Goal: Task Accomplishment & Management: Use online tool/utility

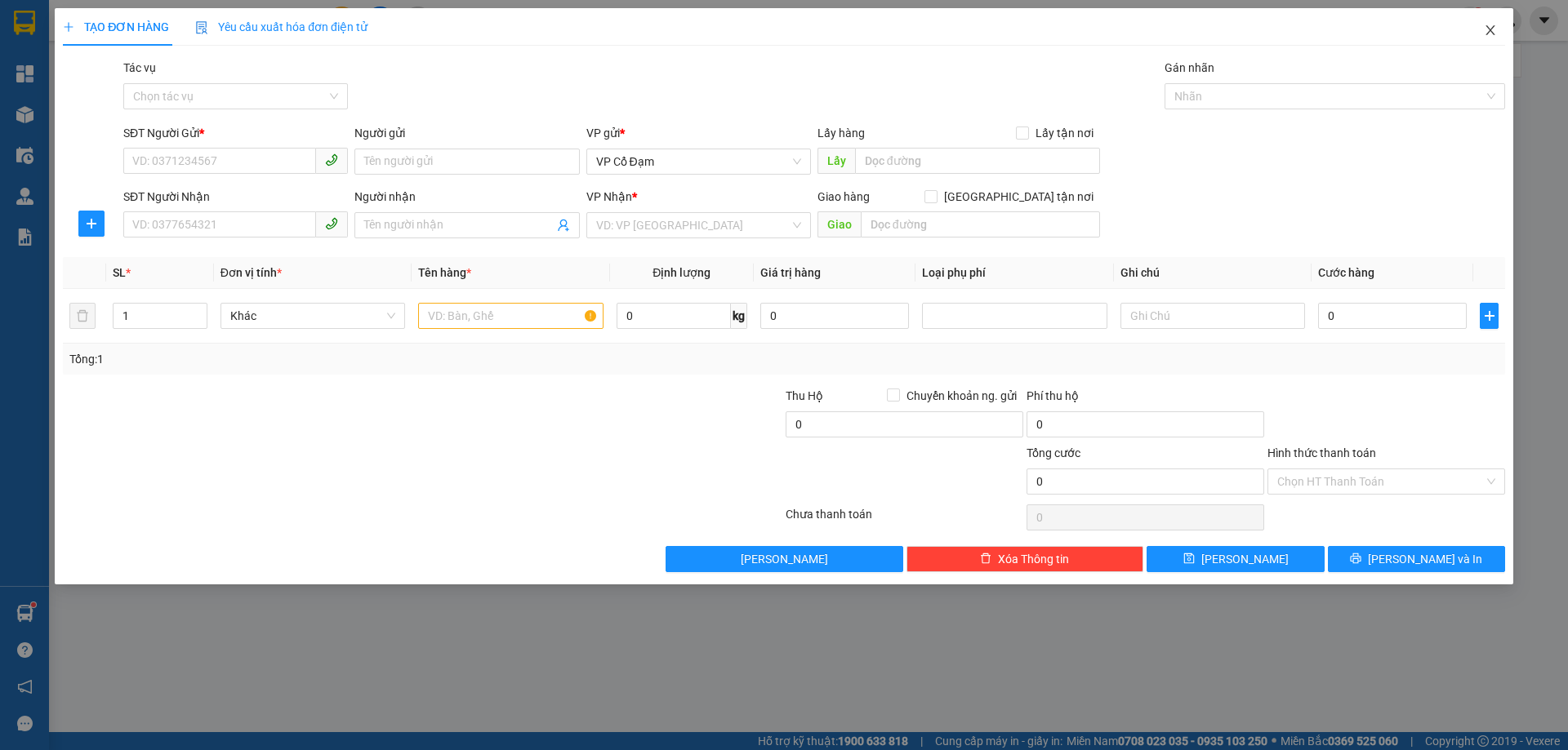
click at [1493, 28] on icon "close" at bounding box center [1489, 30] width 9 height 10
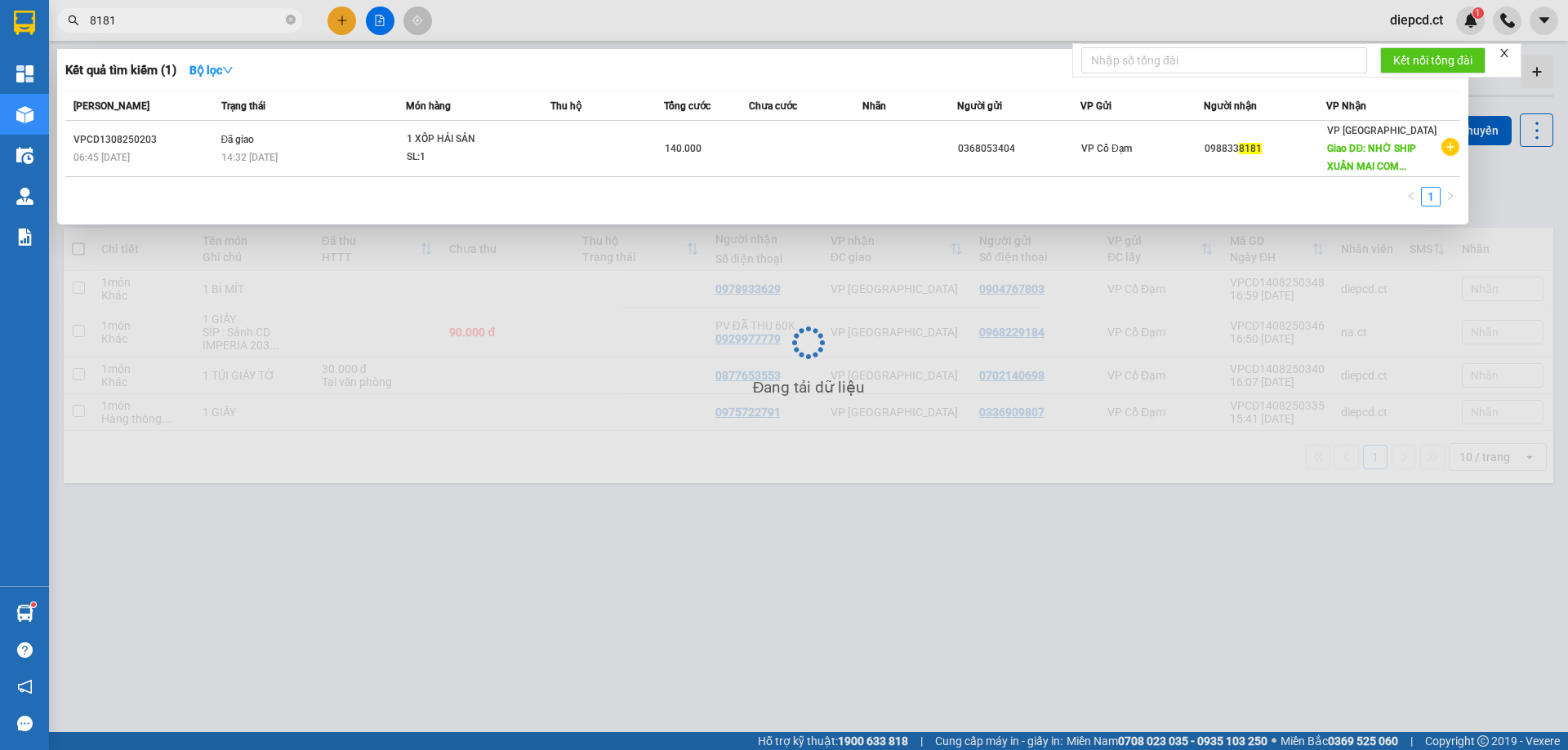
click at [165, 16] on input "8181" at bounding box center [186, 21] width 193 height 18
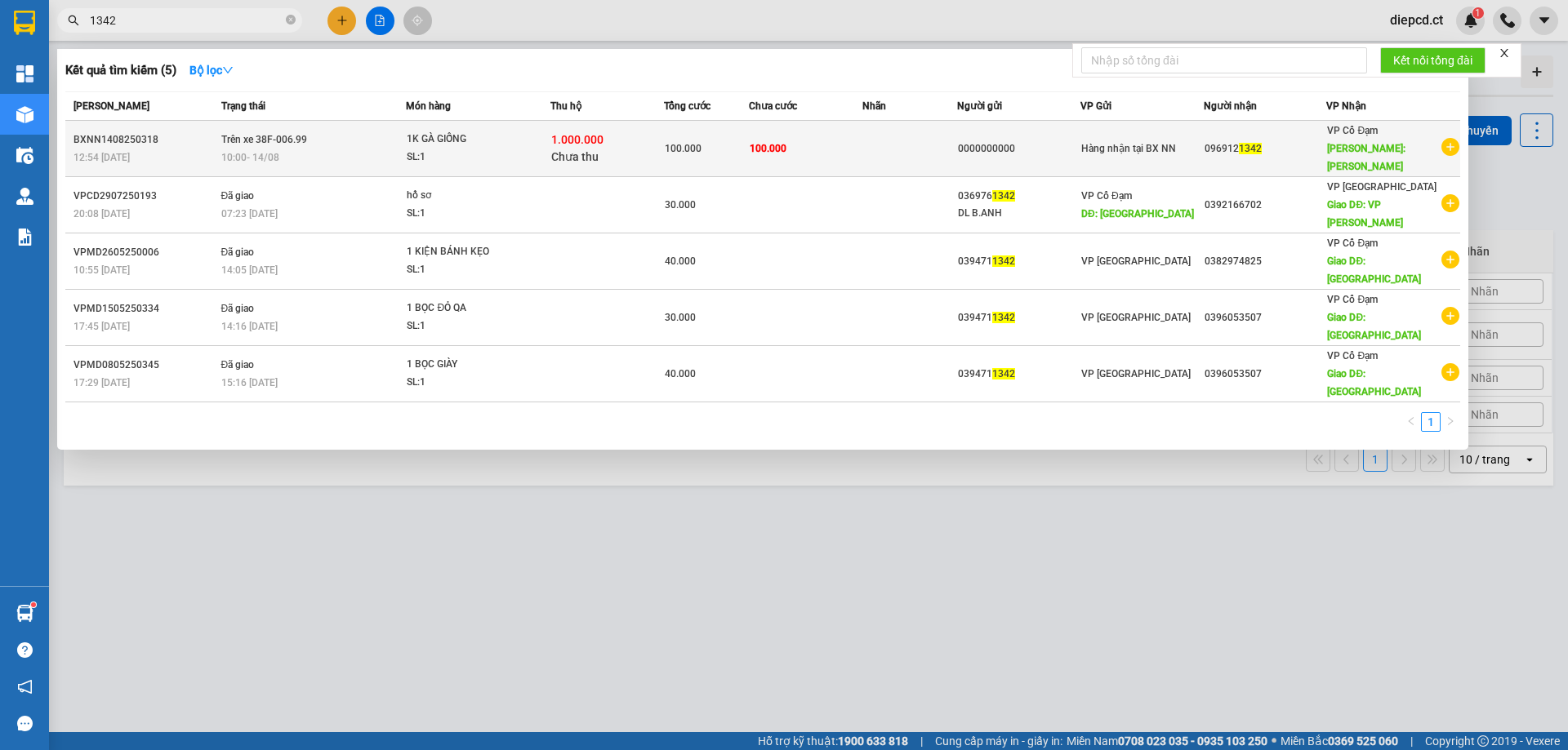
type input "1342"
click at [250, 150] on span "10:00 [DATE]" at bounding box center [250, 157] width 58 height 13
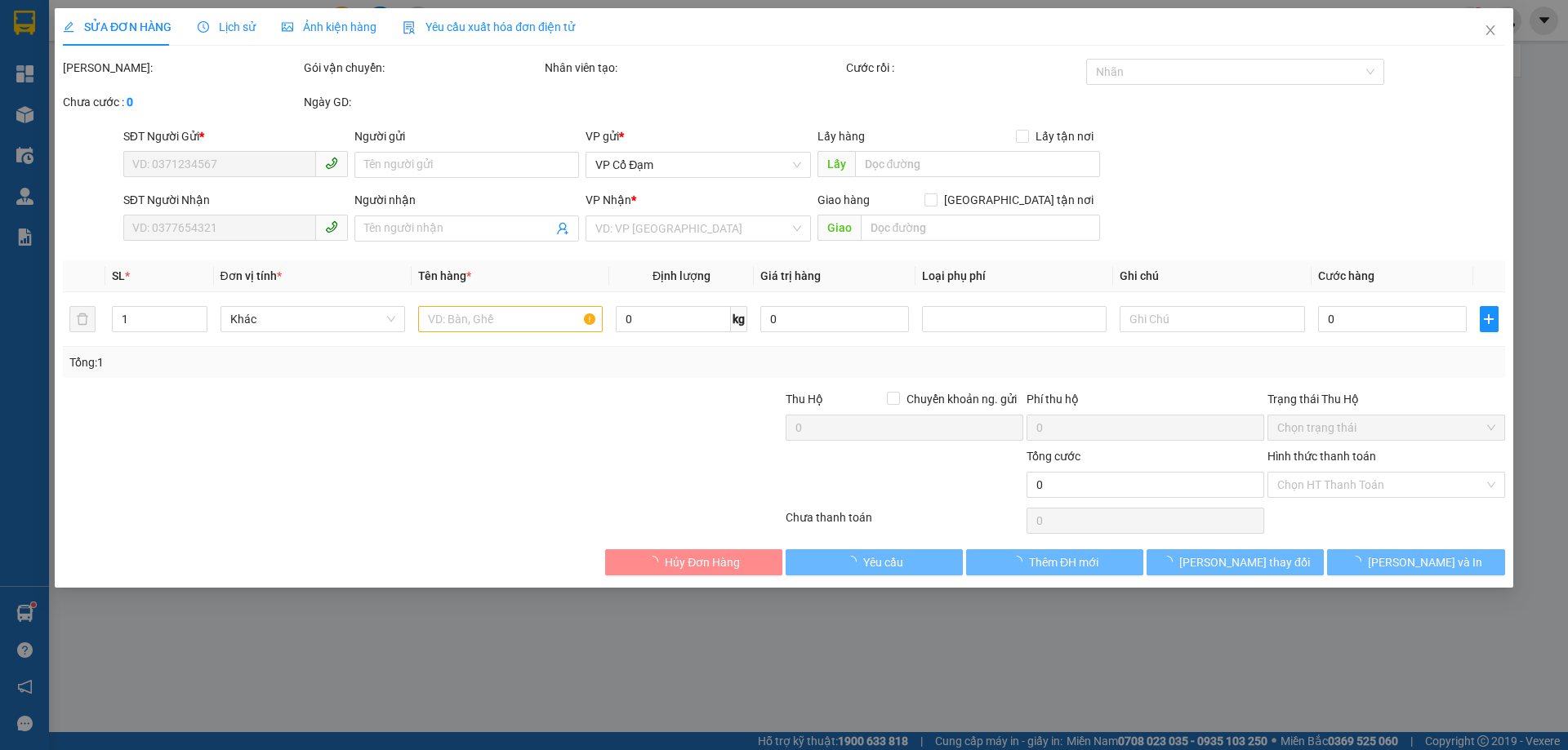
type input "0000000000"
type input "0969121342"
type input "[PERSON_NAME]"
type input "100.000"
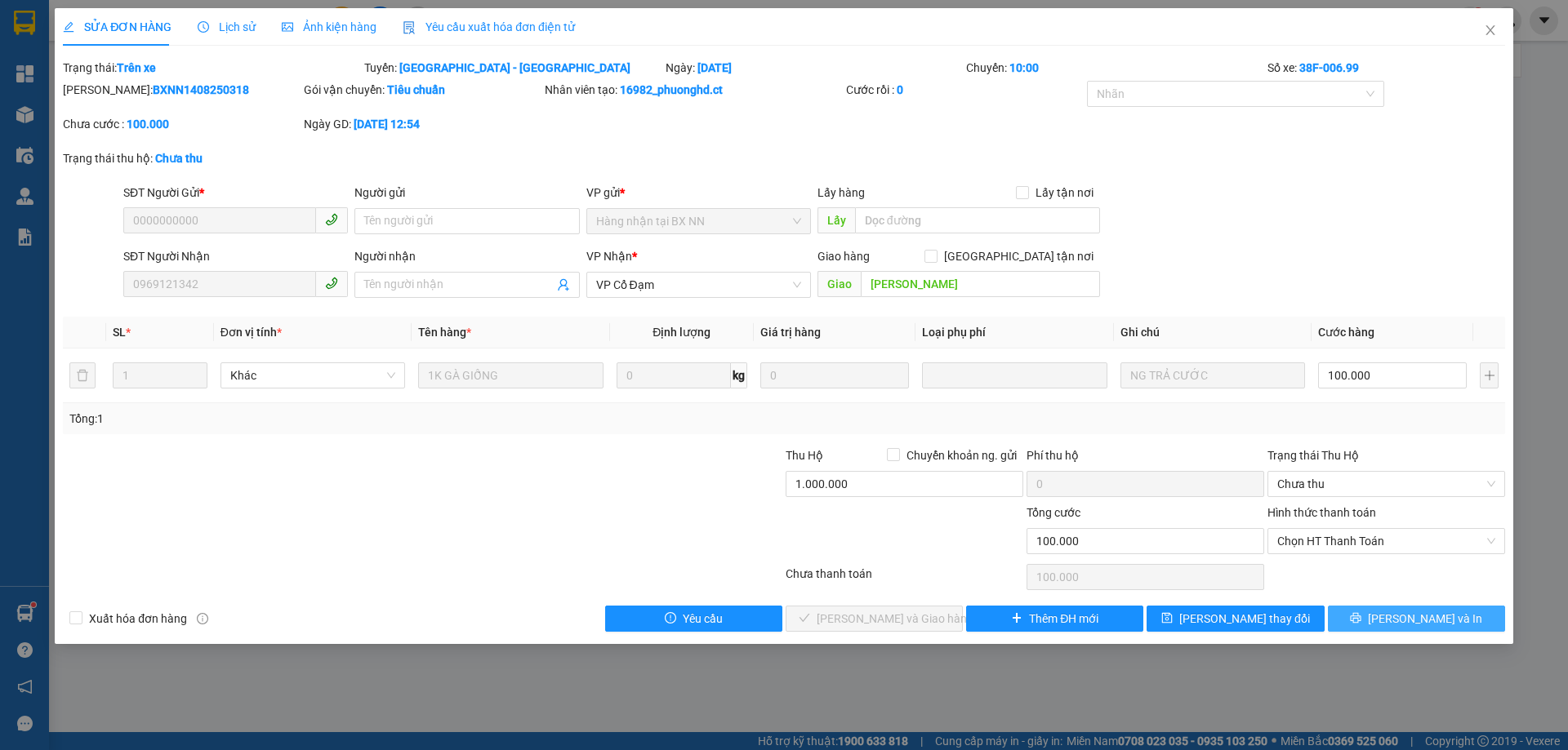
click at [1411, 627] on button "[PERSON_NAME] và In" at bounding box center [1416, 618] width 177 height 26
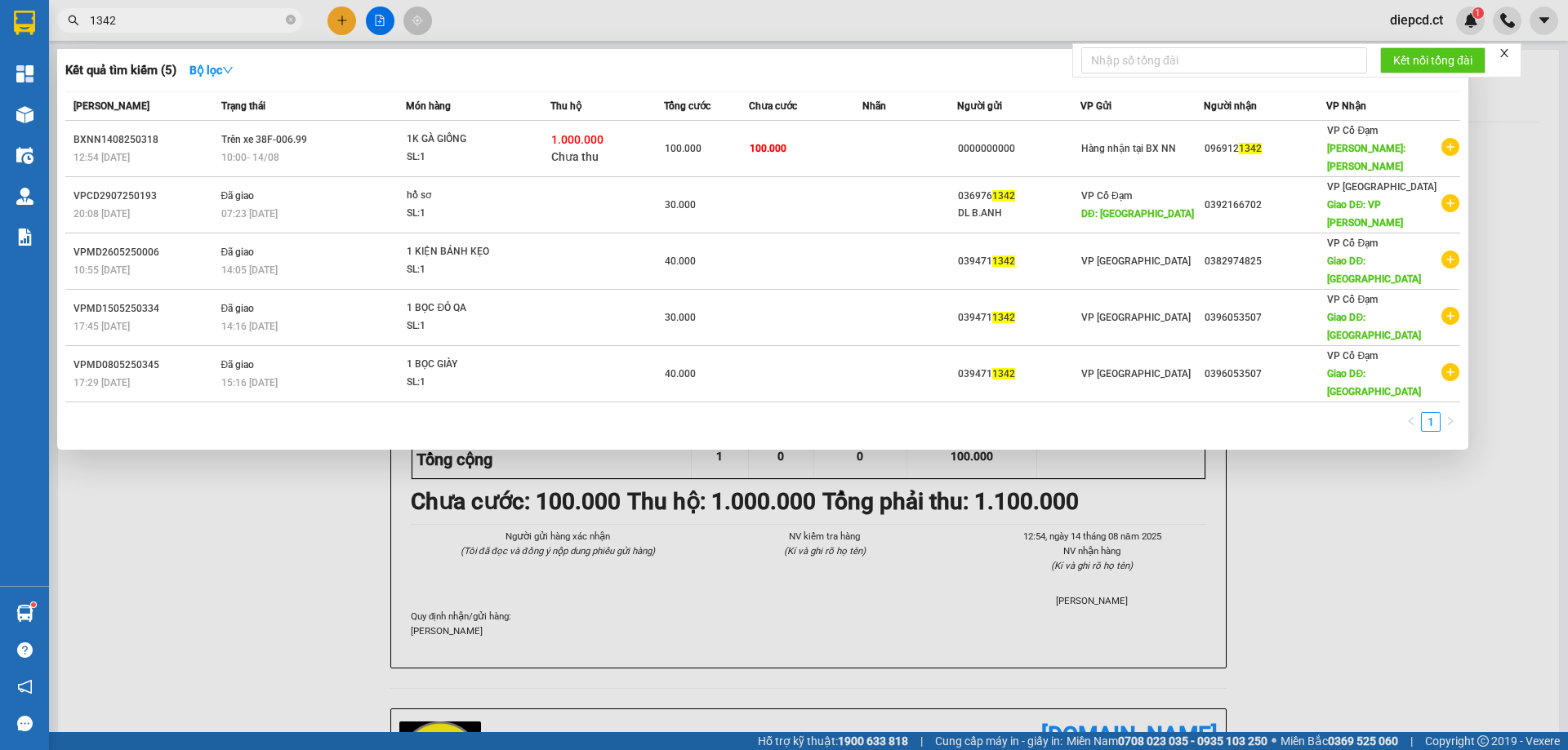
click at [160, 27] on input "1342" at bounding box center [186, 21] width 193 height 18
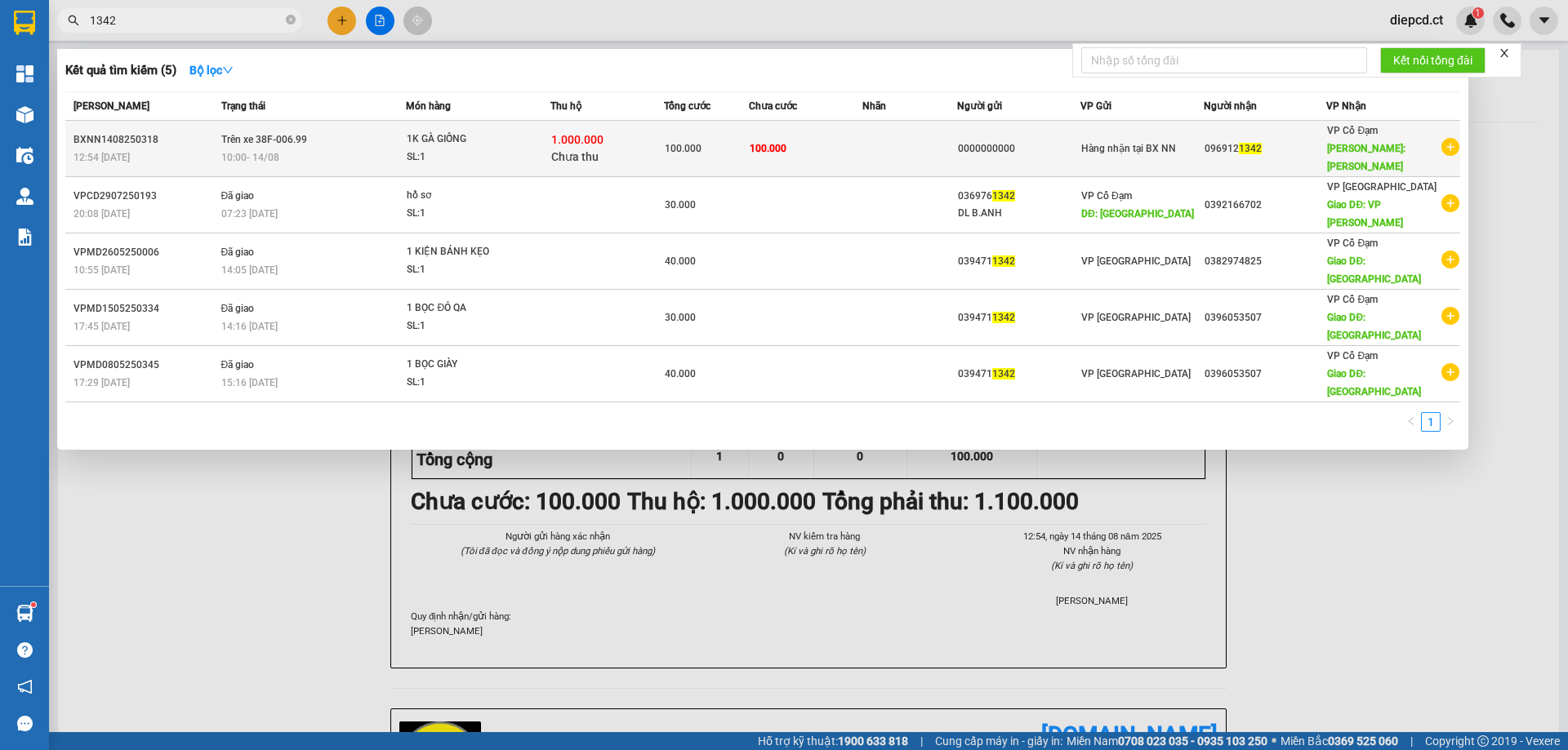
click at [336, 150] on div "10:00 [DATE]" at bounding box center [313, 158] width 184 height 18
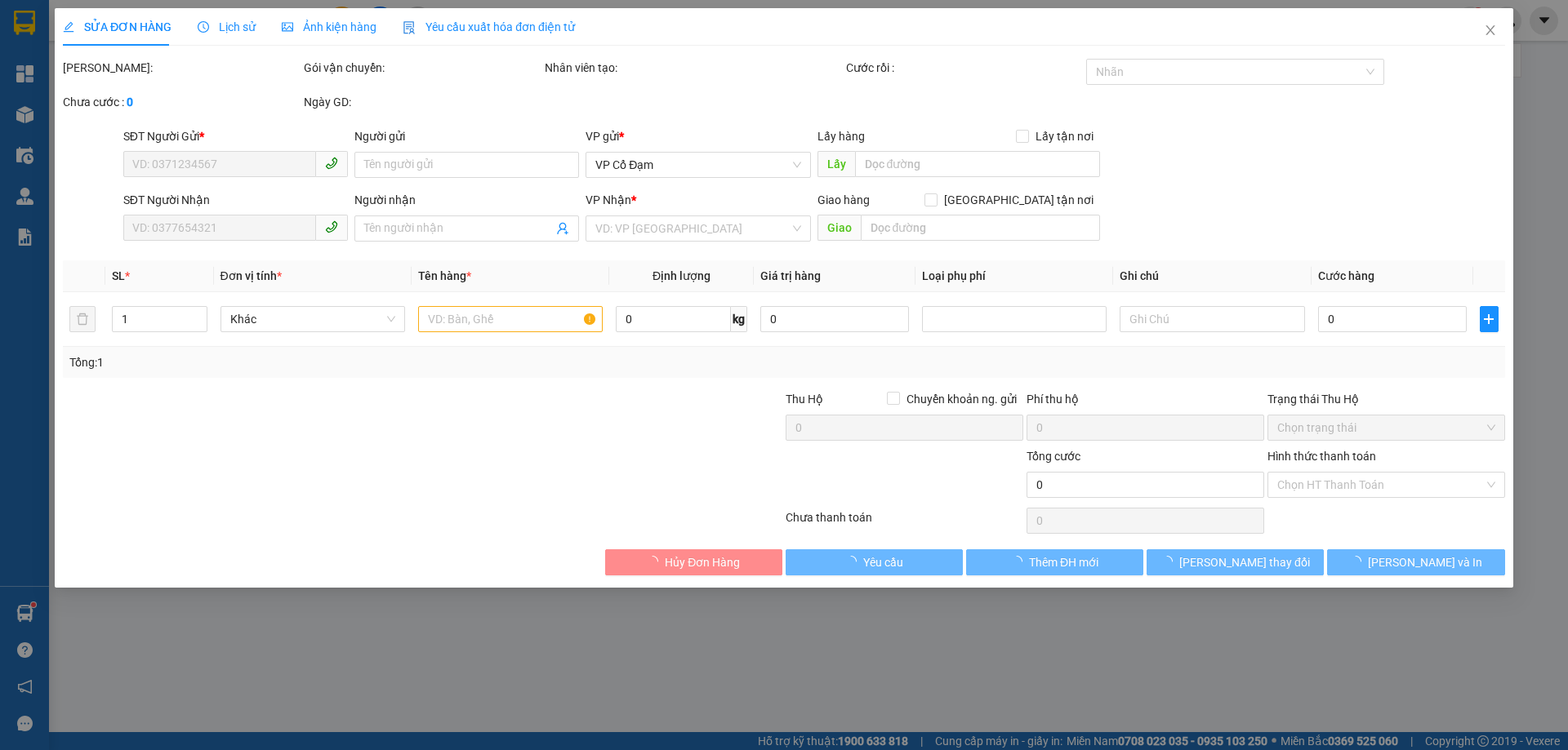
type input "0000000000"
type input "0969121342"
type input "[PERSON_NAME]"
type input "100.000"
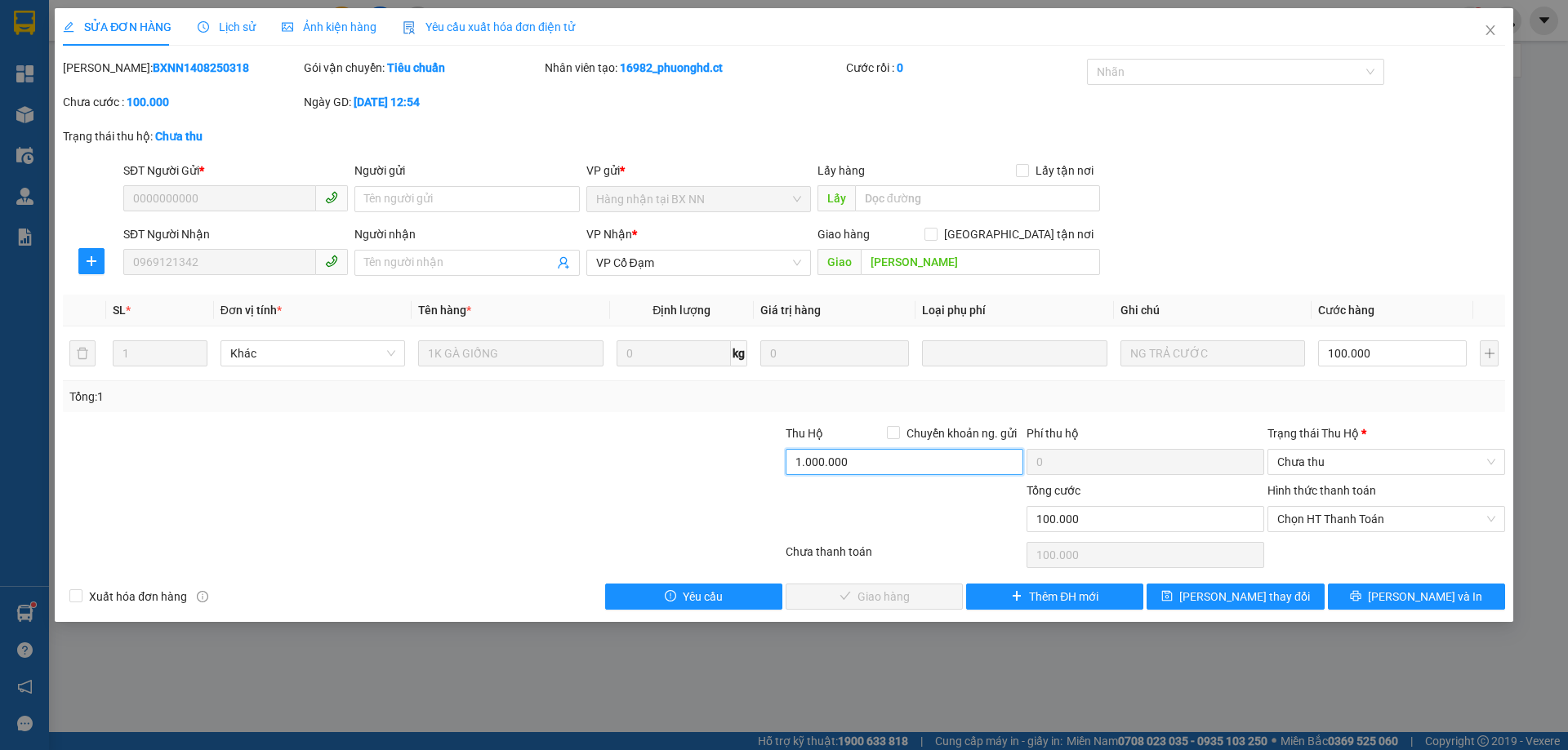
click at [866, 459] on input "1.000.000" at bounding box center [904, 462] width 238 height 26
type input "900.000"
click at [934, 516] on div at bounding box center [904, 510] width 241 height 57
click at [1299, 458] on span "Chưa thu" at bounding box center [1385, 462] width 218 height 25
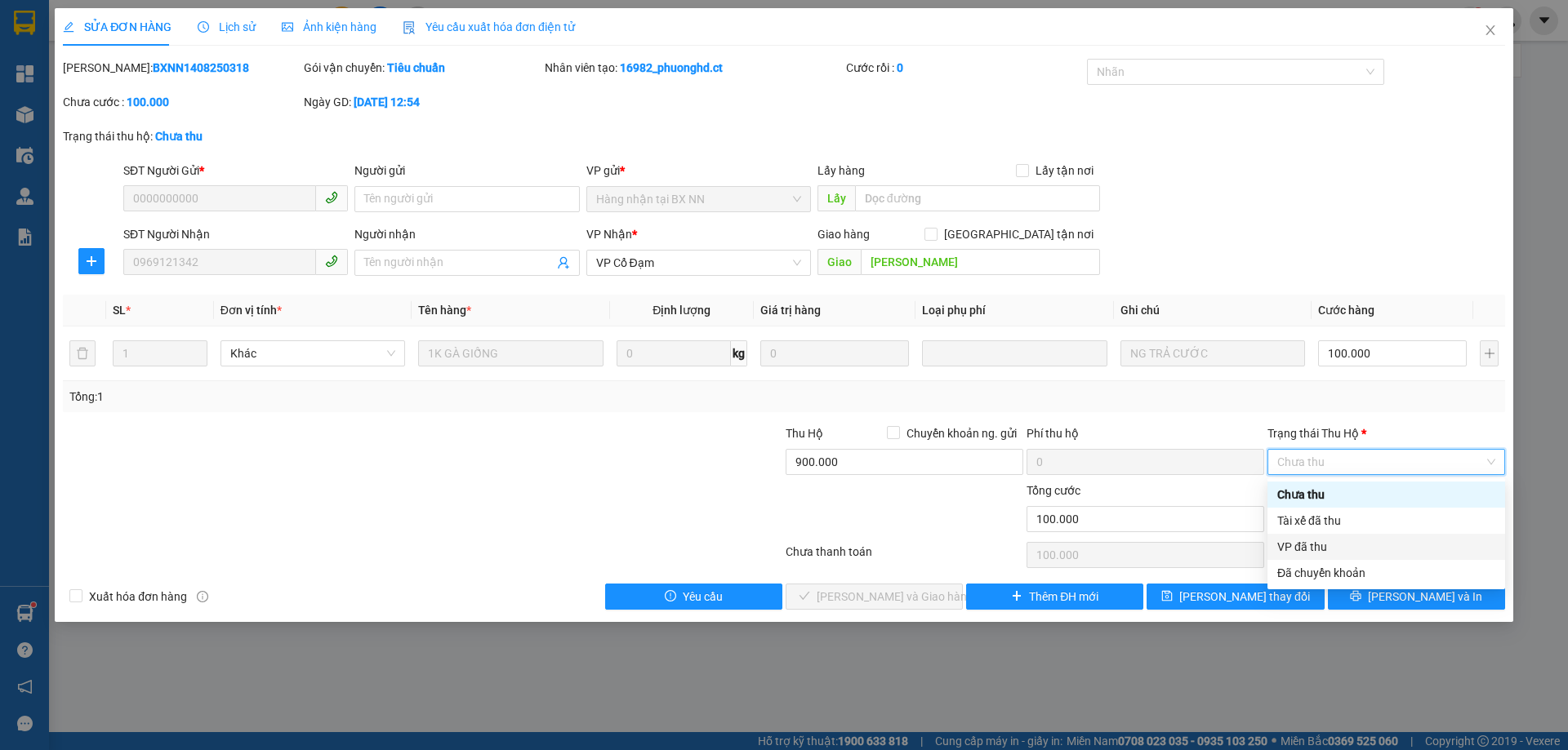
click at [1315, 541] on div "VP đã thu" at bounding box center [1385, 547] width 218 height 18
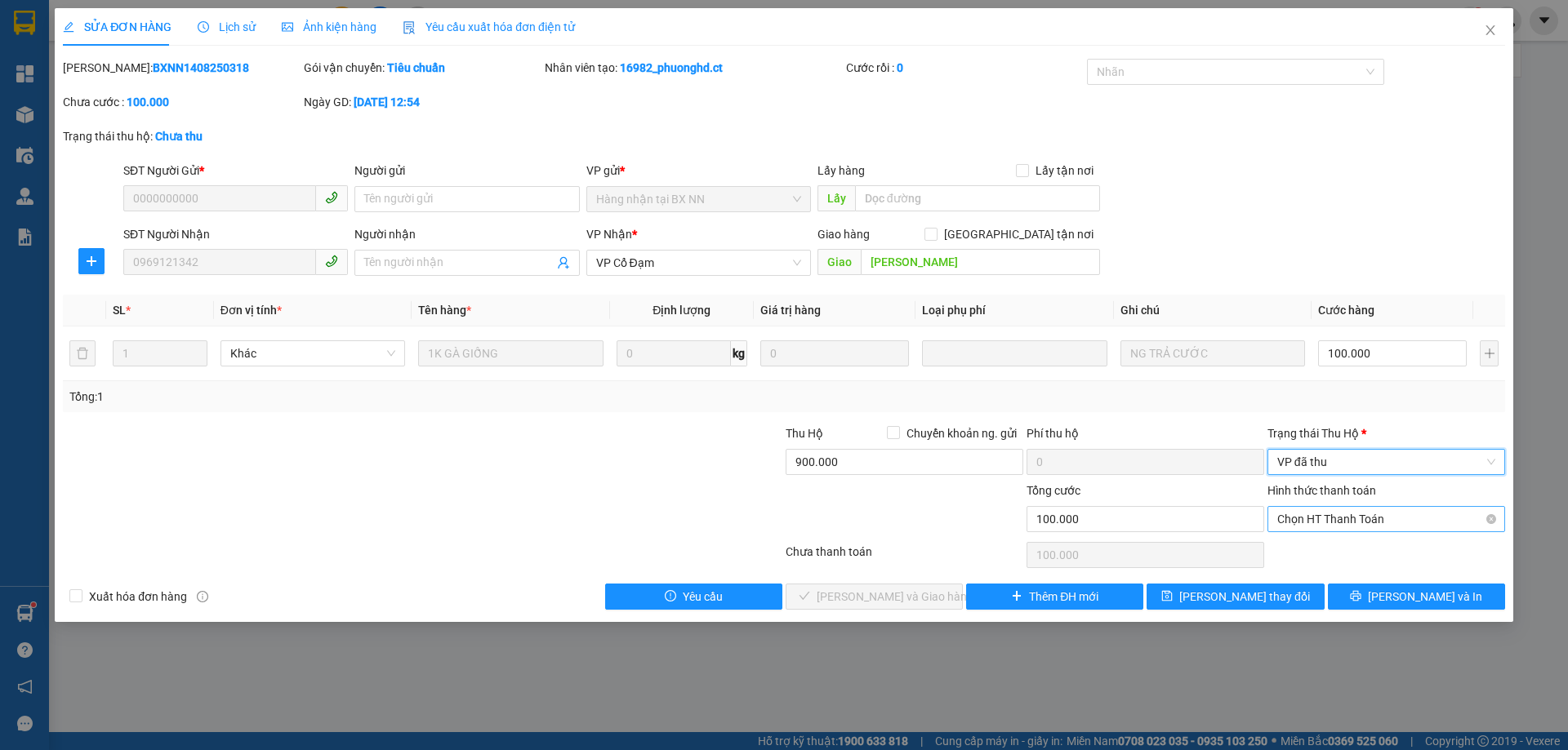
click at [1312, 523] on span "Chọn HT Thanh Toán" at bounding box center [1385, 519] width 218 height 25
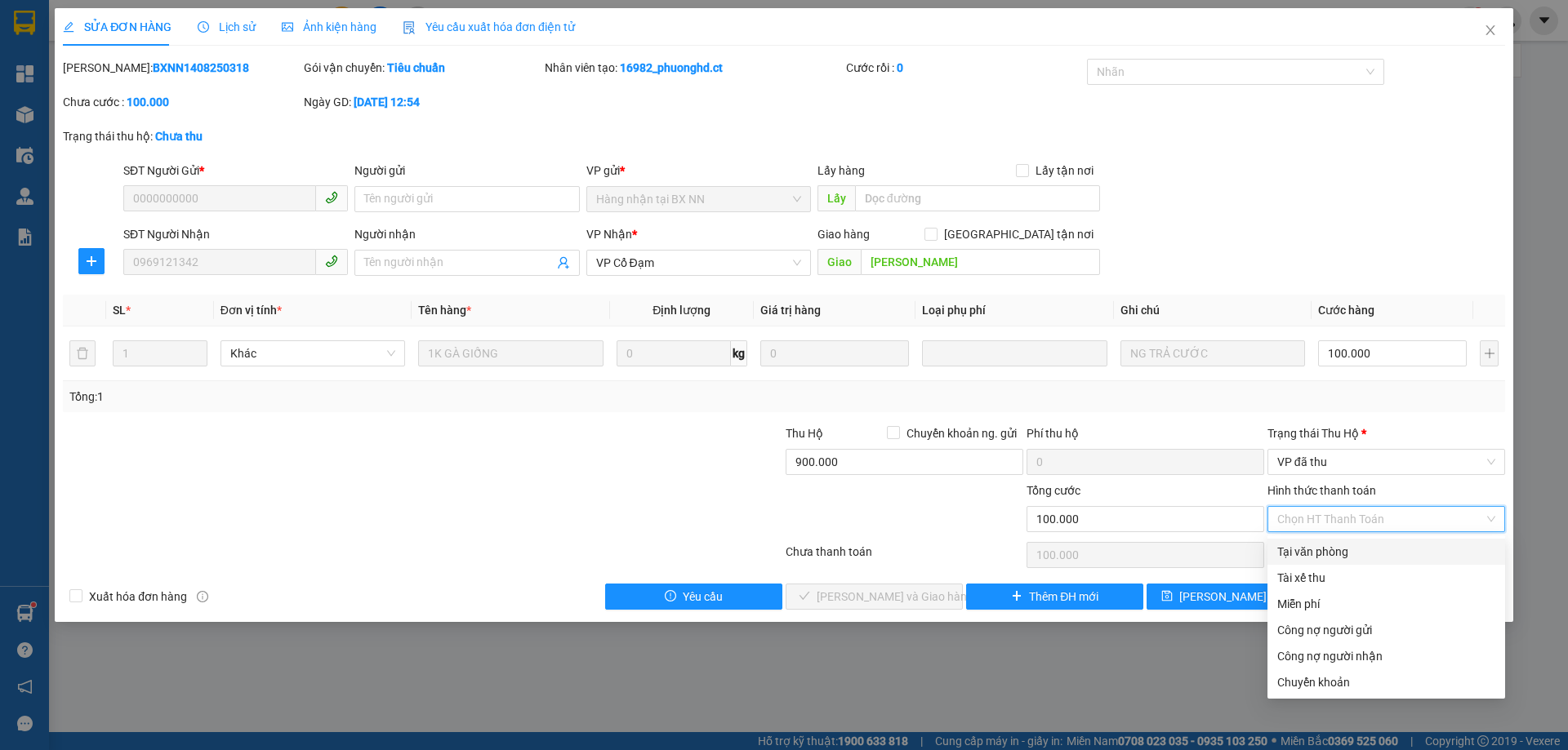
click at [1315, 554] on div "Tại văn phòng" at bounding box center [1385, 552] width 218 height 18
type input "0"
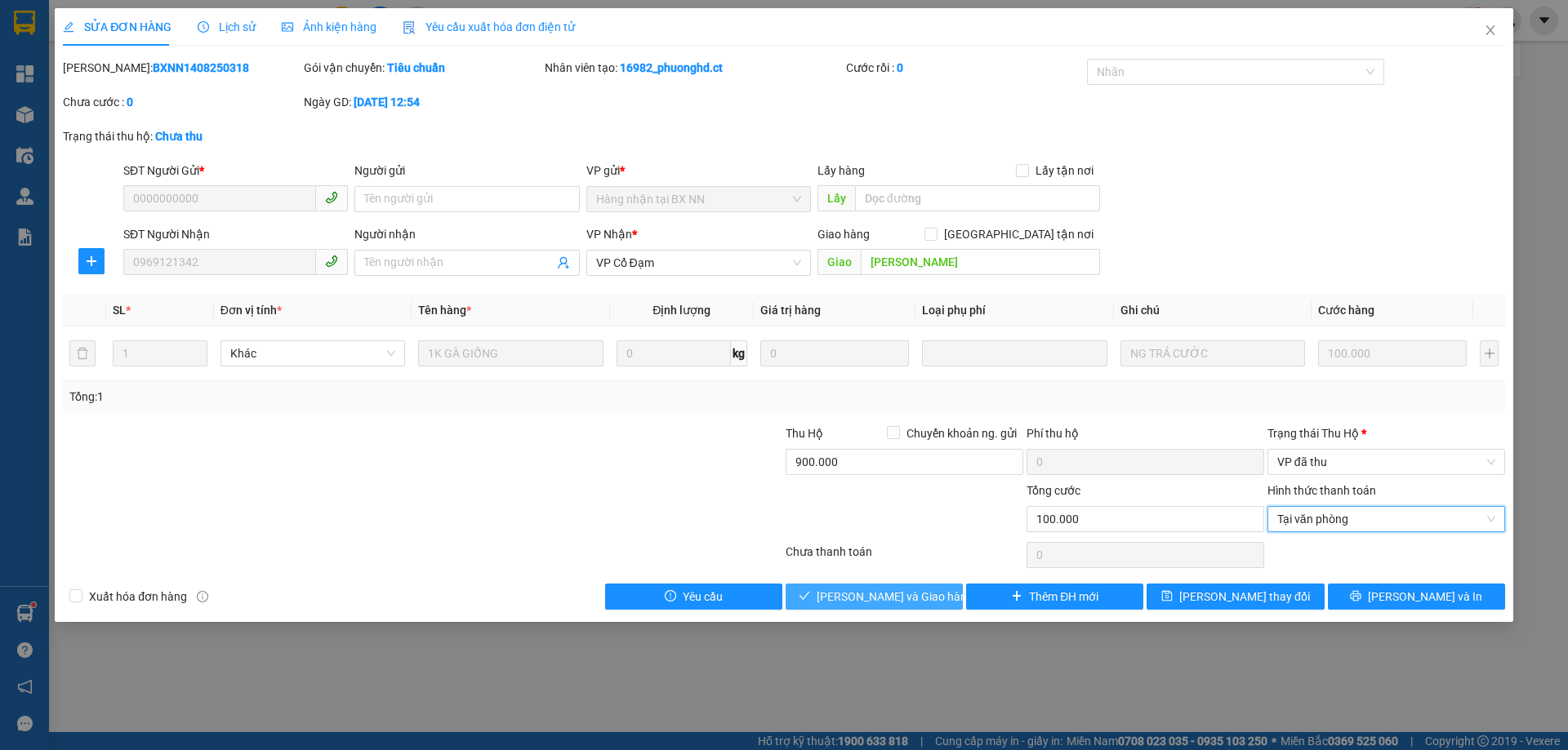
click at [916, 600] on span "[PERSON_NAME] và Giao hàng" at bounding box center [894, 597] width 157 height 18
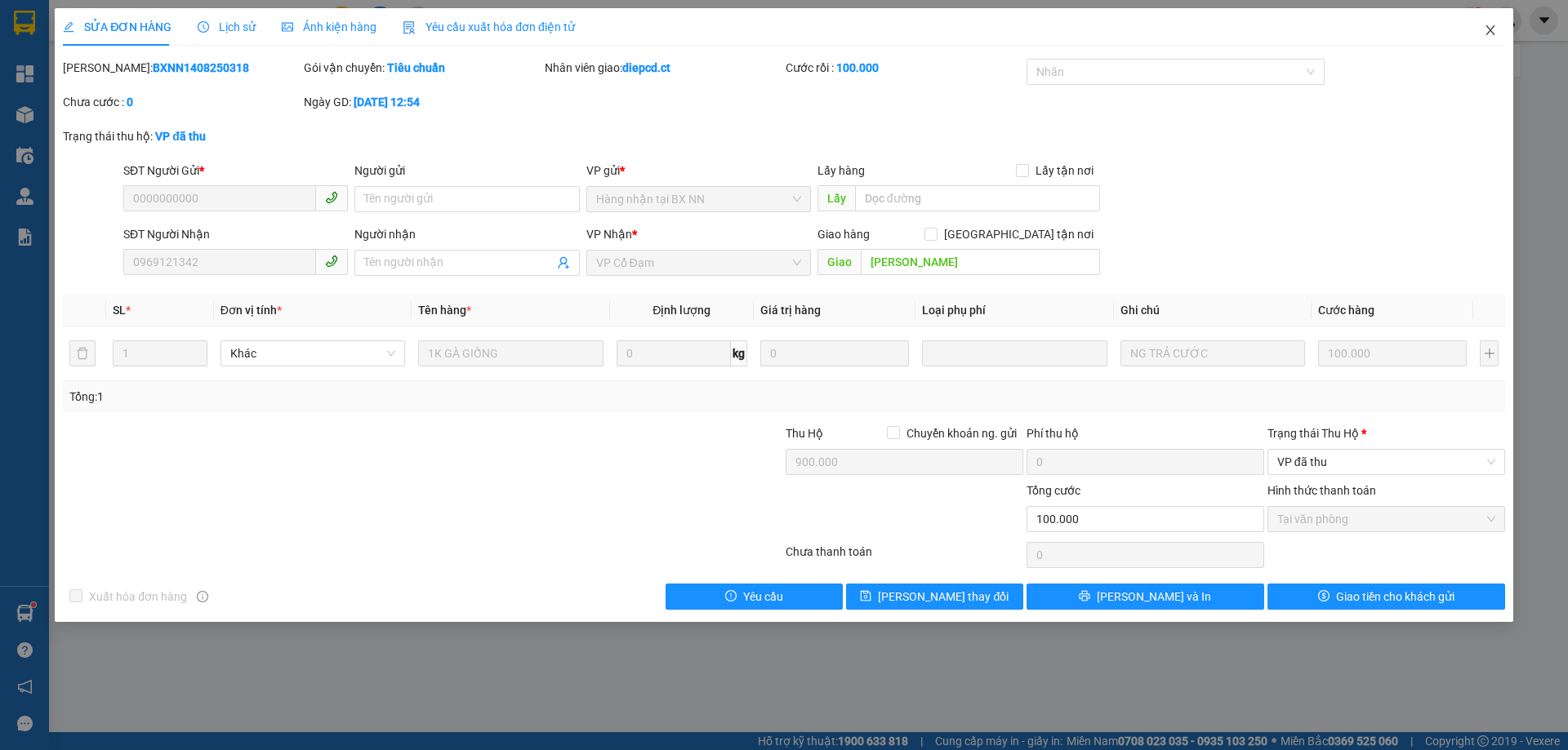
click at [1492, 30] on icon "close" at bounding box center [1490, 30] width 13 height 13
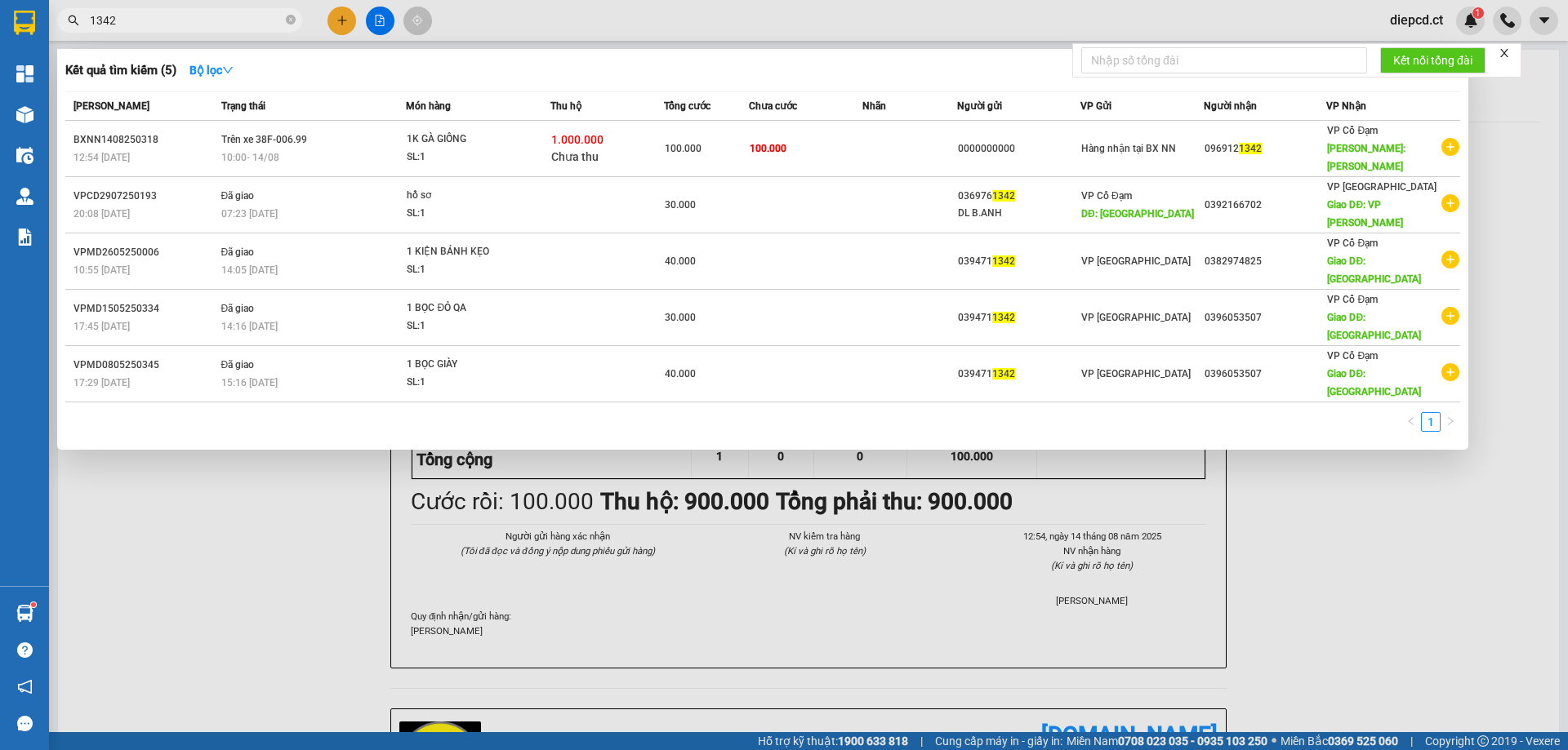
click at [170, 19] on input "1342" at bounding box center [186, 21] width 193 height 18
click at [170, 20] on input "1342" at bounding box center [186, 21] width 193 height 18
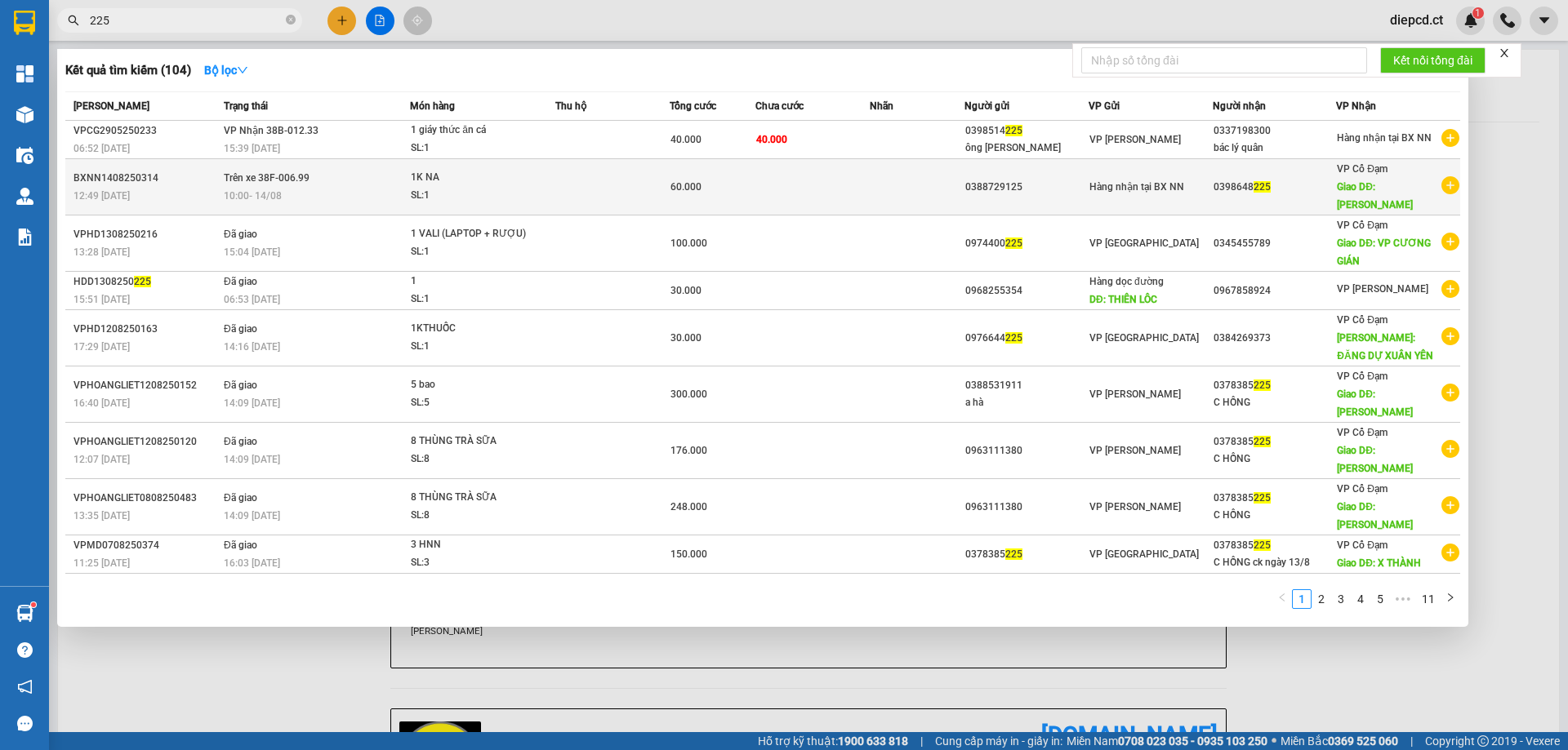
type input "225"
click at [319, 187] on div "10:00 [DATE]" at bounding box center [316, 196] width 185 height 18
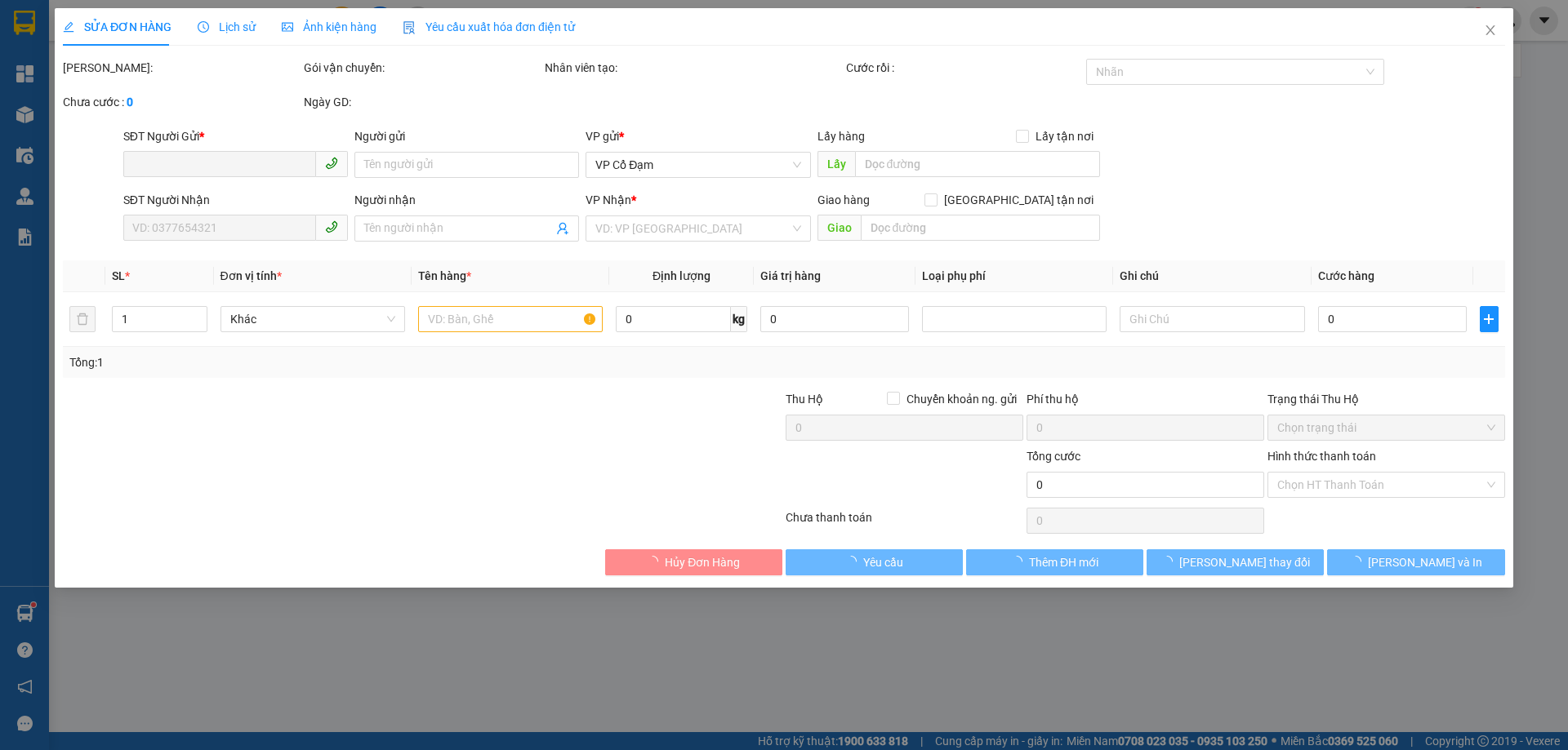
type input "0388729125"
type input "0398648225"
type input "[PERSON_NAME]"
type input "60.000"
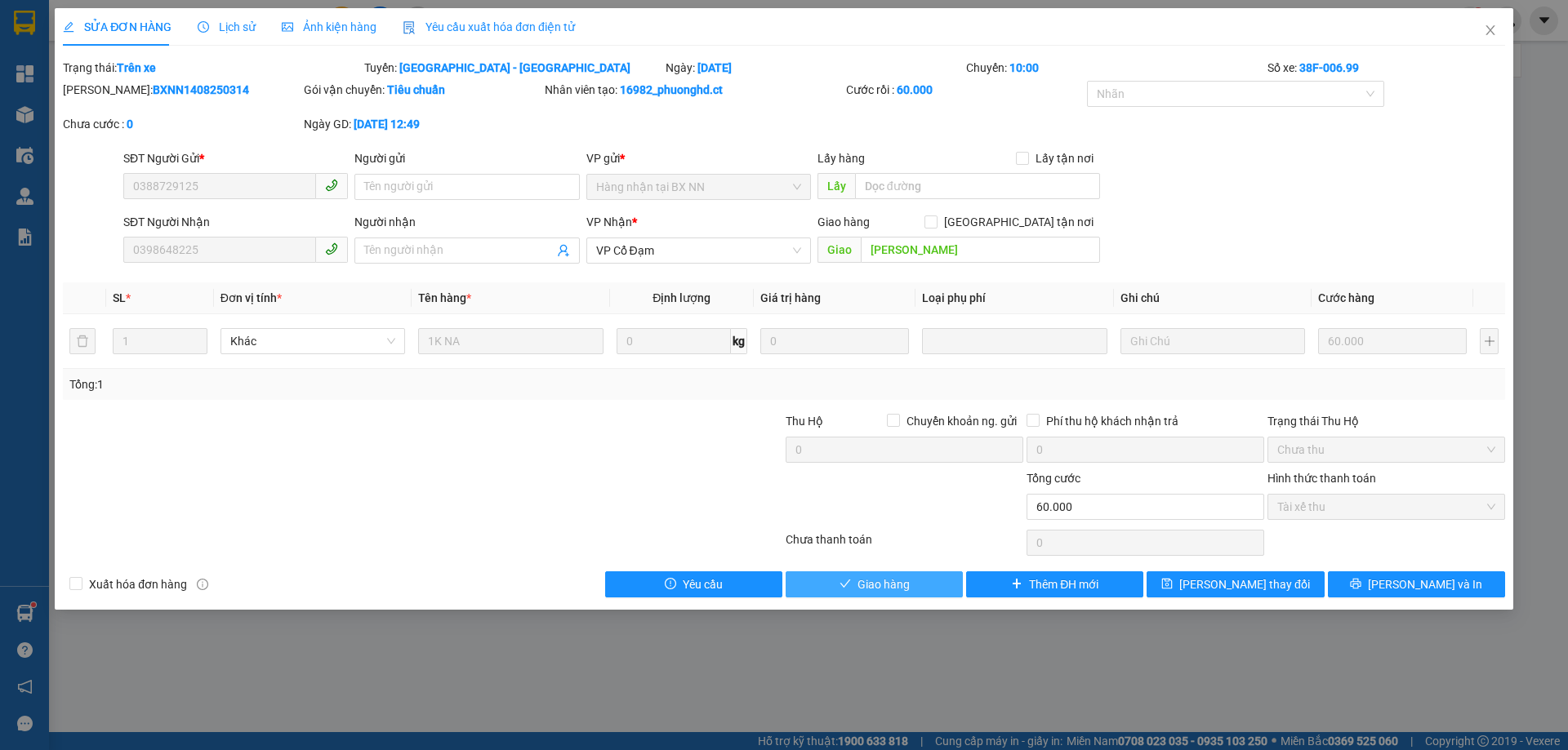
click at [851, 586] on button "Giao hàng" at bounding box center [874, 585] width 177 height 26
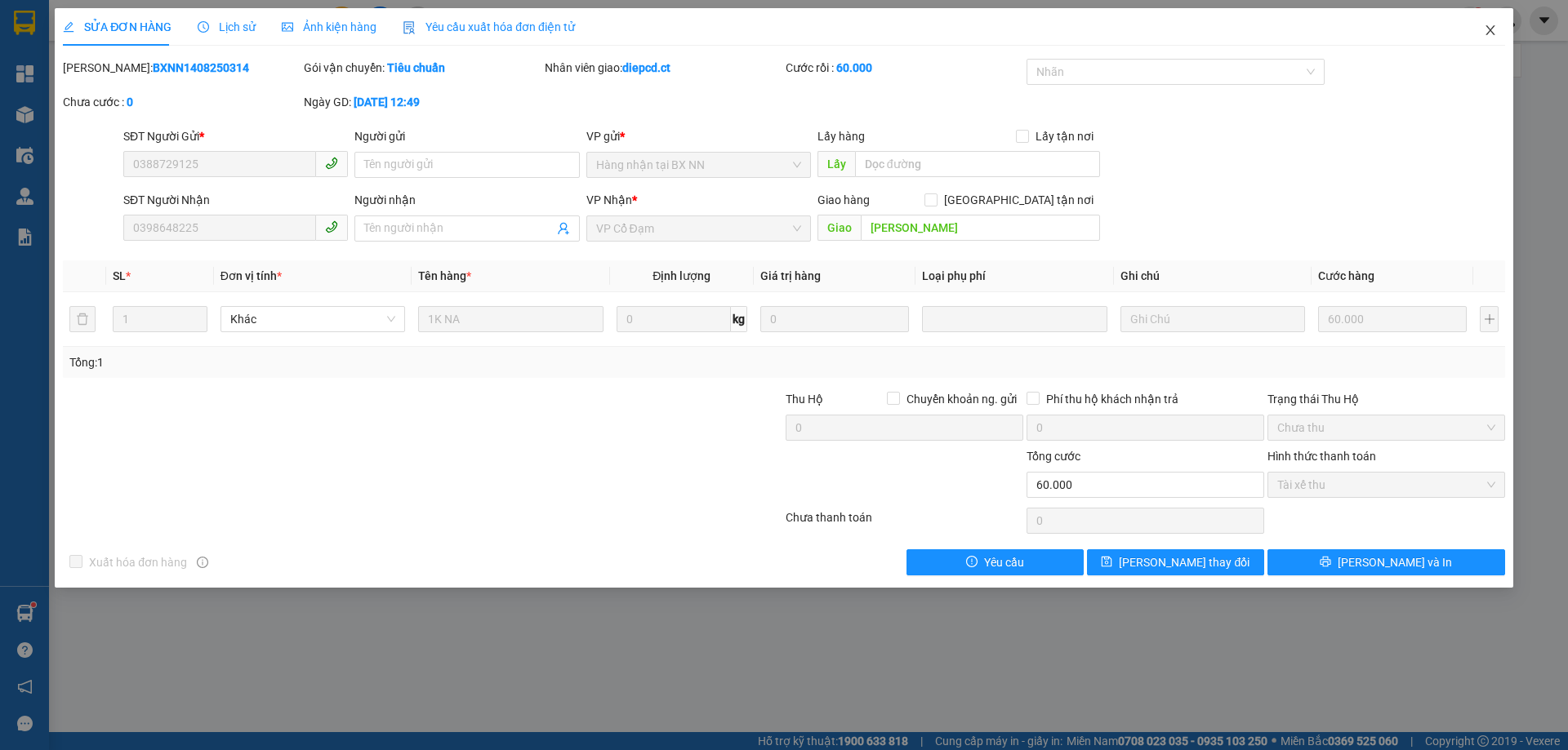
click at [1491, 33] on icon "close" at bounding box center [1489, 30] width 9 height 10
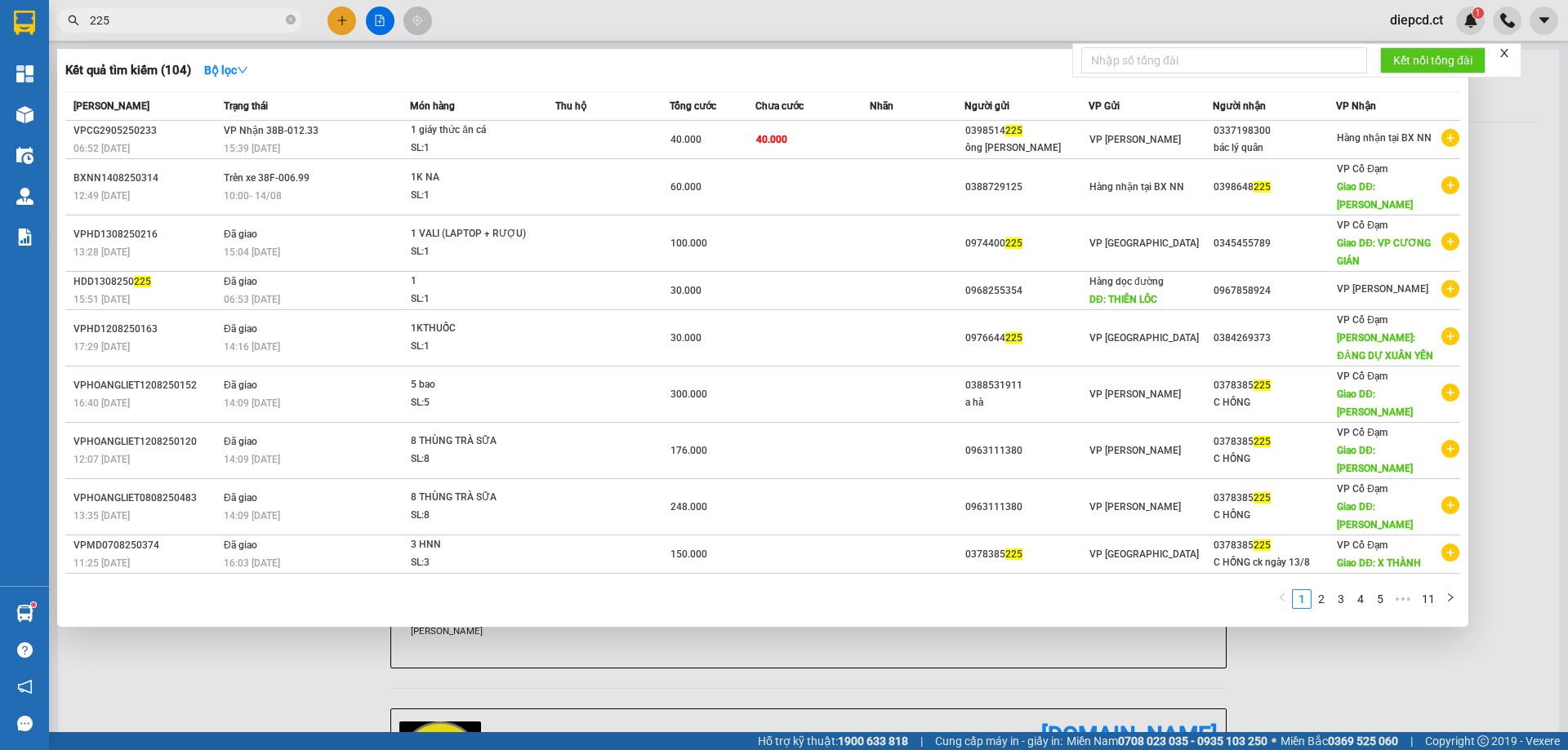
click at [170, 24] on input "225" at bounding box center [186, 21] width 193 height 18
click at [171, 24] on input "225" at bounding box center [186, 21] width 193 height 18
click at [172, 17] on input "225" at bounding box center [186, 21] width 193 height 18
click at [290, 17] on icon "close-circle" at bounding box center [290, 20] width 10 height 10
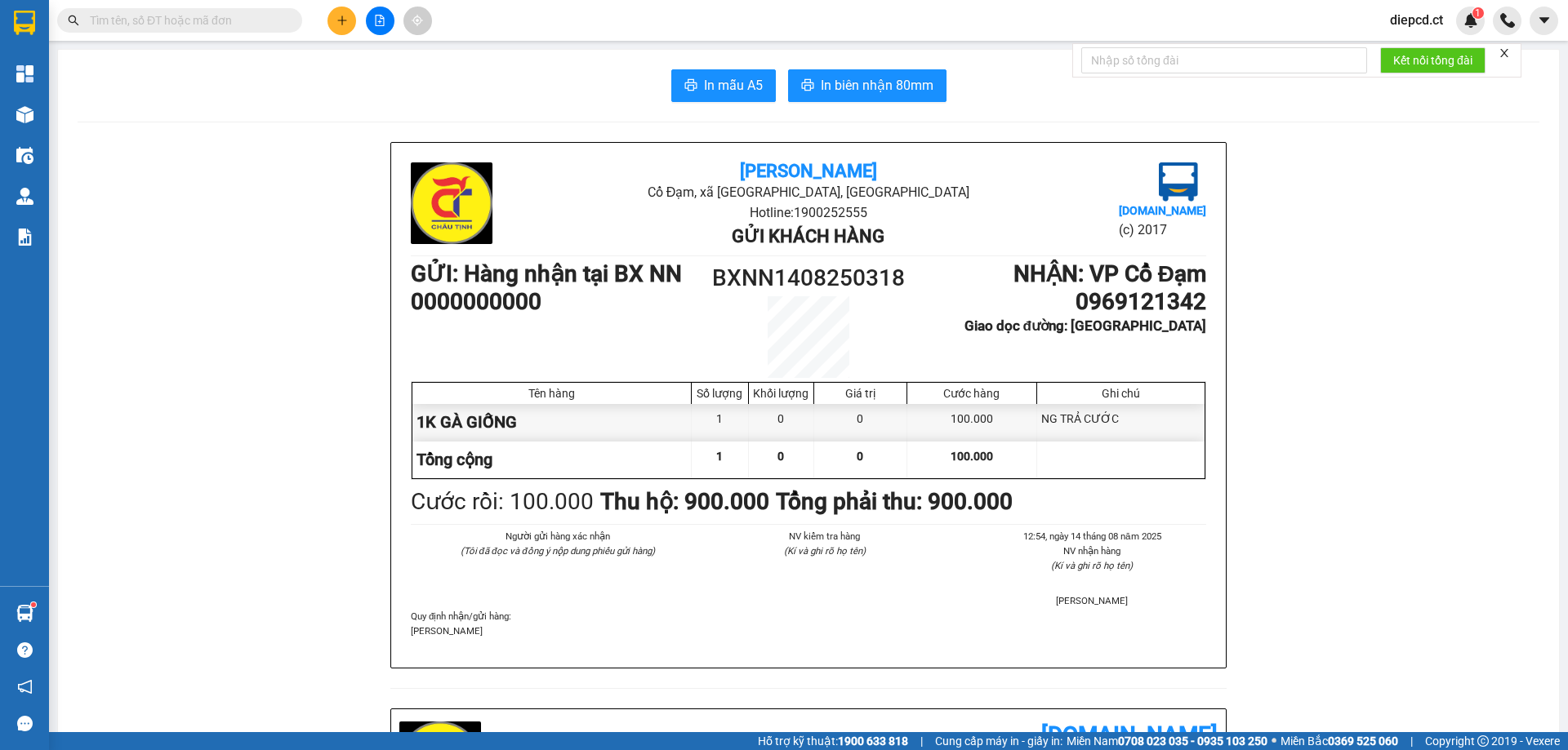
click at [236, 29] on input "text" at bounding box center [186, 21] width 193 height 18
click at [209, 17] on input "text" at bounding box center [186, 21] width 193 height 18
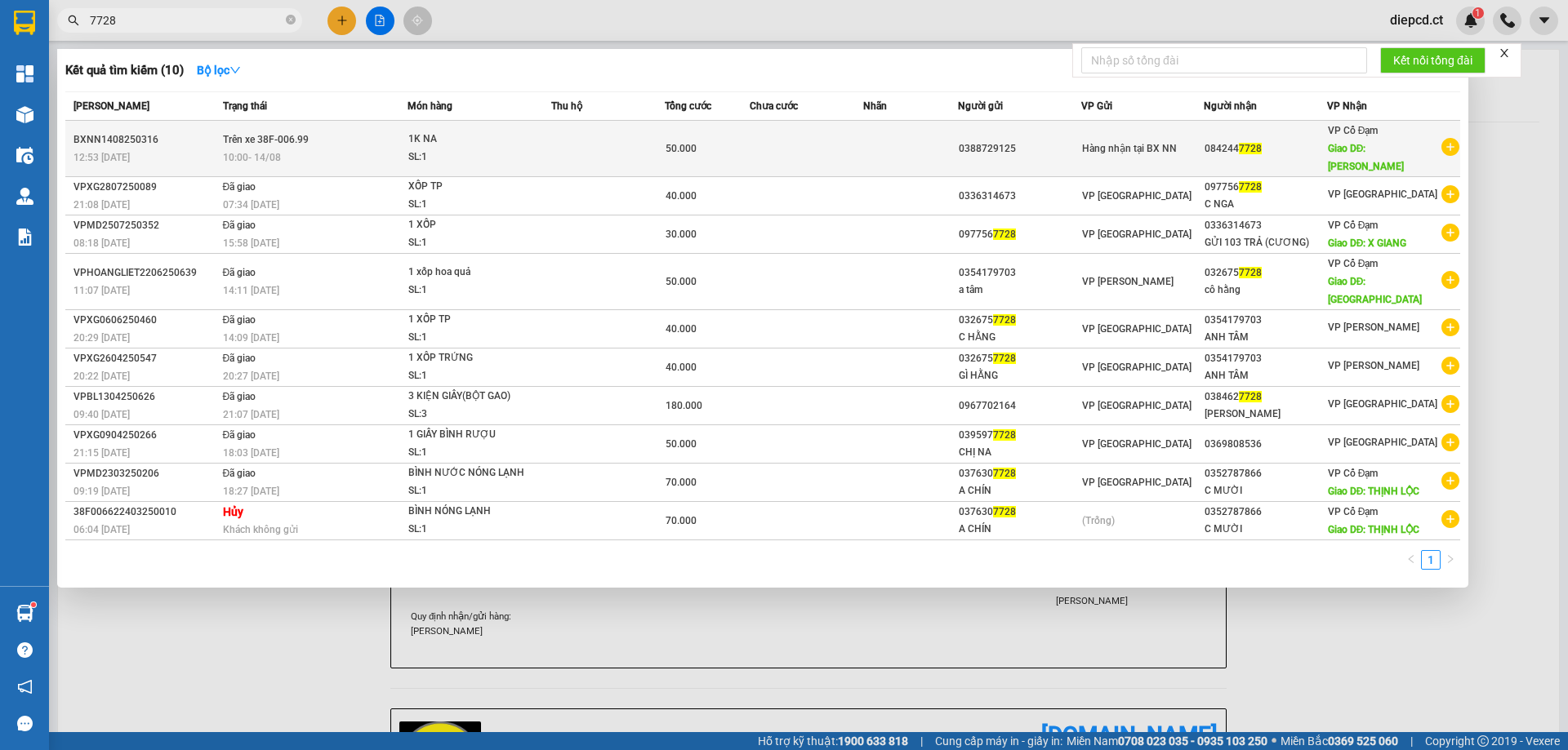
type input "7728"
click at [337, 138] on td "Trên xe 38F-006.99 10:00 [DATE]" at bounding box center [313, 149] width 189 height 56
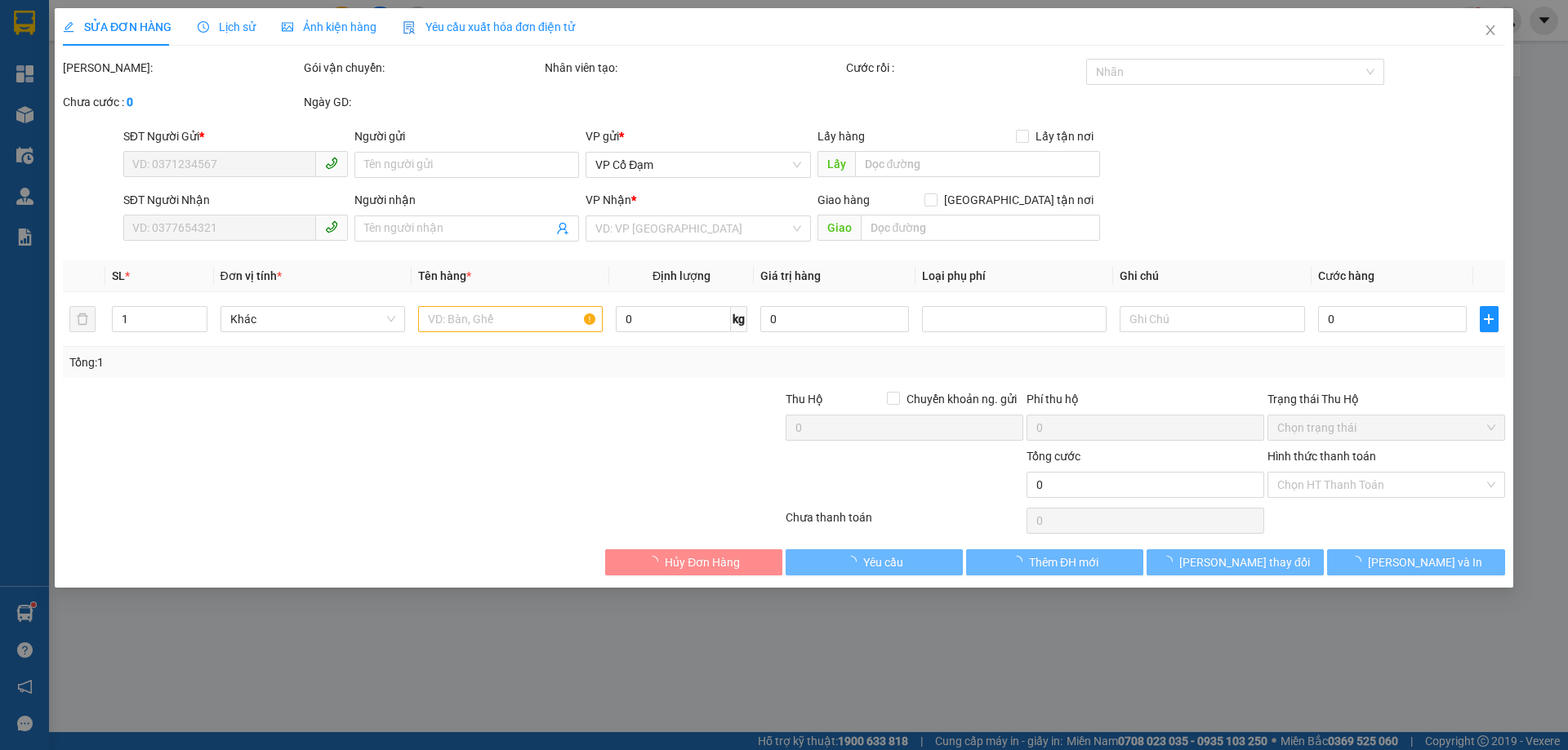
type input "0388729125"
type input "0842447728"
type input "[PERSON_NAME]"
type input "50.000"
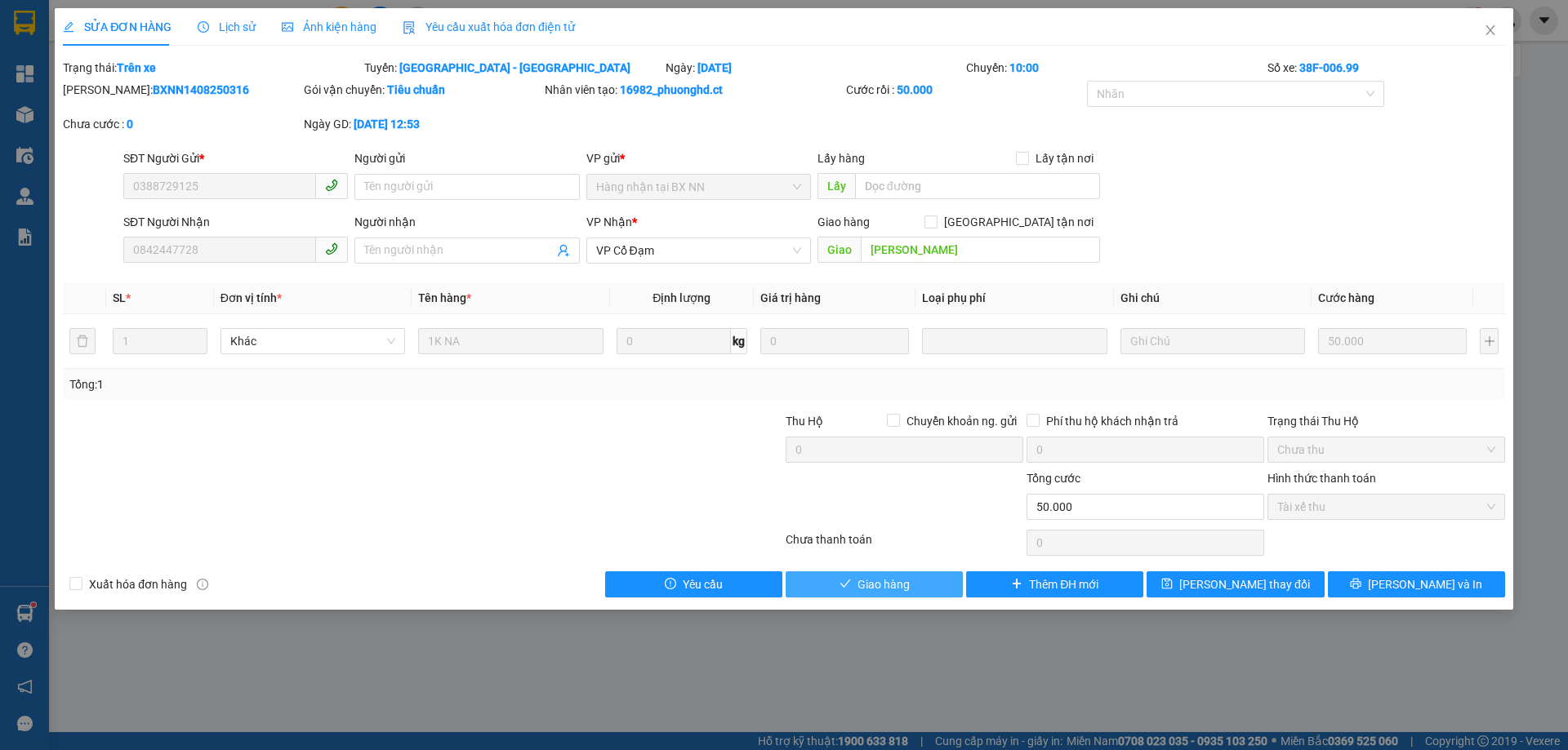
click at [907, 583] on span "Giao hàng" at bounding box center [884, 585] width 53 height 18
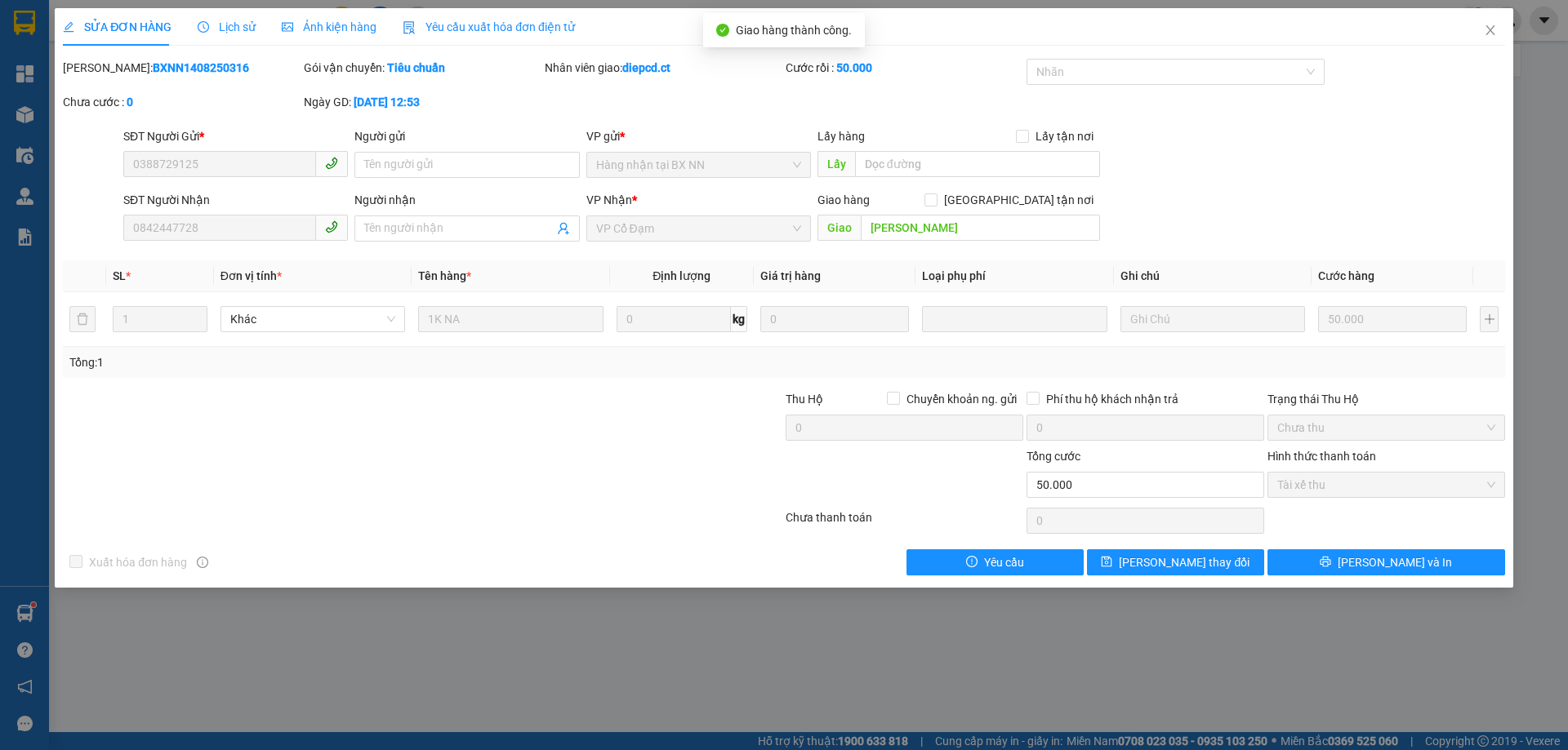
click at [227, 16] on div "Lịch sử" at bounding box center [226, 27] width 58 height 38
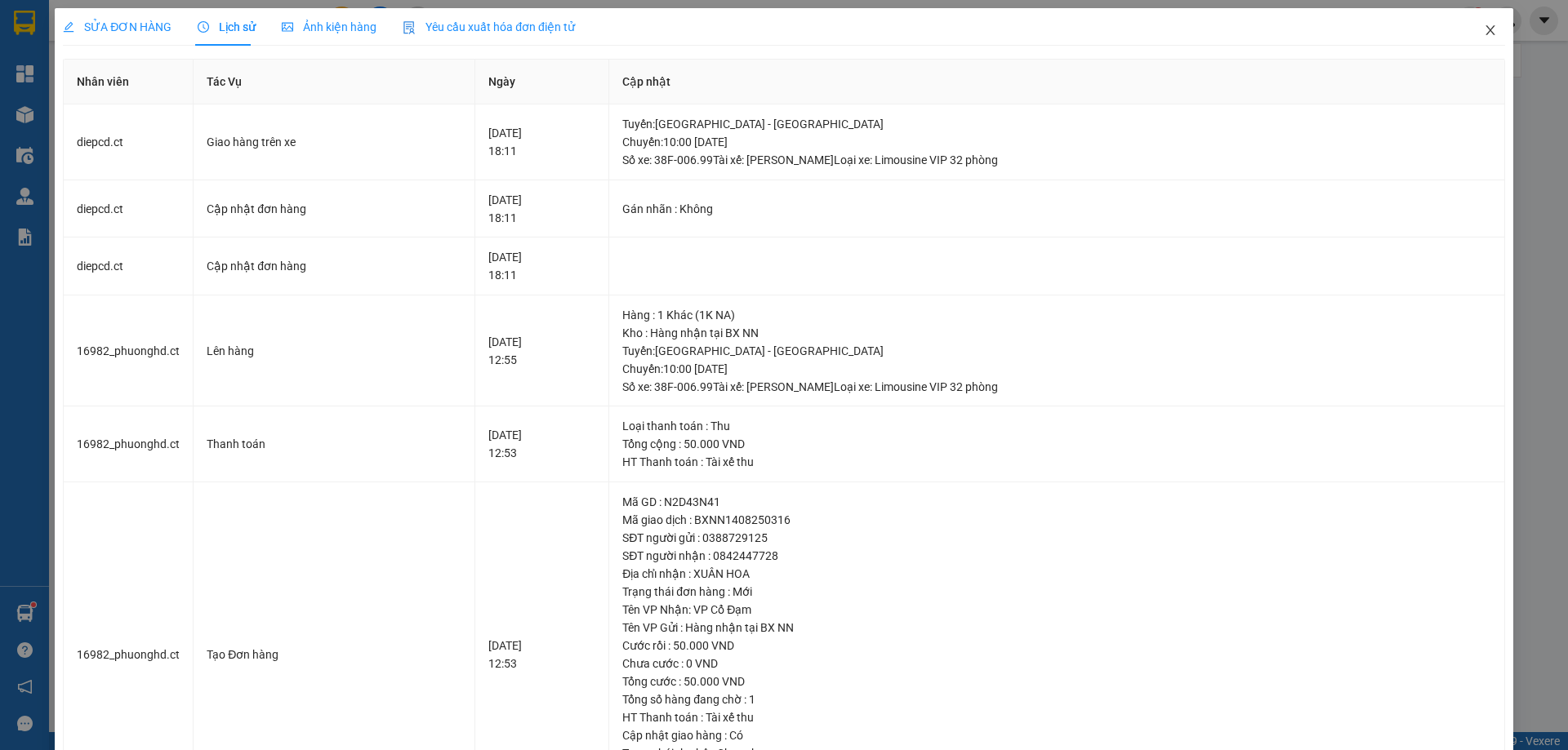
click at [1483, 36] on icon "close" at bounding box center [1490, 30] width 13 height 13
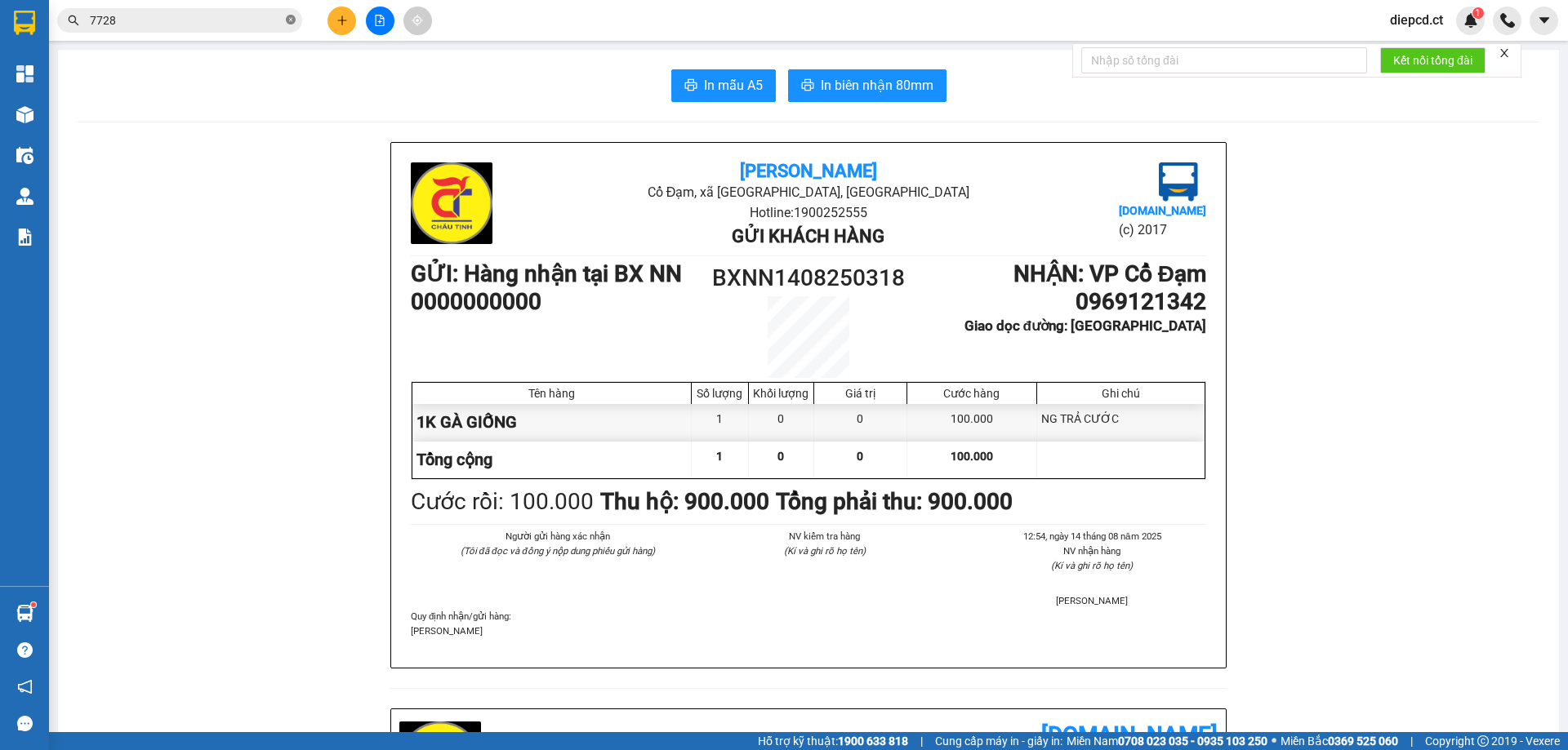
click at [293, 21] on icon "close-circle" at bounding box center [290, 20] width 10 height 10
click at [216, 22] on input "text" at bounding box center [186, 21] width 193 height 18
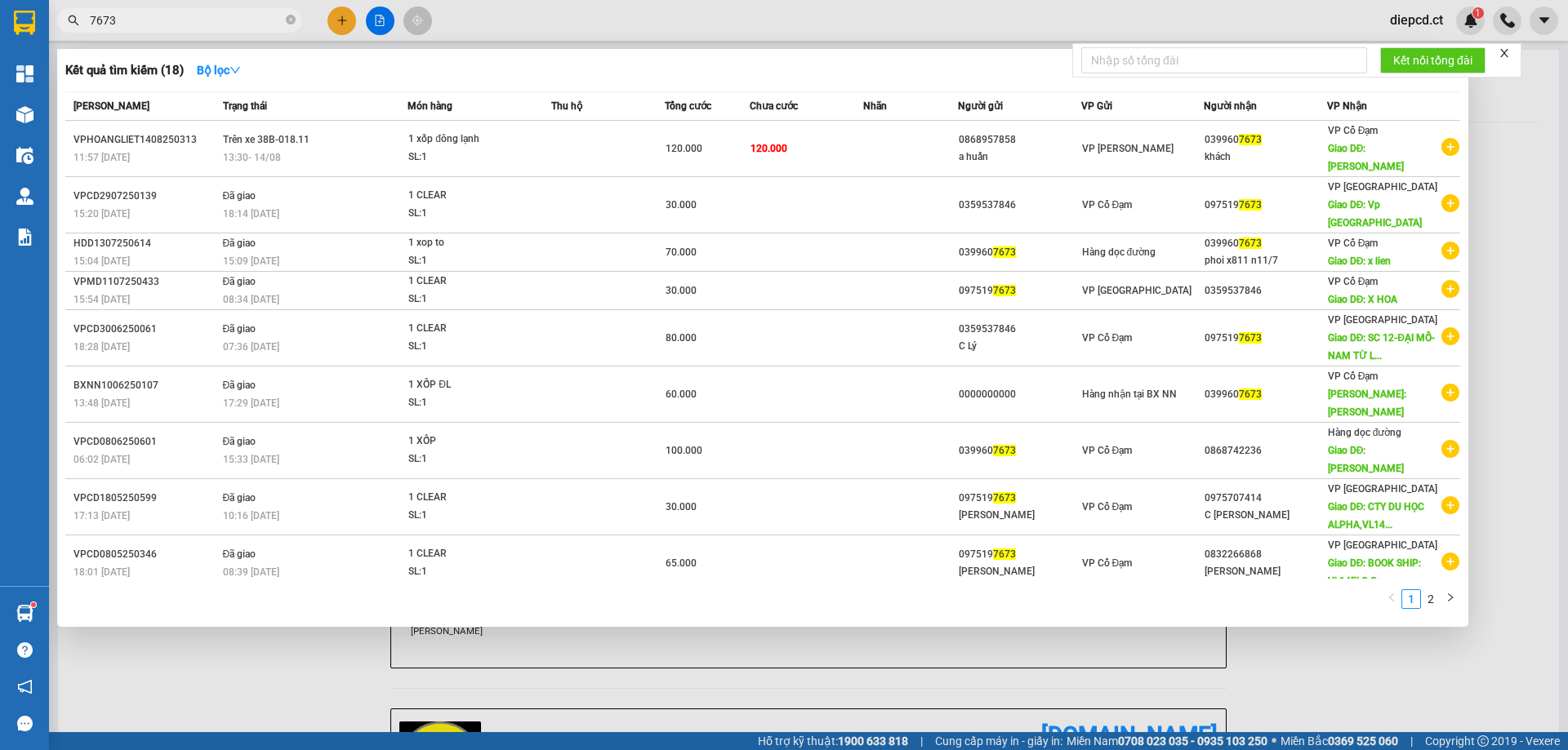
type input "7673"
click at [692, 624] on div at bounding box center [784, 375] width 1568 height 750
click at [291, 21] on icon "close-circle" at bounding box center [290, 20] width 10 height 10
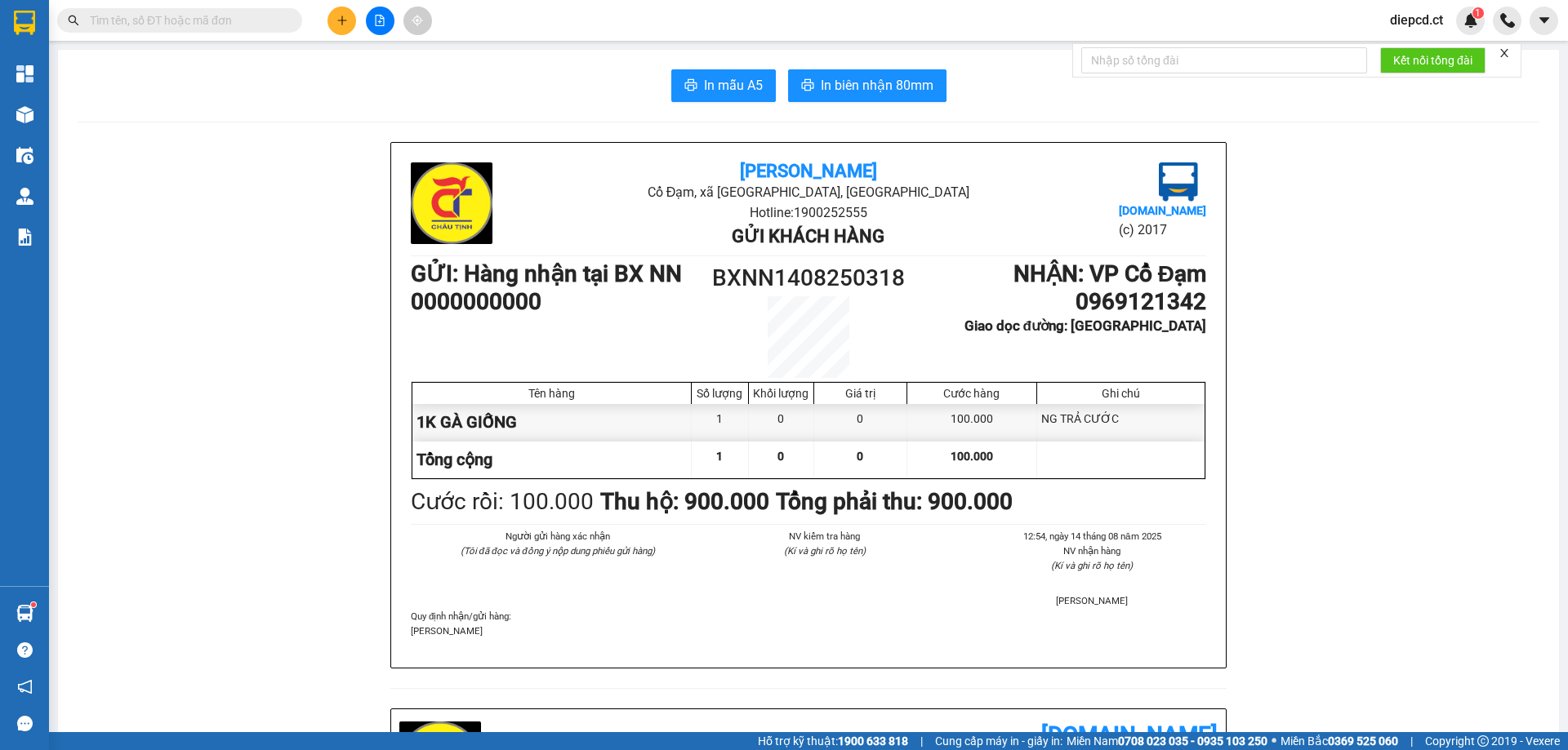
click at [202, 16] on input "text" at bounding box center [186, 21] width 193 height 18
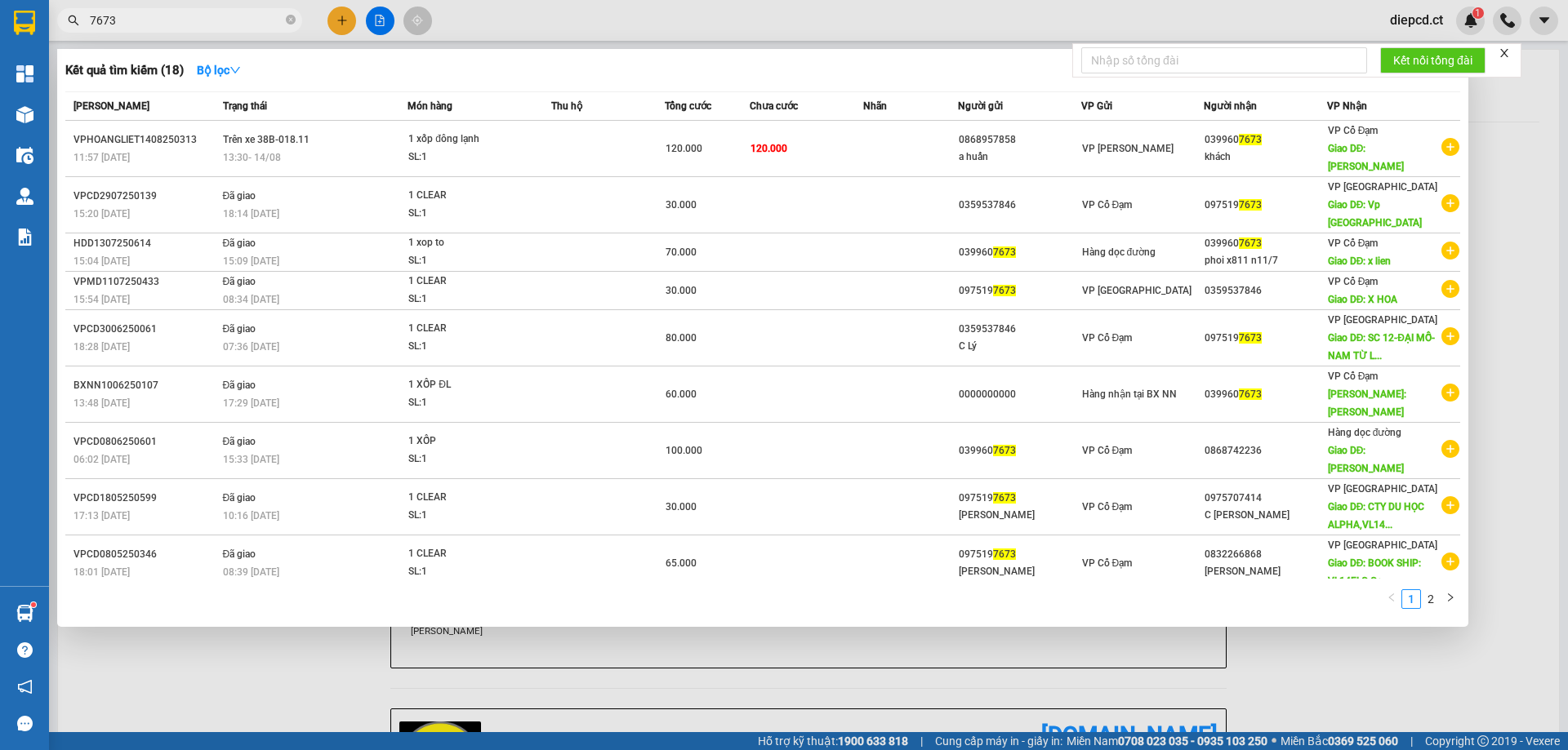
click at [181, 25] on input "7673" at bounding box center [186, 21] width 193 height 18
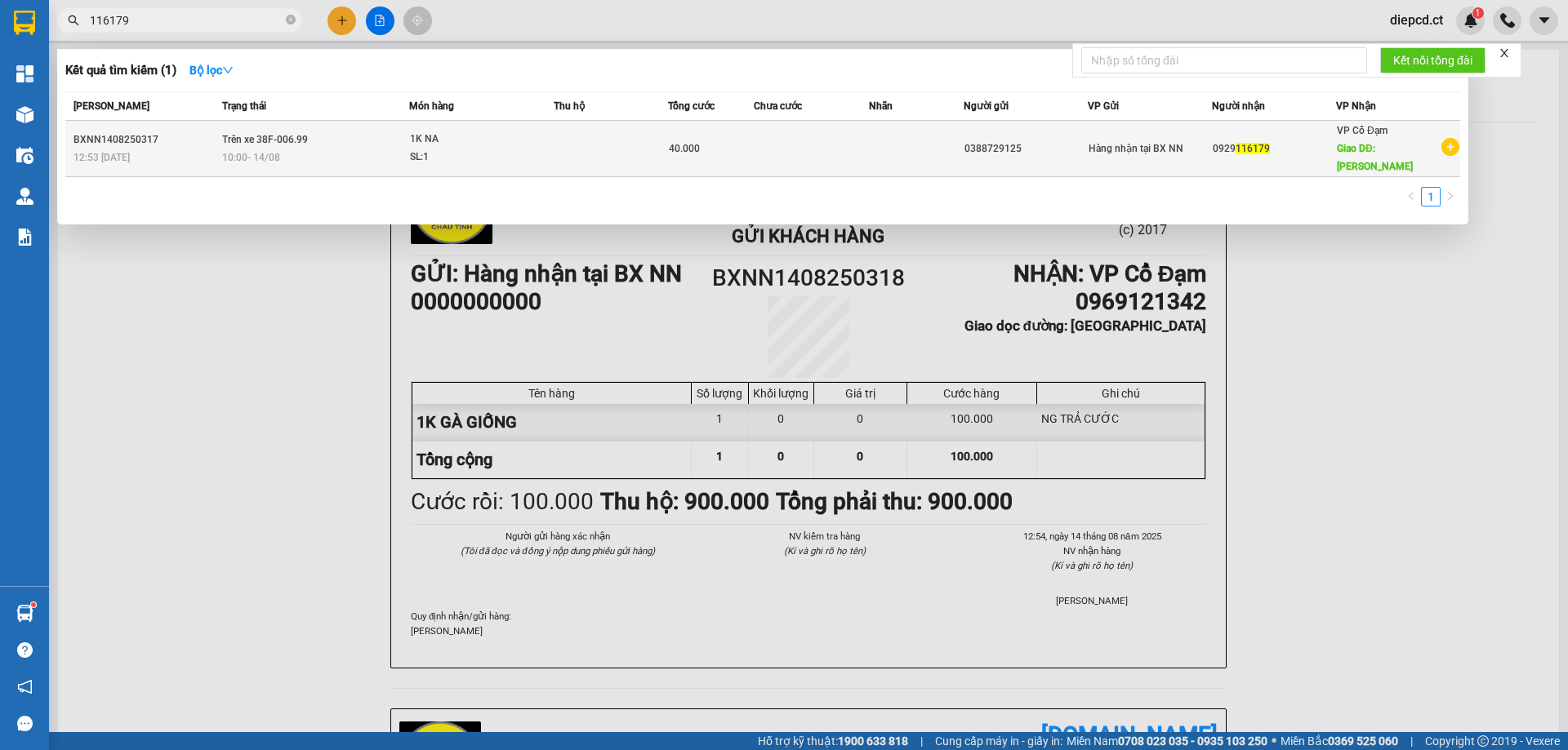
type input "116179"
click at [330, 137] on td "Trên xe 38F-006.99 10:00 [DATE]" at bounding box center [313, 149] width 191 height 56
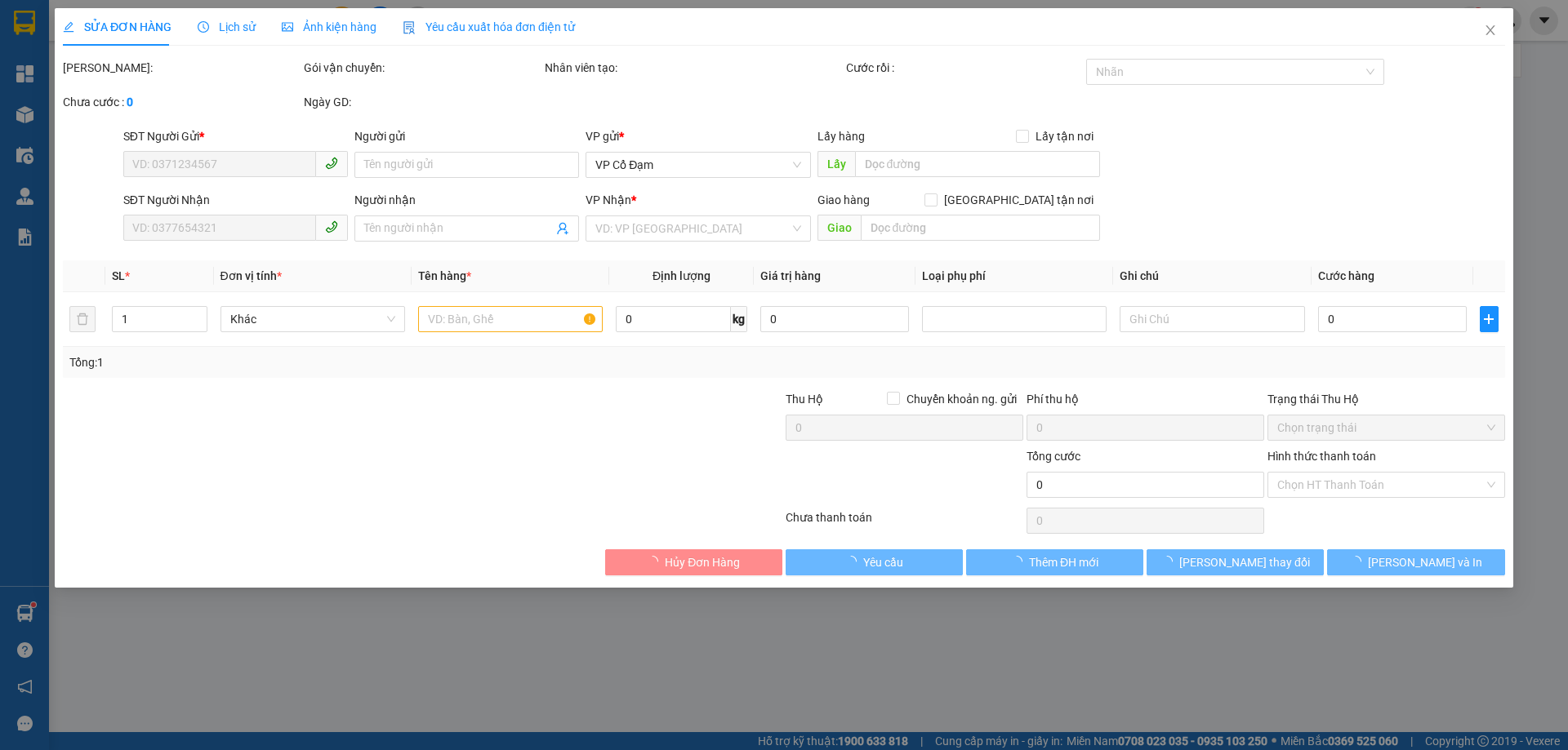
type input "0388729125"
type input "0929116179"
type input "[PERSON_NAME]"
type input "40.000"
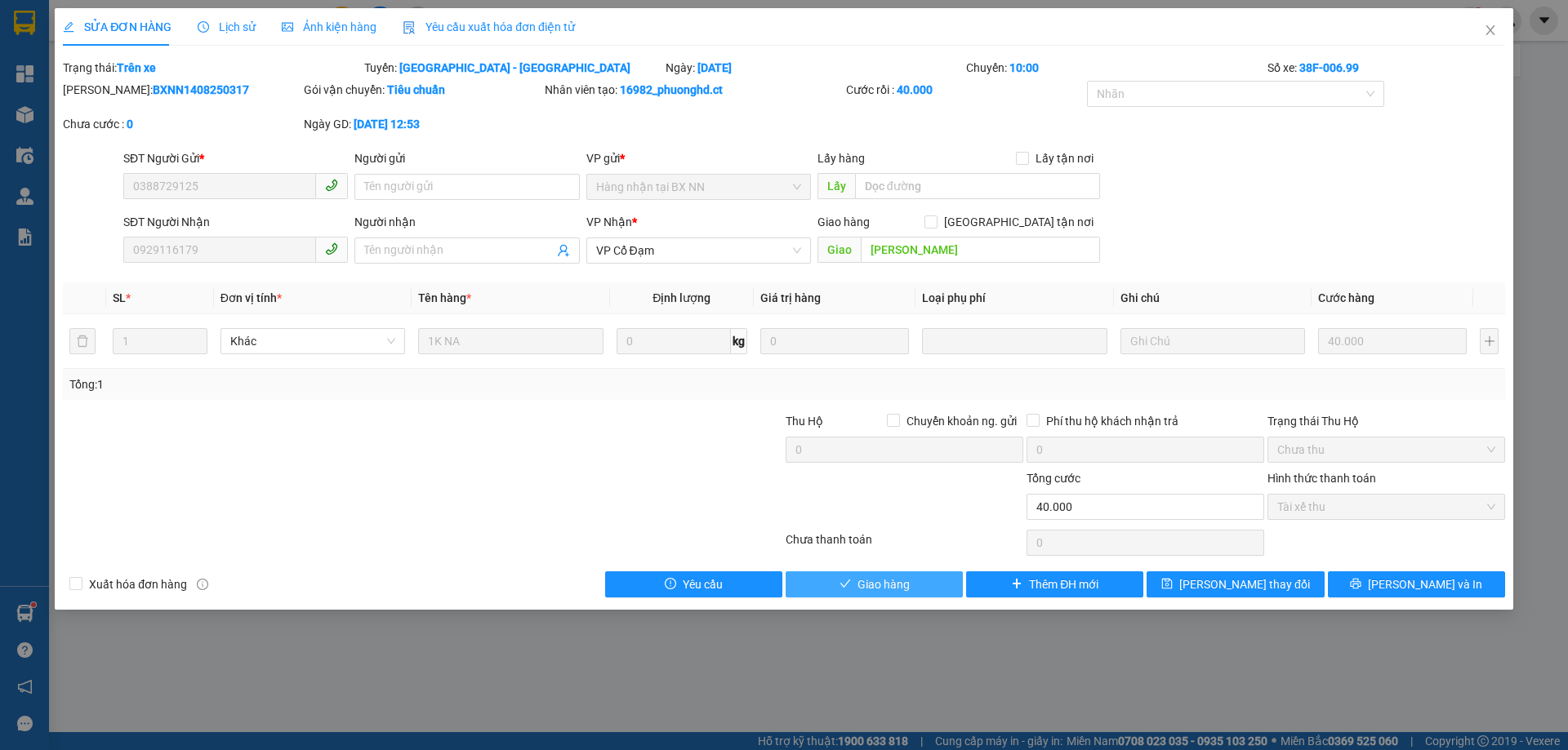
click at [879, 581] on span "Giao hàng" at bounding box center [884, 585] width 53 height 18
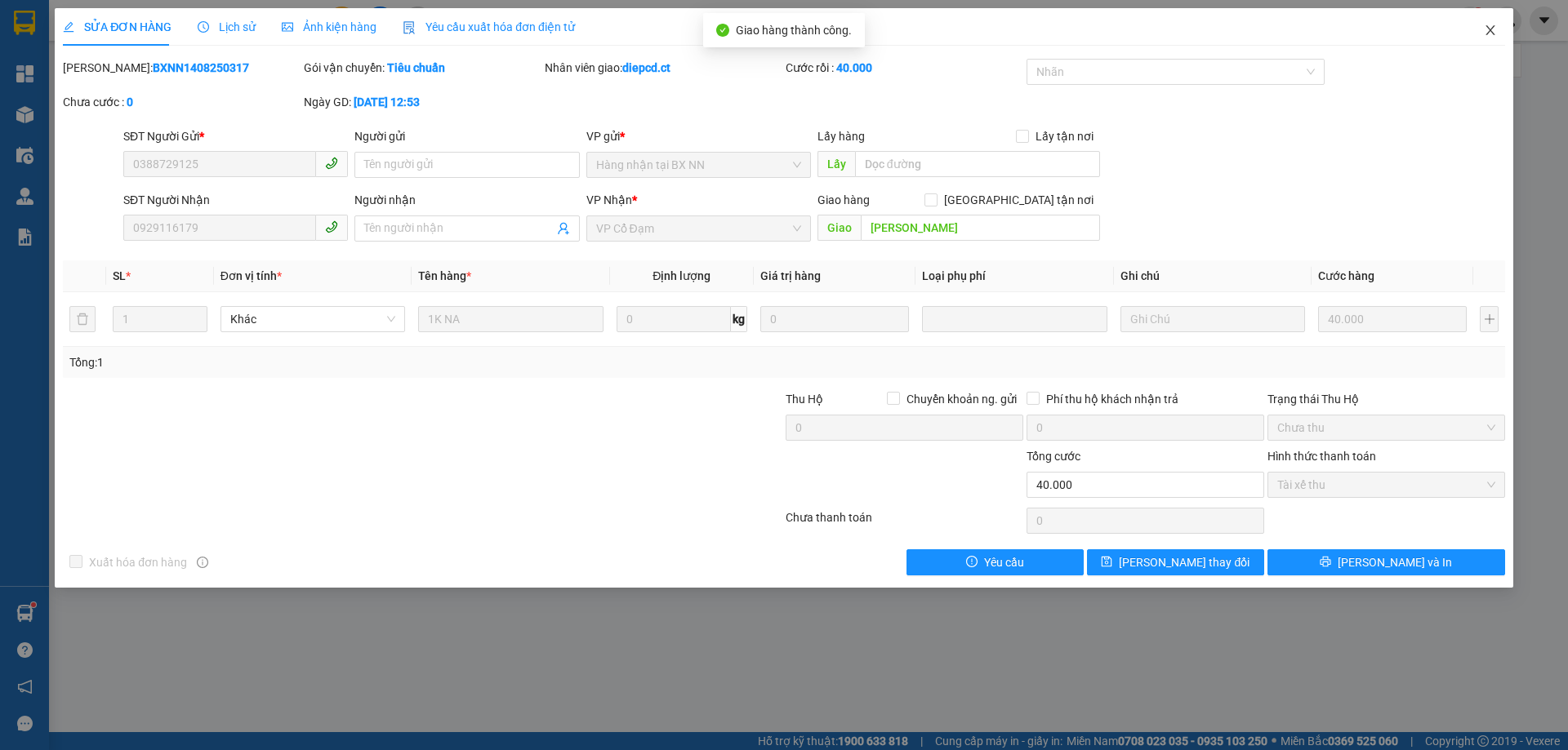
click at [1491, 34] on icon "close" at bounding box center [1489, 30] width 9 height 10
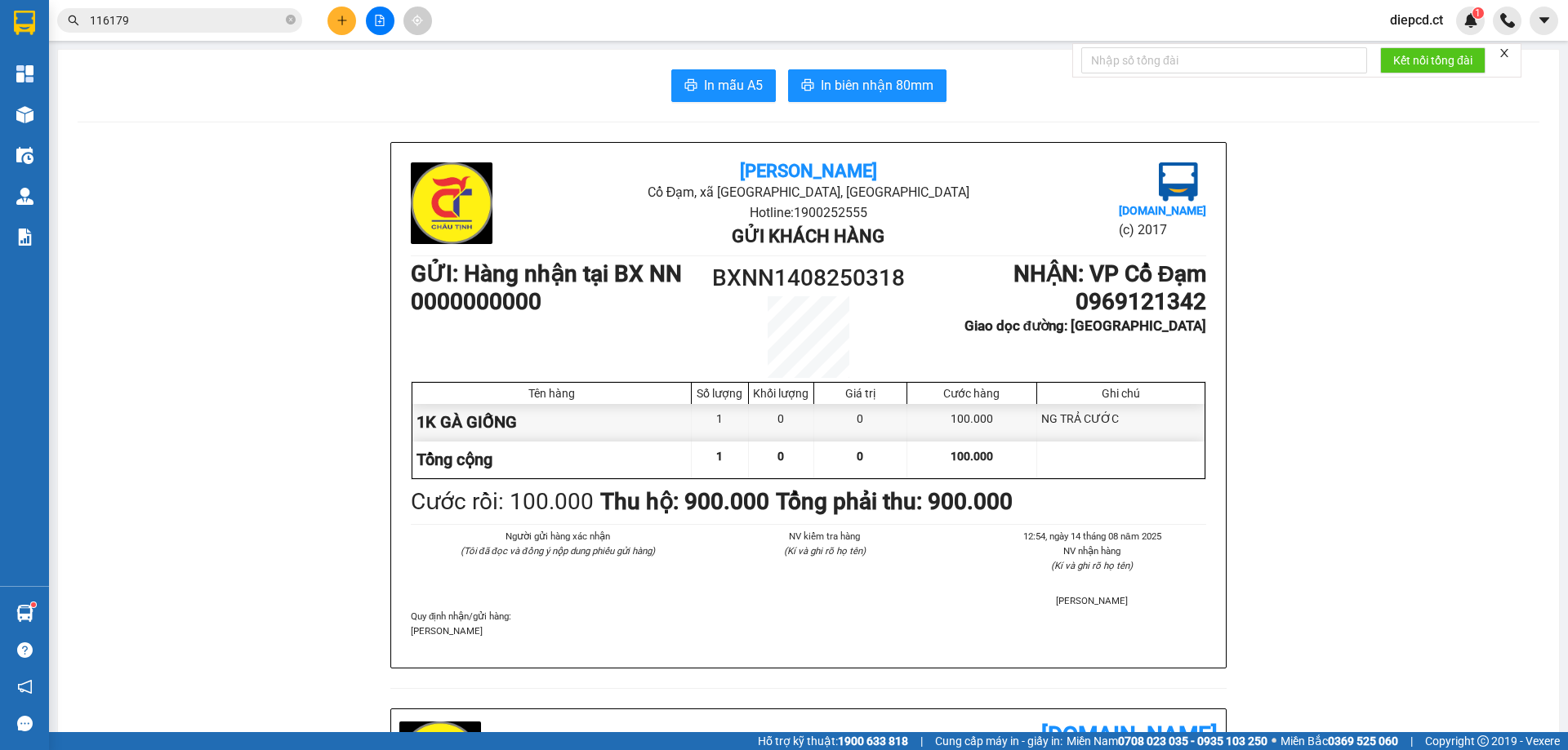
click at [205, 16] on input "116179" at bounding box center [186, 21] width 193 height 18
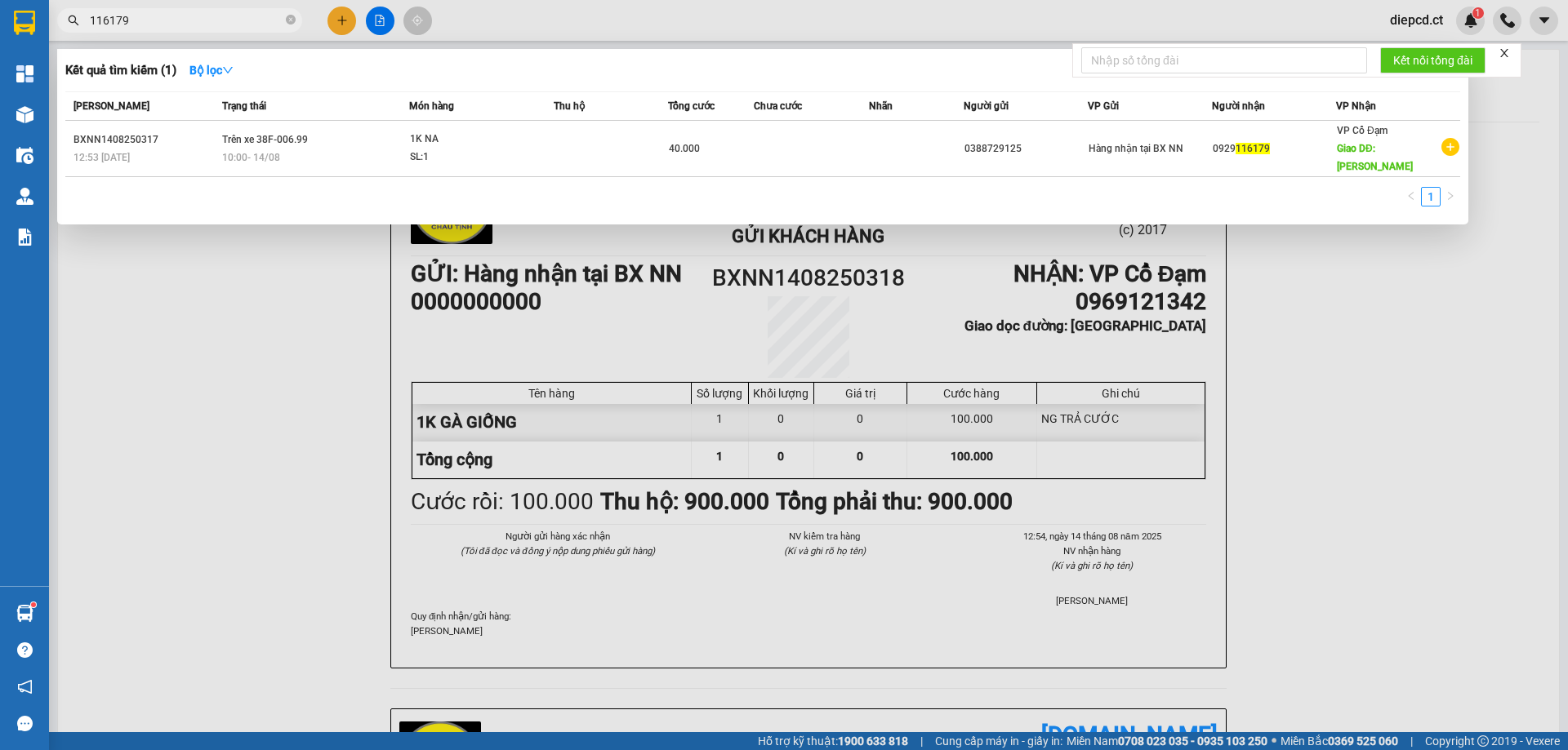
click at [205, 16] on input "116179" at bounding box center [186, 21] width 193 height 18
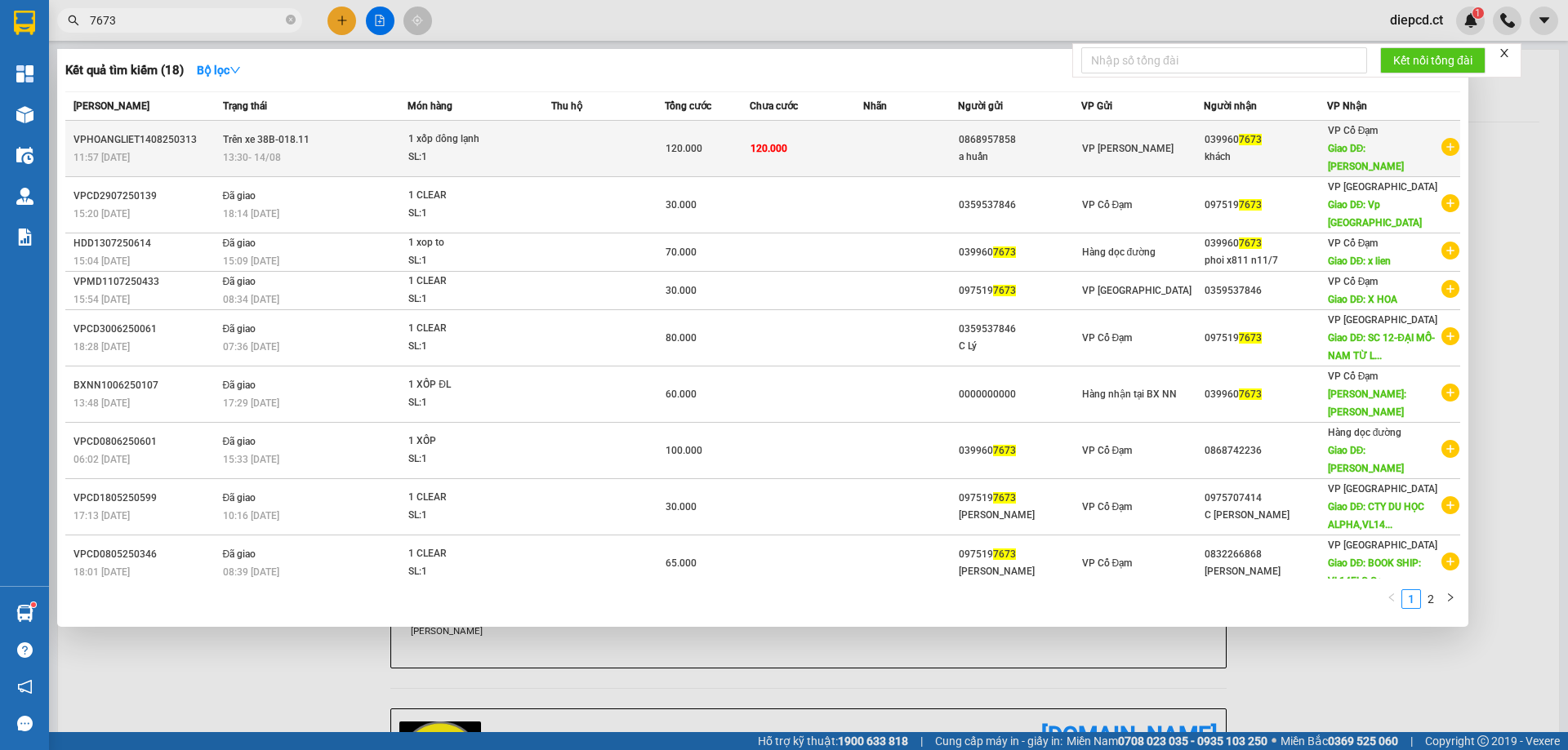
type input "7673"
click at [420, 149] on div "SL: 1" at bounding box center [469, 158] width 123 height 18
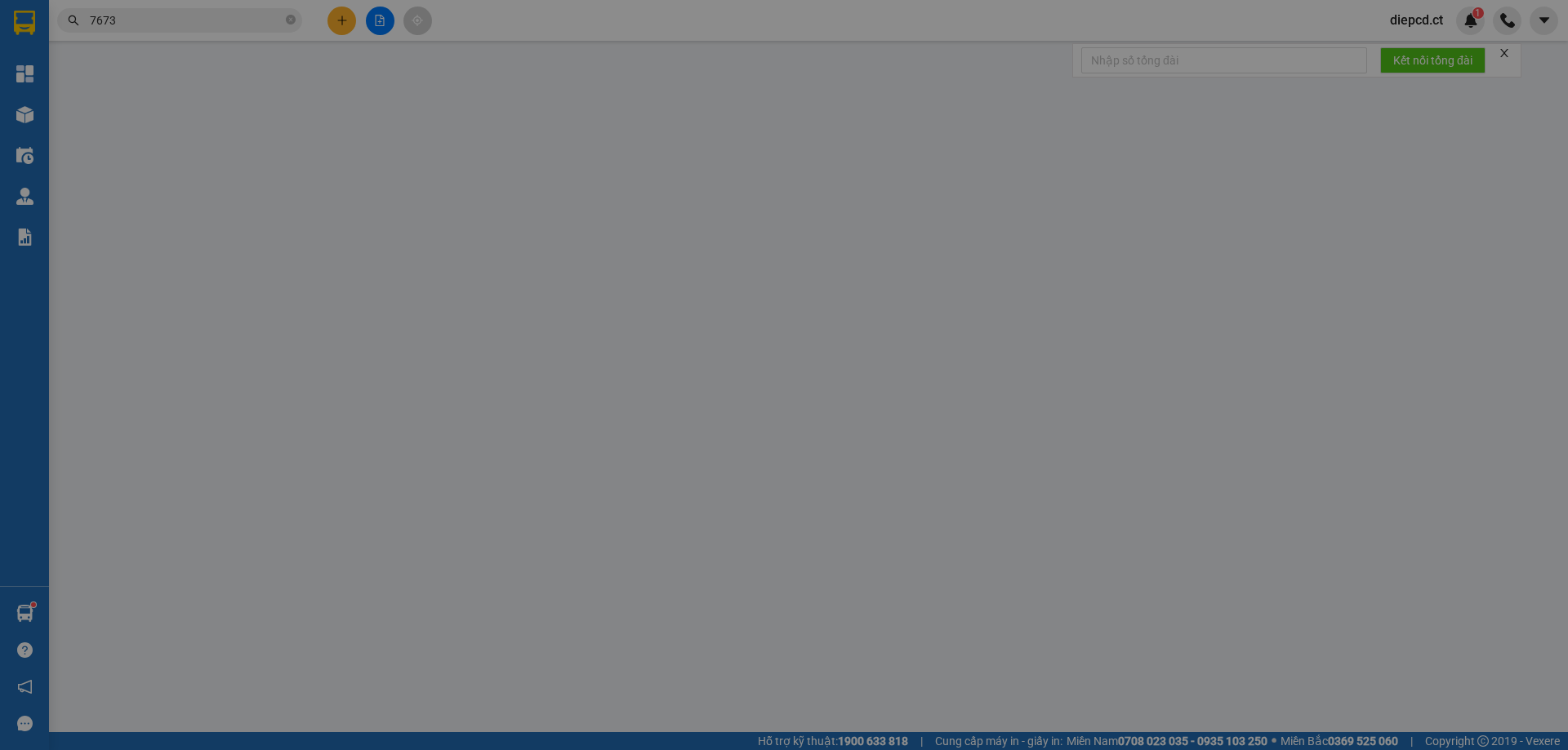
type input "0868957858"
type input "a huấn"
type input "0399607673"
type input "khách"
type input "[PERSON_NAME]"
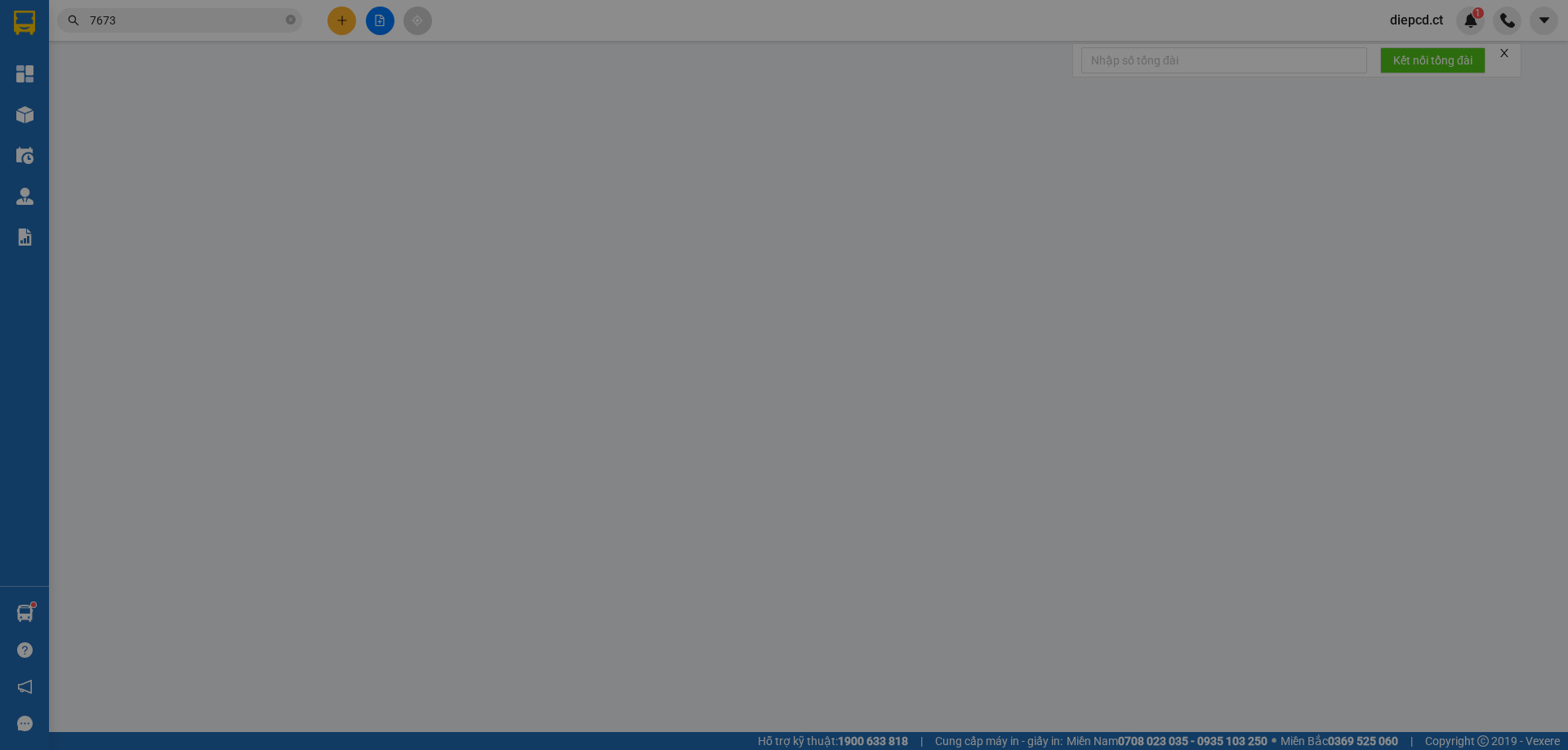
type input "120.000"
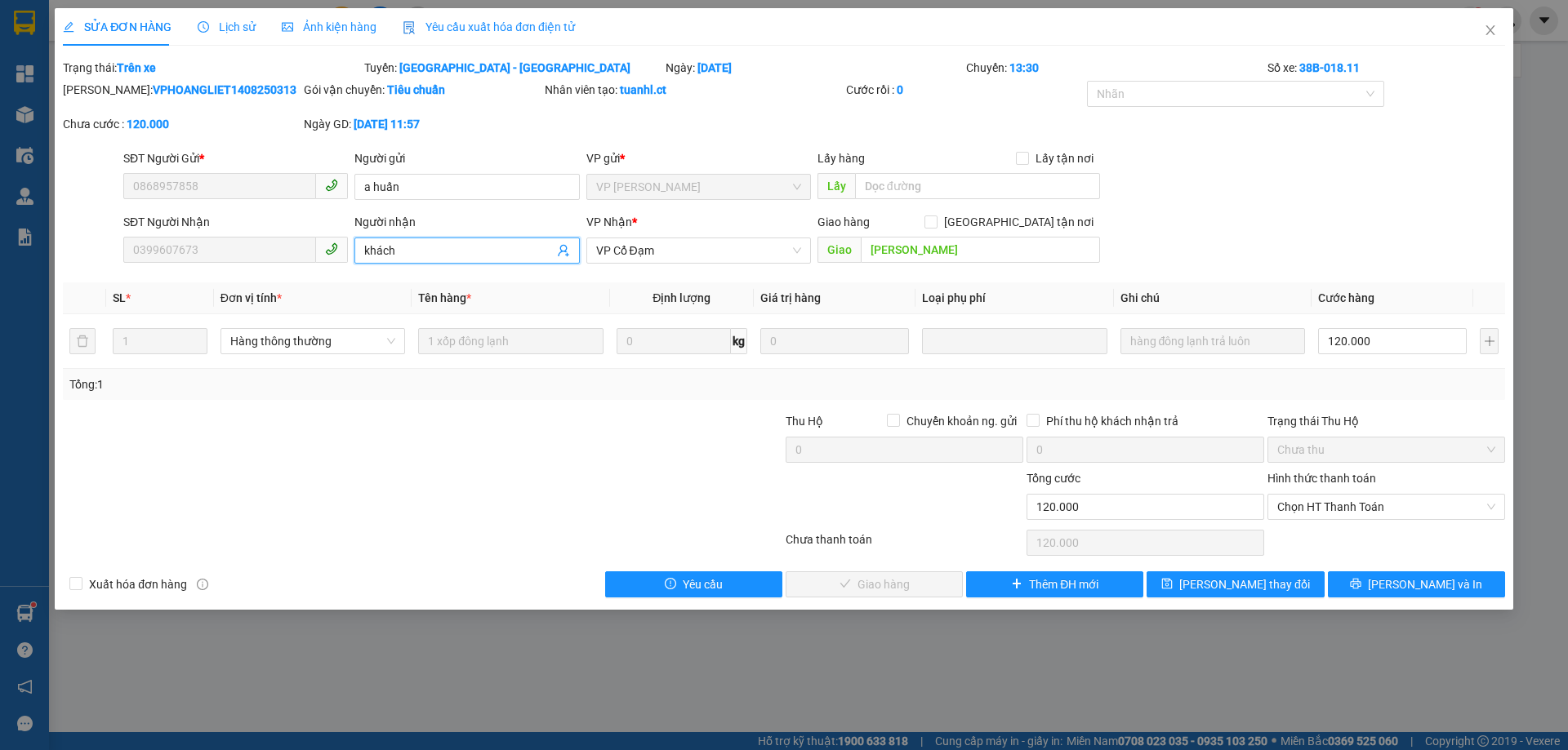
click at [421, 252] on input "khách" at bounding box center [458, 251] width 188 height 18
type input "Xe 811 tự trả"
click at [497, 253] on input "Xe 811 tự trả" at bounding box center [458, 251] width 188 height 18
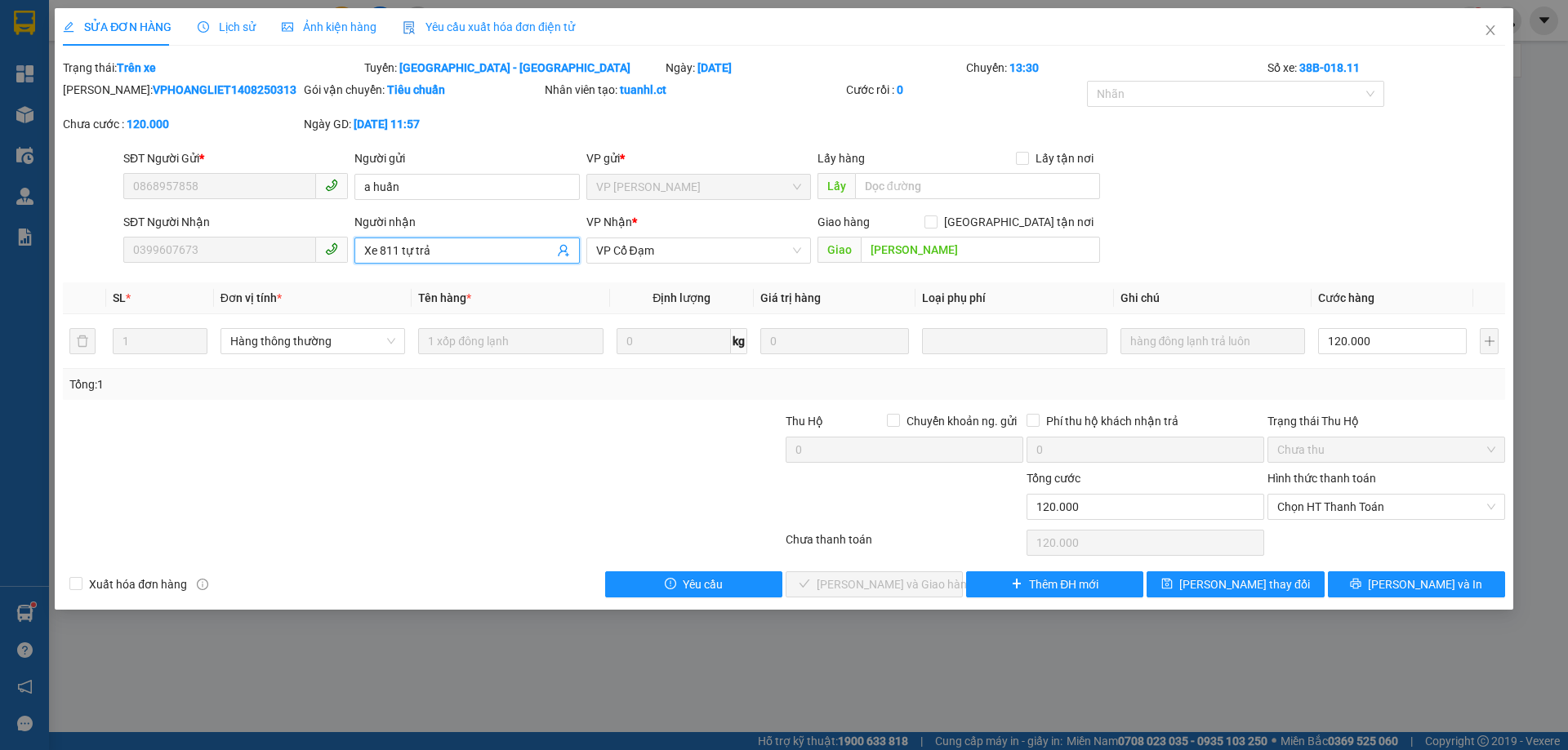
click at [497, 253] on input "Xe 811 tự trả" at bounding box center [458, 251] width 188 height 18
click at [1494, 34] on icon "close" at bounding box center [1490, 30] width 13 height 13
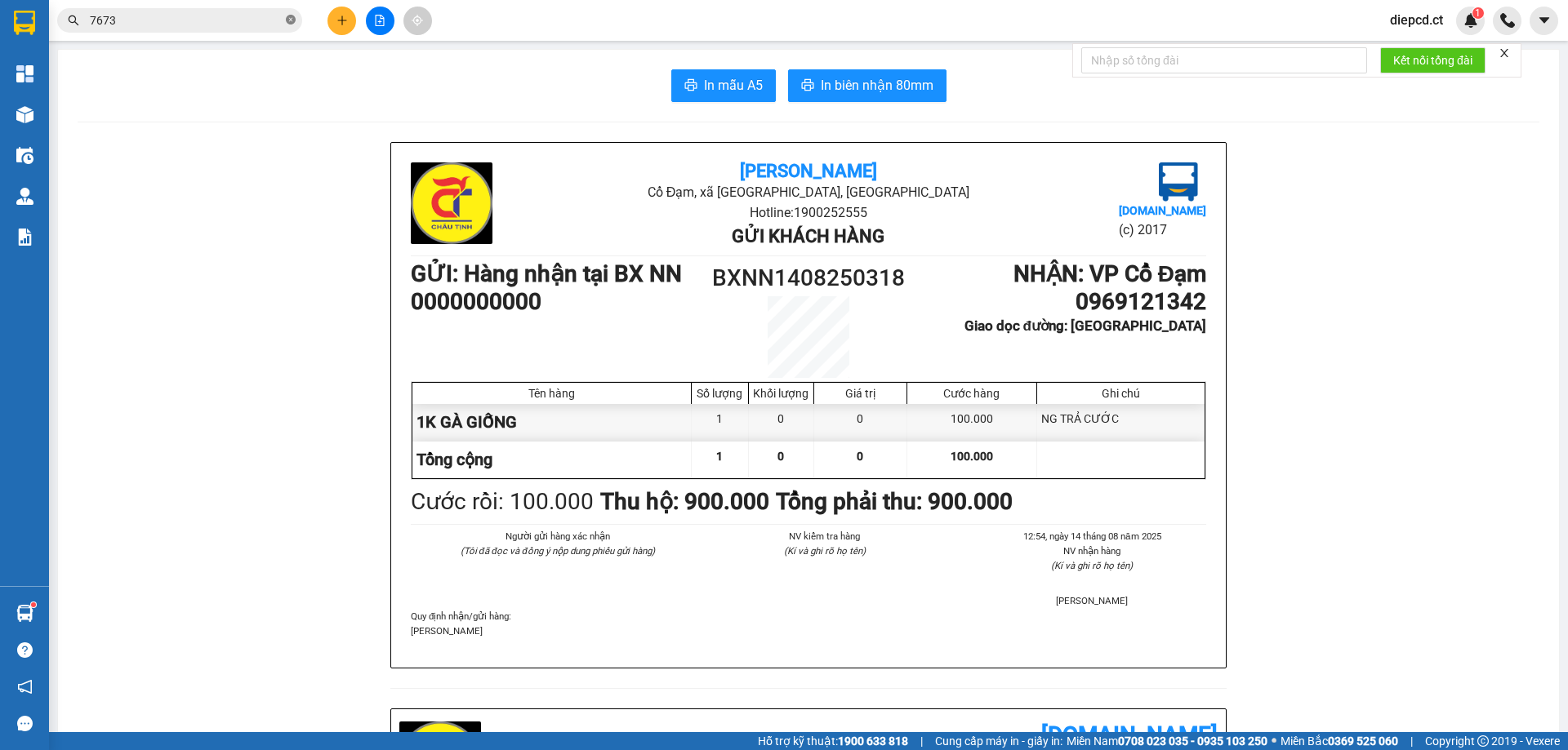
click at [288, 21] on icon "close-circle" at bounding box center [290, 20] width 10 height 10
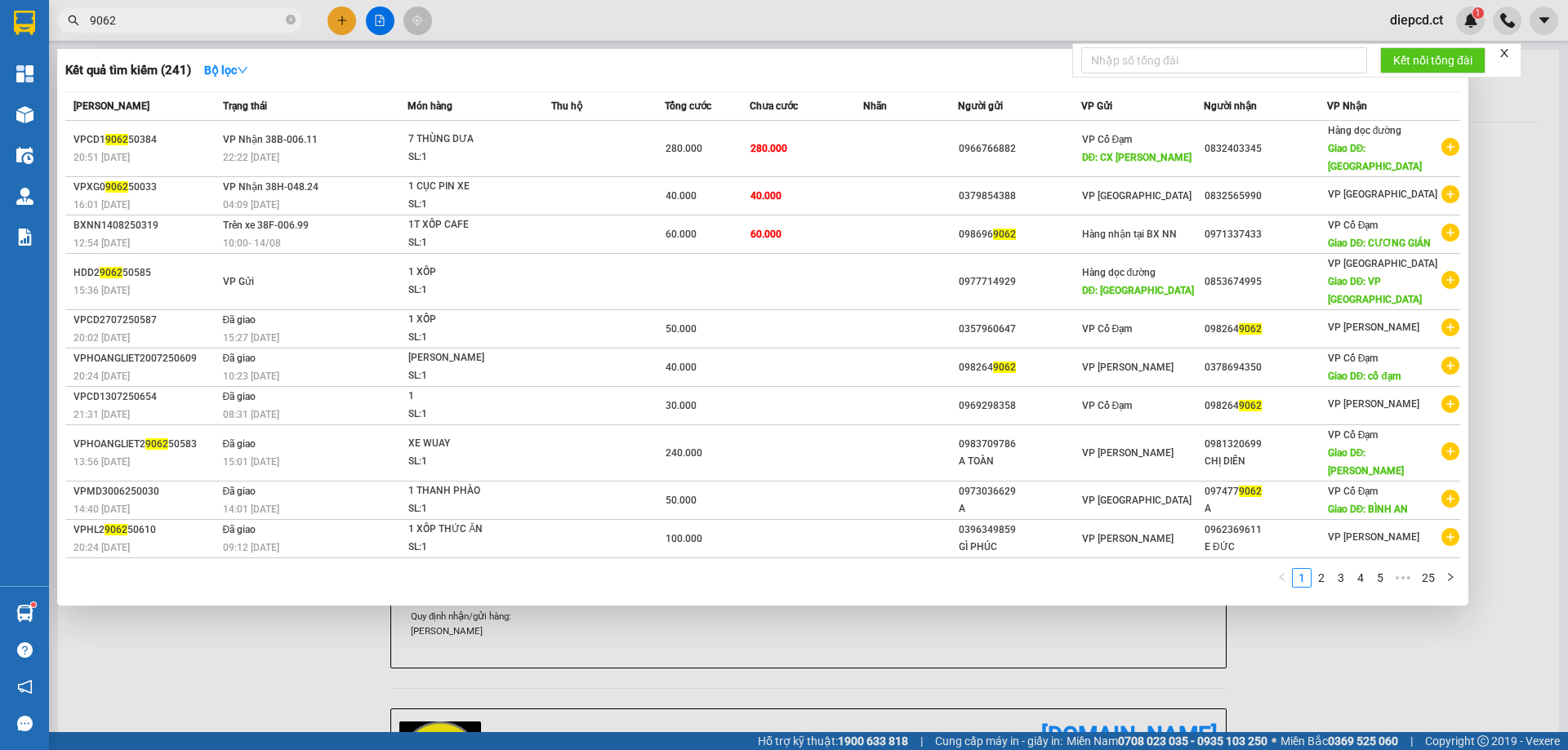
click at [92, 14] on input "9062" at bounding box center [186, 21] width 193 height 18
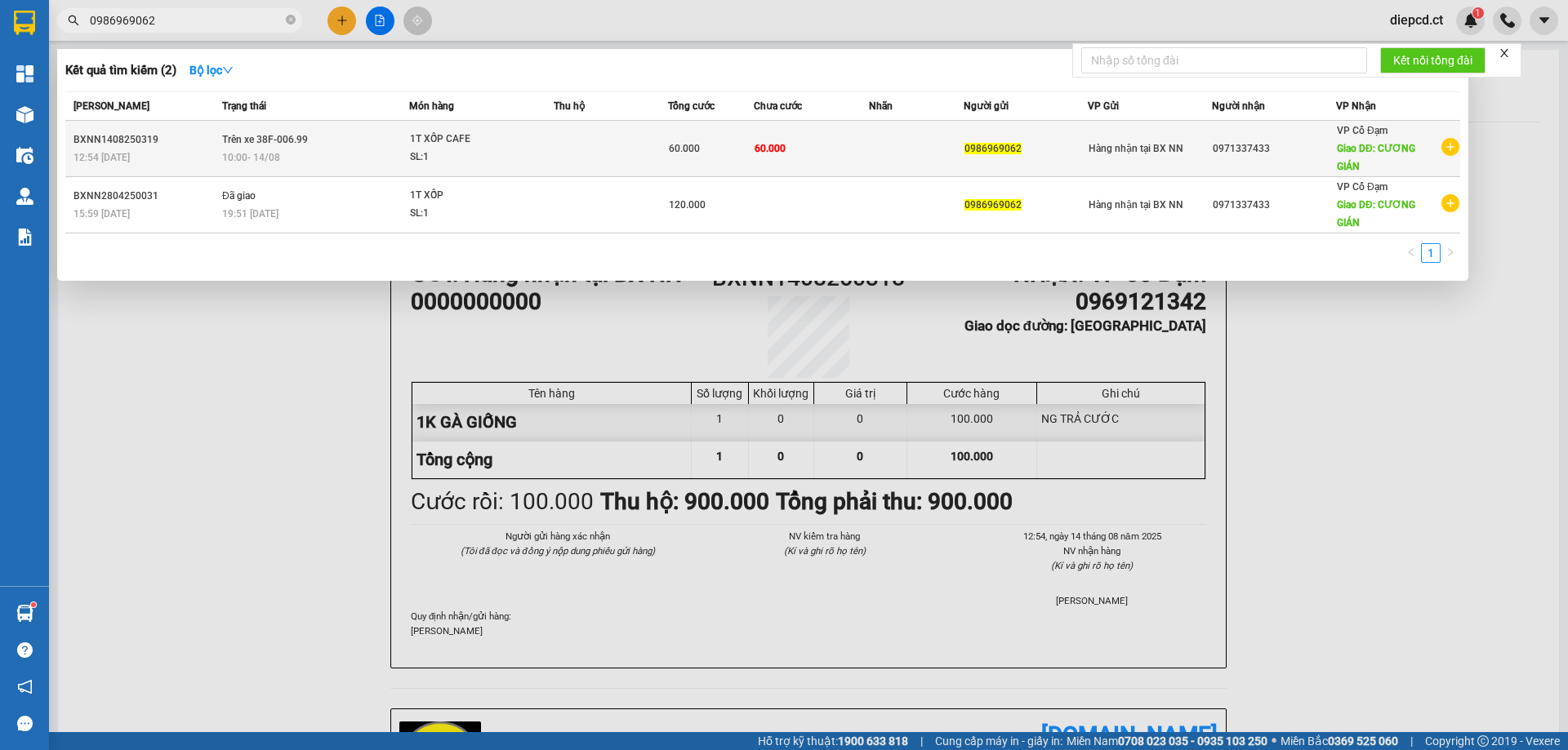
type input "0986969062"
click at [339, 145] on td "Trên xe 38F-006.99 10:00 [DATE]" at bounding box center [313, 149] width 191 height 56
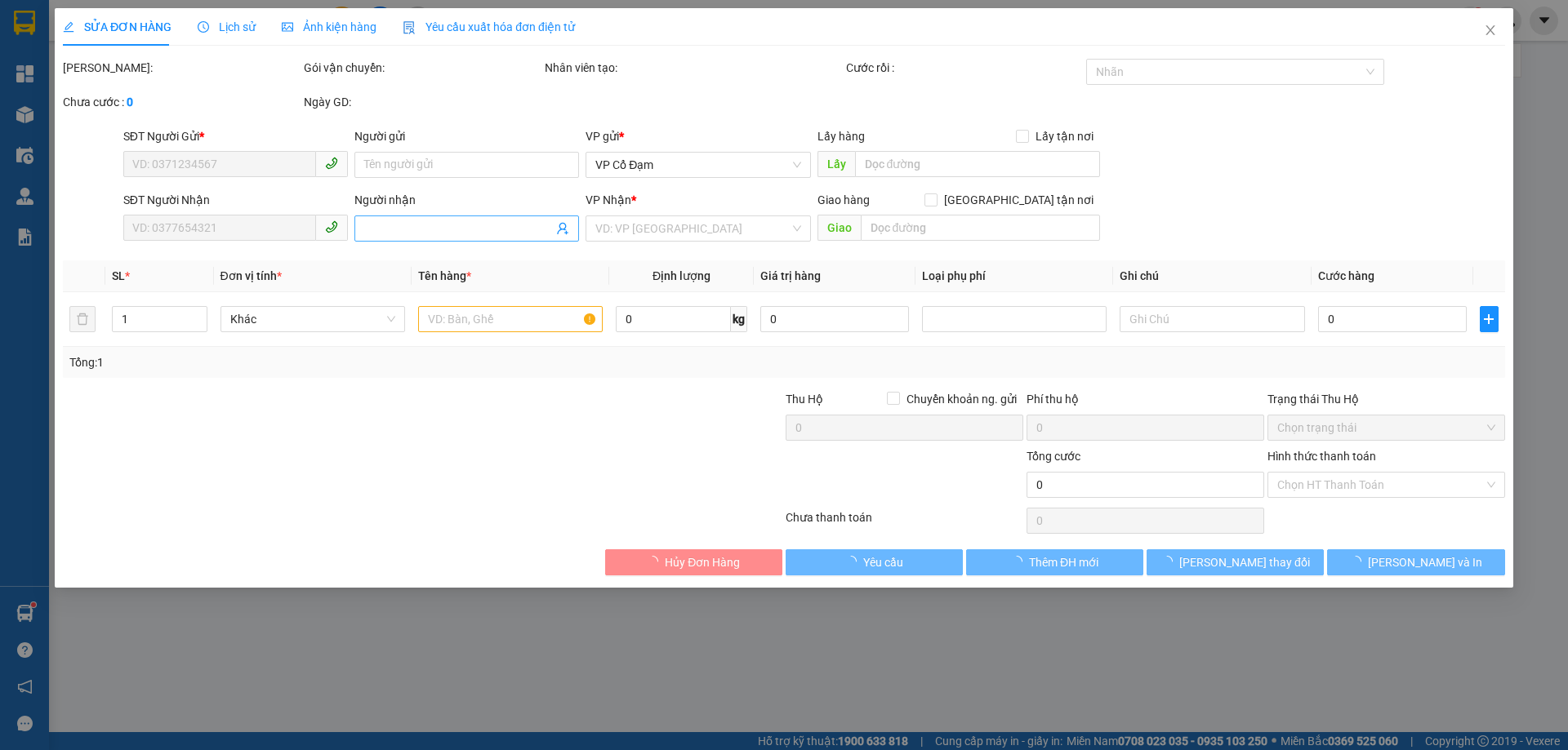
type input "0986969062"
type input "0971337433"
type input "CƯƠNG GIÁN"
type input "60.000"
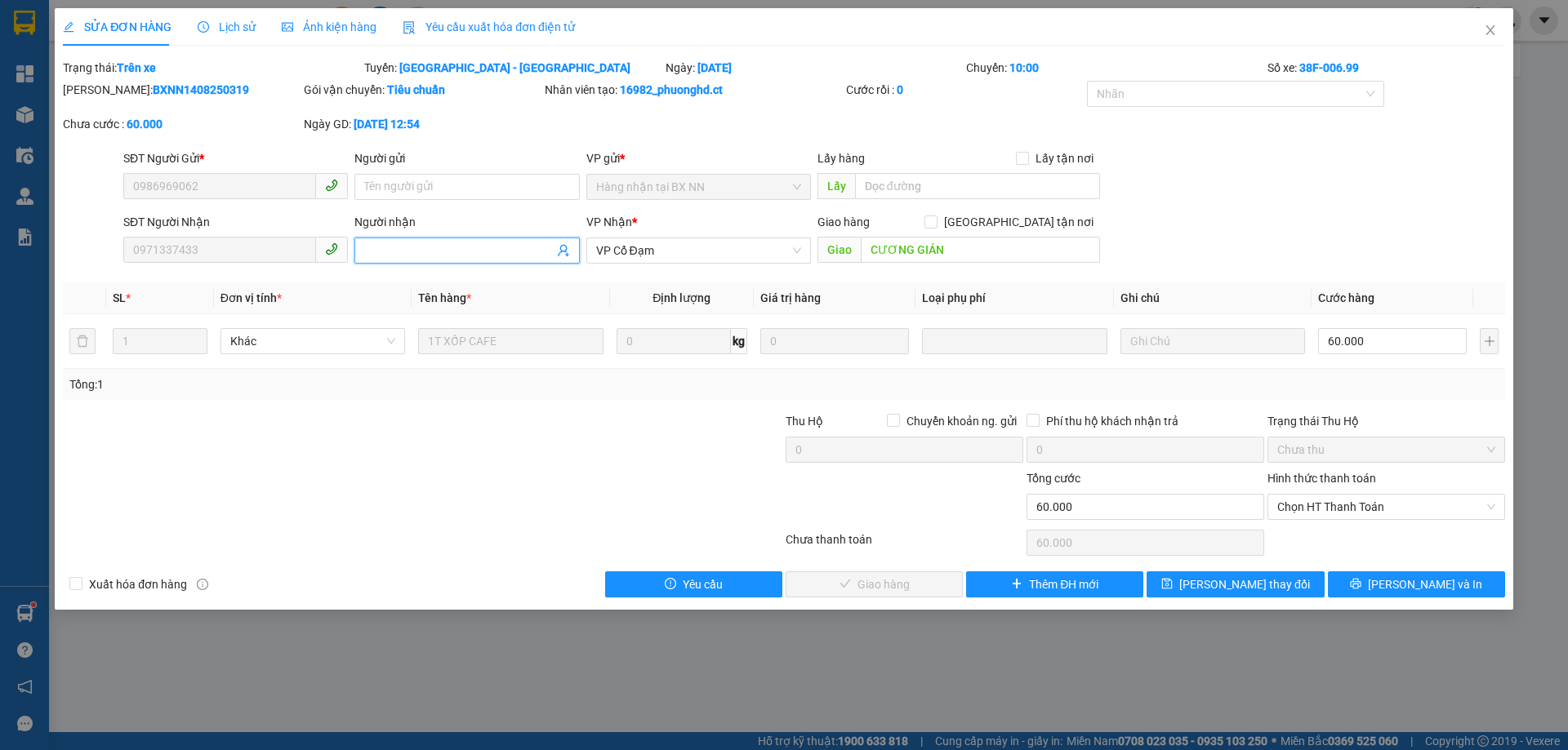
click at [447, 246] on input "Người nhận" at bounding box center [458, 251] width 188 height 18
type input "gửi xe 611 xuống VP [PERSON_NAME]"
click at [1222, 581] on span "[PERSON_NAME] thay đổi" at bounding box center [1244, 585] width 131 height 18
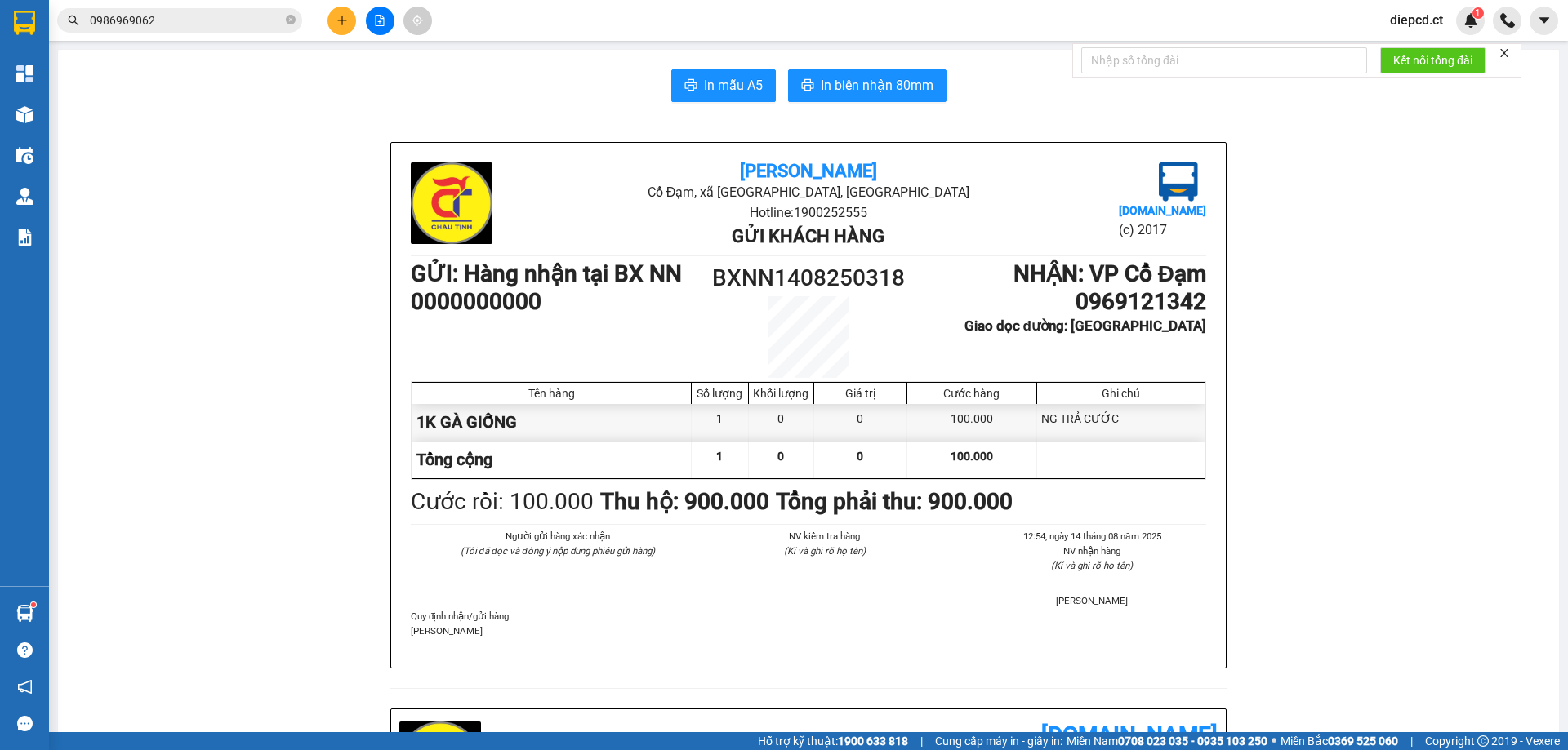
click at [177, 5] on div "Kết quả tìm kiếm ( 2 ) Bộ lọc Mã ĐH Trạng thái Món hàng Thu hộ Tổng cước Chưa c…" at bounding box center [784, 21] width 1568 height 41
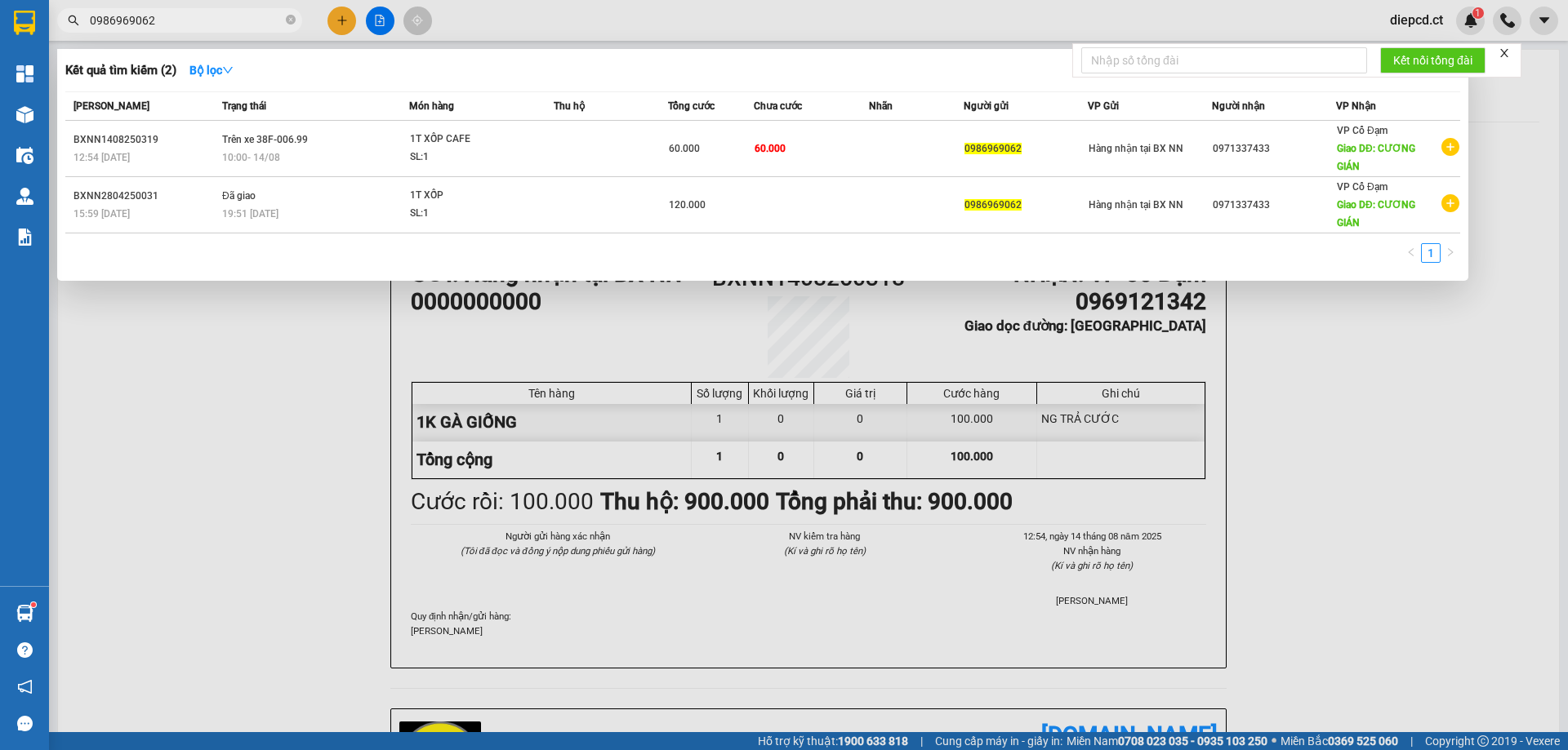
click at [176, 16] on input "0986969062" at bounding box center [186, 21] width 193 height 18
click at [300, 350] on div at bounding box center [784, 375] width 1568 height 750
click at [161, 26] on input "0986969062" at bounding box center [186, 21] width 193 height 18
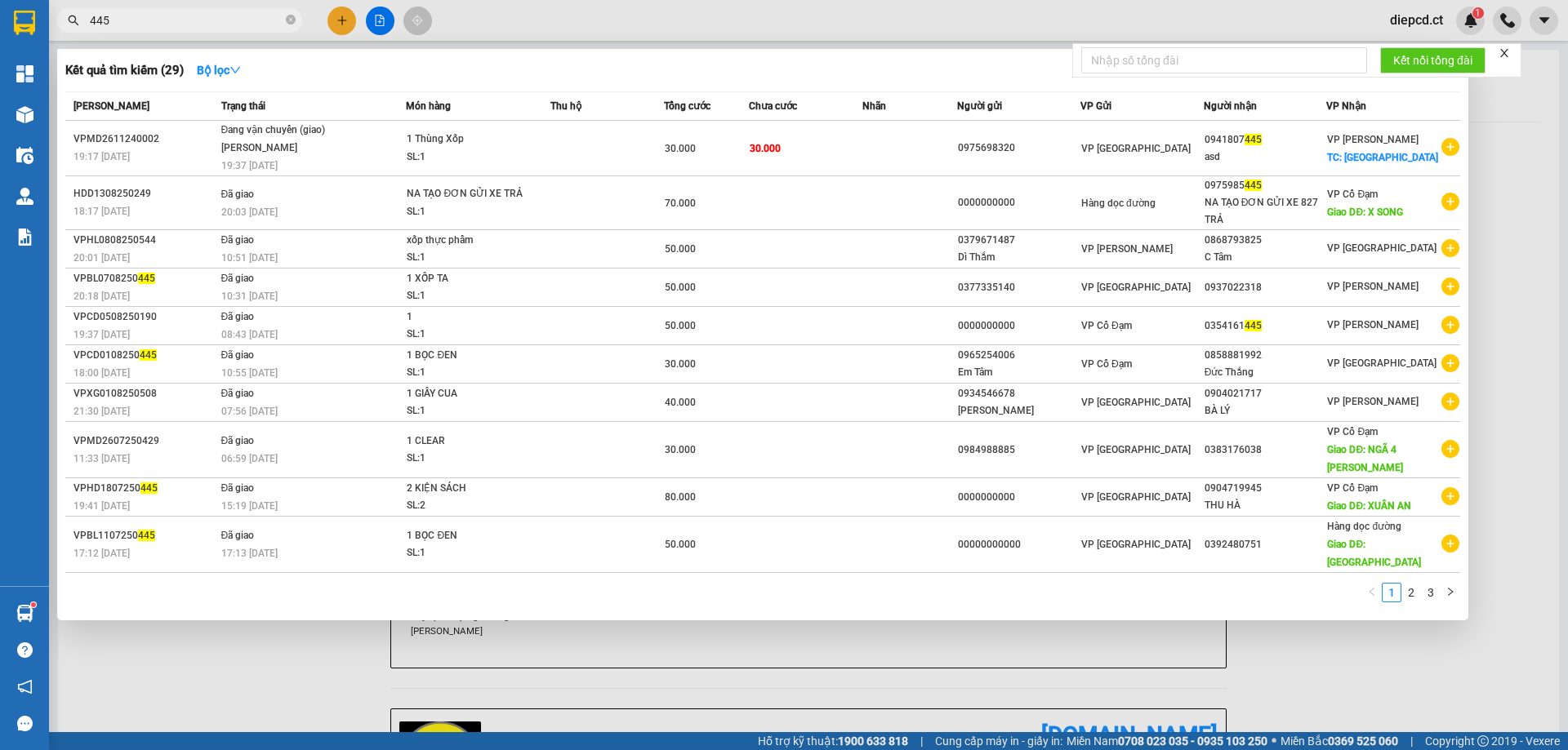
type input "445"
click at [248, 656] on div at bounding box center [784, 375] width 1568 height 750
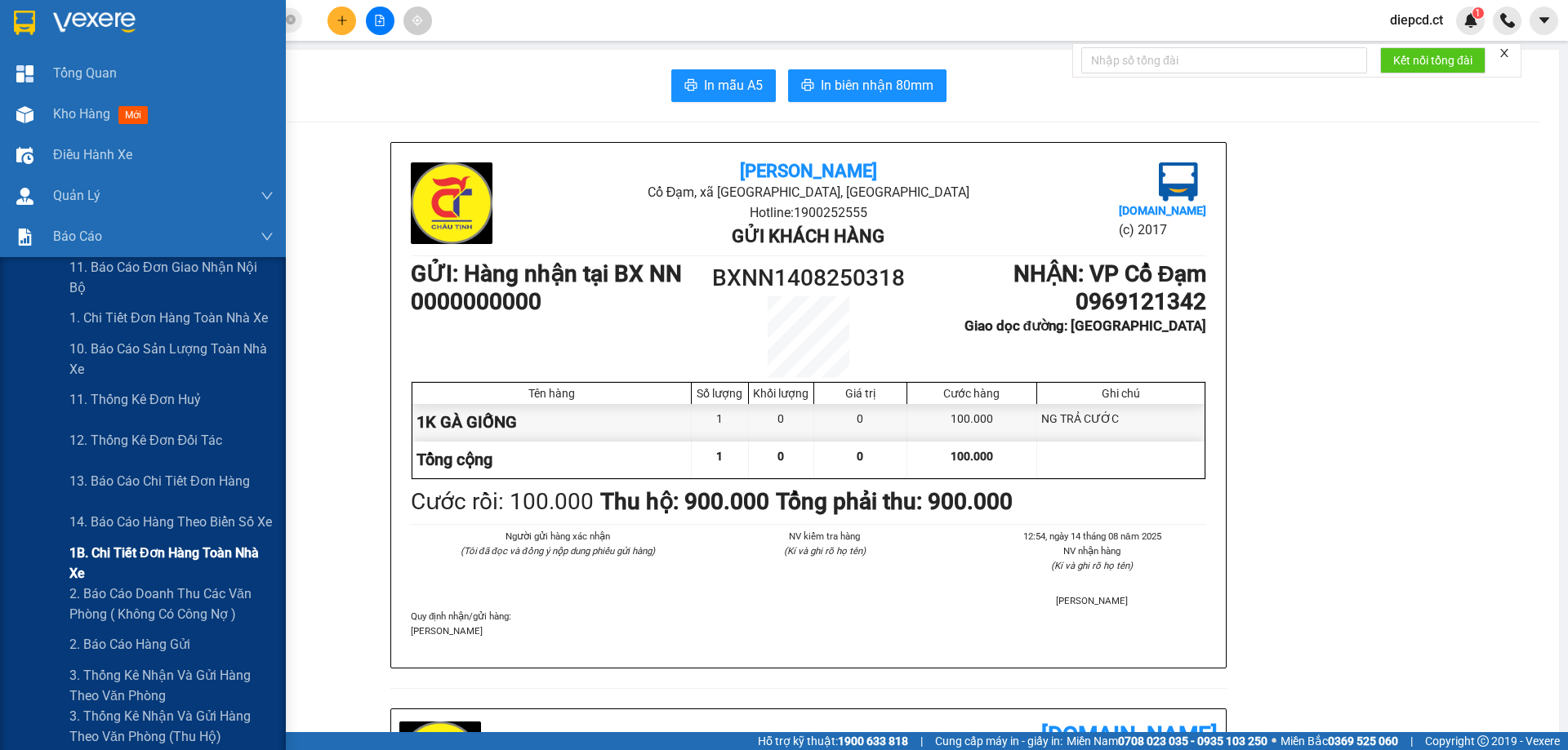
click at [118, 549] on span "1B. Chi tiết đơn hàng toàn nhà xe" at bounding box center [171, 563] width 204 height 41
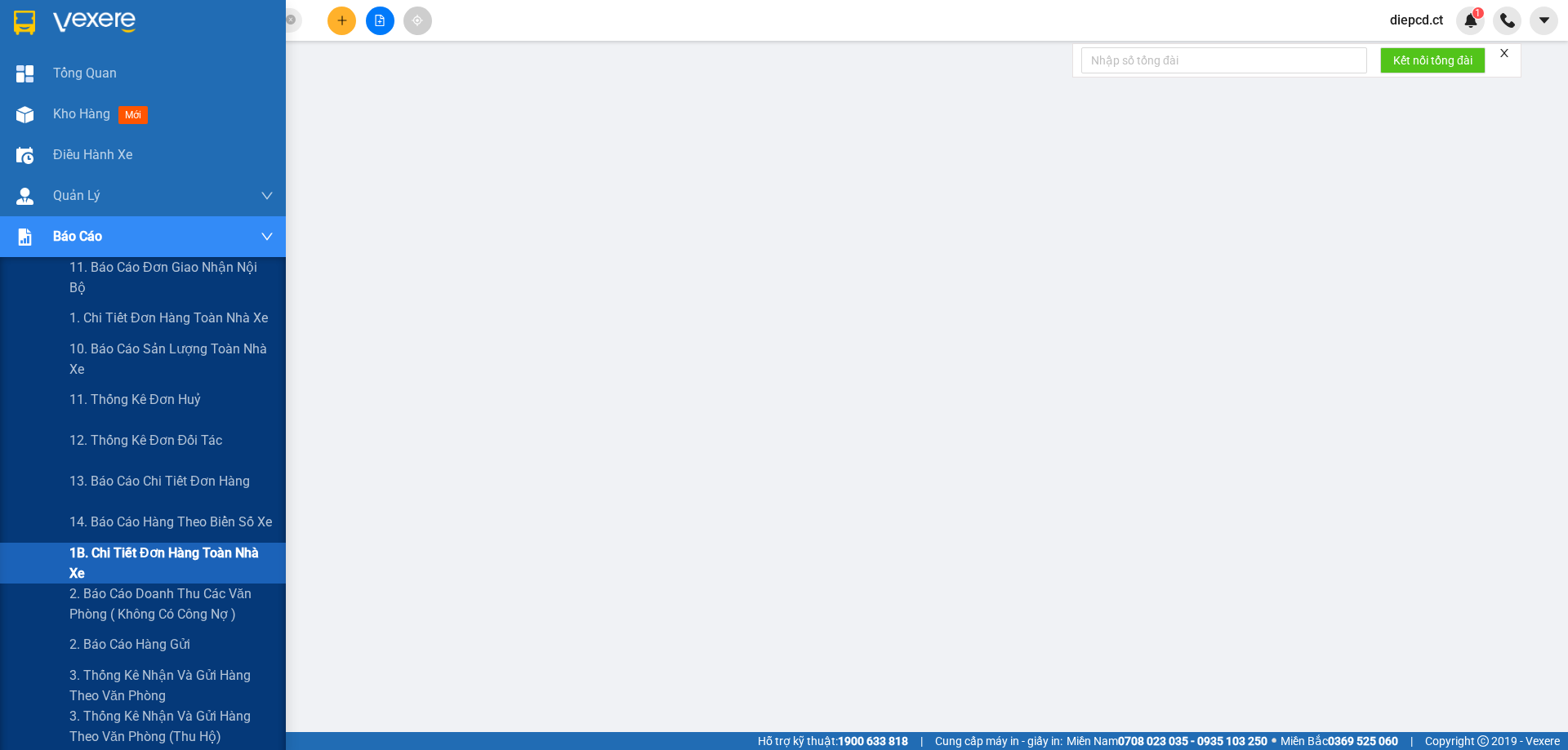
click at [86, 562] on span "1B. Chi tiết đơn hàng toàn nhà xe" at bounding box center [171, 563] width 204 height 41
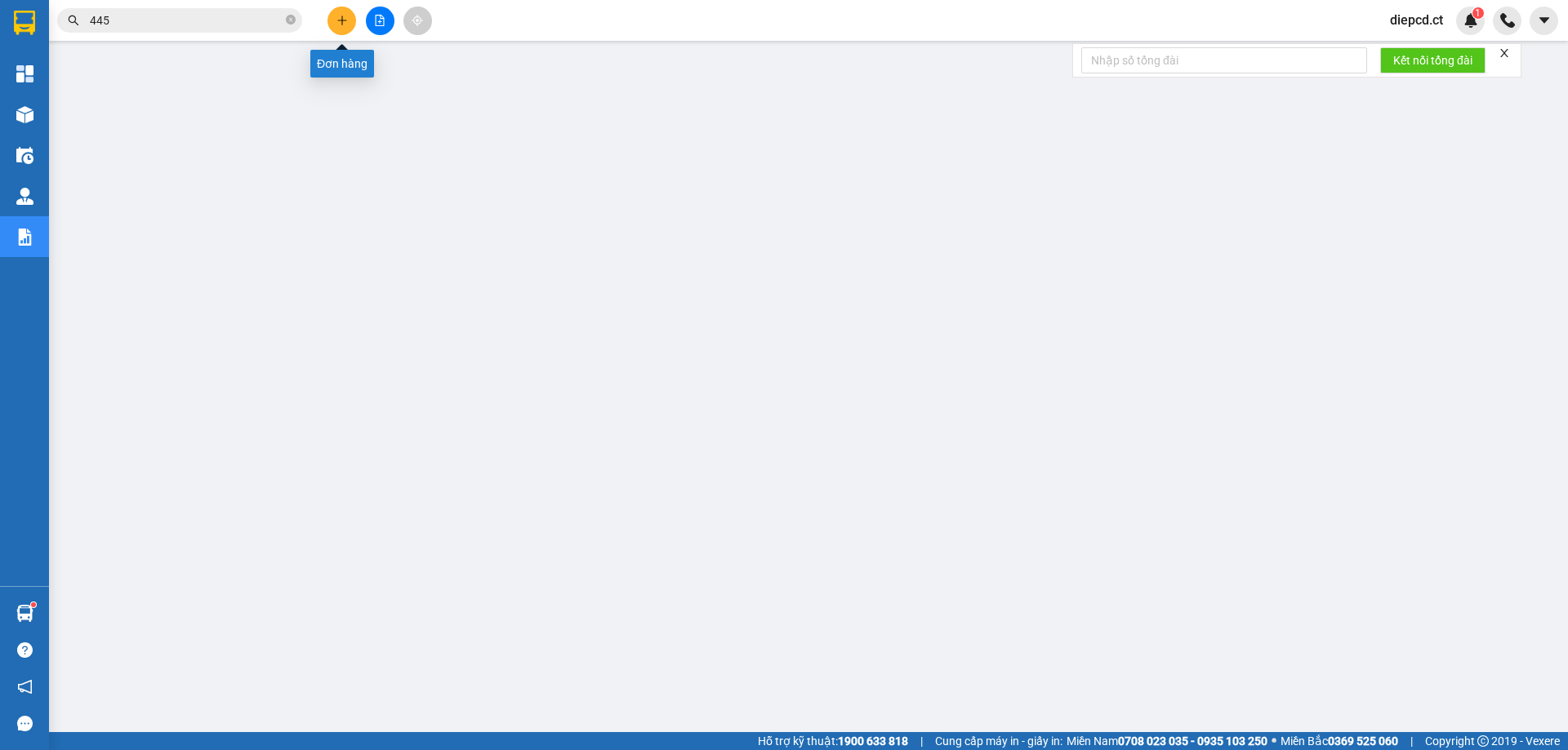
click at [344, 18] on icon "plus" at bounding box center [342, 21] width 12 height 12
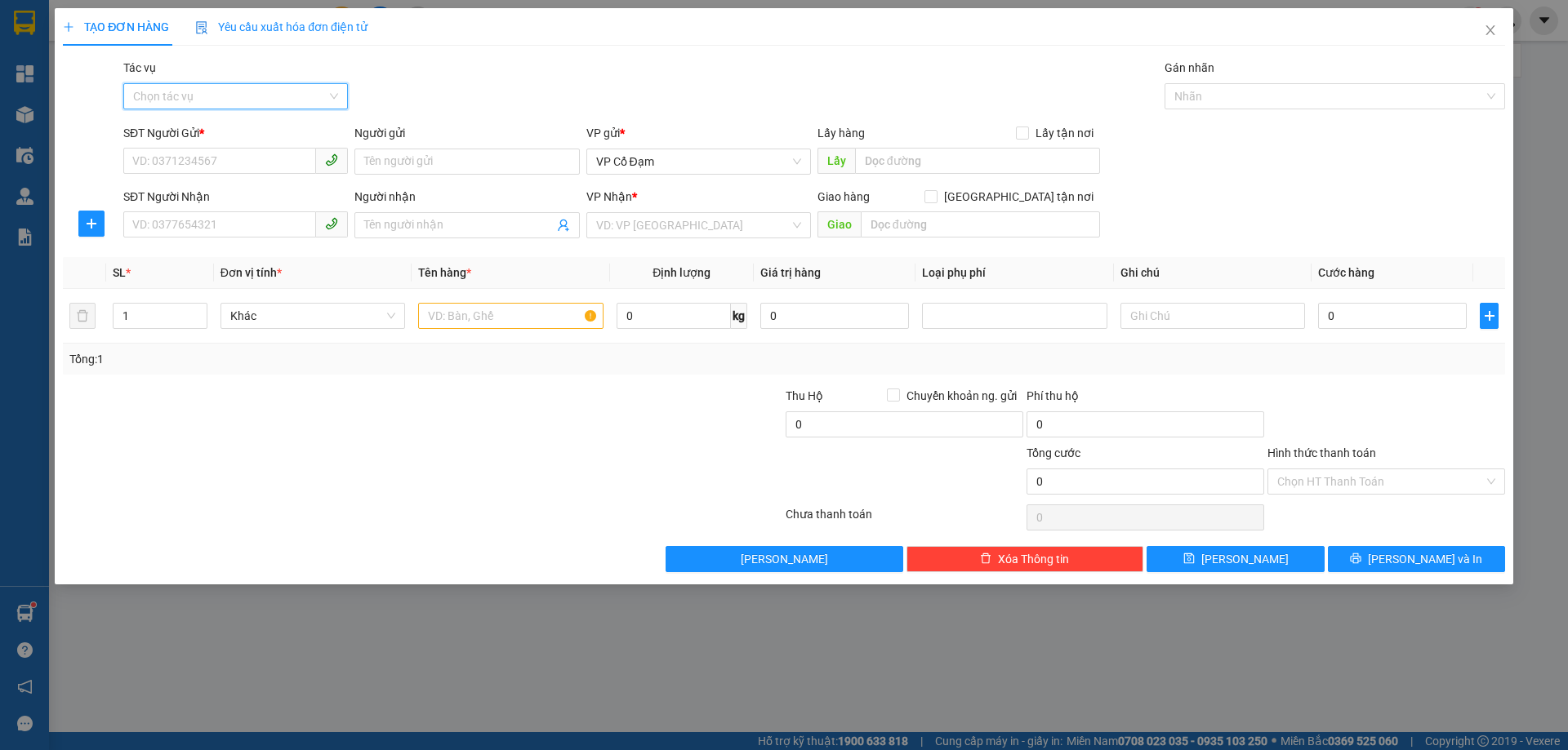
click at [267, 100] on input "Tác vụ" at bounding box center [230, 96] width 193 height 25
click at [201, 123] on div "Nhập hàng lên xe" at bounding box center [235, 129] width 205 height 18
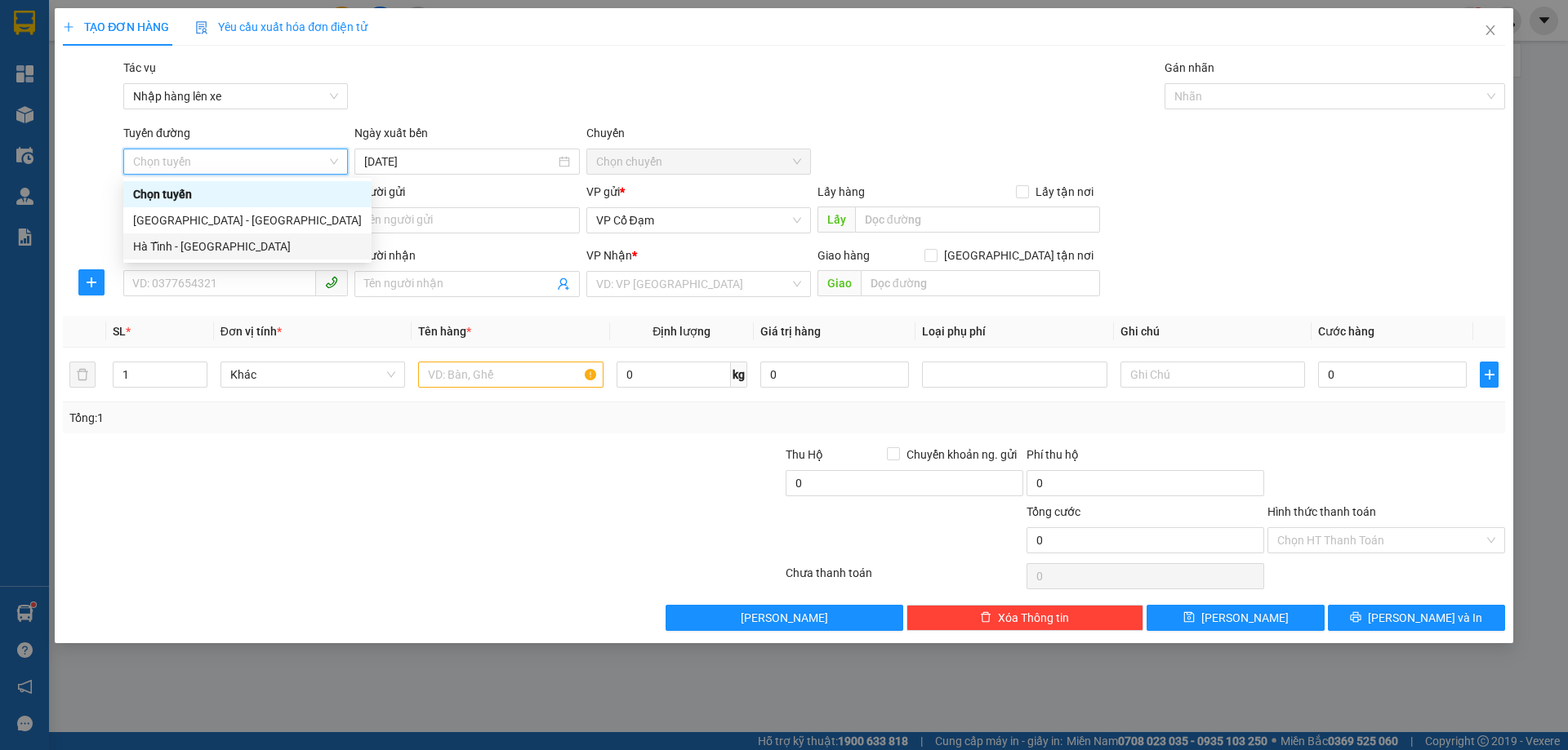
click at [178, 247] on div "Hà Tĩnh - [GEOGRAPHIC_DATA]" at bounding box center [248, 247] width 229 height 18
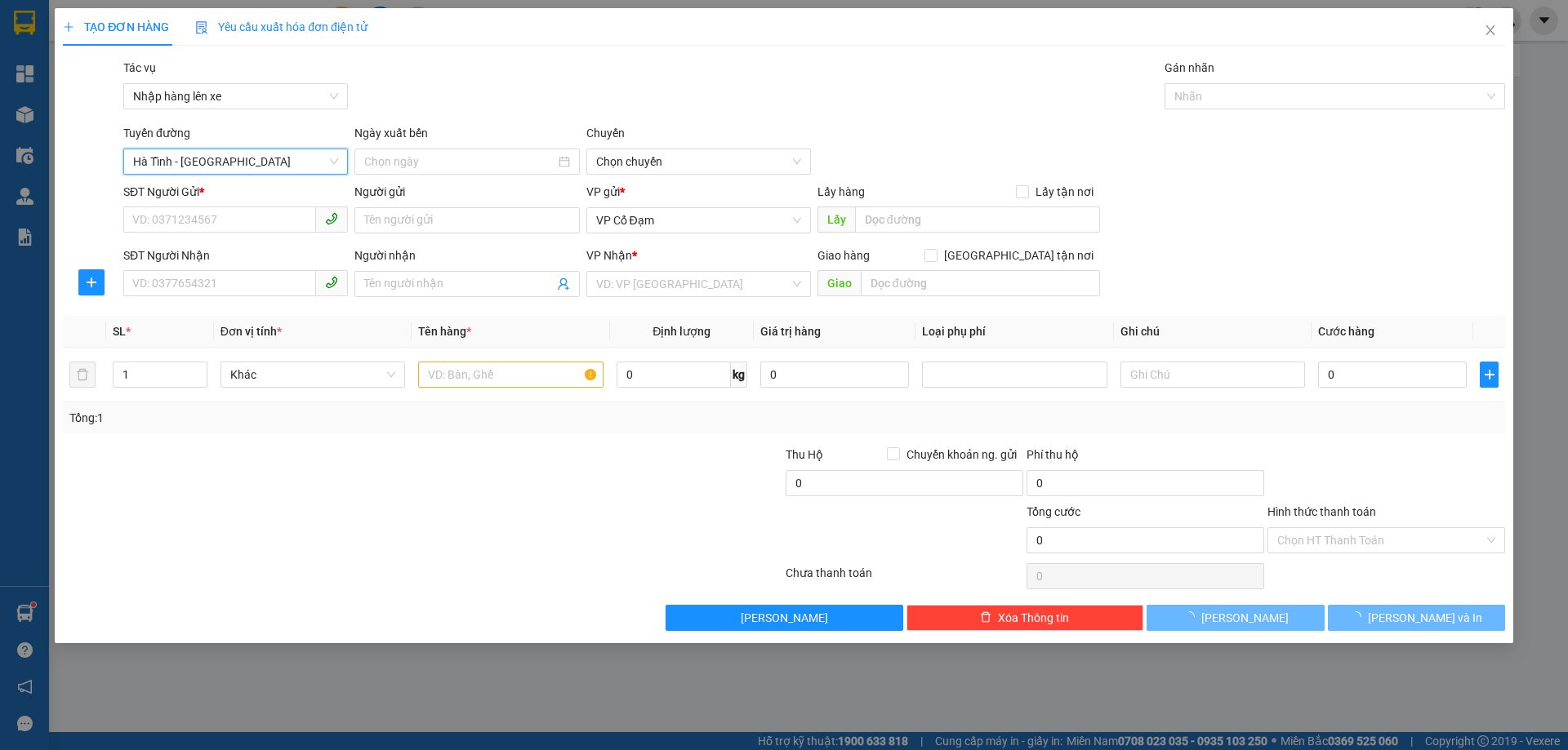
type input "[DATE]"
click at [658, 165] on span "06:00 - 38H-048.28" at bounding box center [698, 162] width 205 height 25
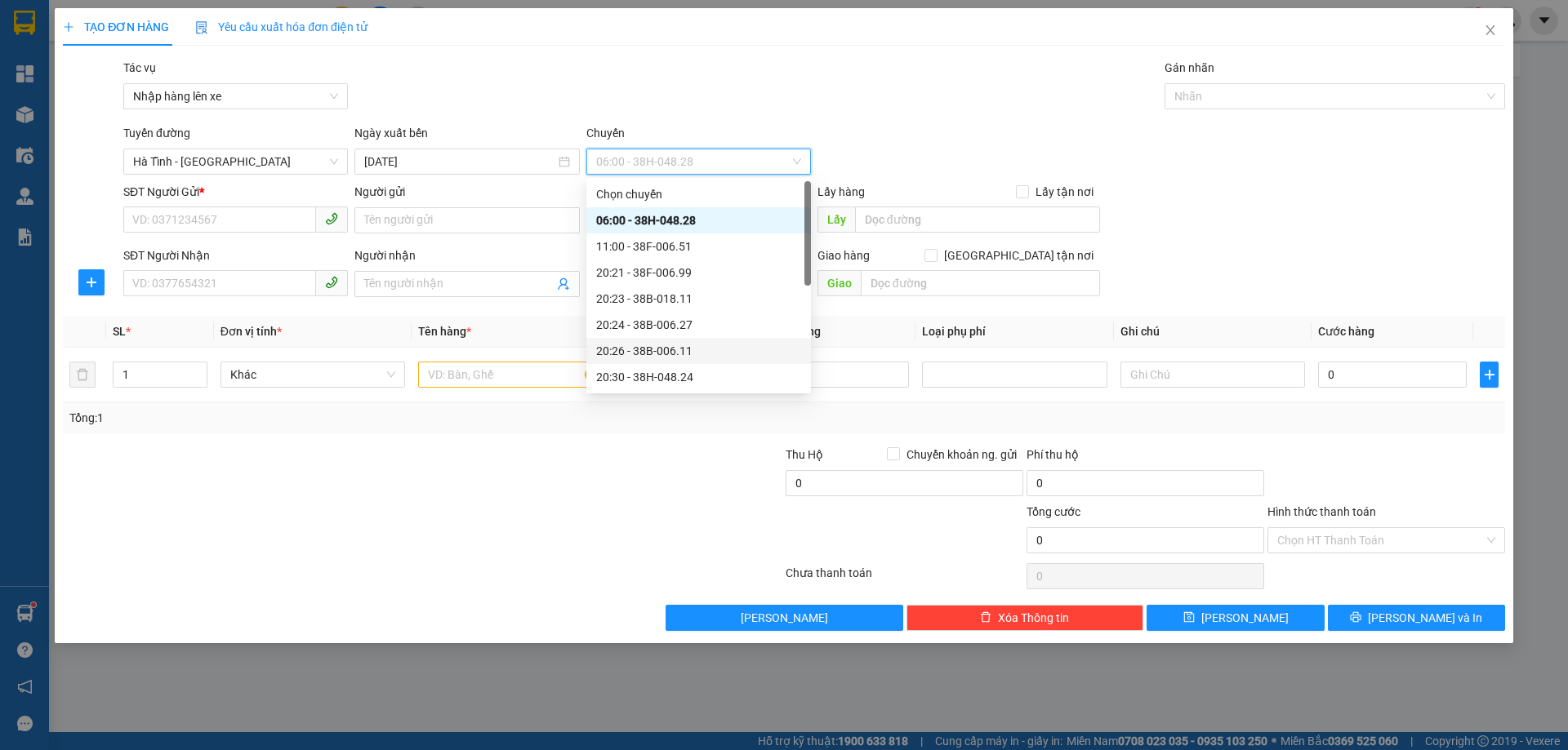
scroll to position [104, 0]
click at [703, 299] on div "21:00 - 38F-006.62" at bounding box center [698, 299] width 205 height 18
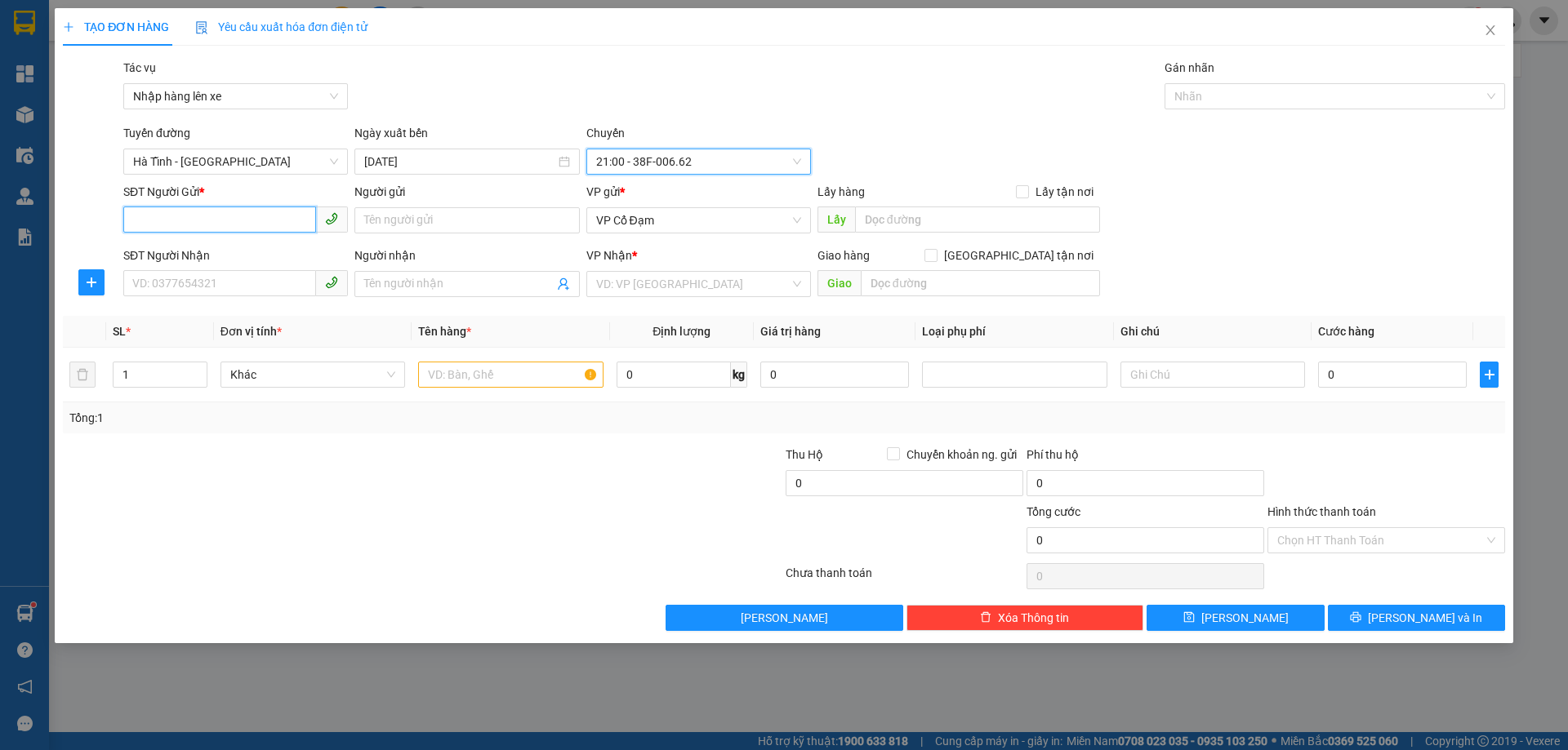
click at [203, 228] on input "SĐT Người Gửi *" at bounding box center [220, 220] width 193 height 26
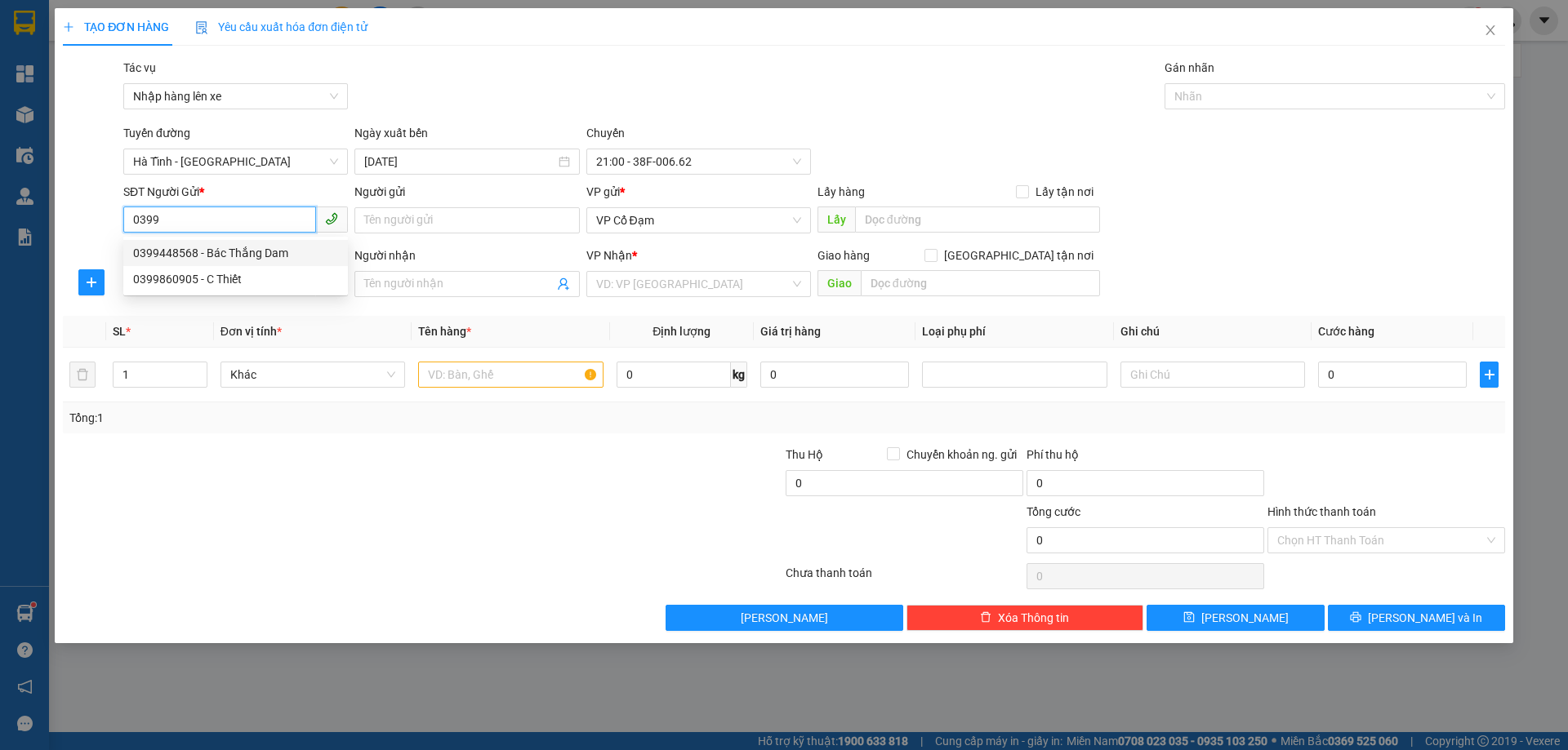
click at [240, 260] on div "0399448568 - Bác Thắng Dam" at bounding box center [235, 253] width 205 height 18
type input "0399448568"
type input "Bác Thắng Dam"
type input "0399448568"
type input "Bác Thắng Dam"
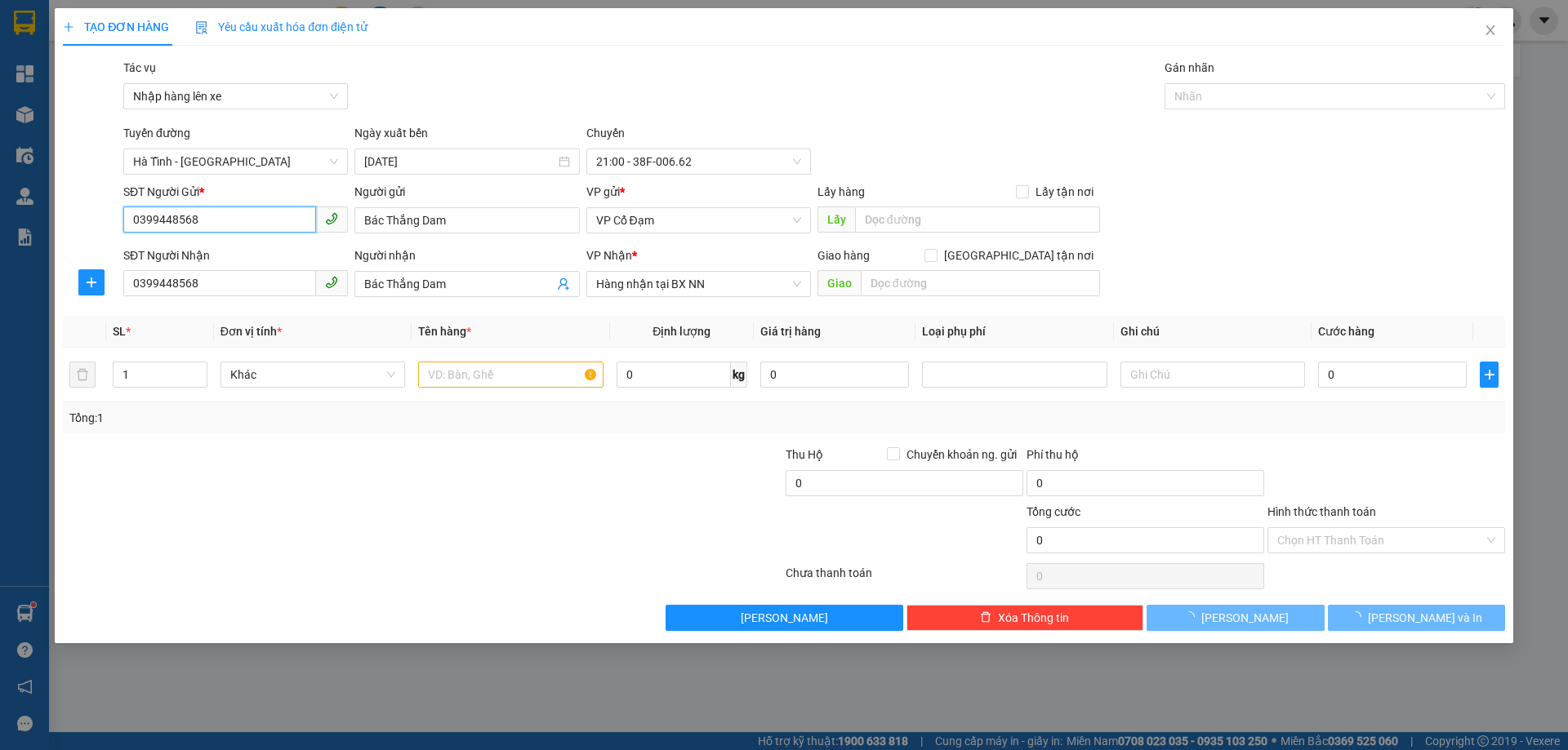
type input "30.000"
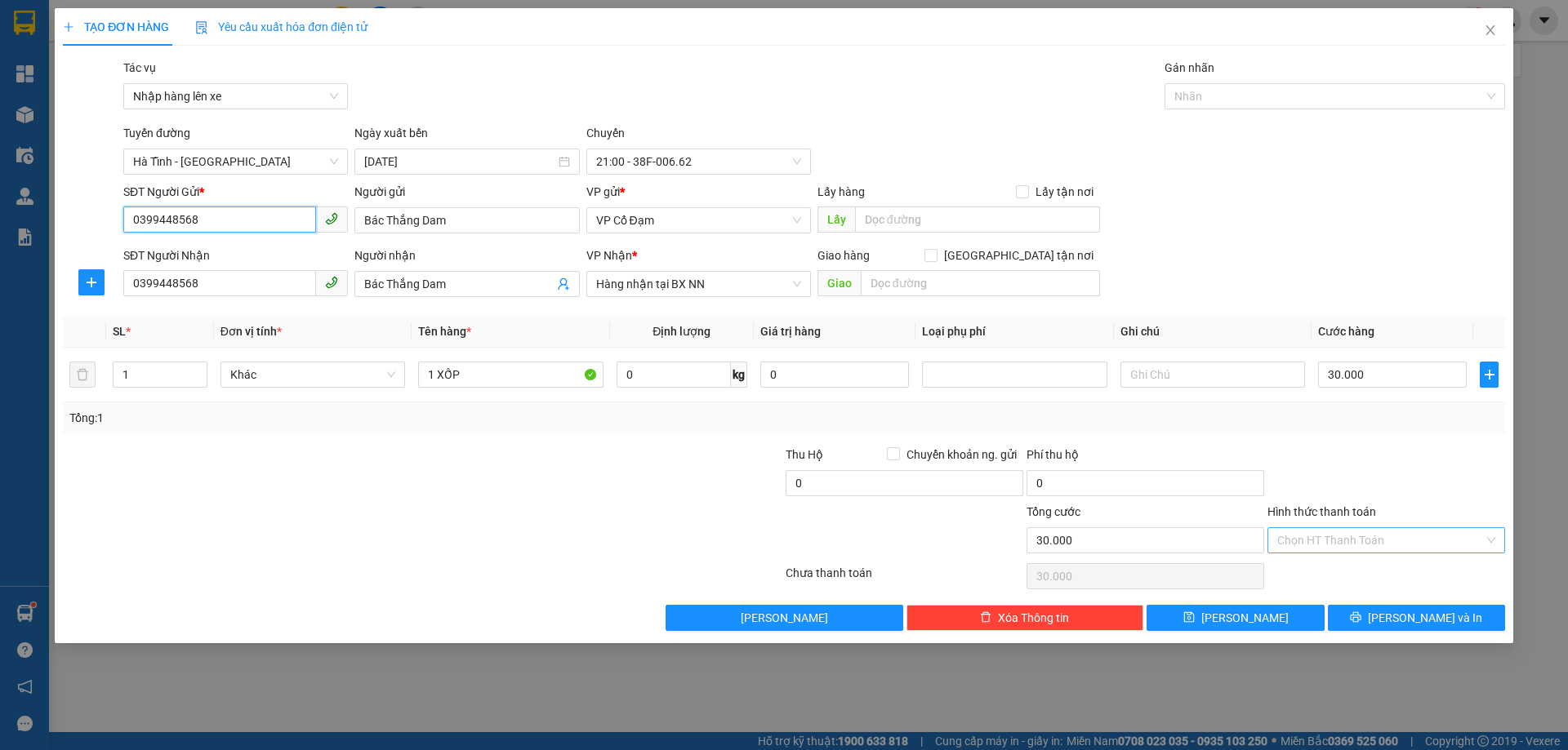
type input "0399448568"
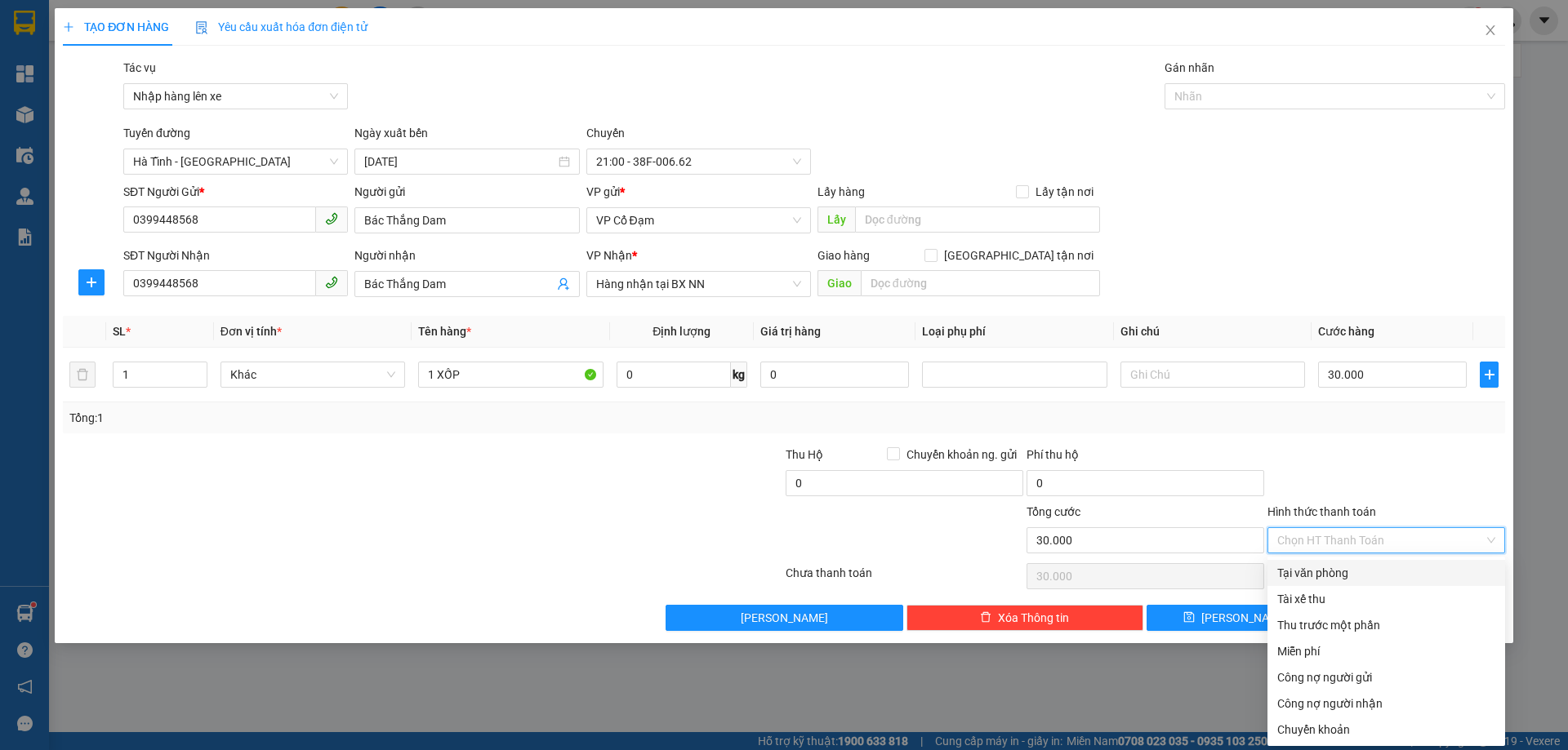
click at [1366, 540] on input "Hình thức thanh toán" at bounding box center [1380, 540] width 206 height 25
click at [1315, 572] on div "Tại văn phòng" at bounding box center [1385, 573] width 218 height 18
type input "0"
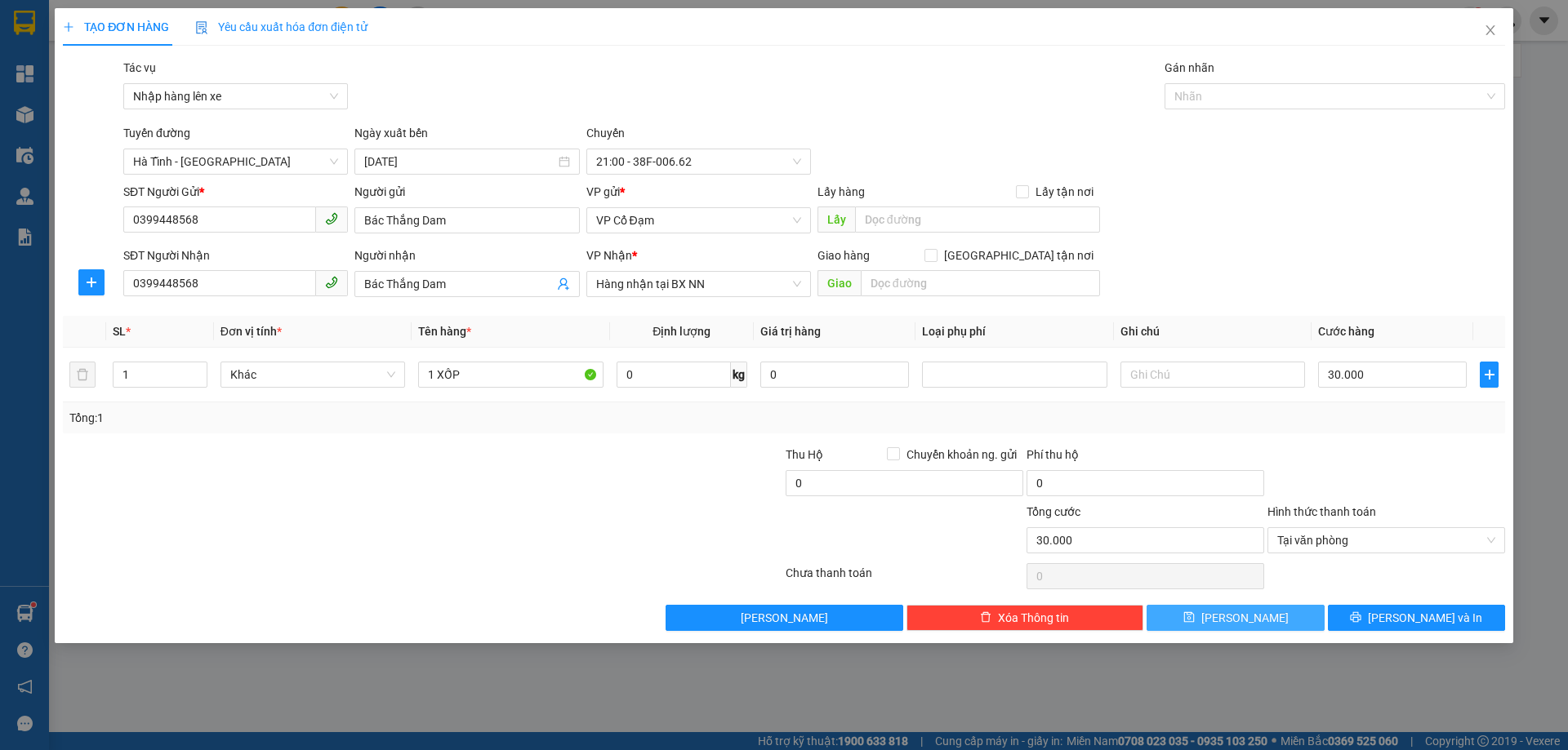
click at [1243, 617] on span "[PERSON_NAME]" at bounding box center [1245, 618] width 87 height 18
type input "0"
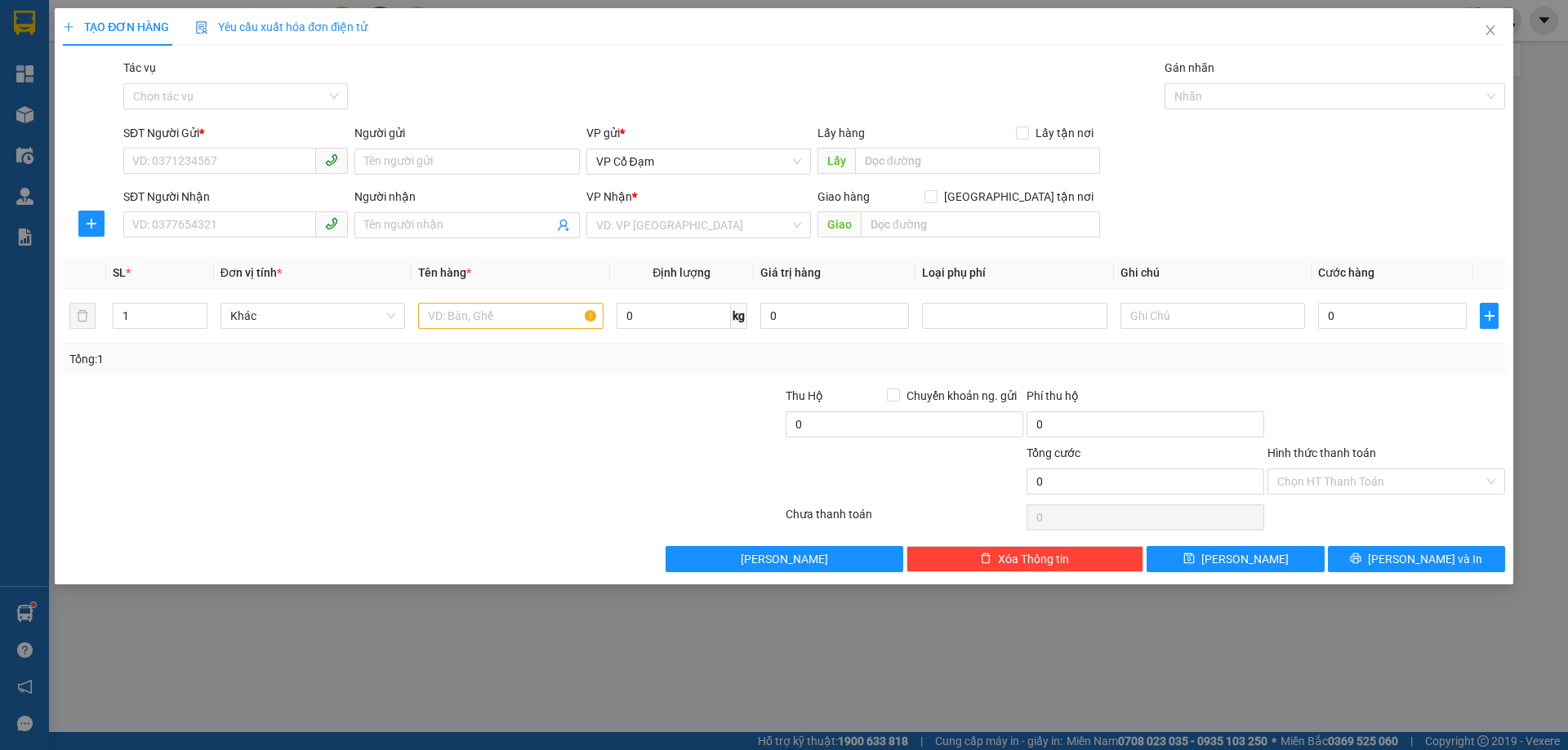
click at [761, 725] on div "TẠO ĐƠN HÀNG Yêu cầu xuất hóa đơn điện tử Transit Pickup Surcharge Ids Transit …" at bounding box center [784, 375] width 1568 height 750
click at [1489, 36] on icon "close" at bounding box center [1490, 30] width 13 height 13
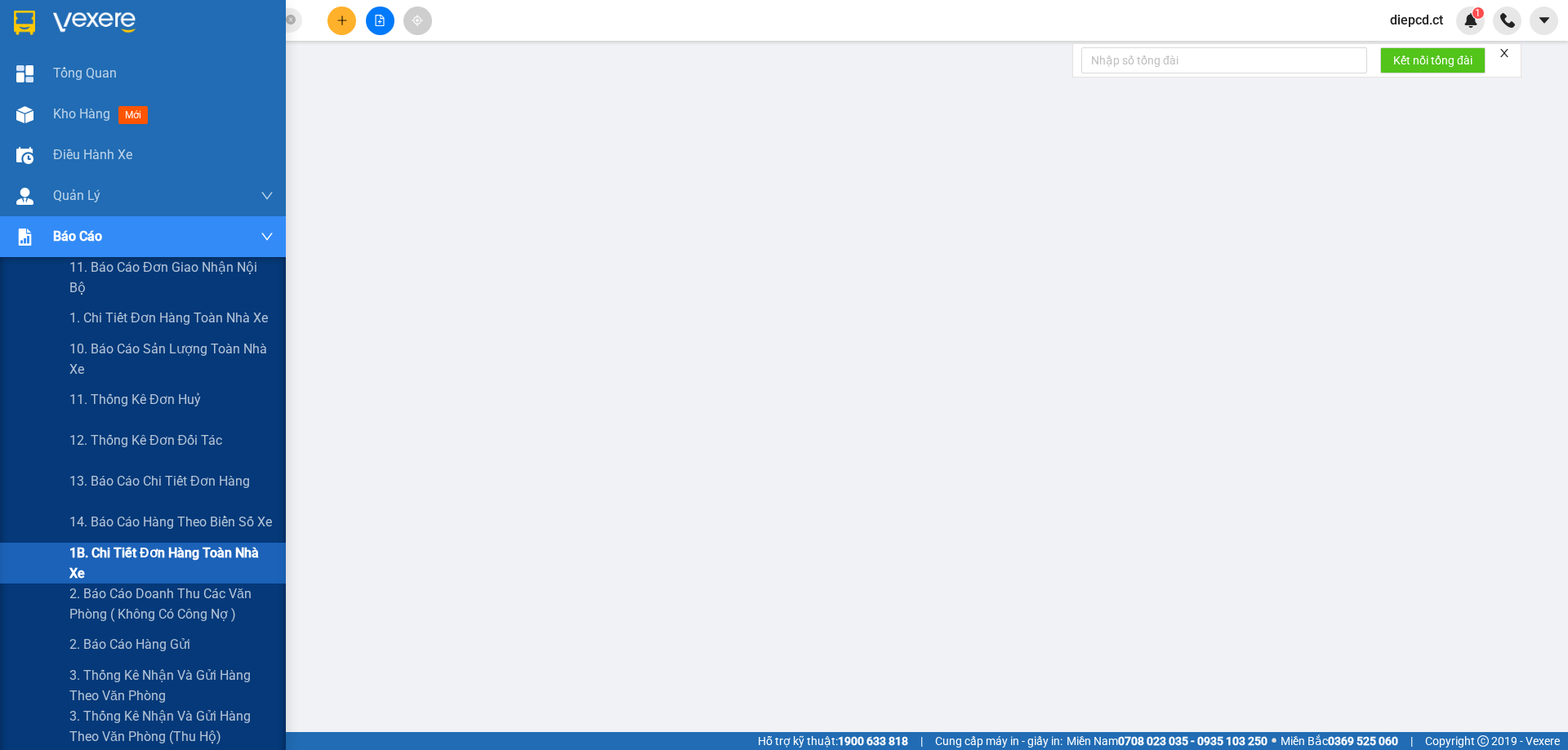
click at [91, 563] on span "1B. Chi tiết đơn hàng toàn nhà xe" at bounding box center [171, 563] width 204 height 41
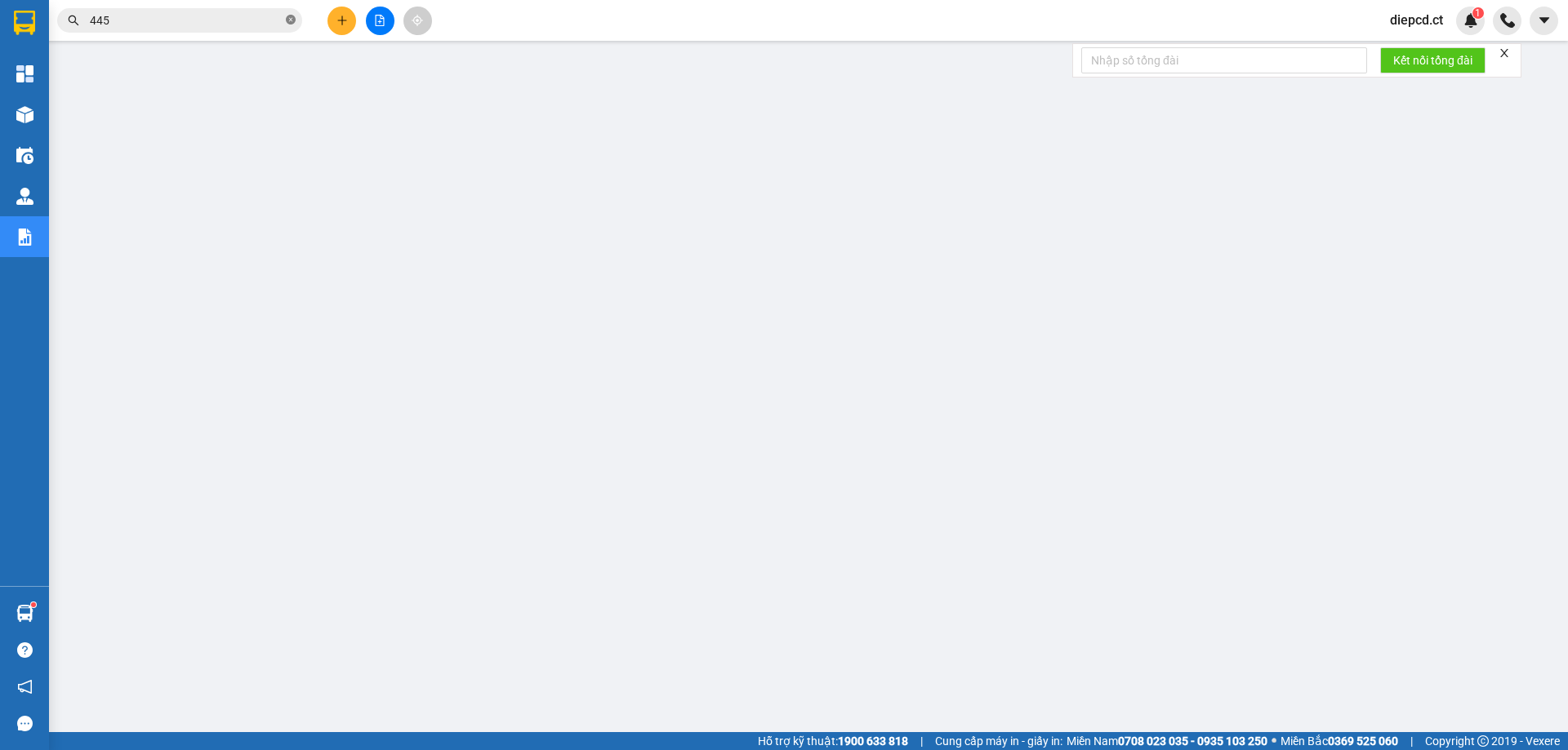
click at [292, 19] on icon "close-circle" at bounding box center [290, 20] width 10 height 10
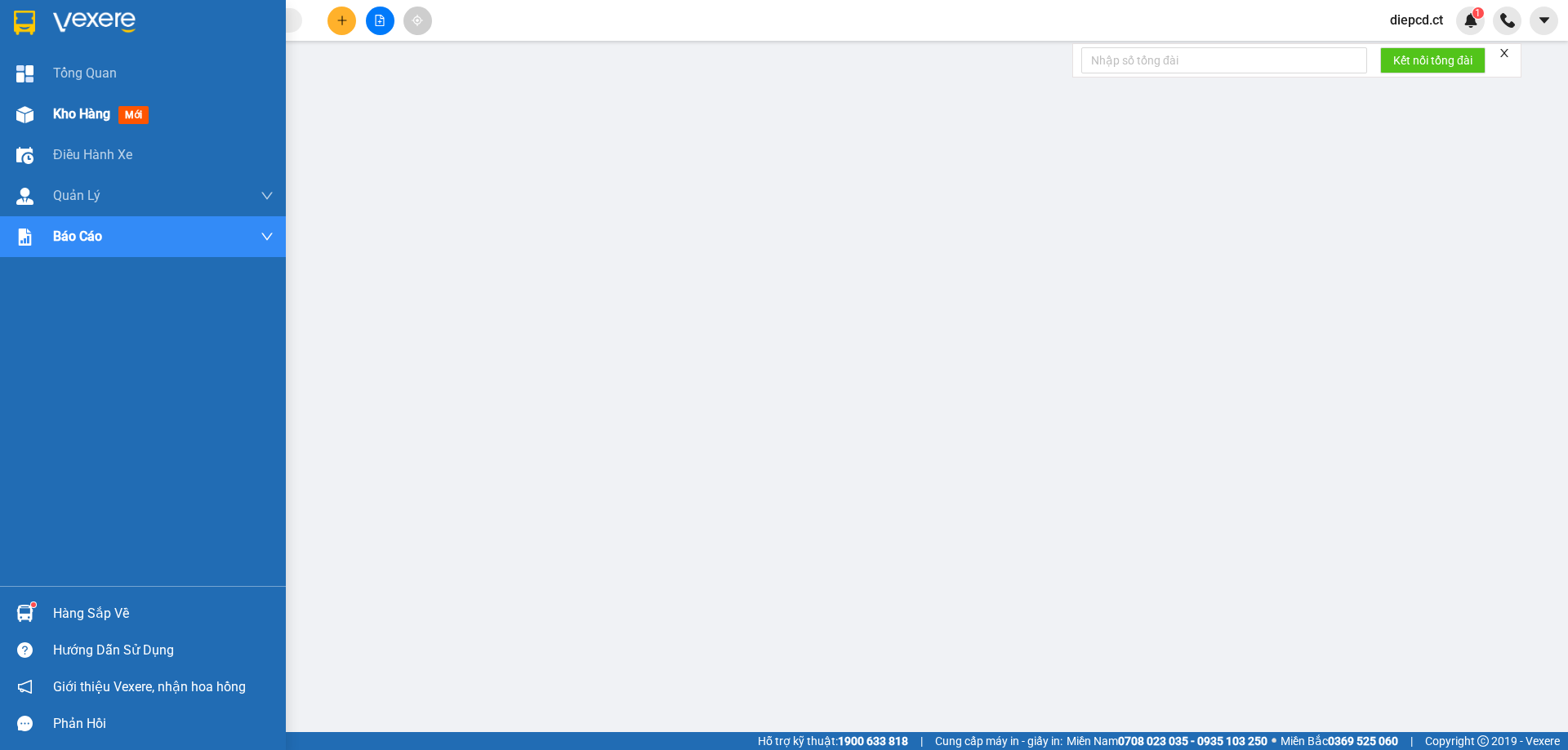
click at [18, 100] on div at bounding box center [25, 114] width 29 height 29
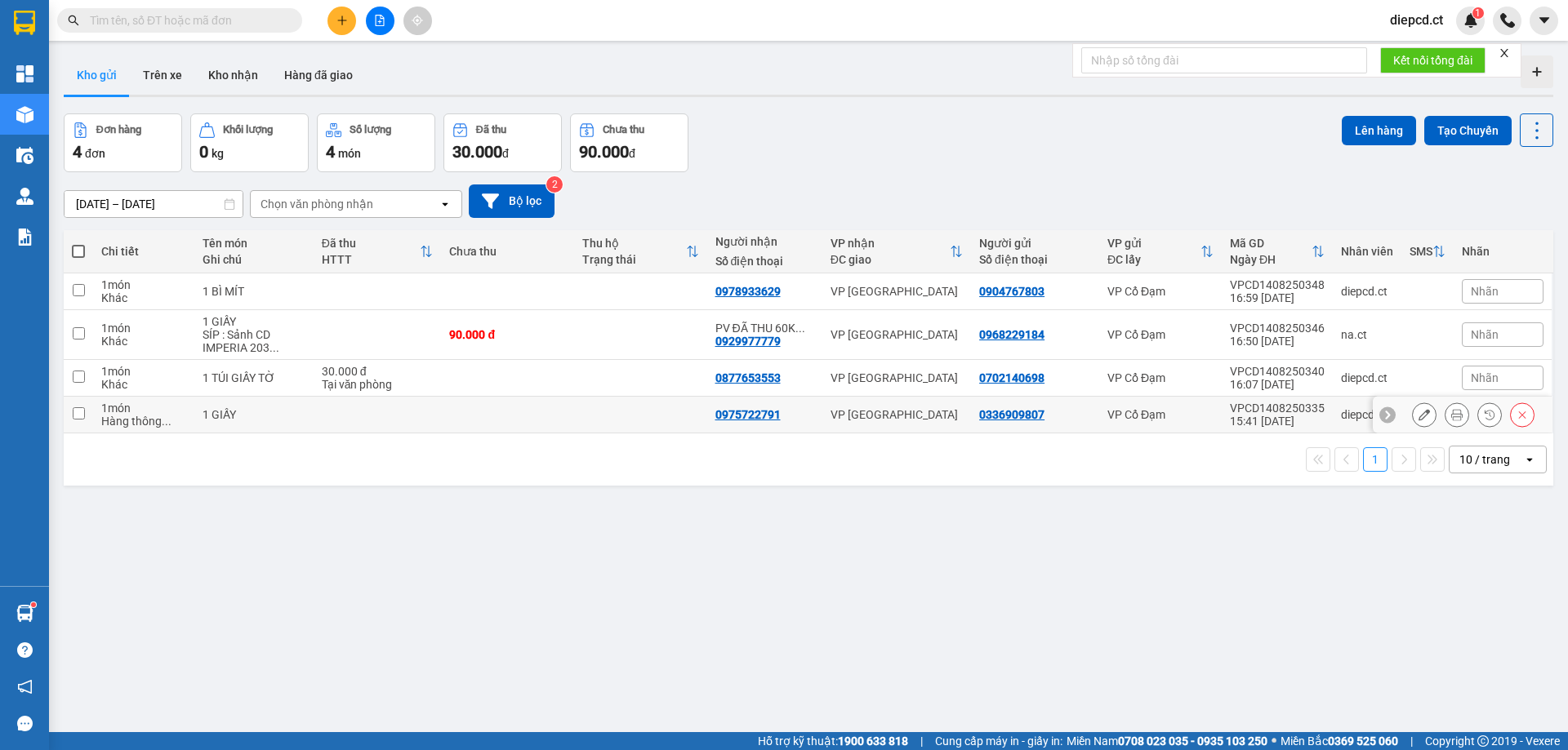
click at [288, 414] on div "1 GIẤY" at bounding box center [253, 414] width 102 height 13
checkbox input "true"
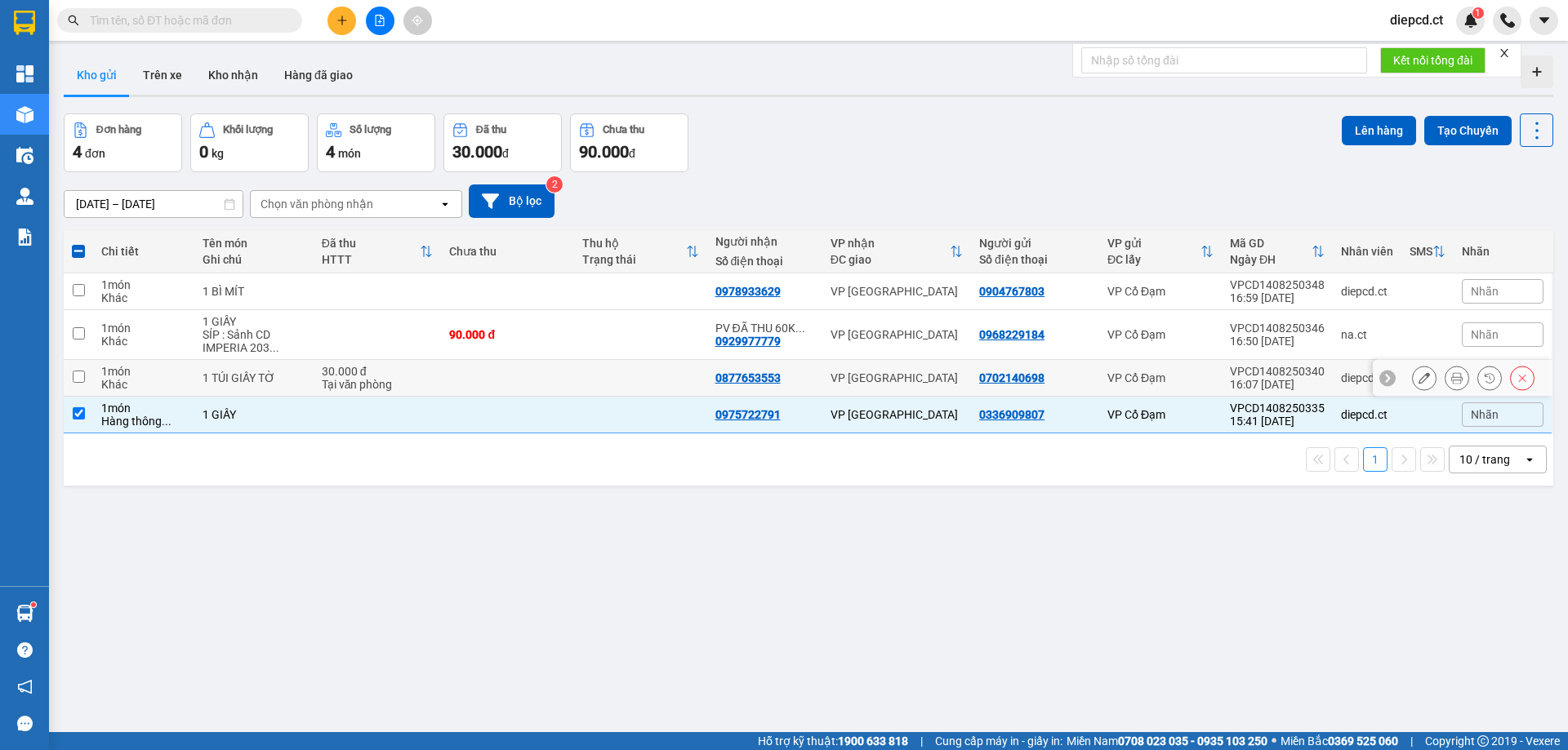
click at [421, 378] on div "Tại văn phòng" at bounding box center [378, 385] width 112 height 13
checkbox input "true"
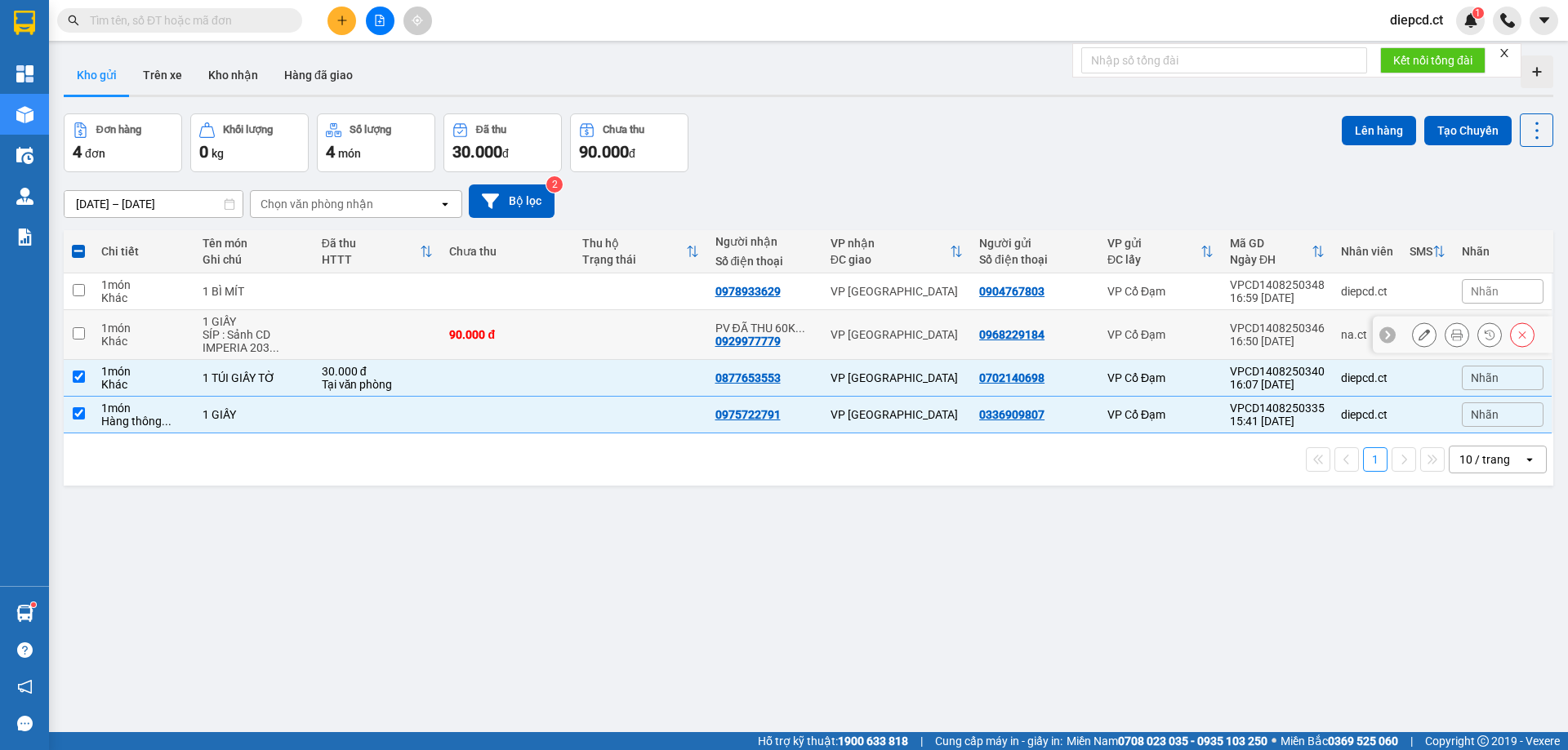
click at [502, 333] on div "90.000 đ" at bounding box center [508, 335] width 117 height 13
checkbox input "true"
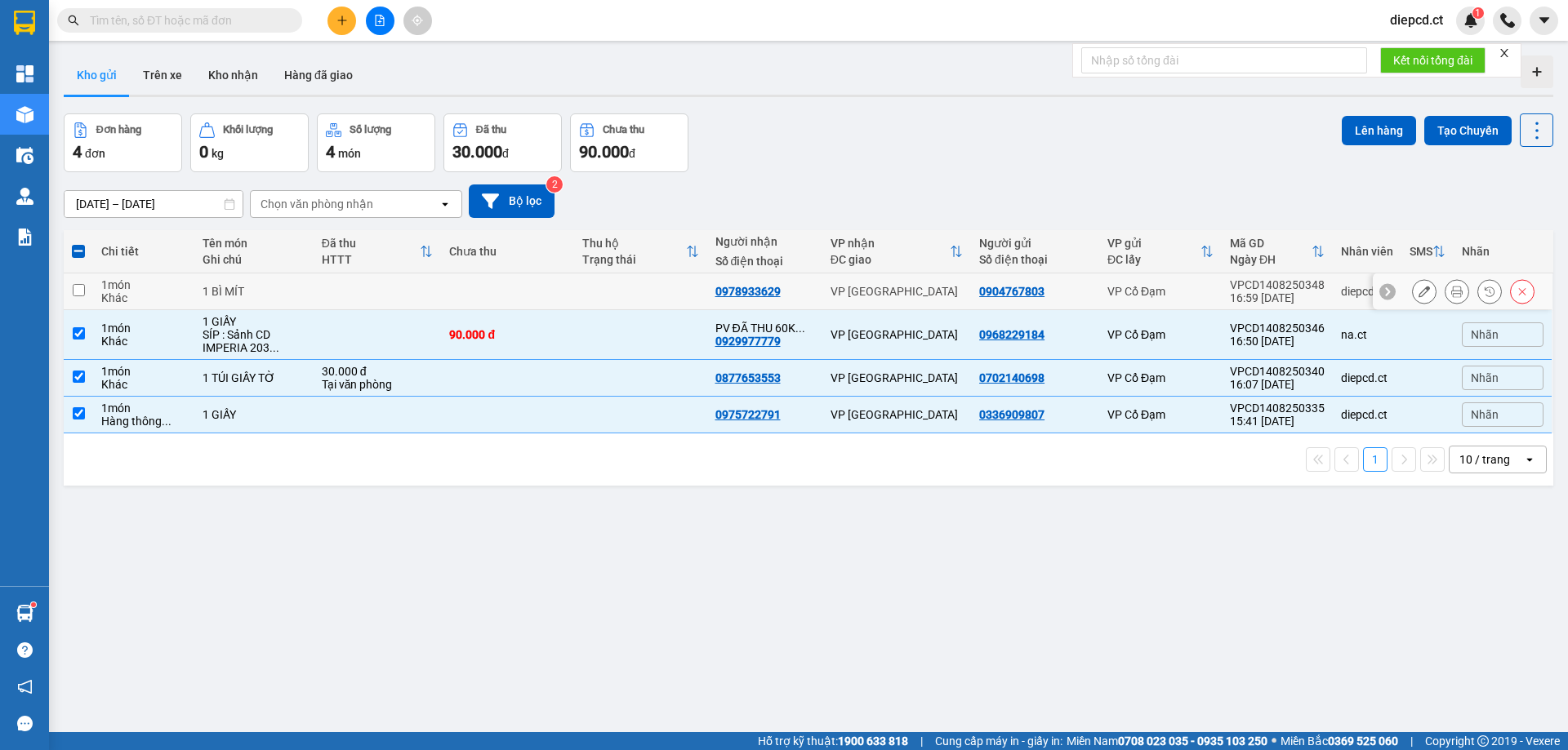
click at [526, 293] on td at bounding box center [508, 291] width 133 height 37
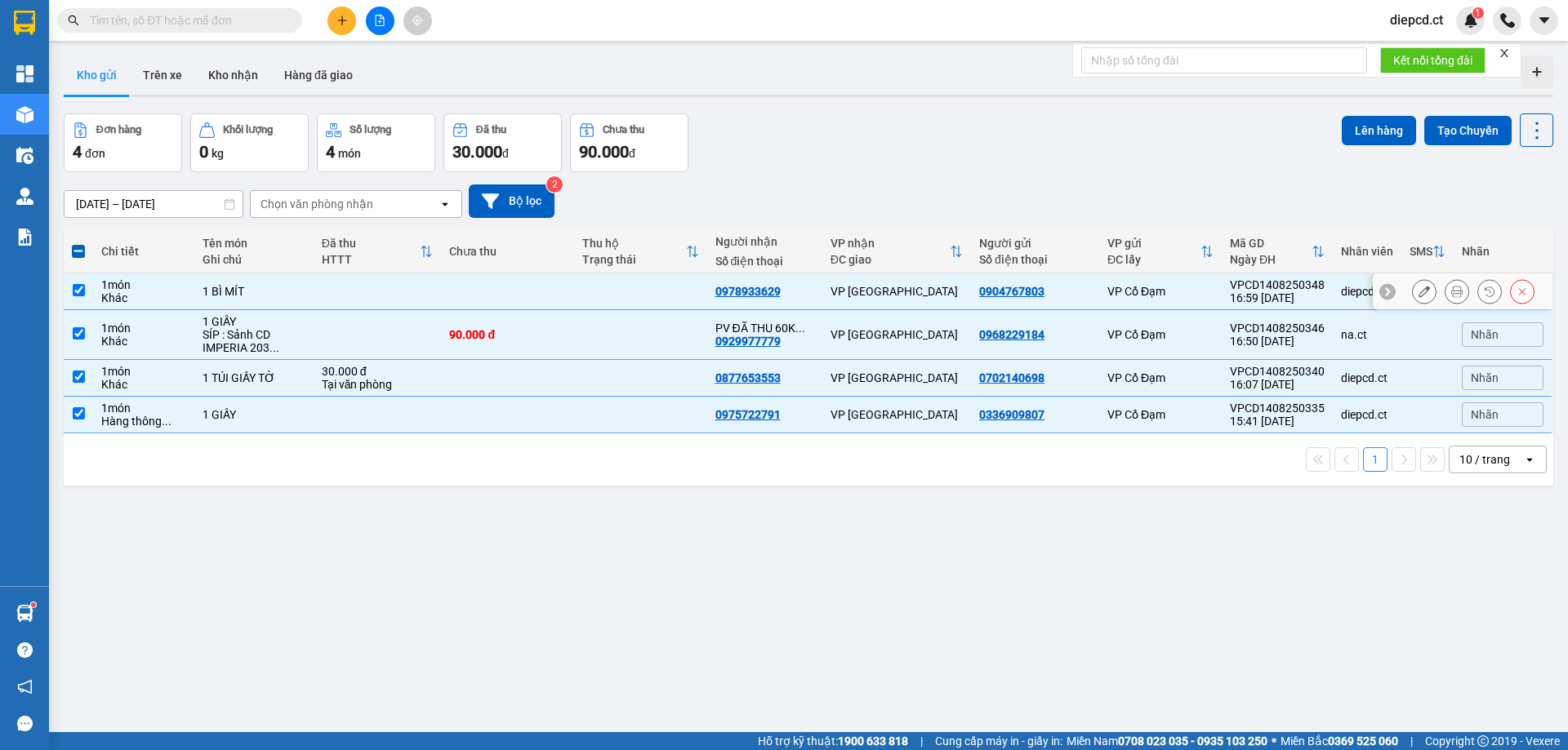
checkbox input "true"
click at [1360, 134] on button "Lên hàng" at bounding box center [1379, 131] width 74 height 30
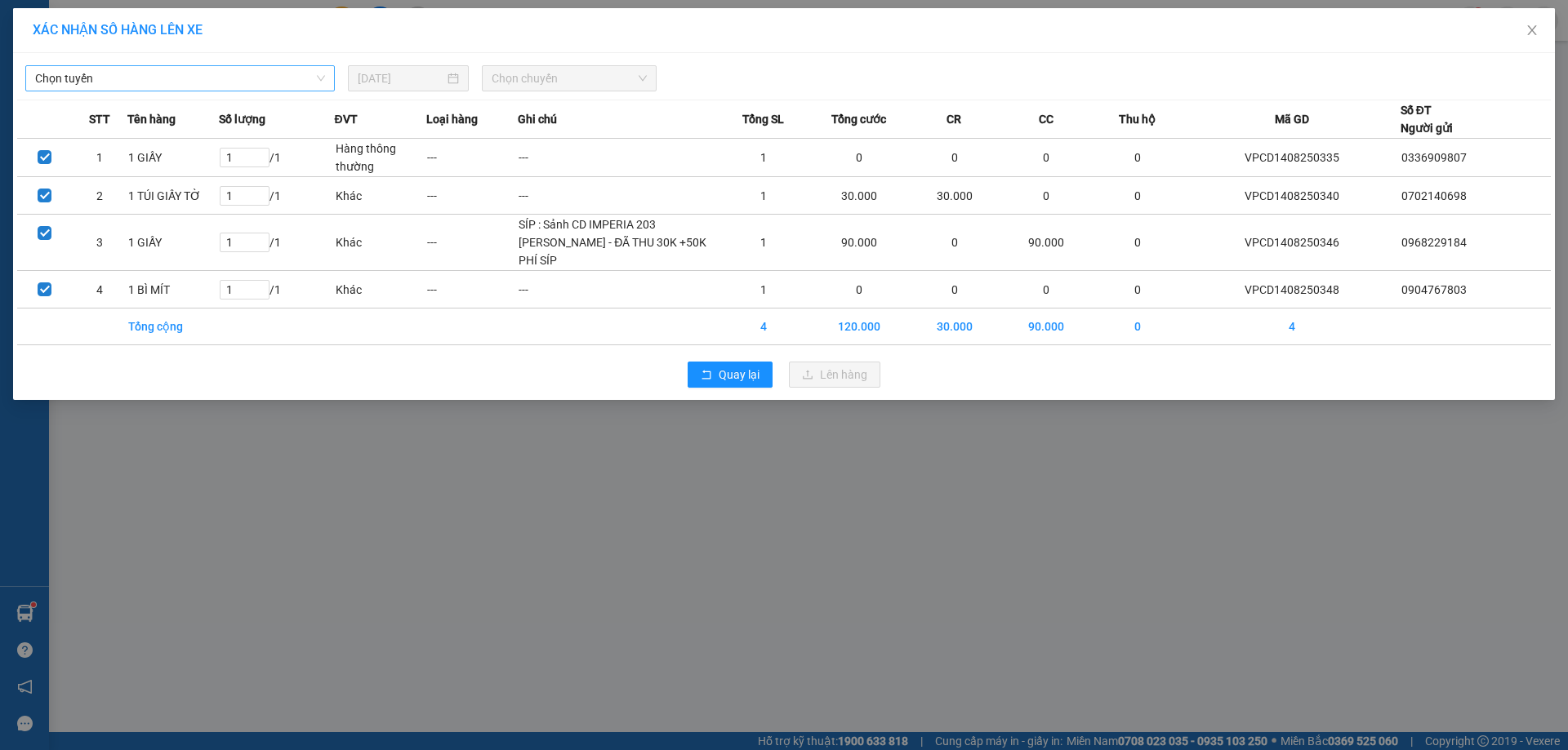
click at [190, 78] on span "Chọn tuyến" at bounding box center [180, 78] width 290 height 25
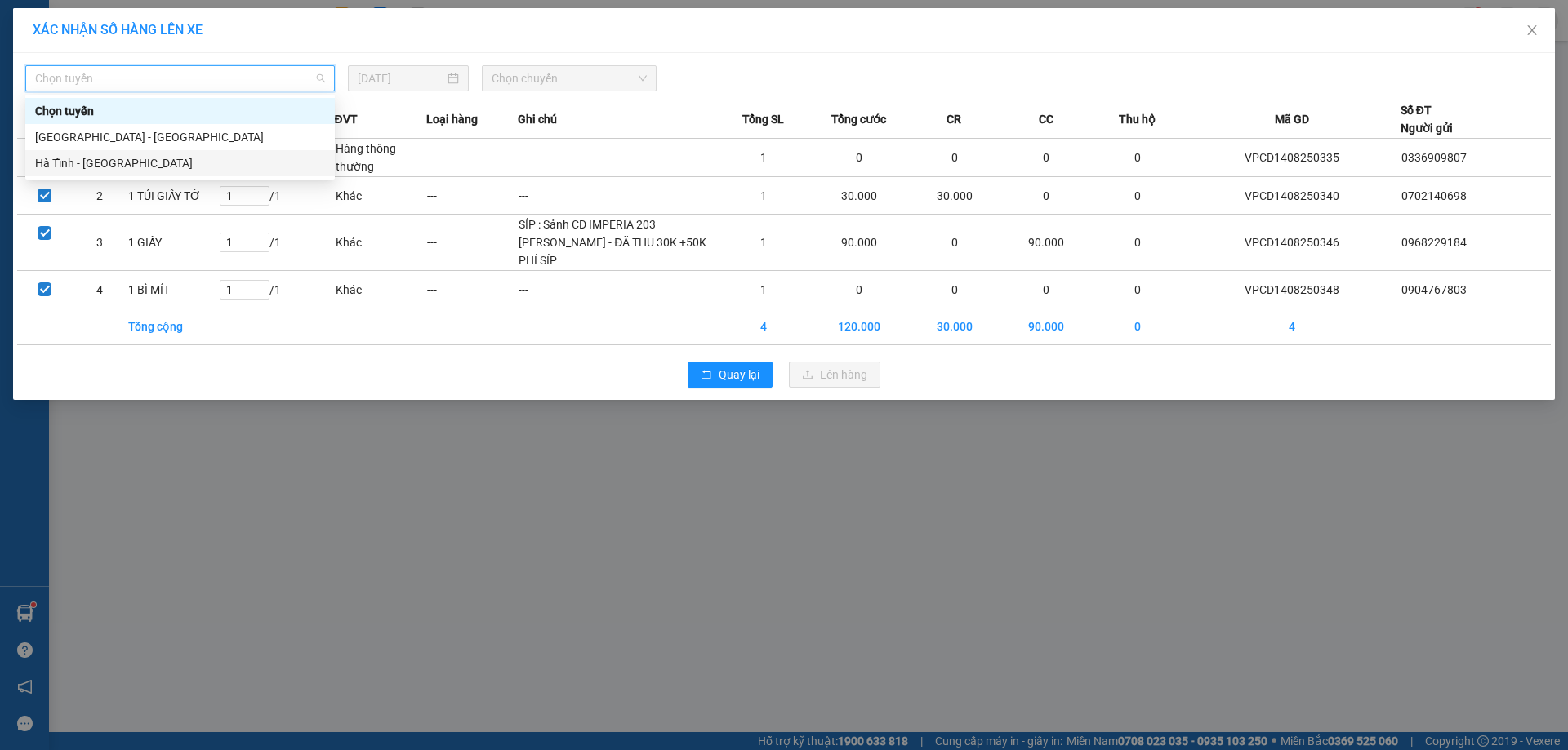
drag, startPoint x: 80, startPoint y: 166, endPoint x: 304, endPoint y: 102, distance: 233.0
click at [80, 167] on div "Hà Tĩnh - [GEOGRAPHIC_DATA]" at bounding box center [180, 164] width 290 height 18
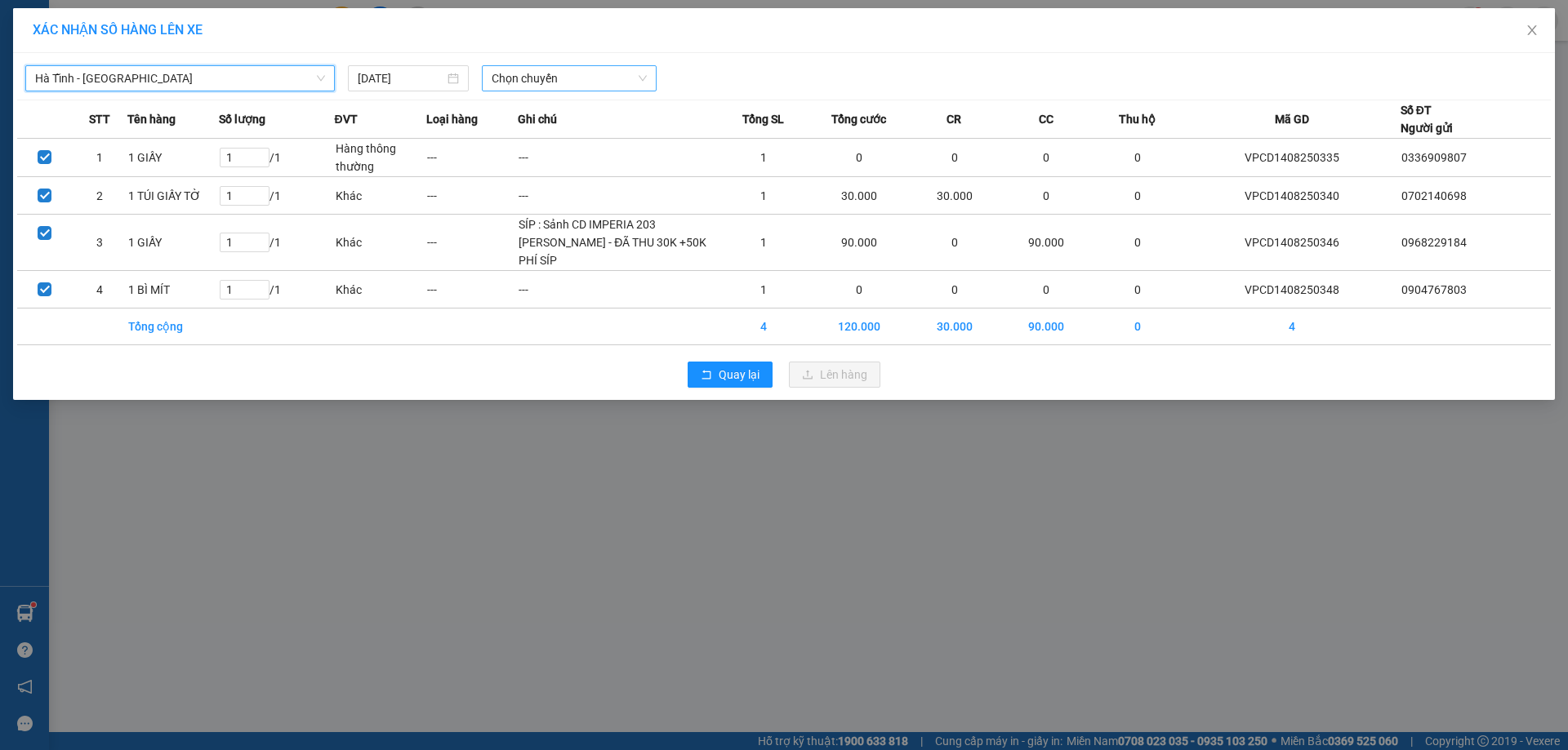
click at [562, 75] on span "Chọn chuyến" at bounding box center [568, 78] width 155 height 25
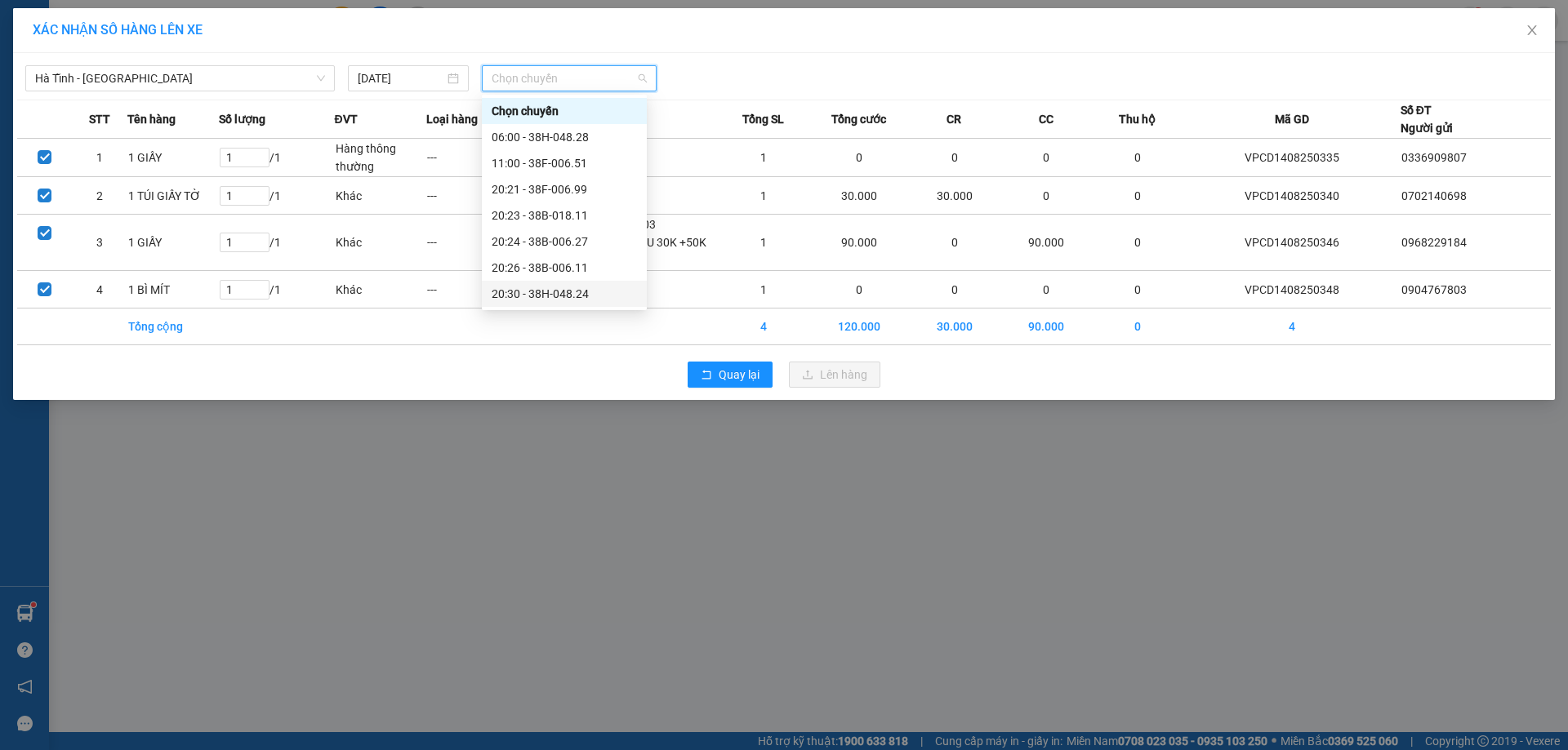
click at [575, 289] on div "20:30 - 38H-048.24" at bounding box center [564, 294] width 146 height 18
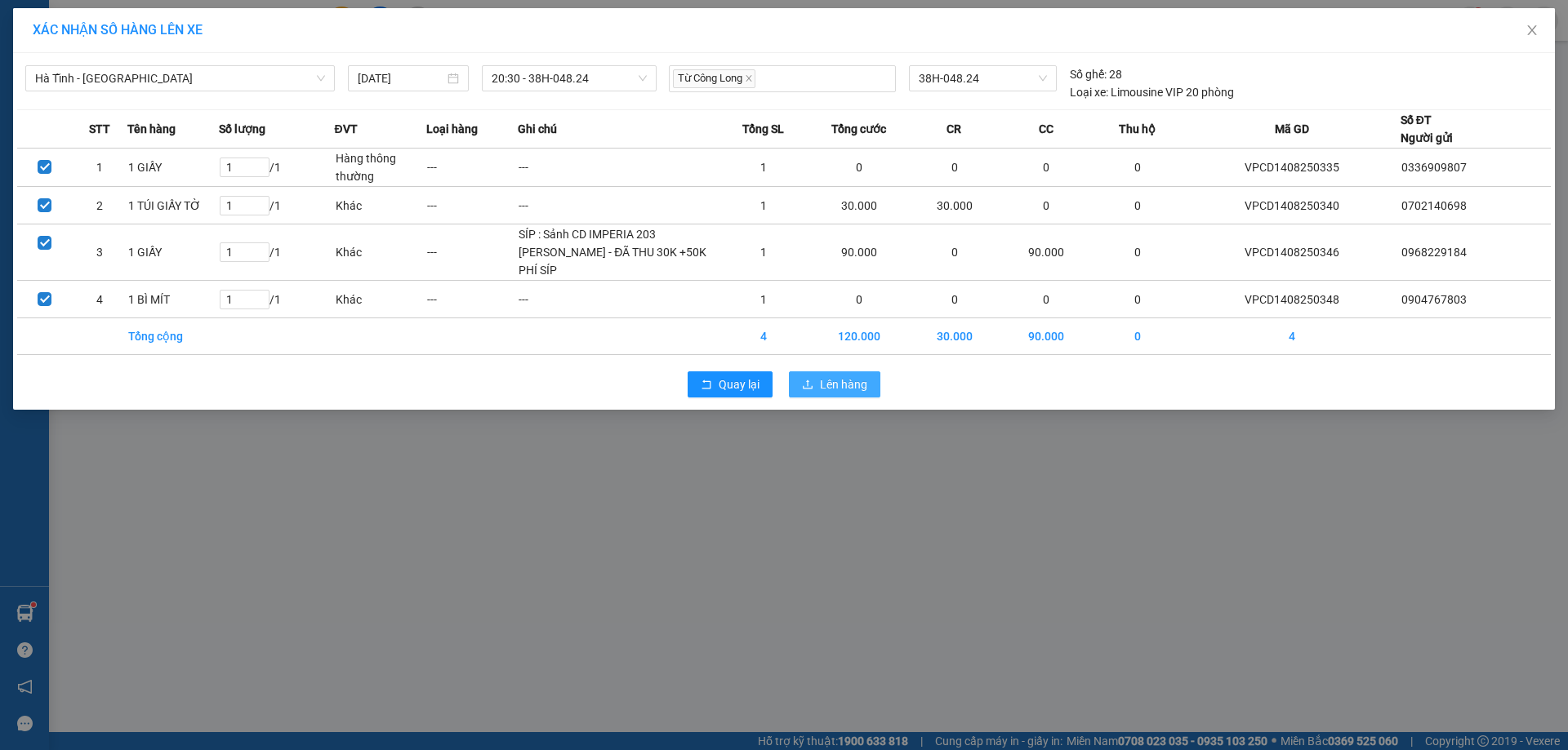
click at [832, 393] on span "Lên hàng" at bounding box center [843, 385] width 48 height 18
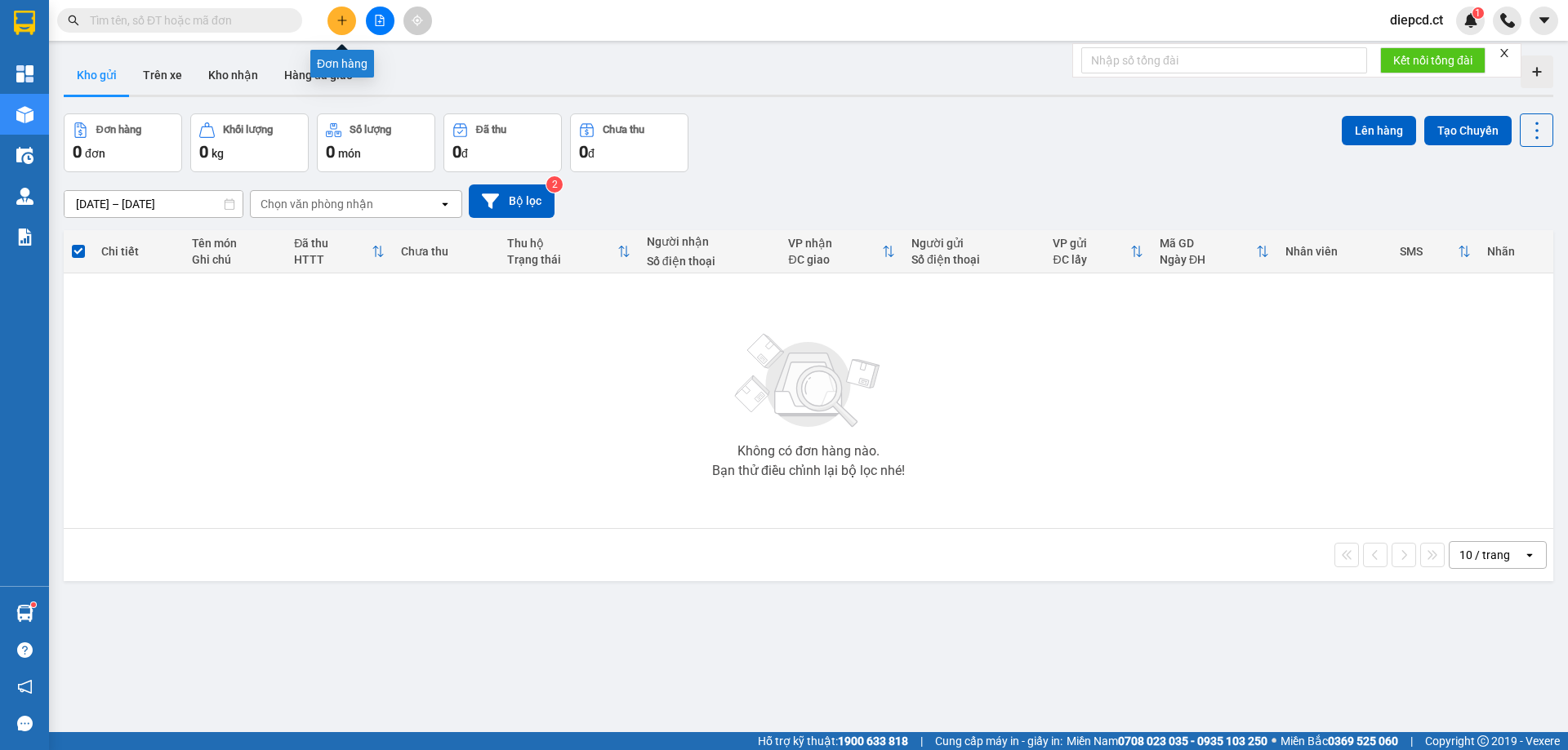
click at [343, 25] on icon "plus" at bounding box center [342, 21] width 12 height 12
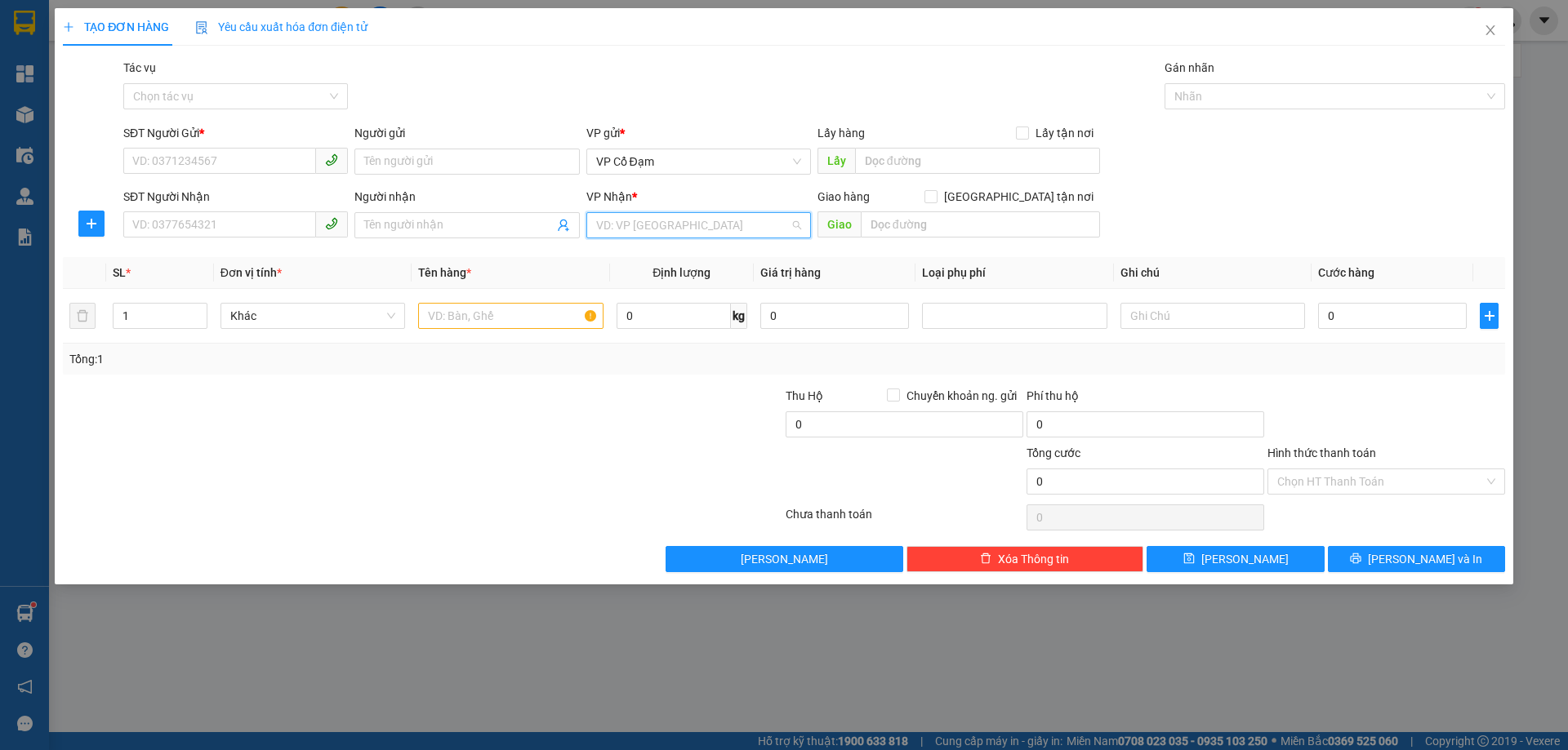
click at [689, 229] on input "search" at bounding box center [693, 225] width 193 height 25
click at [227, 150] on input "SĐT Người Gửi *" at bounding box center [220, 161] width 193 height 26
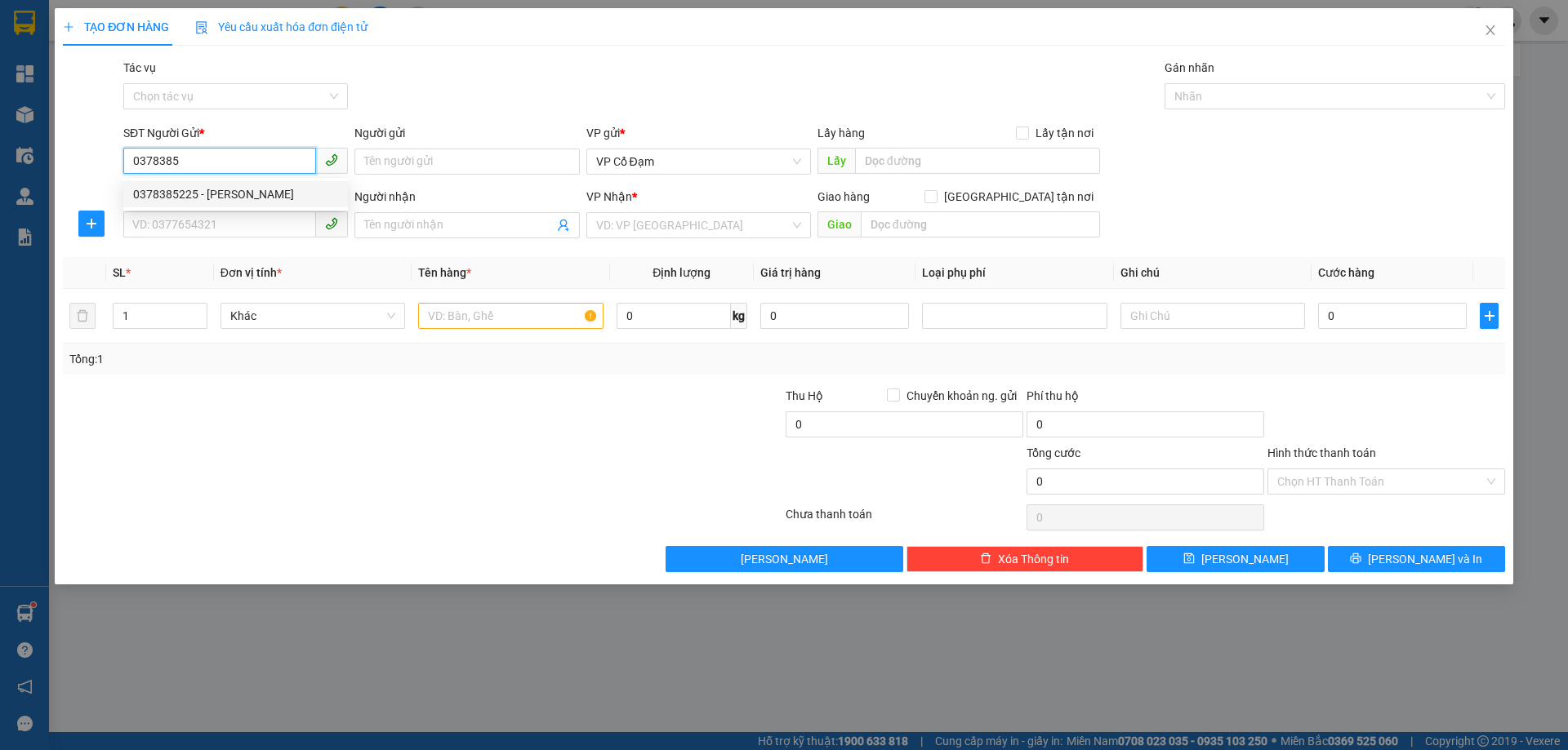
click at [262, 197] on div "0378385225 - [PERSON_NAME]" at bounding box center [235, 194] width 205 height 18
type input "0378385225"
type input "C HỒNG"
type input "0968747550"
type input "[PERSON_NAME]"
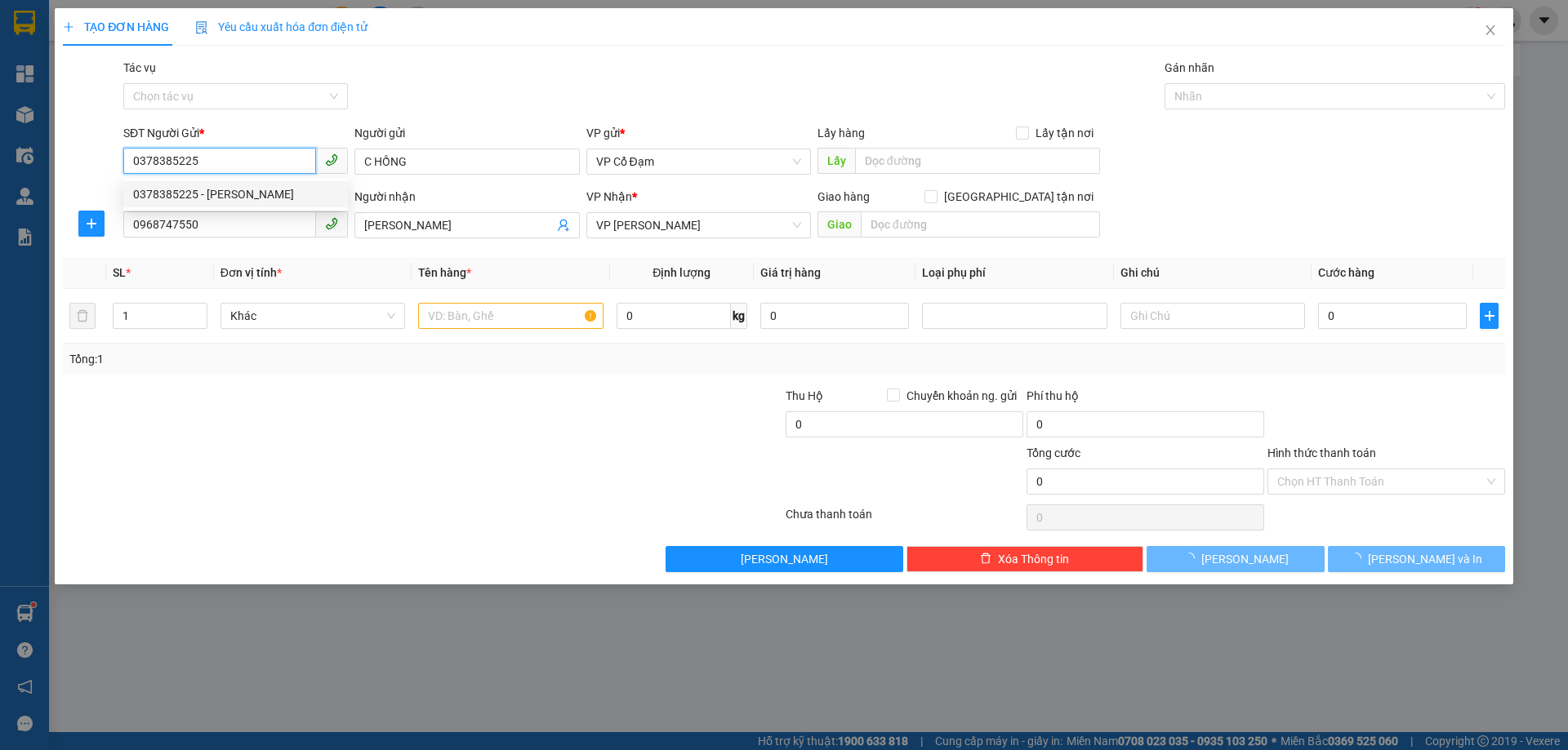
type input "90.000"
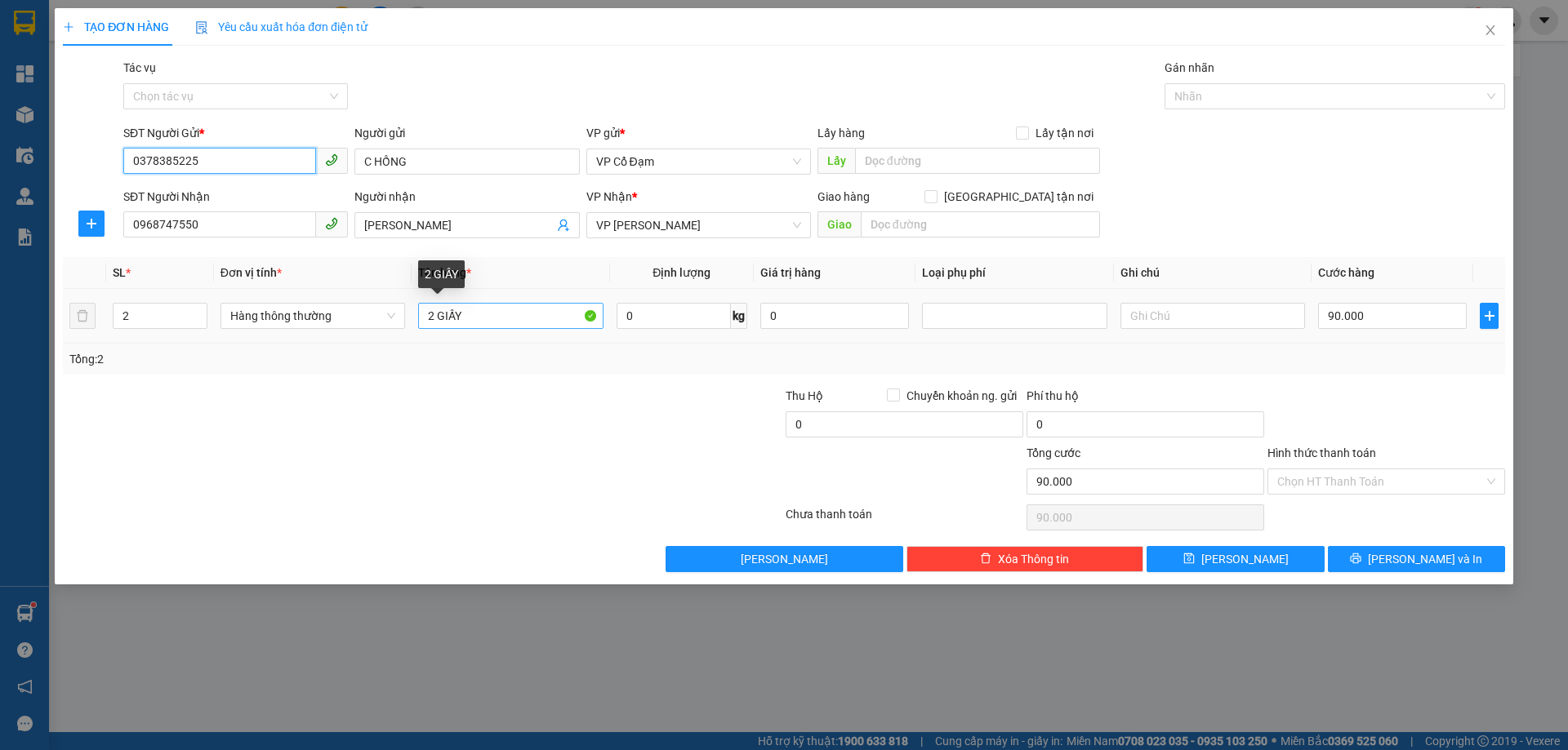
type input "0378385225"
click at [481, 308] on input "2 GIẤY" at bounding box center [510, 316] width 184 height 26
type input "3 GIẤY"
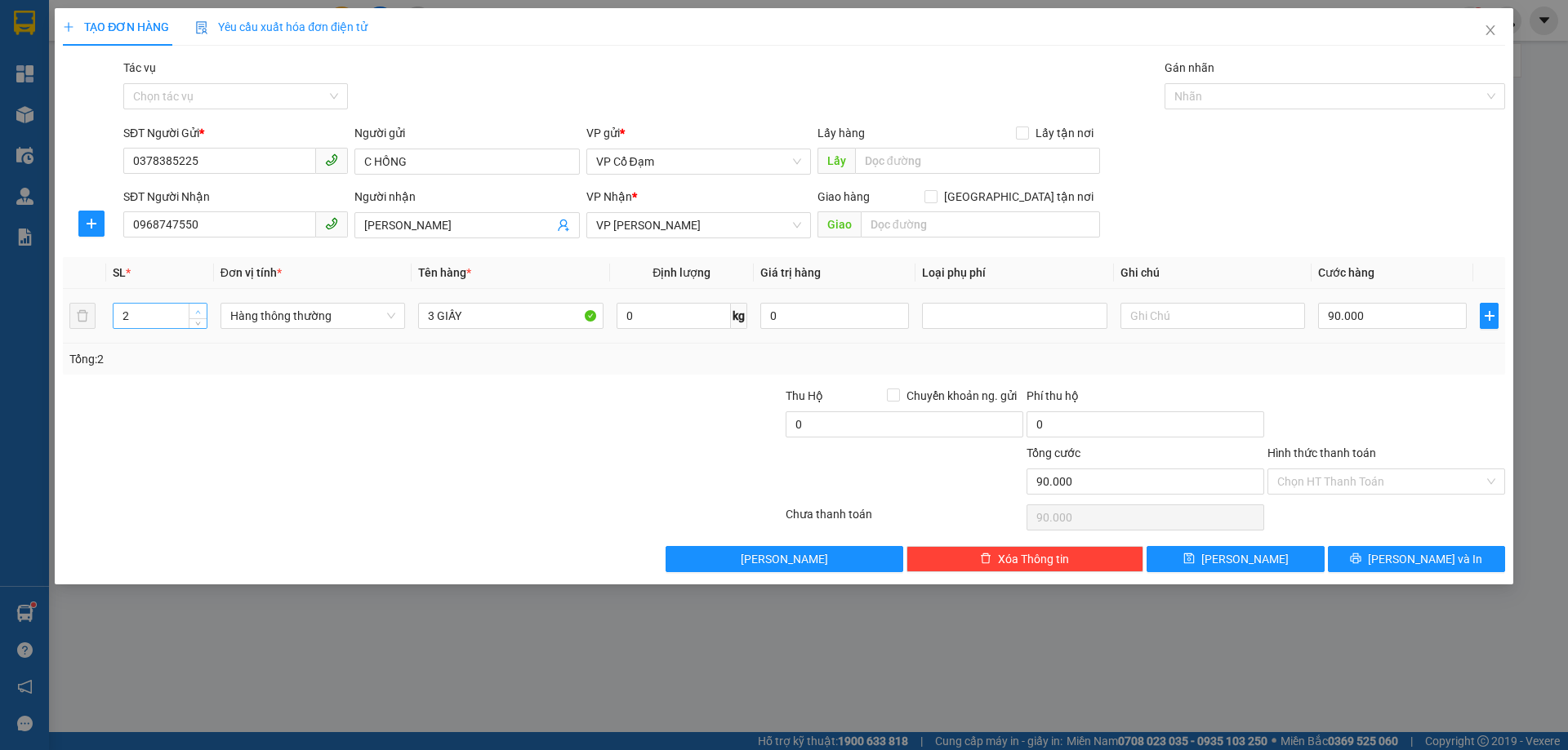
type input "3"
click at [201, 312] on icon "up" at bounding box center [197, 312] width 6 height 6
click at [1380, 317] on input "90.000" at bounding box center [1392, 316] width 149 height 26
type input "1"
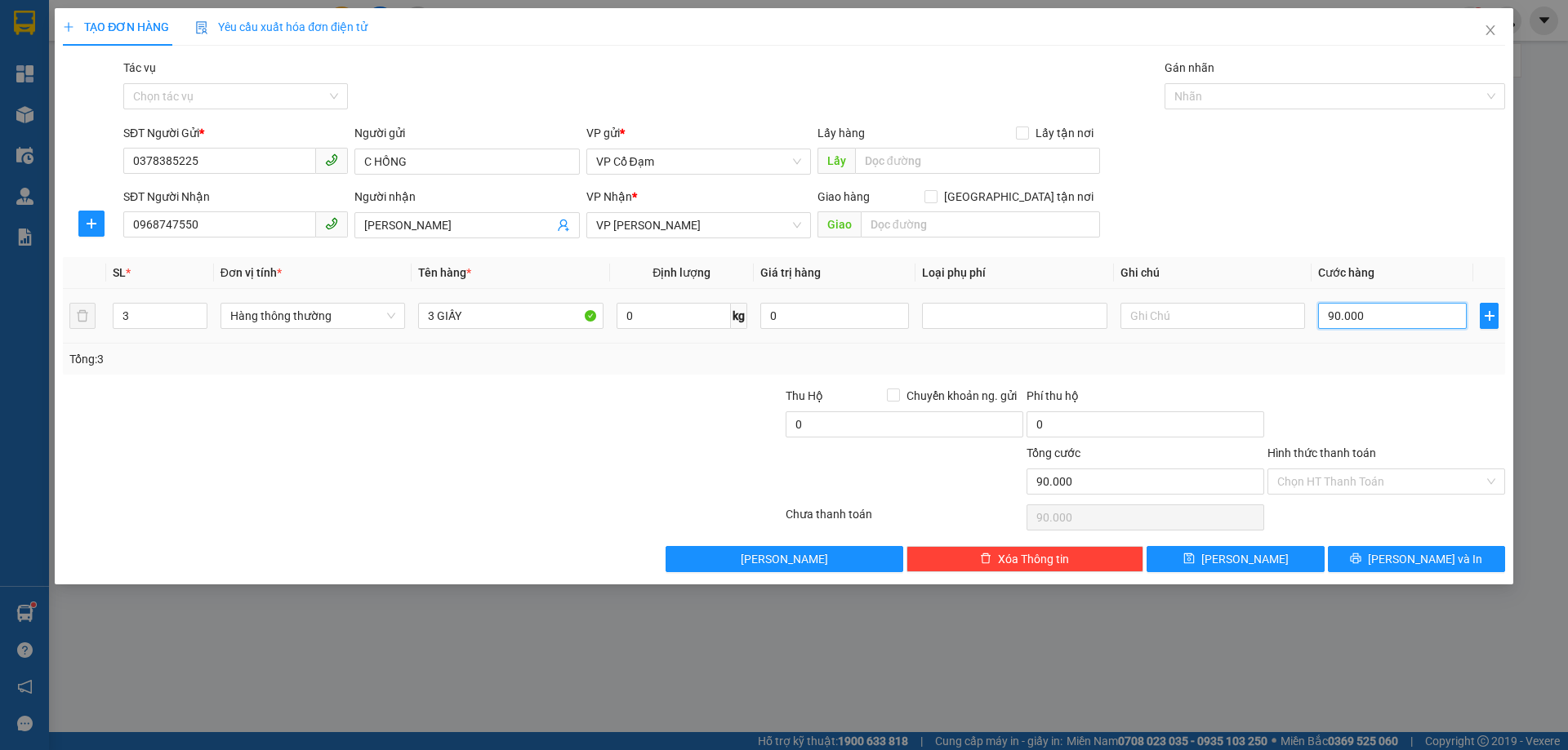
type input "1"
type input "18"
type input "180"
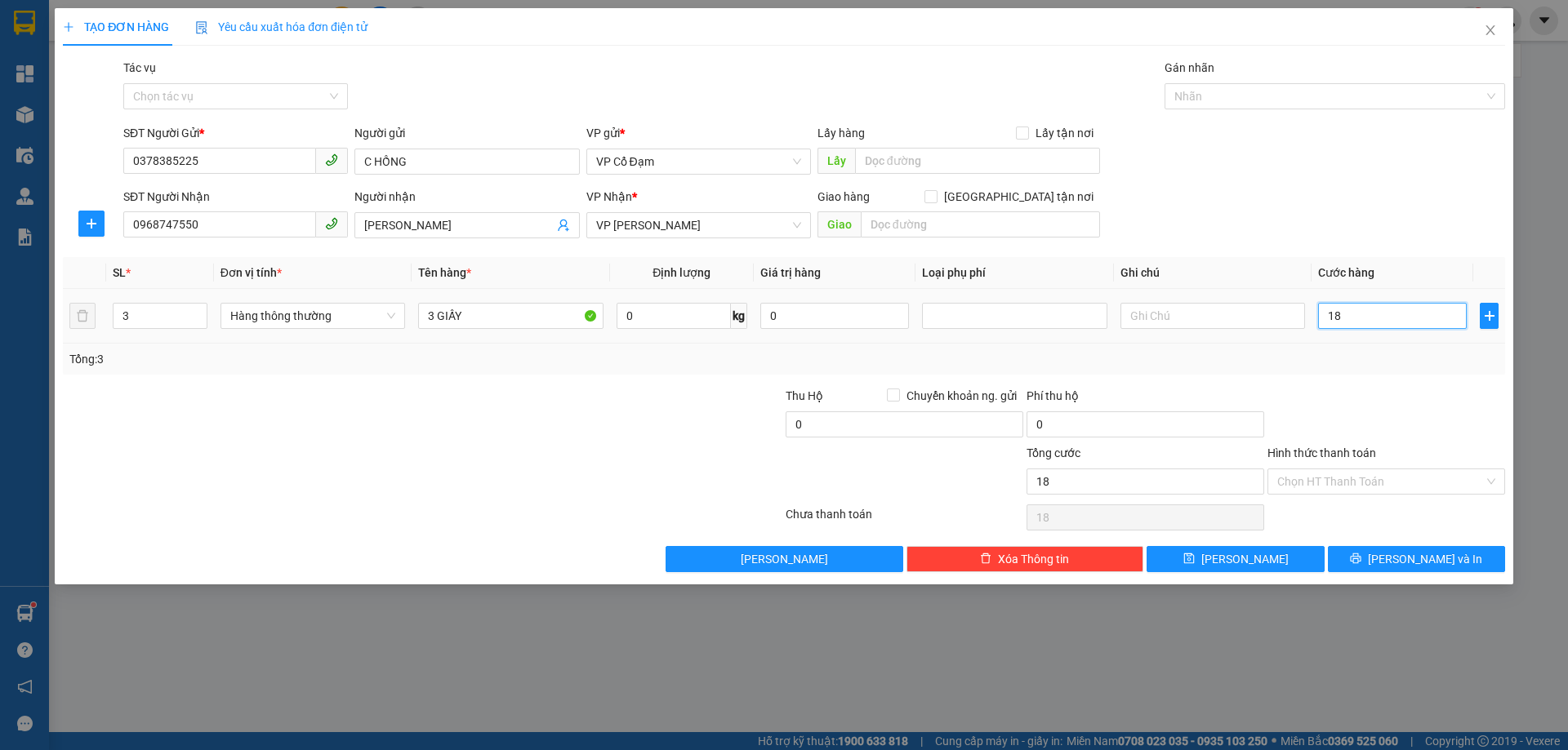
type input "180"
type input "180.000"
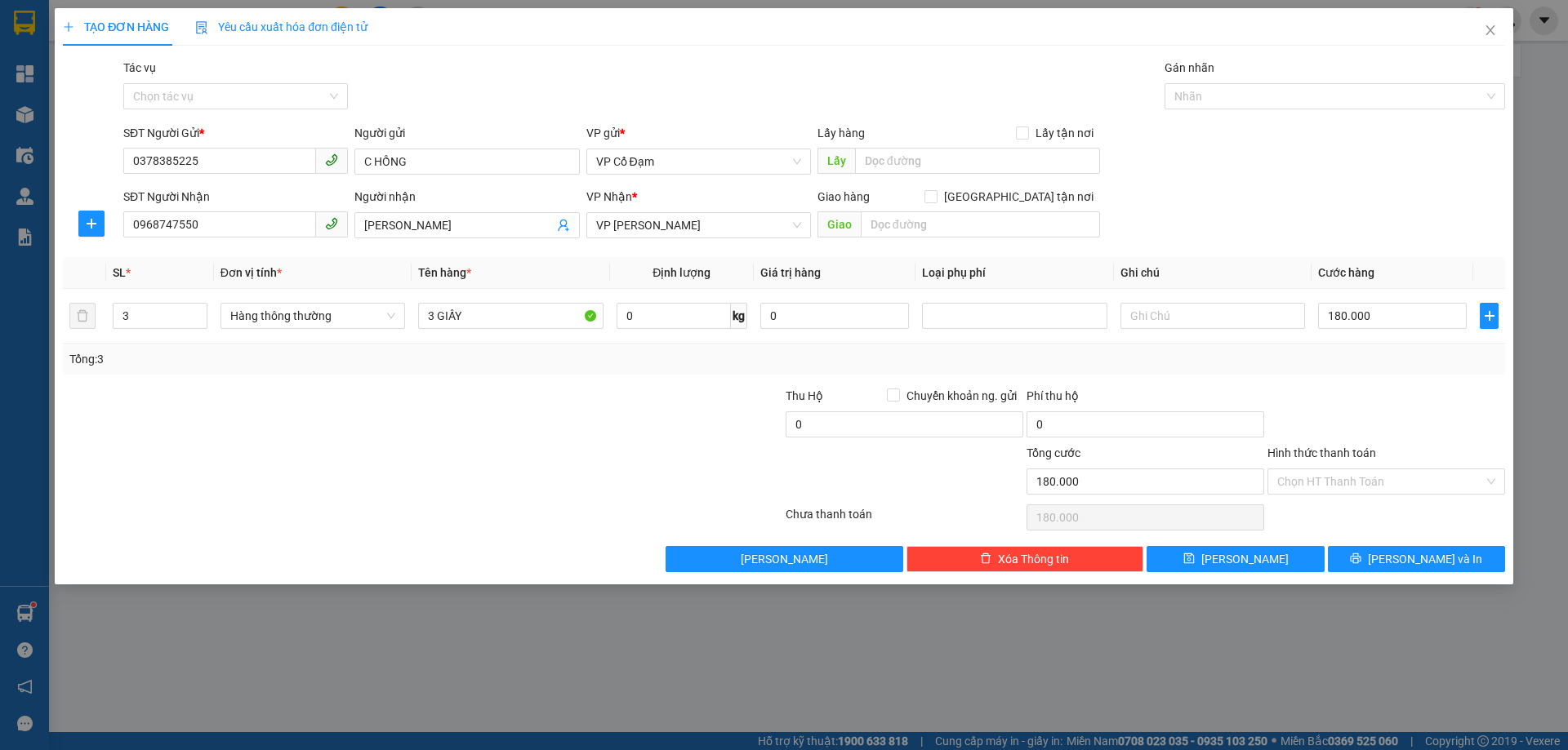
click at [1329, 404] on div at bounding box center [1385, 414] width 241 height 57
click at [1374, 319] on input "180.000" at bounding box center [1392, 316] width 149 height 26
type input "1"
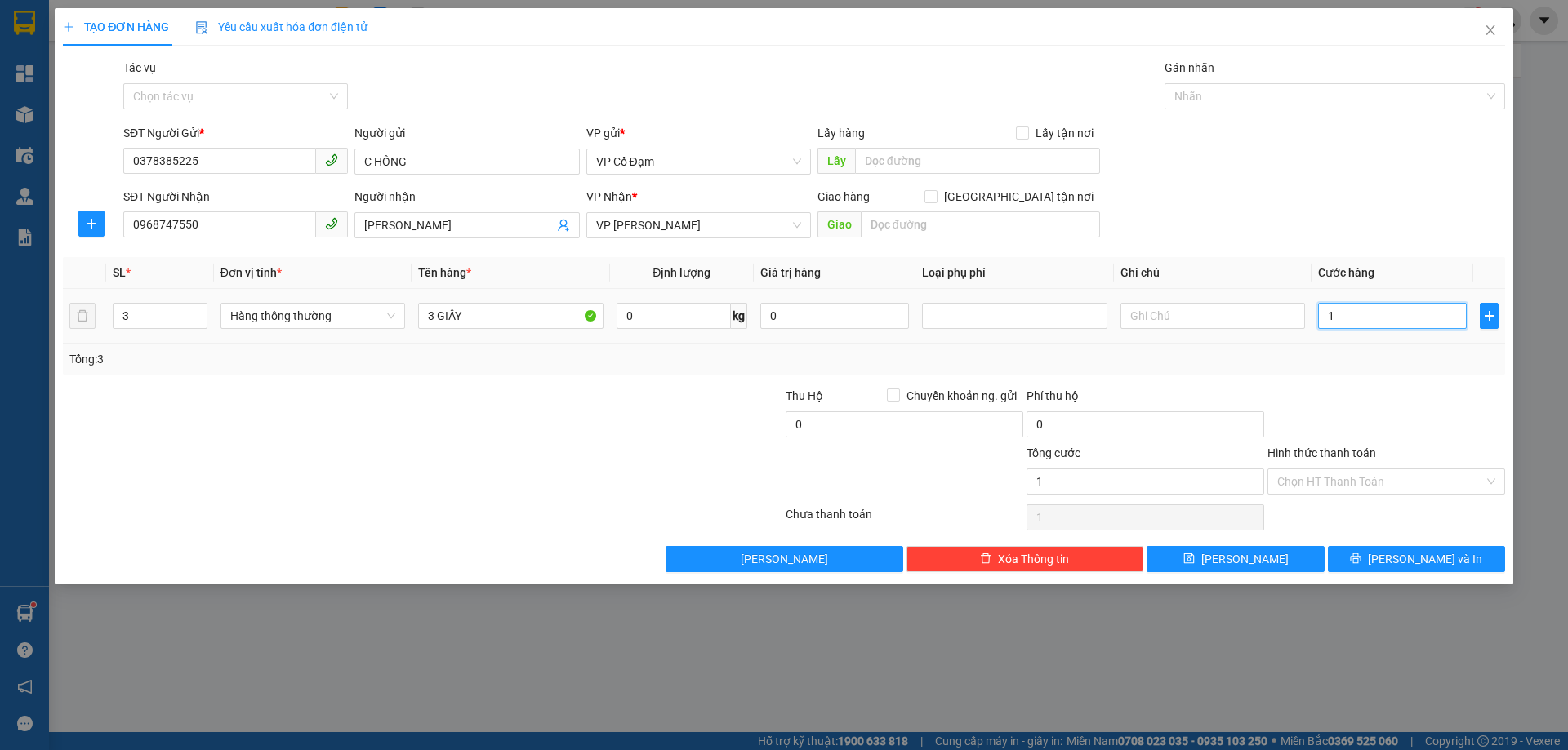
type input "17"
type input "170"
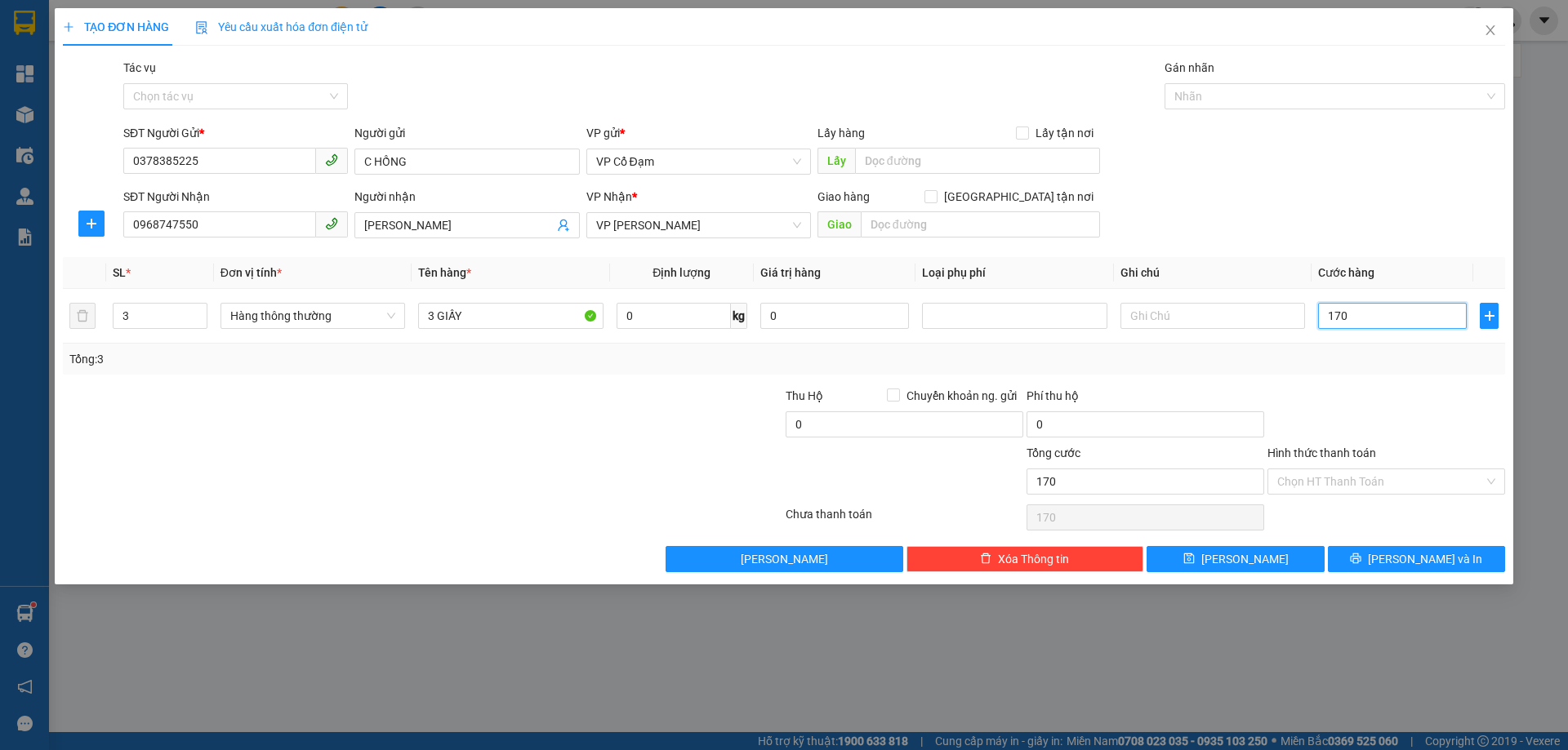
type input "170"
type input "170.000"
click at [1368, 365] on div "Tổng: 3" at bounding box center [783, 359] width 1429 height 18
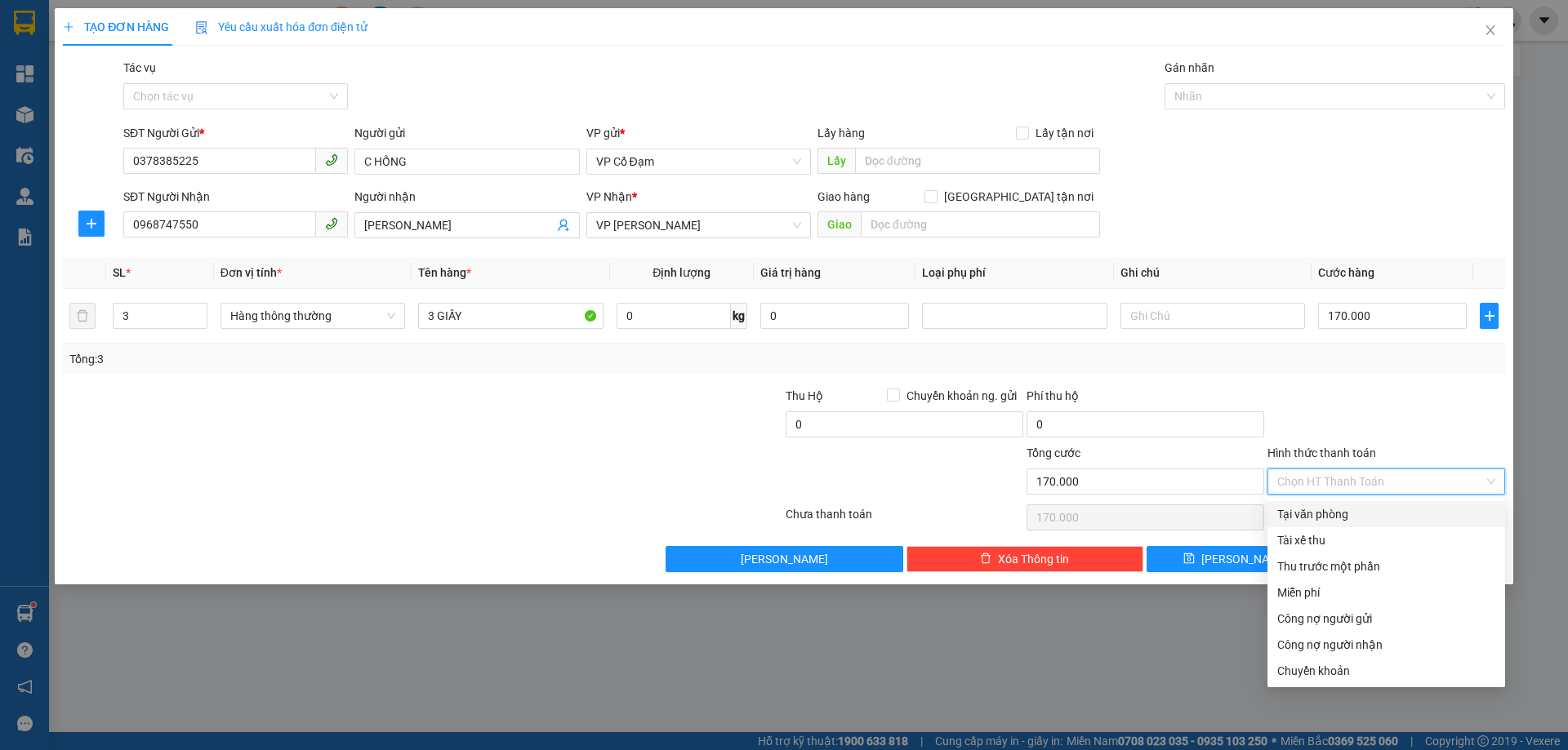
click at [1324, 490] on input "Hình thức thanh toán" at bounding box center [1380, 482] width 206 height 25
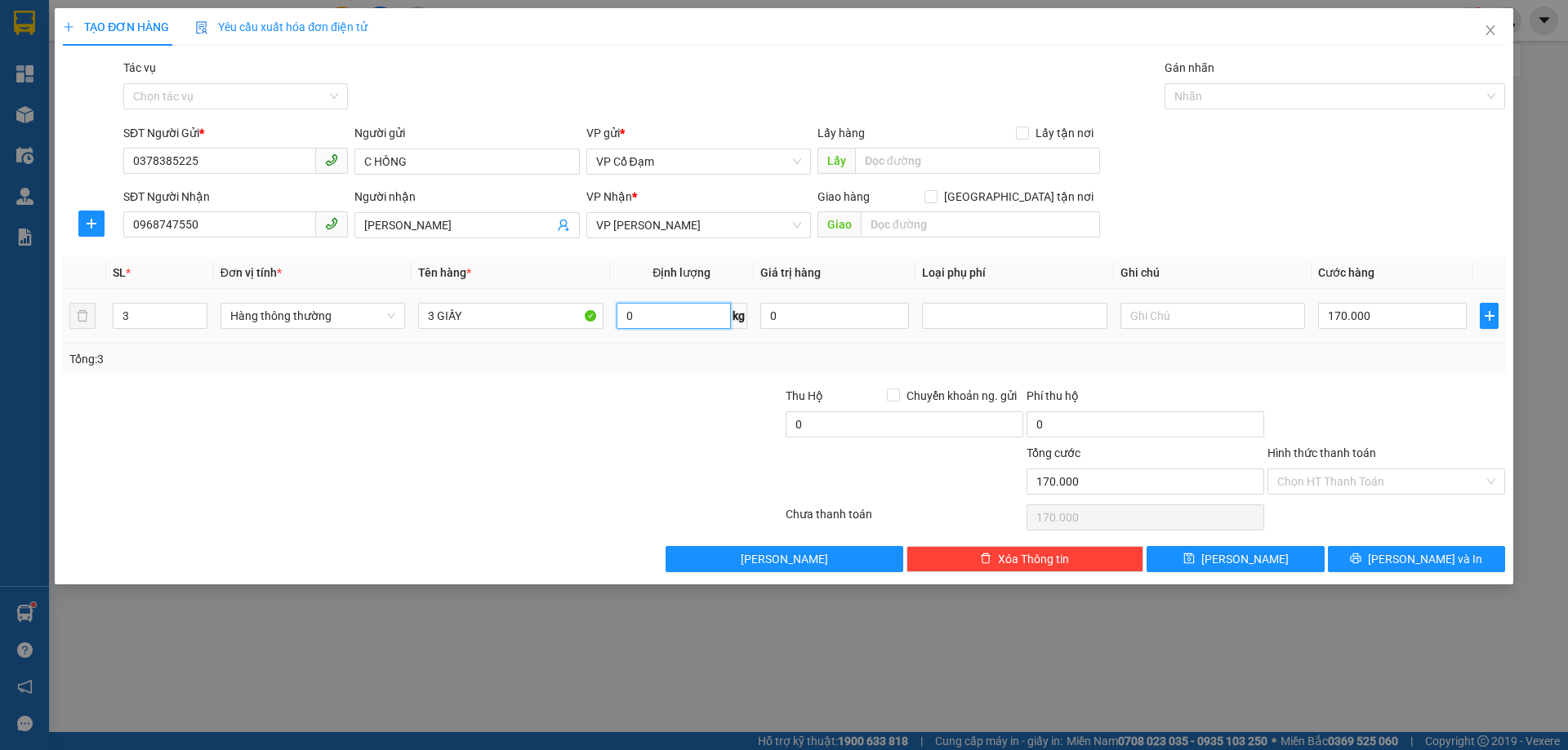
click at [659, 320] on input "0" at bounding box center [673, 316] width 114 height 26
type input "85"
click at [664, 402] on div at bounding box center [663, 414] width 241 height 57
click at [1339, 480] on input "Hình thức thanh toán" at bounding box center [1380, 482] width 206 height 25
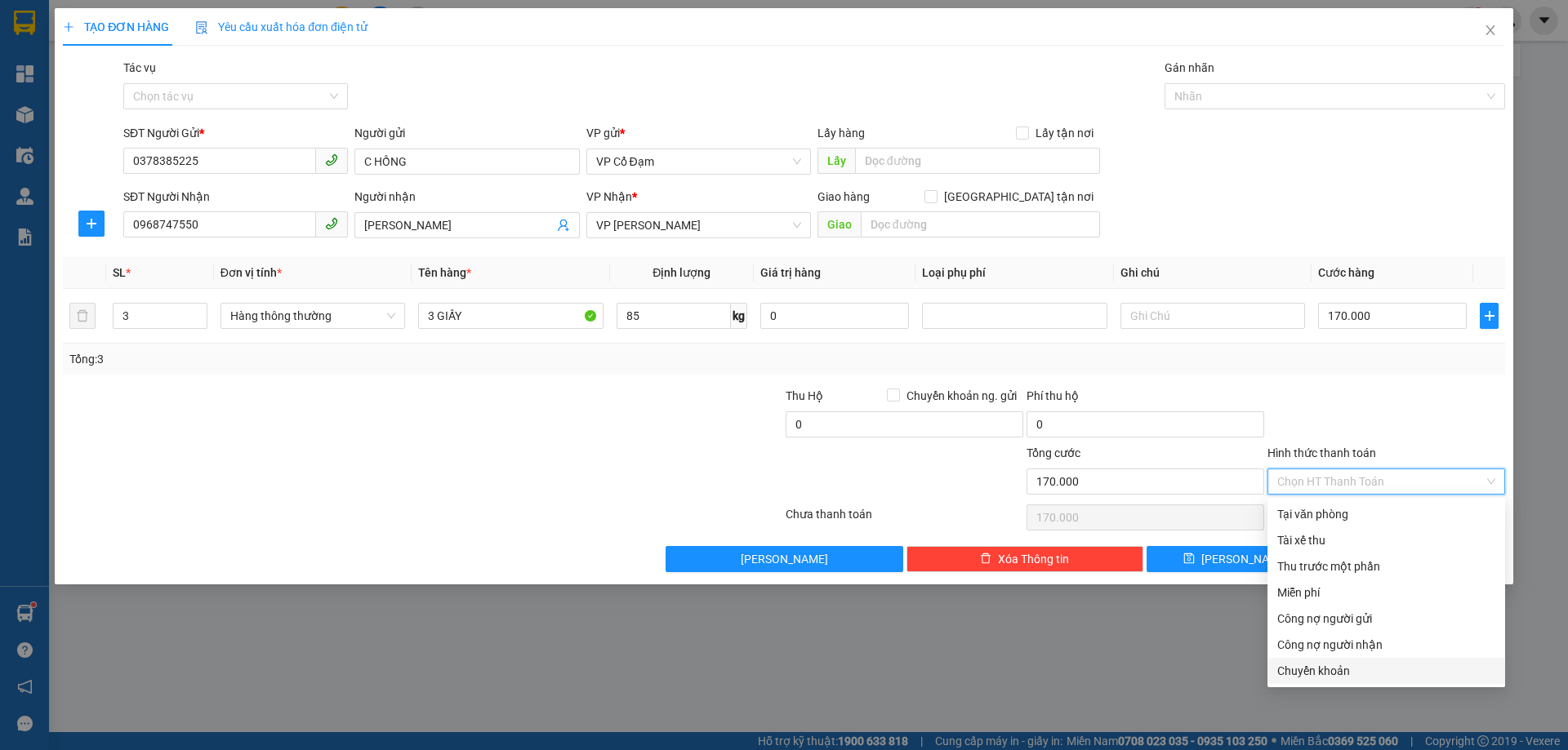
click at [1308, 671] on div "Chuyển khoản" at bounding box center [1385, 671] width 218 height 18
type input "0"
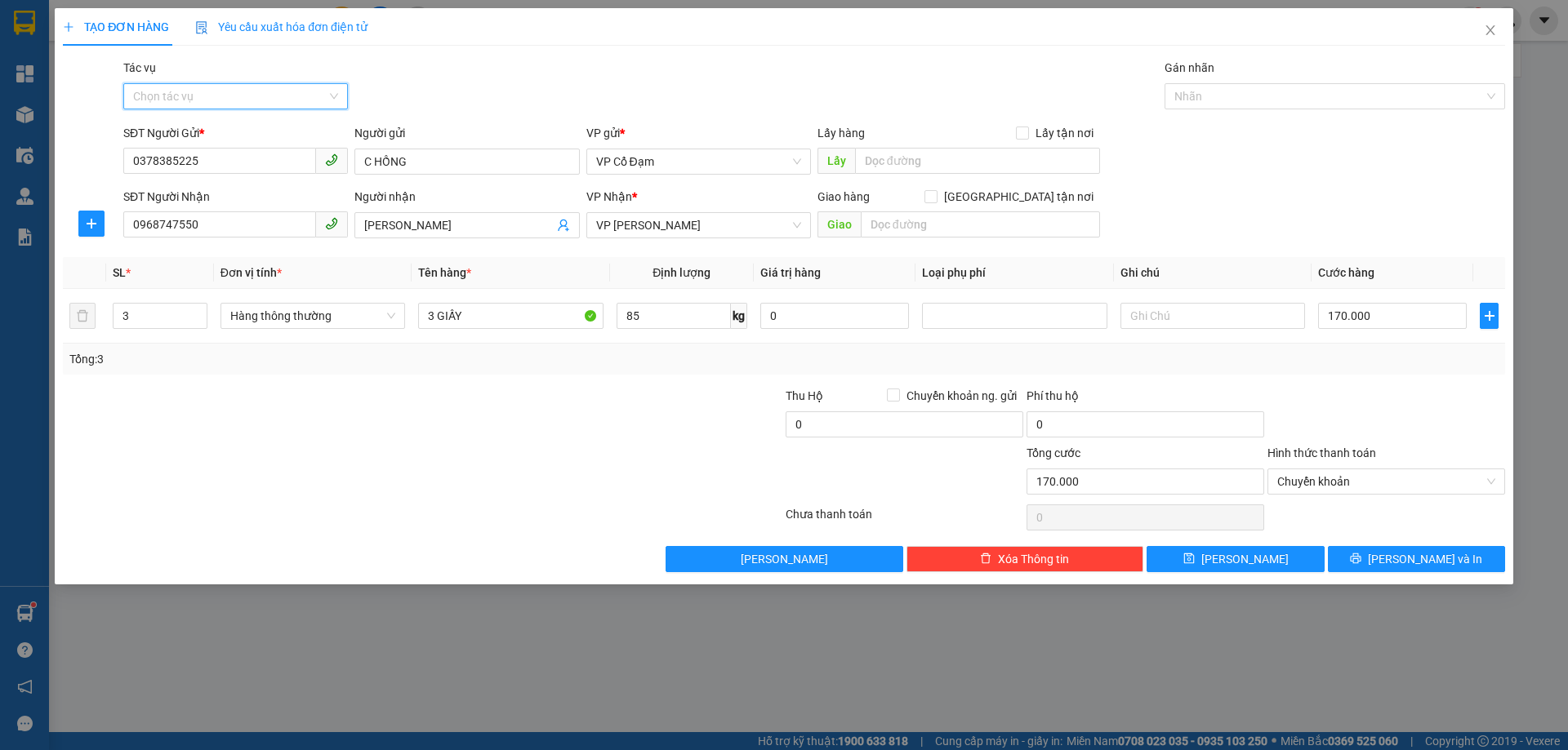
click at [231, 90] on input "Tác vụ" at bounding box center [230, 96] width 193 height 25
click at [226, 133] on div "Nhập hàng lên xe" at bounding box center [235, 129] width 205 height 18
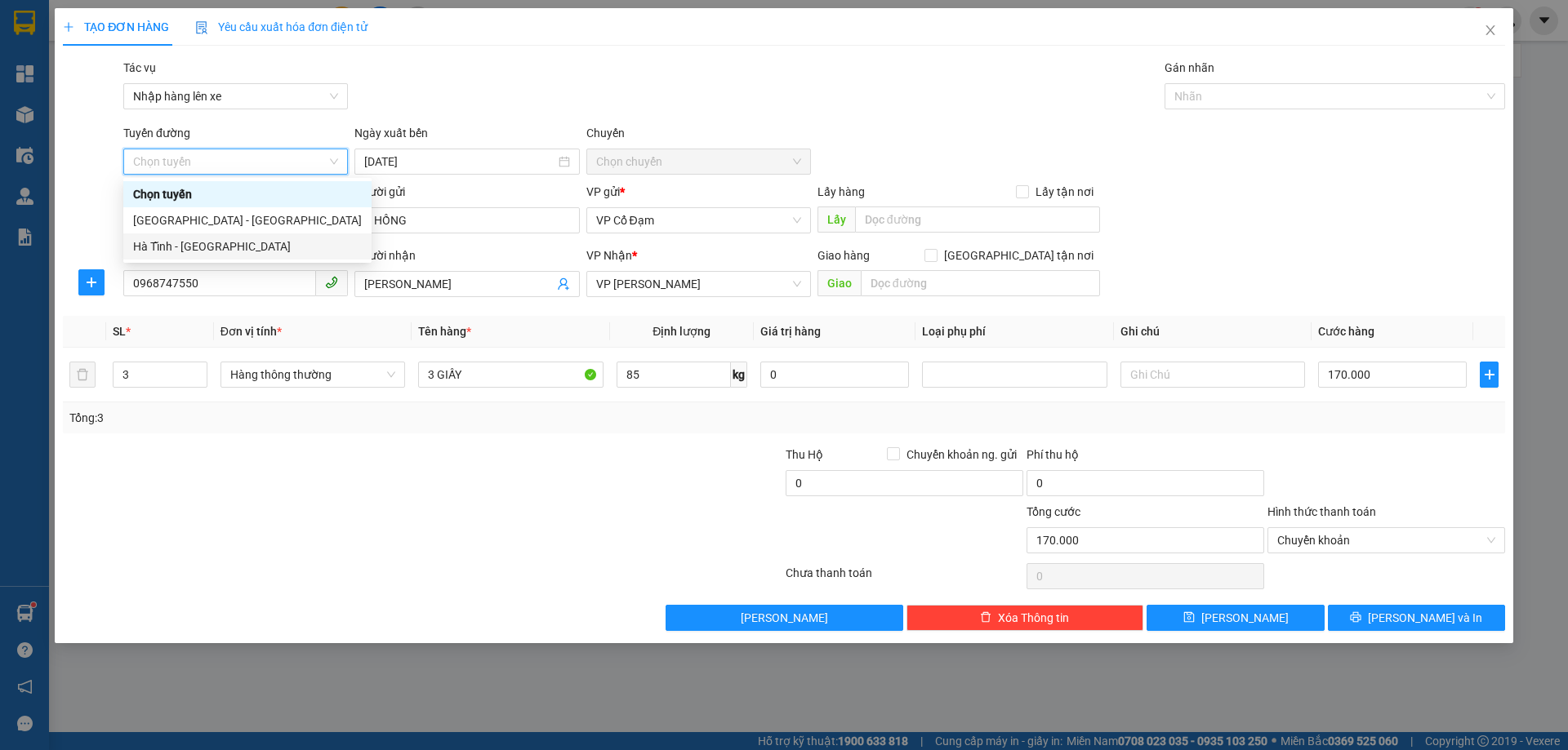
click at [197, 247] on div "Hà Tĩnh - [GEOGRAPHIC_DATA]" at bounding box center [248, 247] width 229 height 18
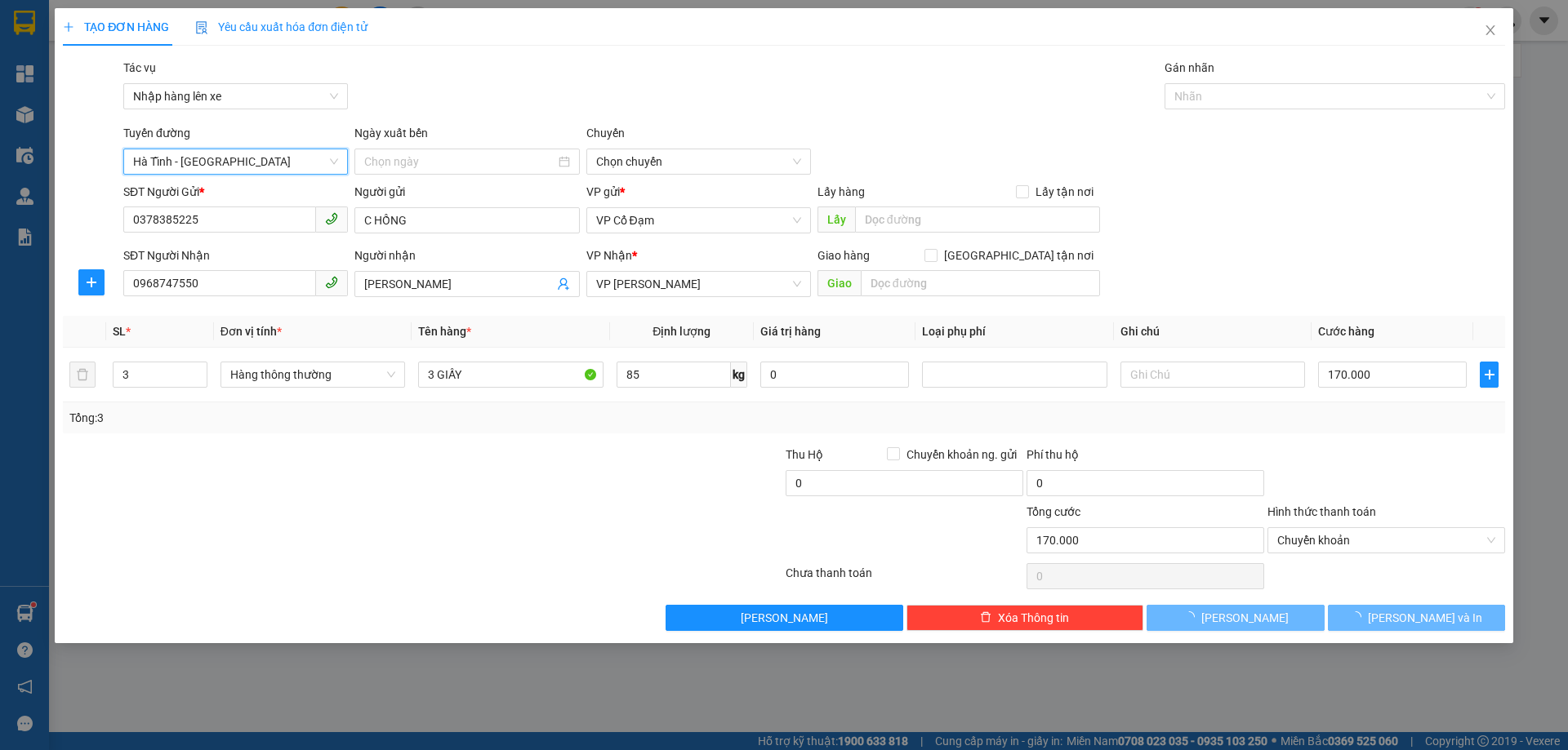
type input "[DATE]"
click at [652, 164] on span "06:00 - 38H-048.28" at bounding box center [698, 162] width 205 height 25
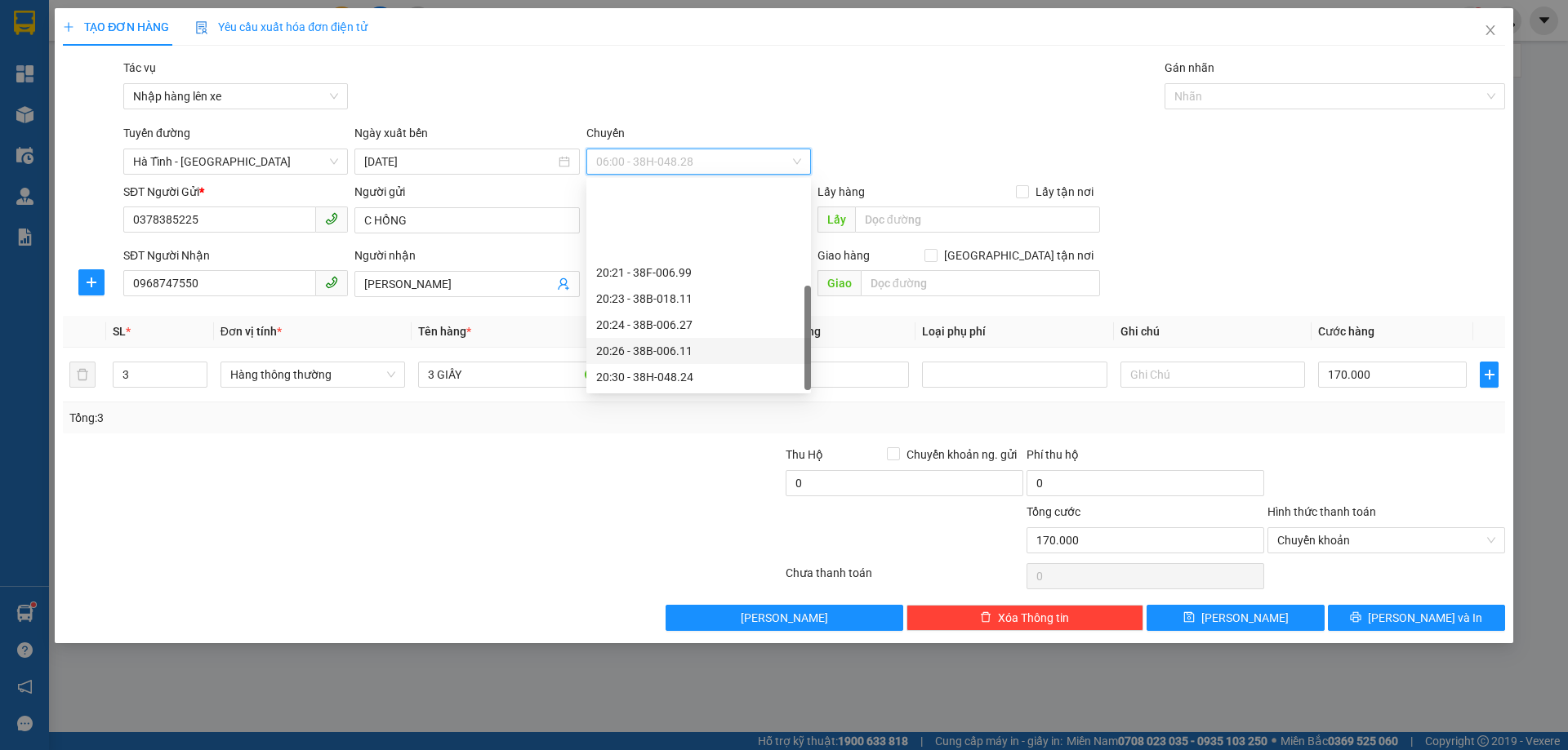
scroll to position [104, 0]
click at [687, 294] on div "21:00 - 38F-006.62" at bounding box center [698, 299] width 205 height 18
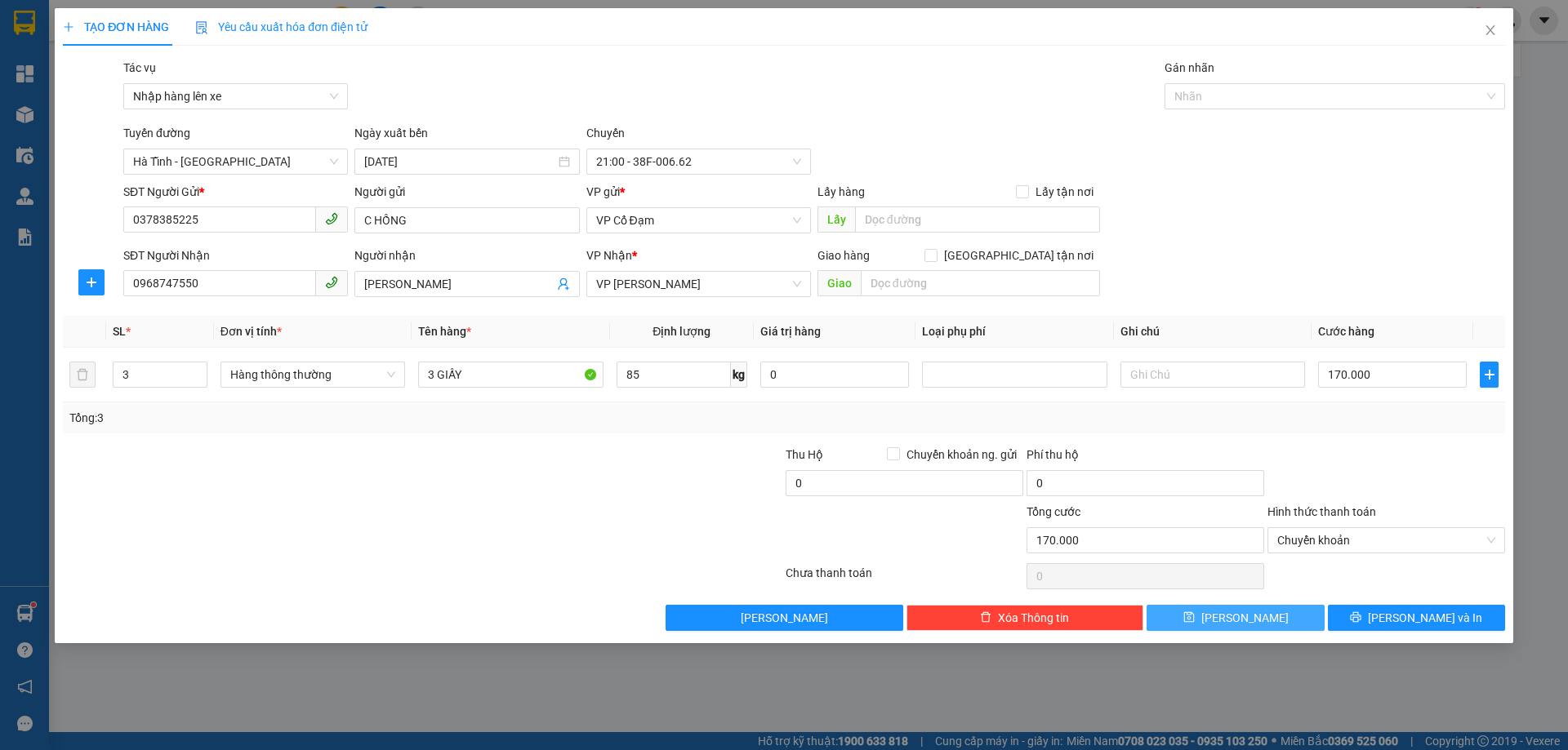
click at [1265, 623] on button "[PERSON_NAME]" at bounding box center [1234, 618] width 177 height 26
type input "0"
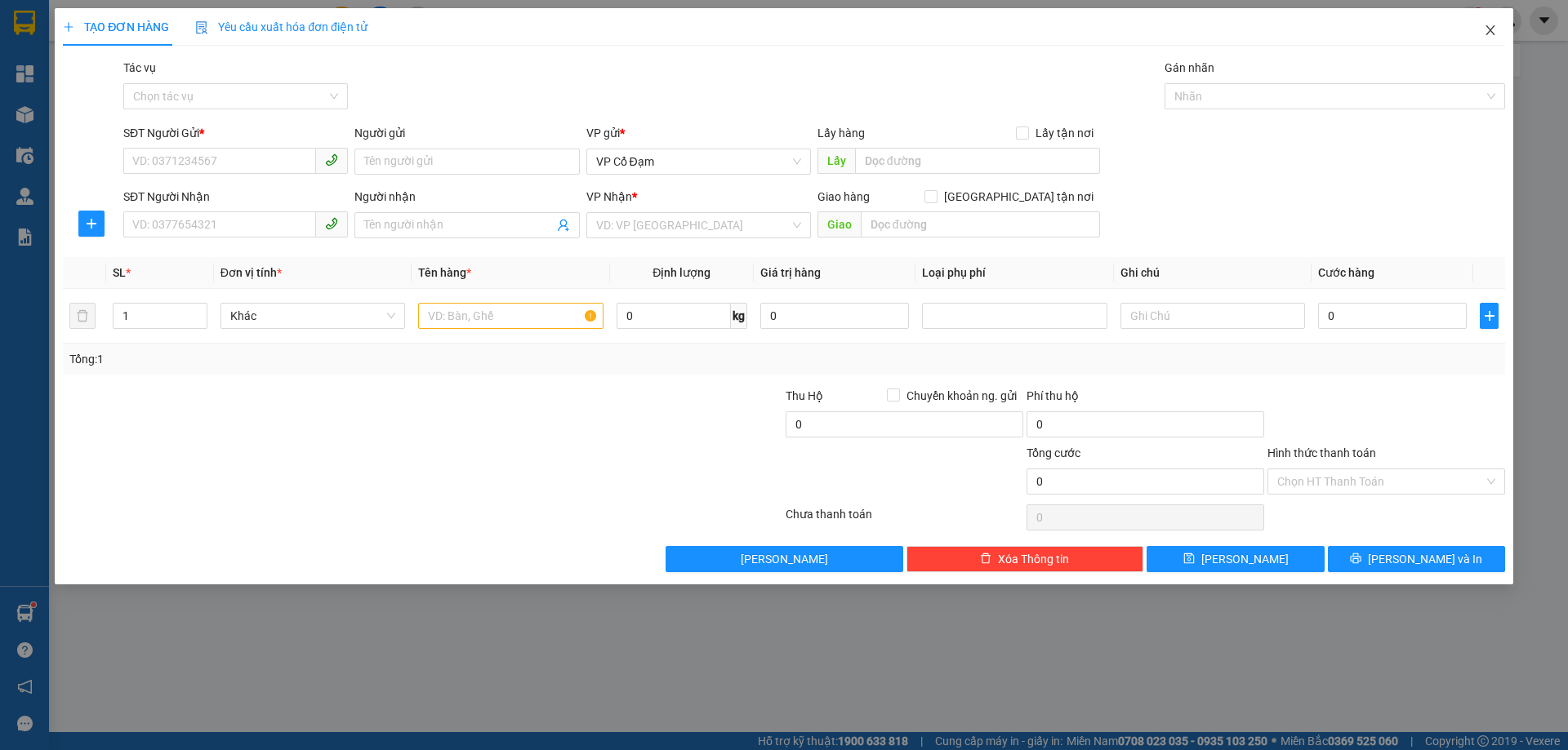
click at [1490, 35] on icon "close" at bounding box center [1490, 30] width 13 height 13
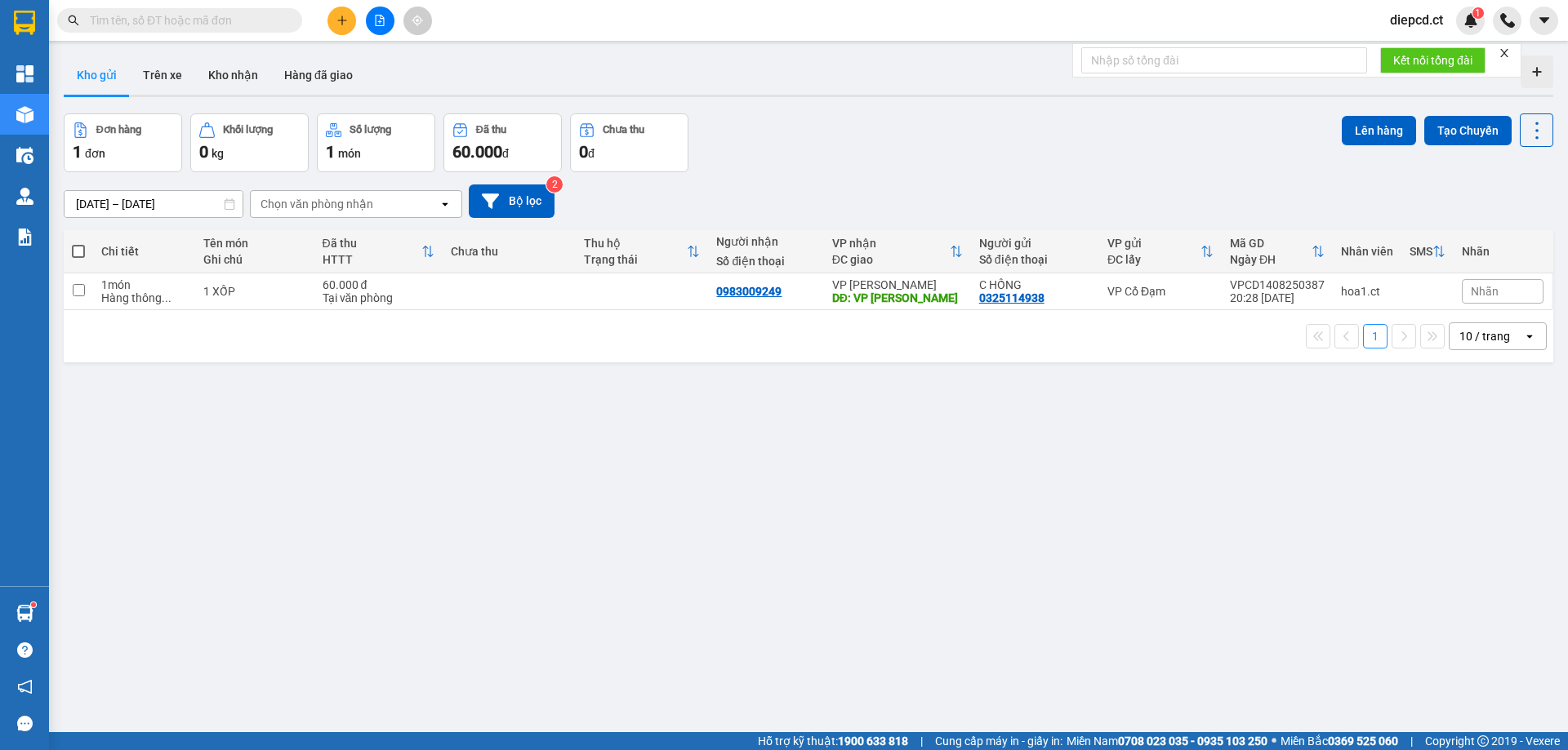
click at [185, 9] on span at bounding box center [179, 21] width 245 height 25
click at [165, 17] on input "text" at bounding box center [186, 21] width 193 height 18
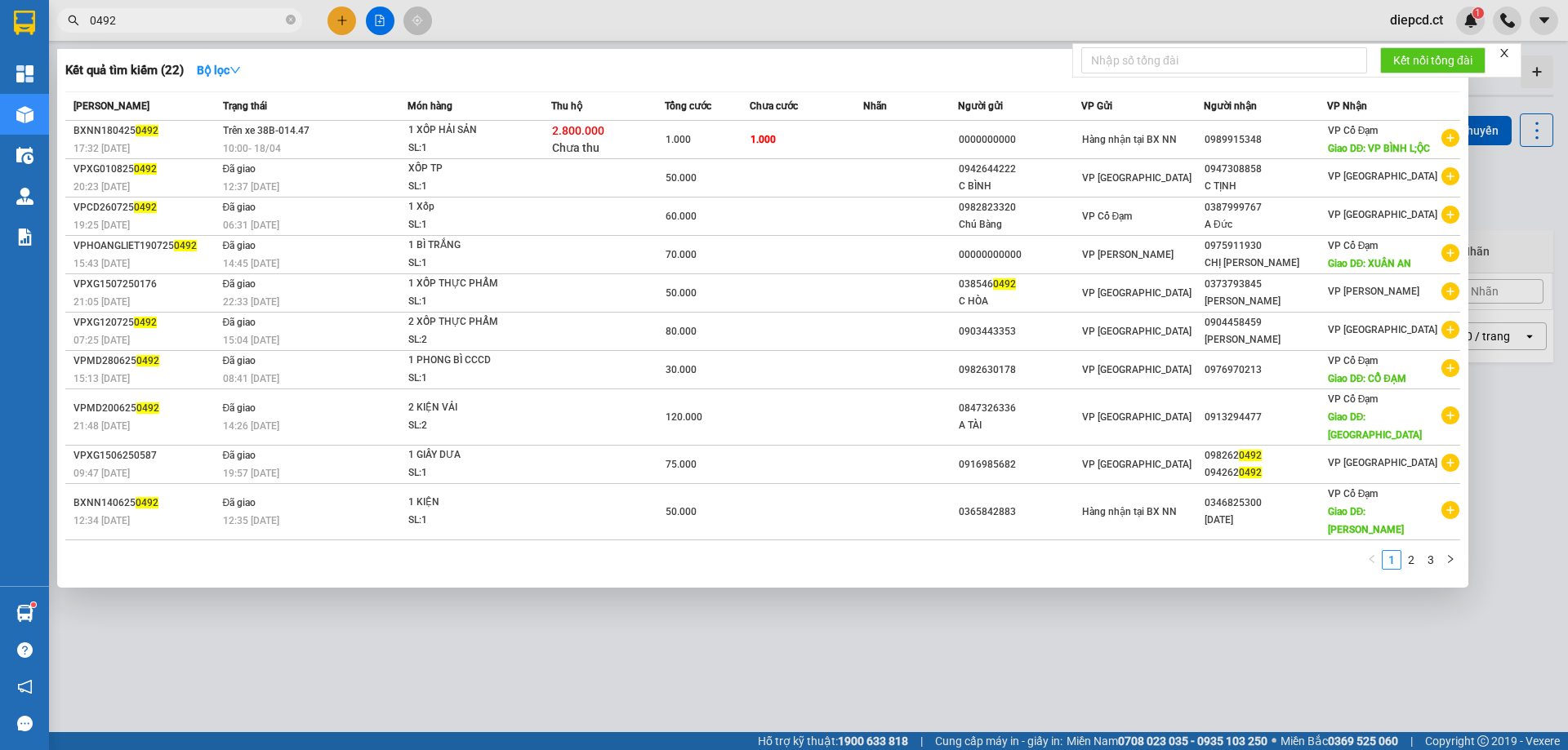
click at [89, 15] on span "0492" at bounding box center [179, 21] width 245 height 25
click at [90, 18] on input "0492" at bounding box center [186, 21] width 193 height 18
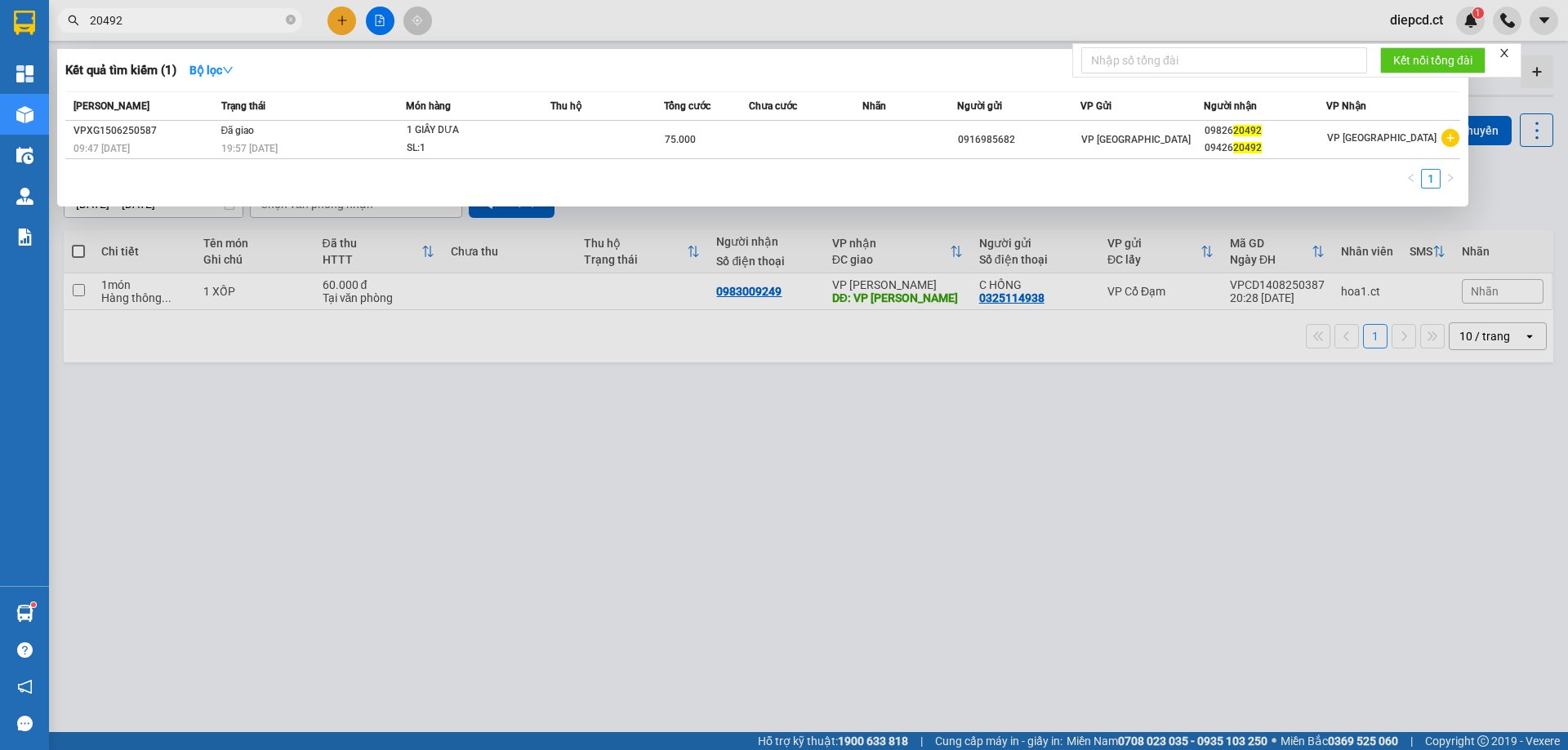
click at [90, 16] on input "20492" at bounding box center [186, 21] width 193 height 18
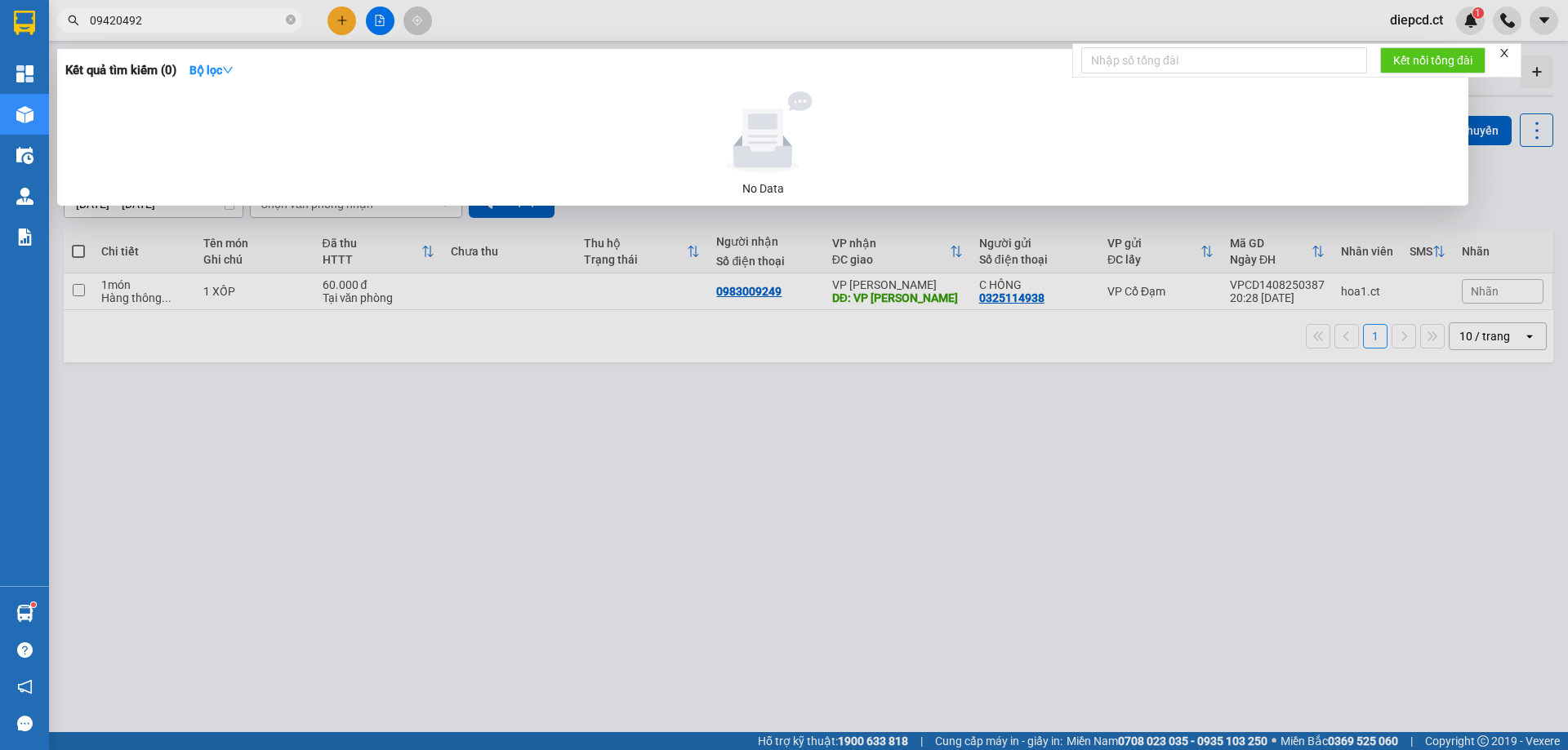
click at [115, 15] on input "09420492" at bounding box center [186, 21] width 193 height 18
click at [123, 20] on input "0942620492" at bounding box center [186, 21] width 193 height 18
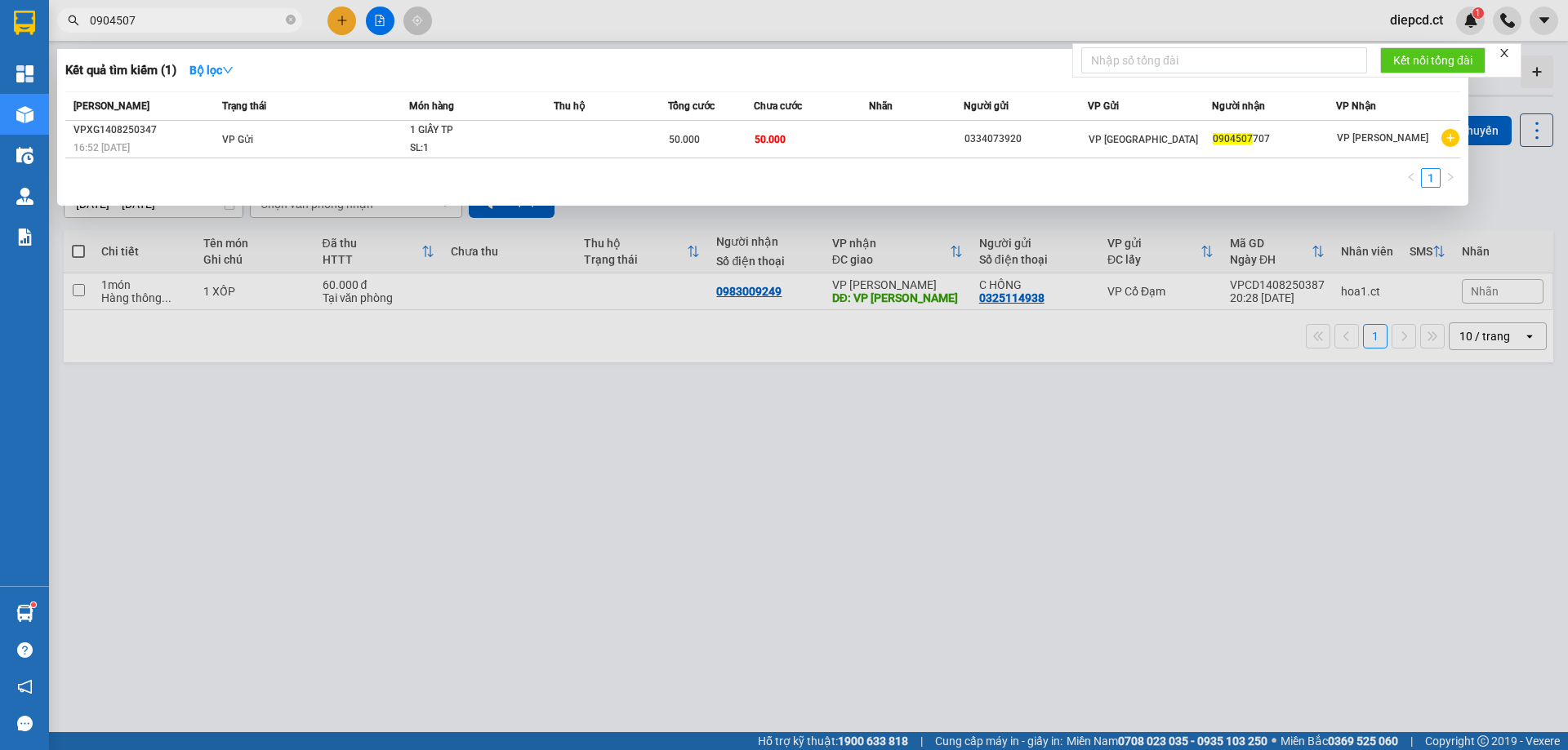
type input "0904507"
click at [383, 489] on div at bounding box center [784, 375] width 1568 height 750
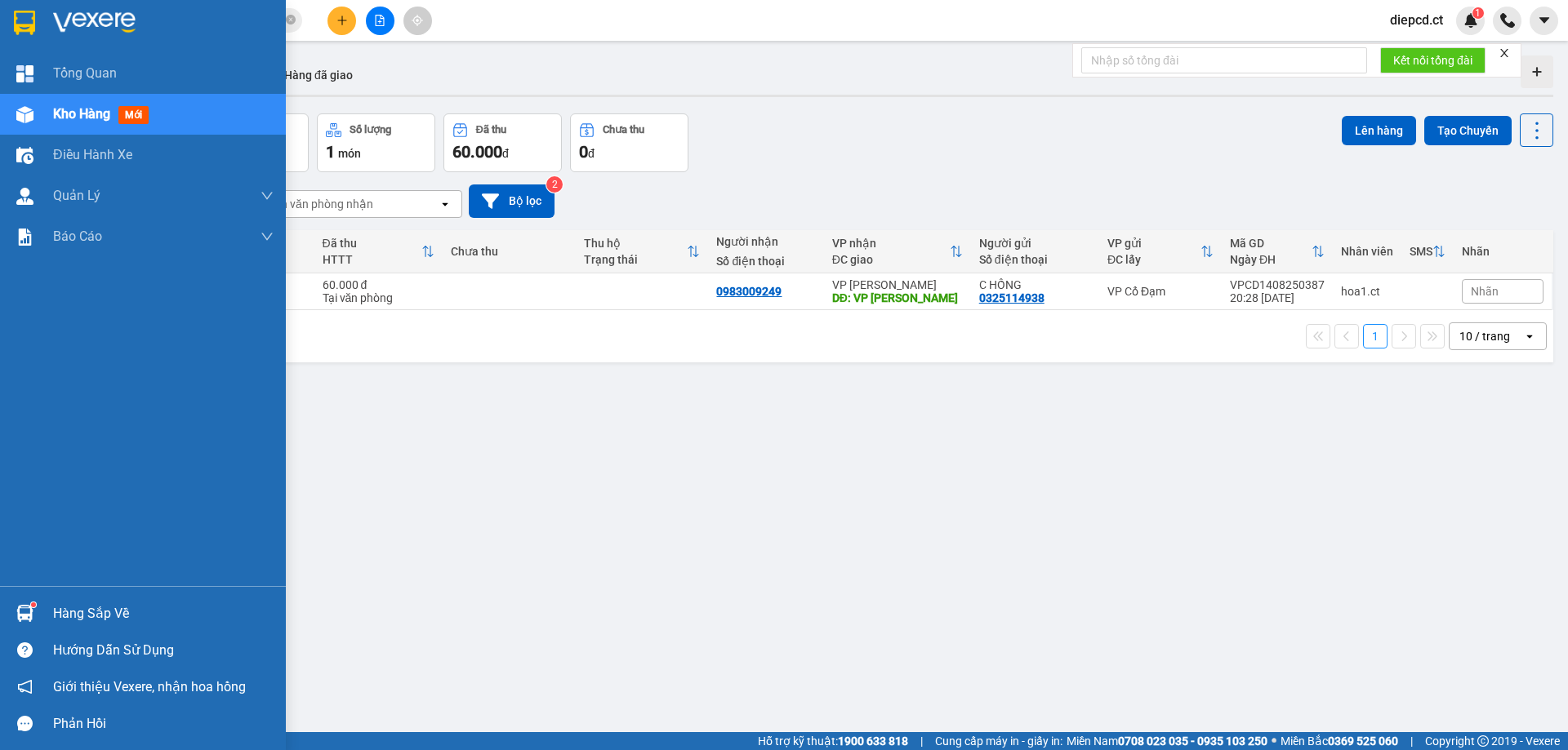
click at [26, 123] on img at bounding box center [25, 114] width 17 height 17
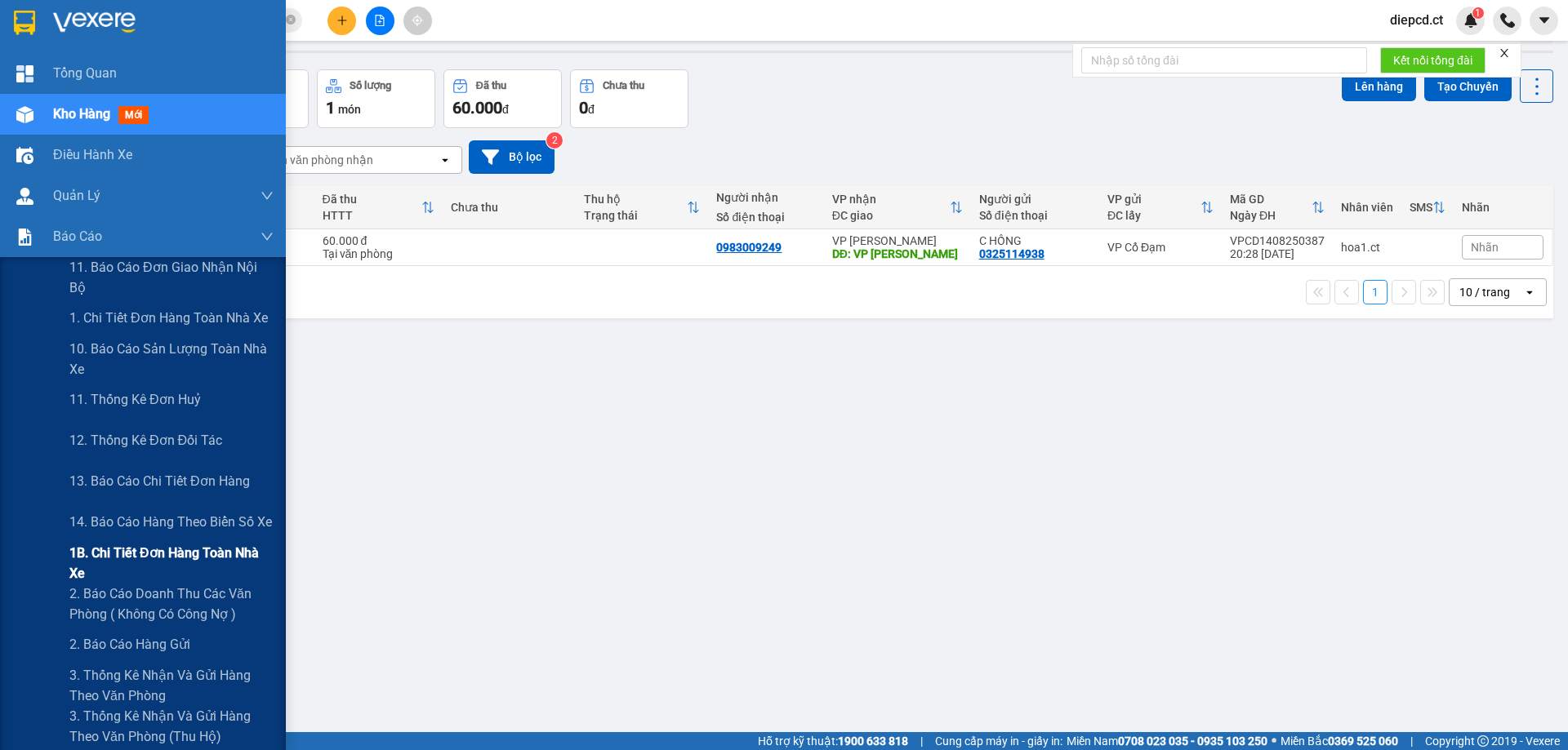
scroll to position [75, 0]
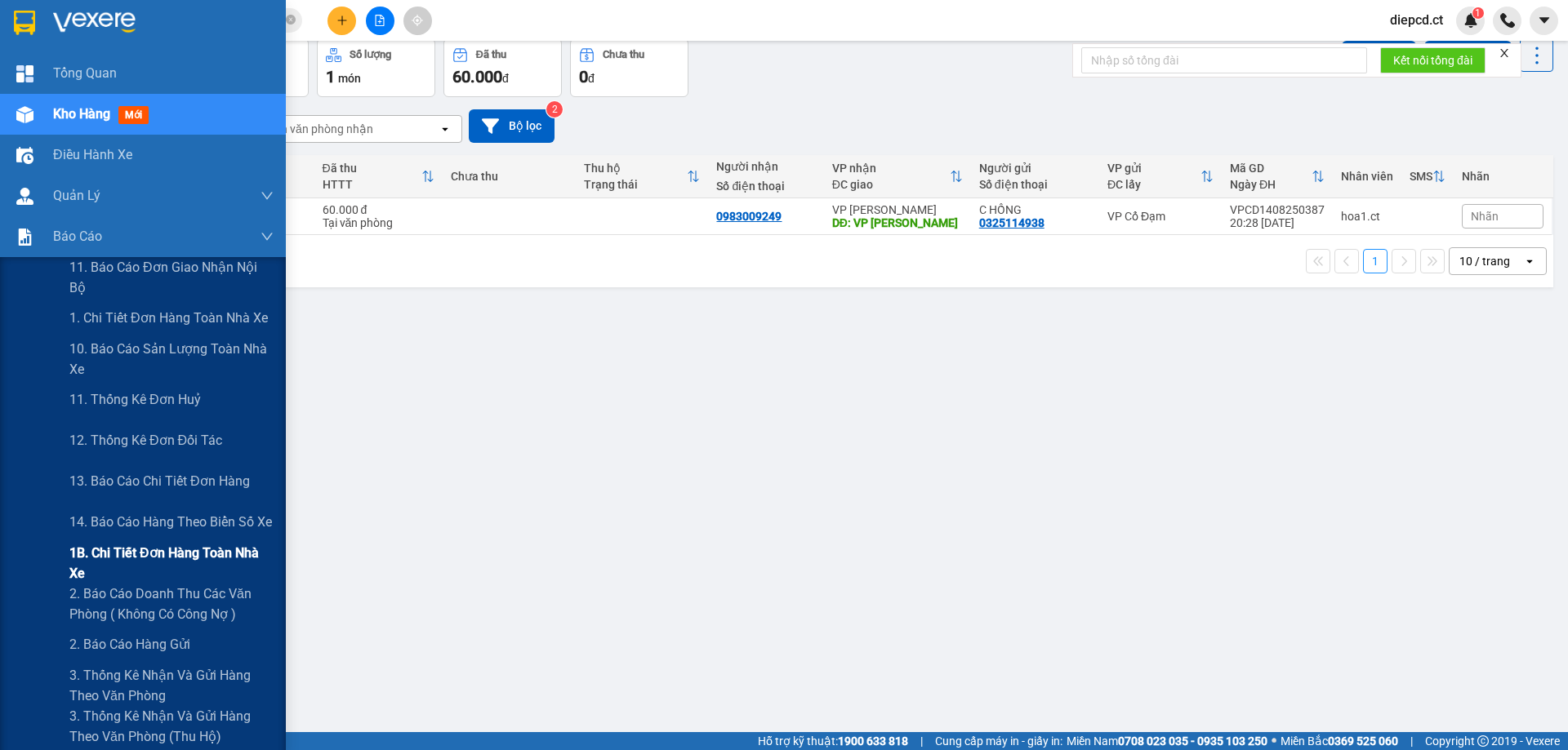
click at [128, 561] on span "1B. Chi tiết đơn hàng toàn nhà xe" at bounding box center [171, 563] width 204 height 41
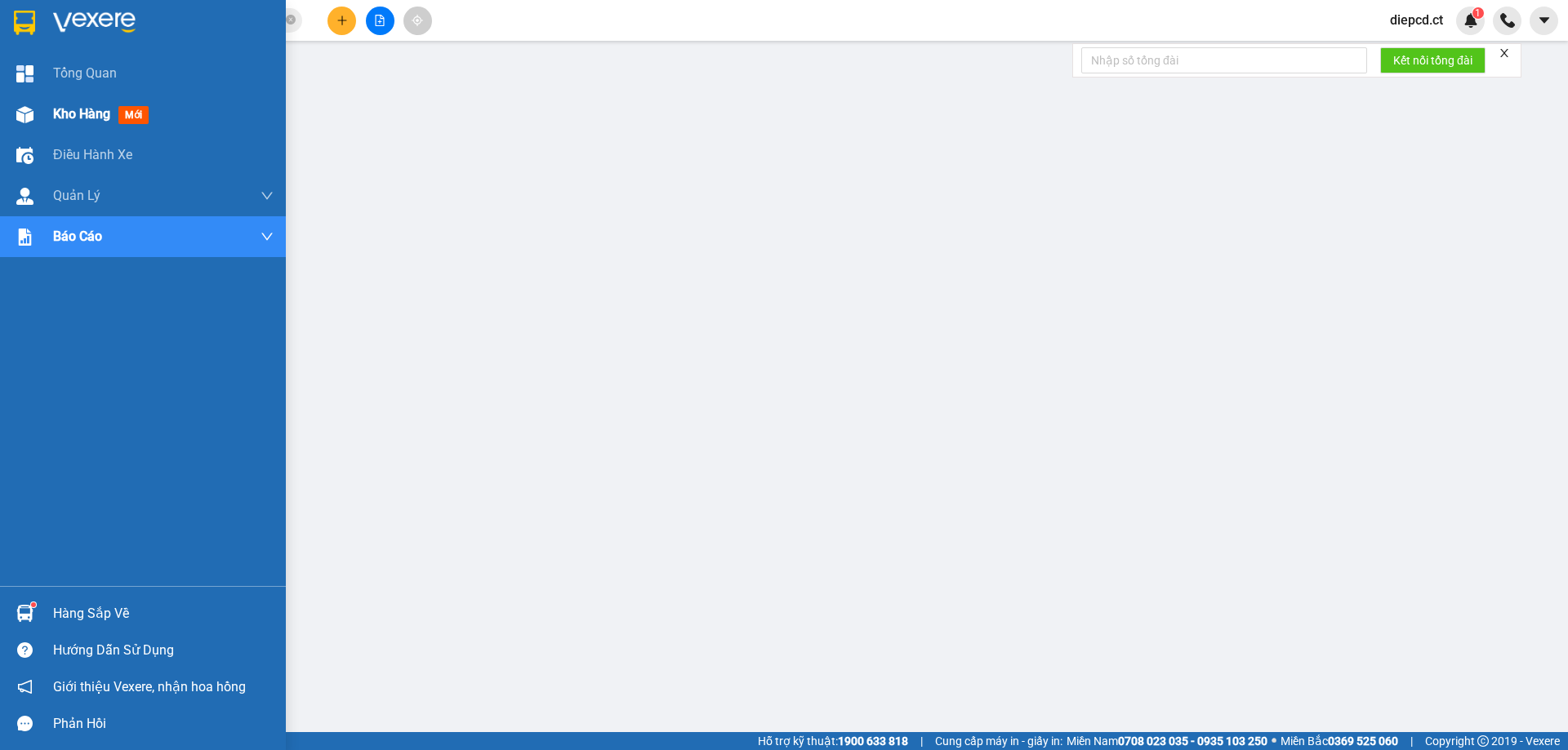
click at [24, 106] on img at bounding box center [25, 114] width 17 height 17
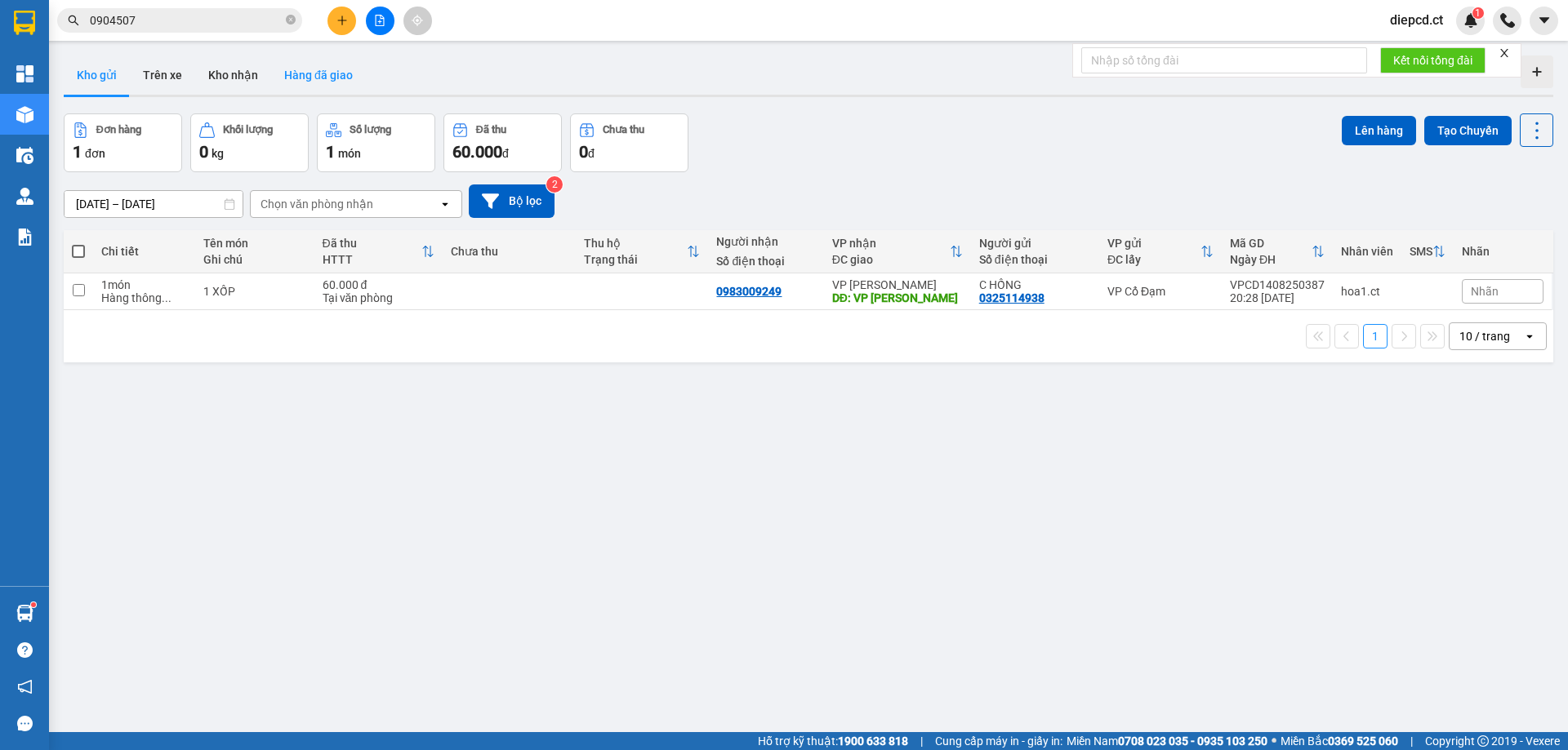
click at [330, 79] on button "Hàng đã giao" at bounding box center [318, 75] width 95 height 39
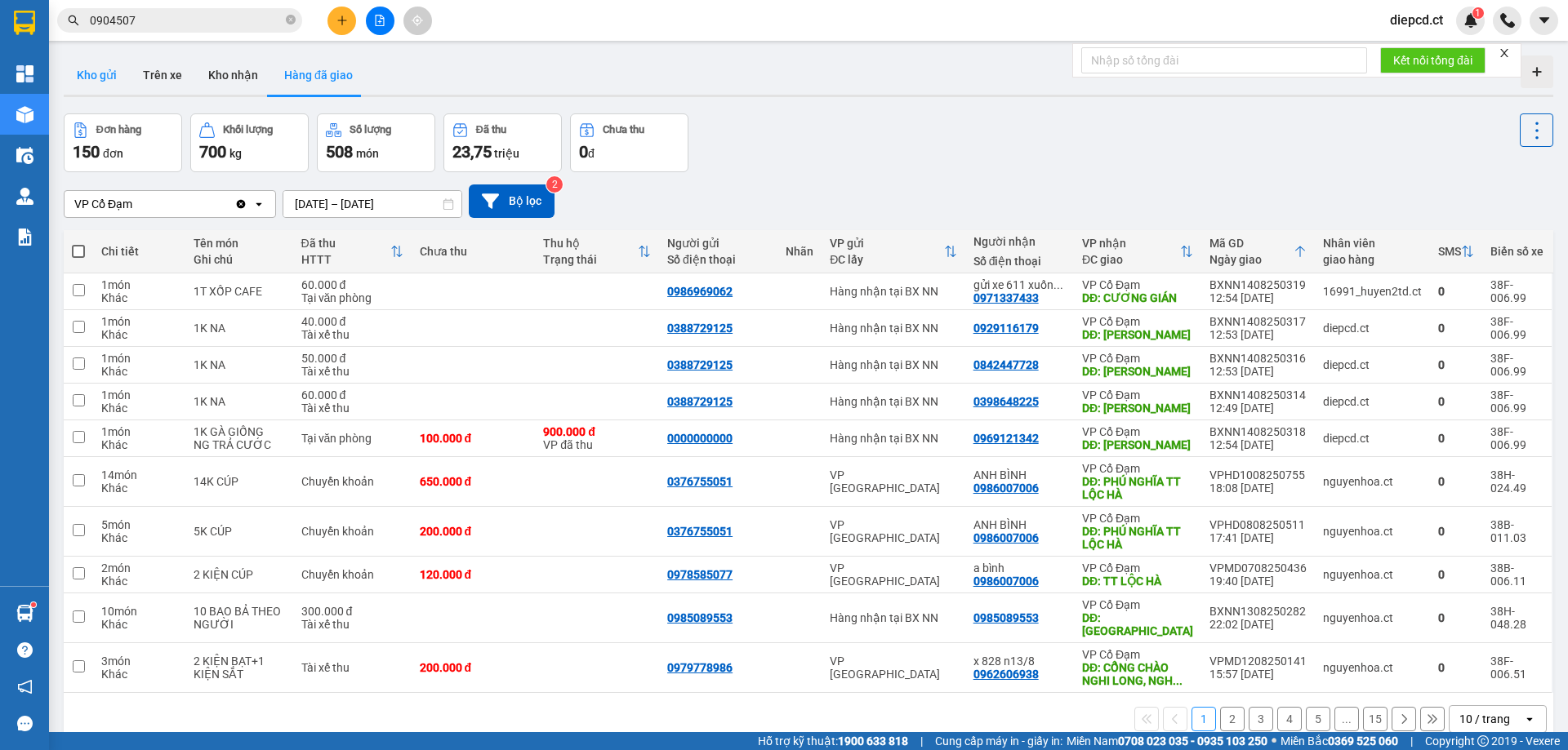
click at [95, 80] on button "Kho gửi" at bounding box center [96, 75] width 66 height 39
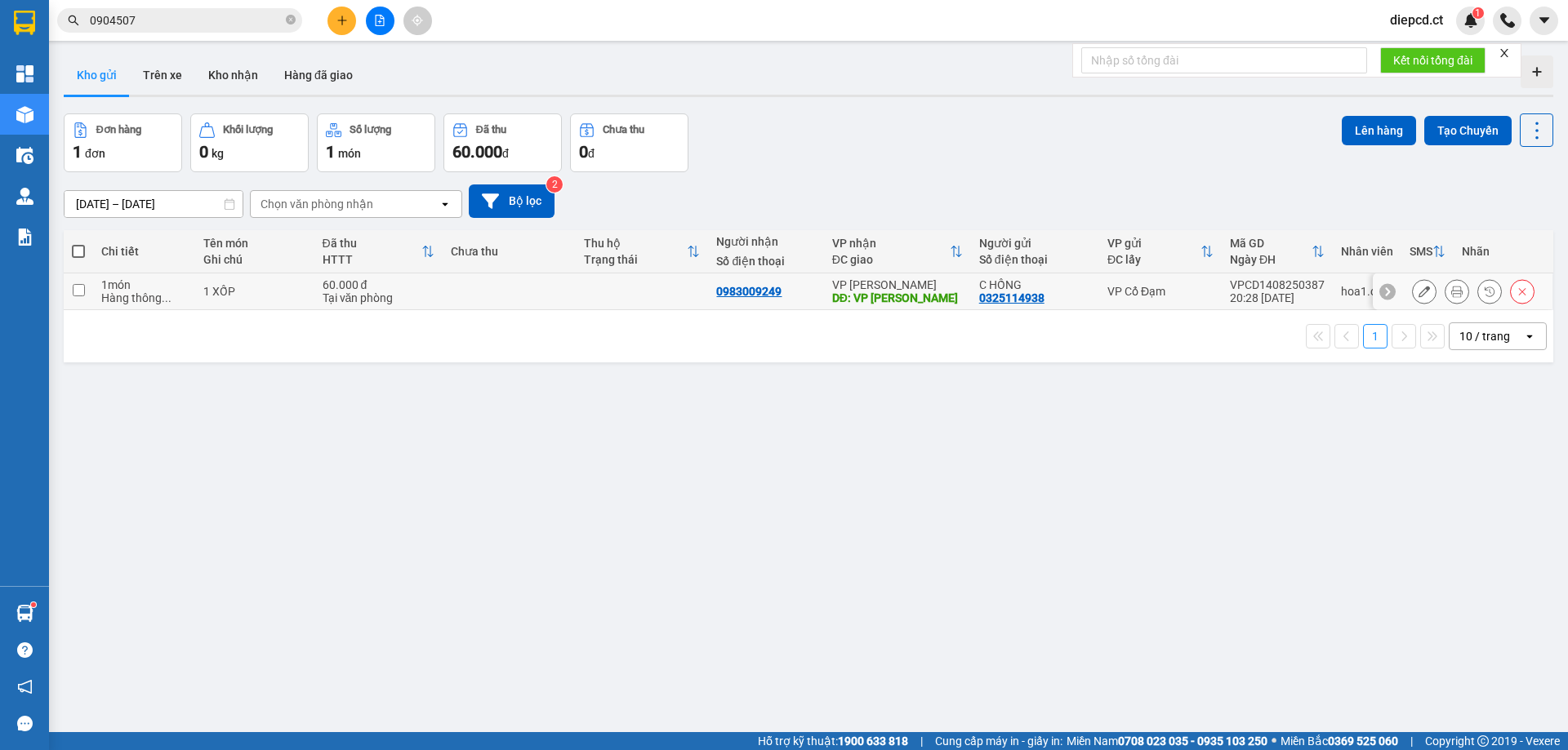
click at [562, 280] on td at bounding box center [509, 291] width 133 height 37
checkbox input "true"
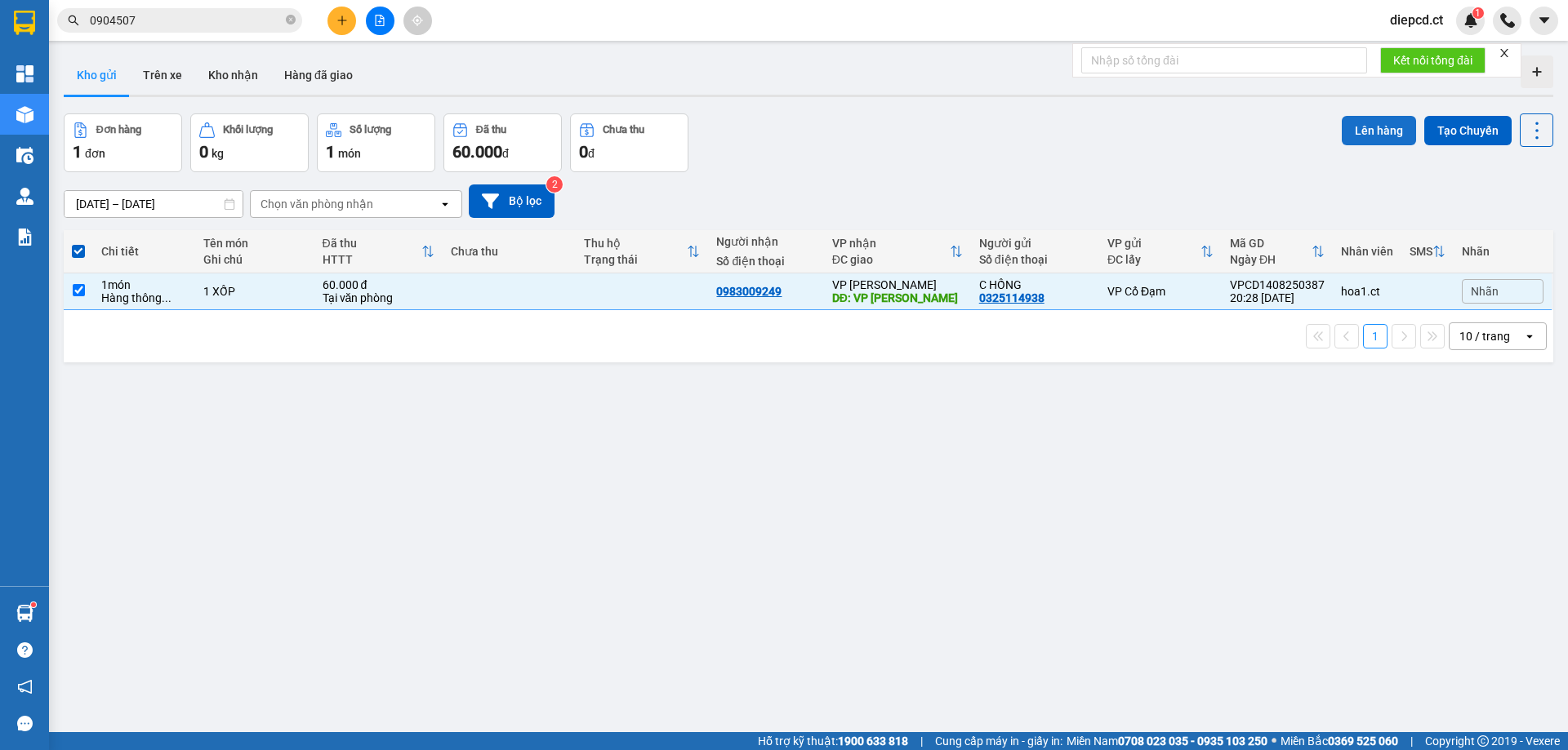
click at [1375, 127] on button "Lên hàng" at bounding box center [1379, 131] width 74 height 30
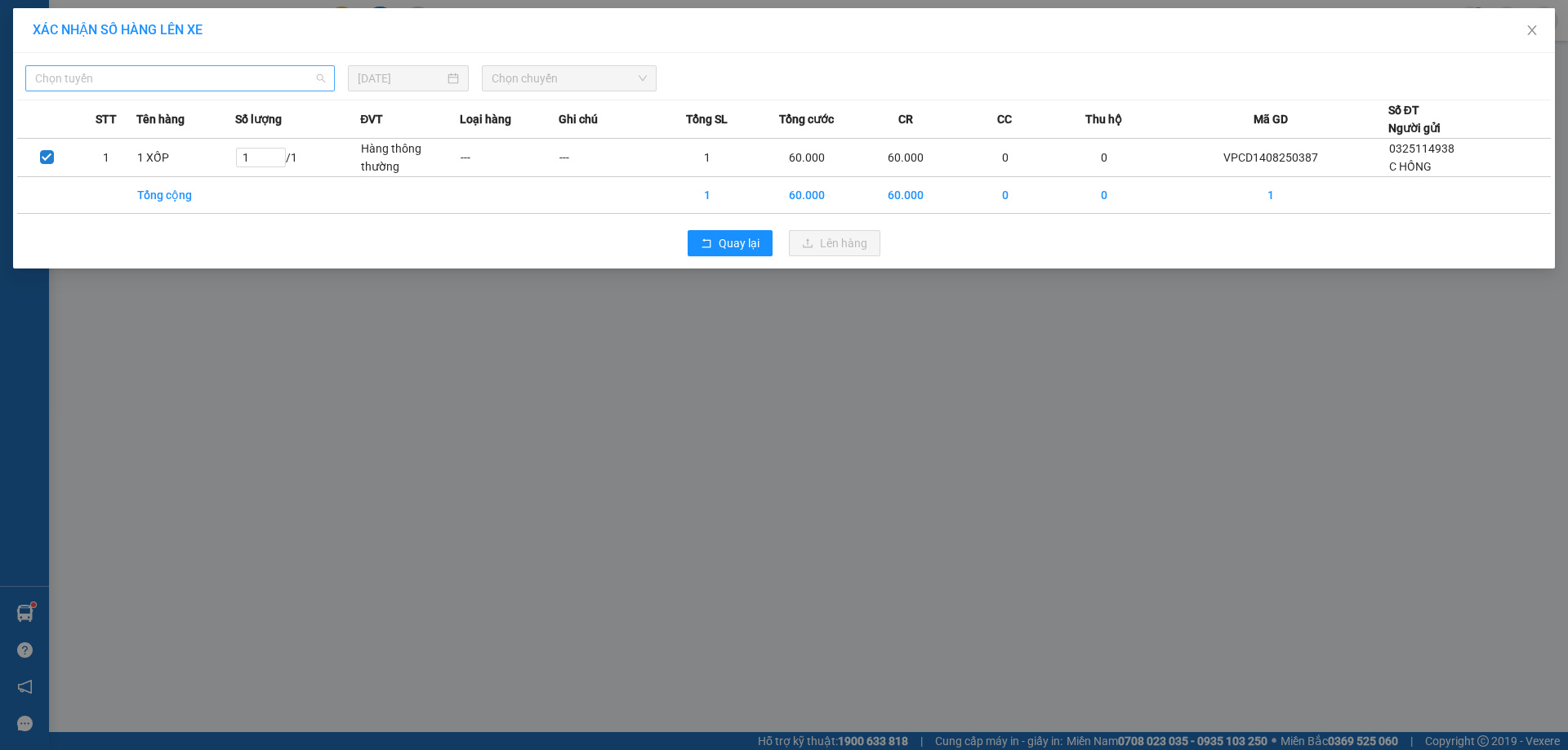
click at [117, 72] on span "Chọn tuyến" at bounding box center [180, 78] width 290 height 25
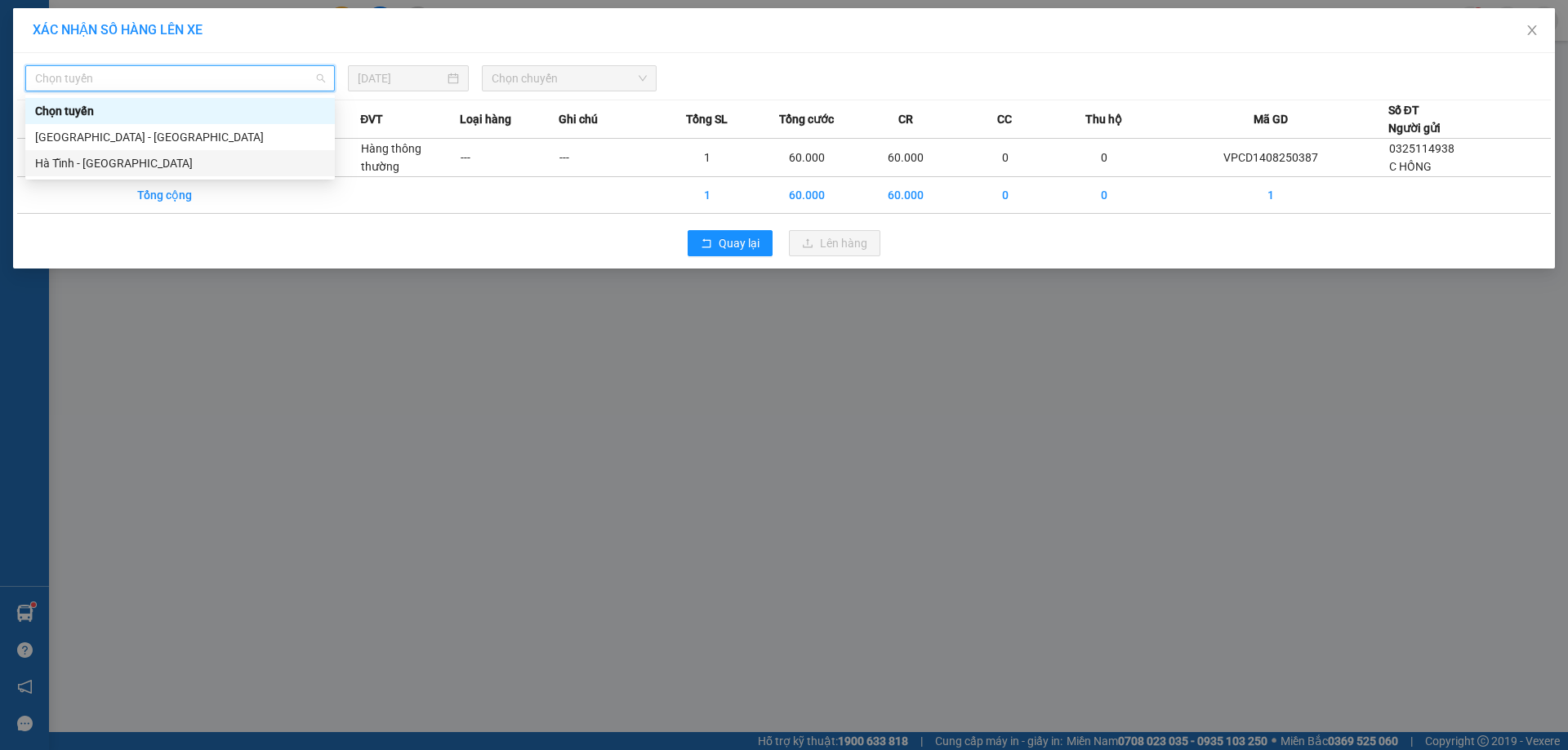
click at [91, 160] on div "Hà Tĩnh - [GEOGRAPHIC_DATA]" at bounding box center [180, 164] width 290 height 18
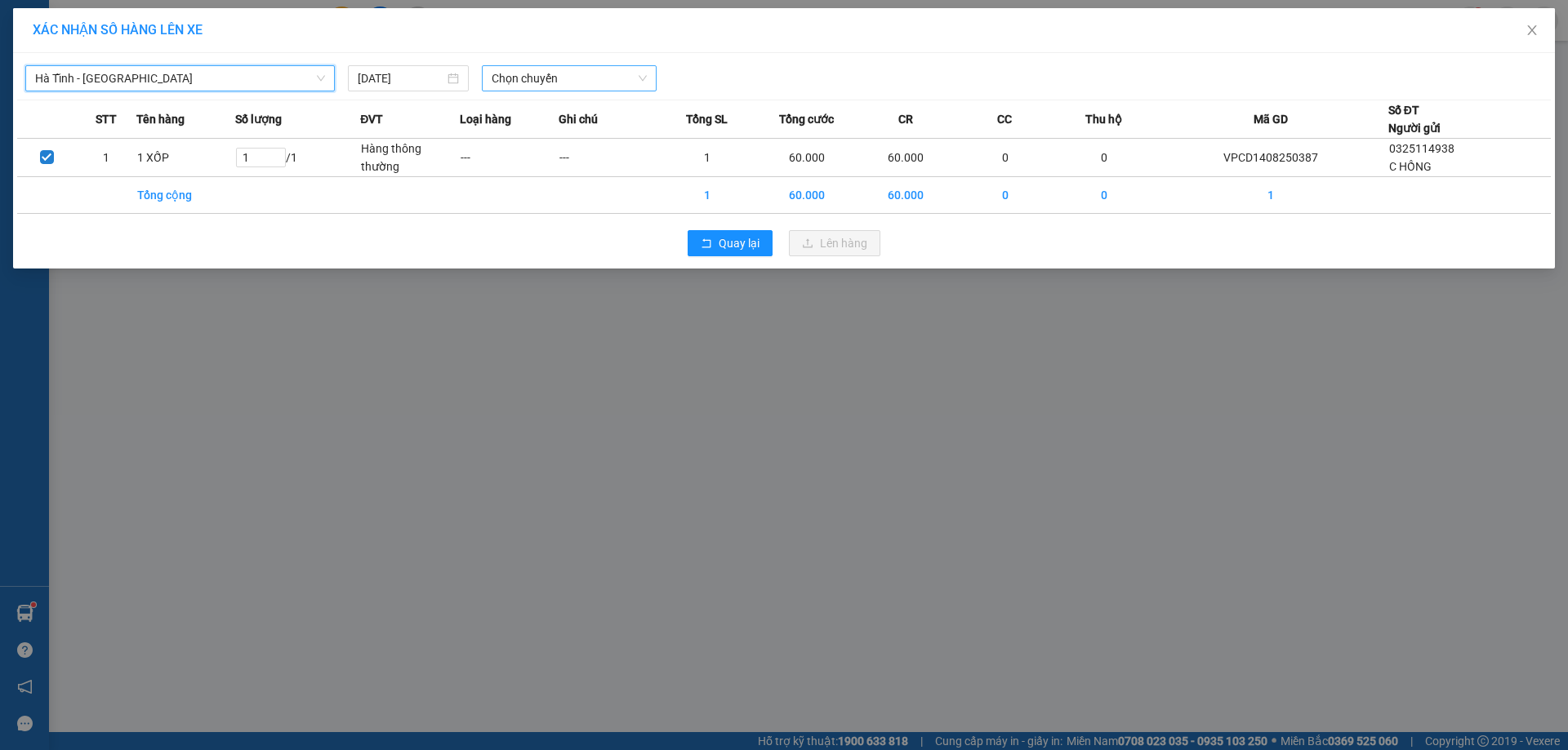
click at [564, 83] on span "Chọn chuyến" at bounding box center [568, 78] width 155 height 25
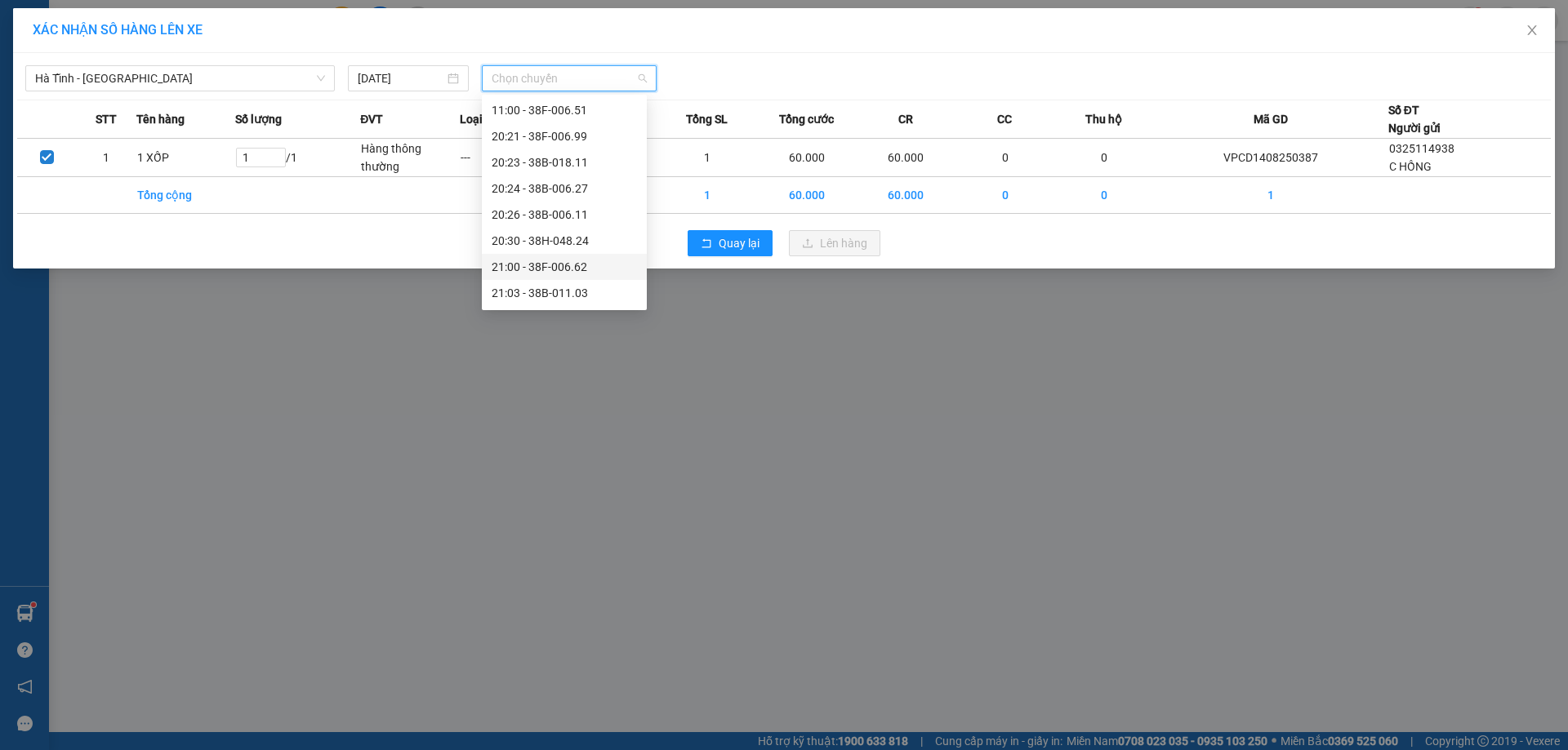
scroll to position [104, 0]
click at [573, 211] on div "21:00 - 38F-006.62" at bounding box center [564, 215] width 146 height 18
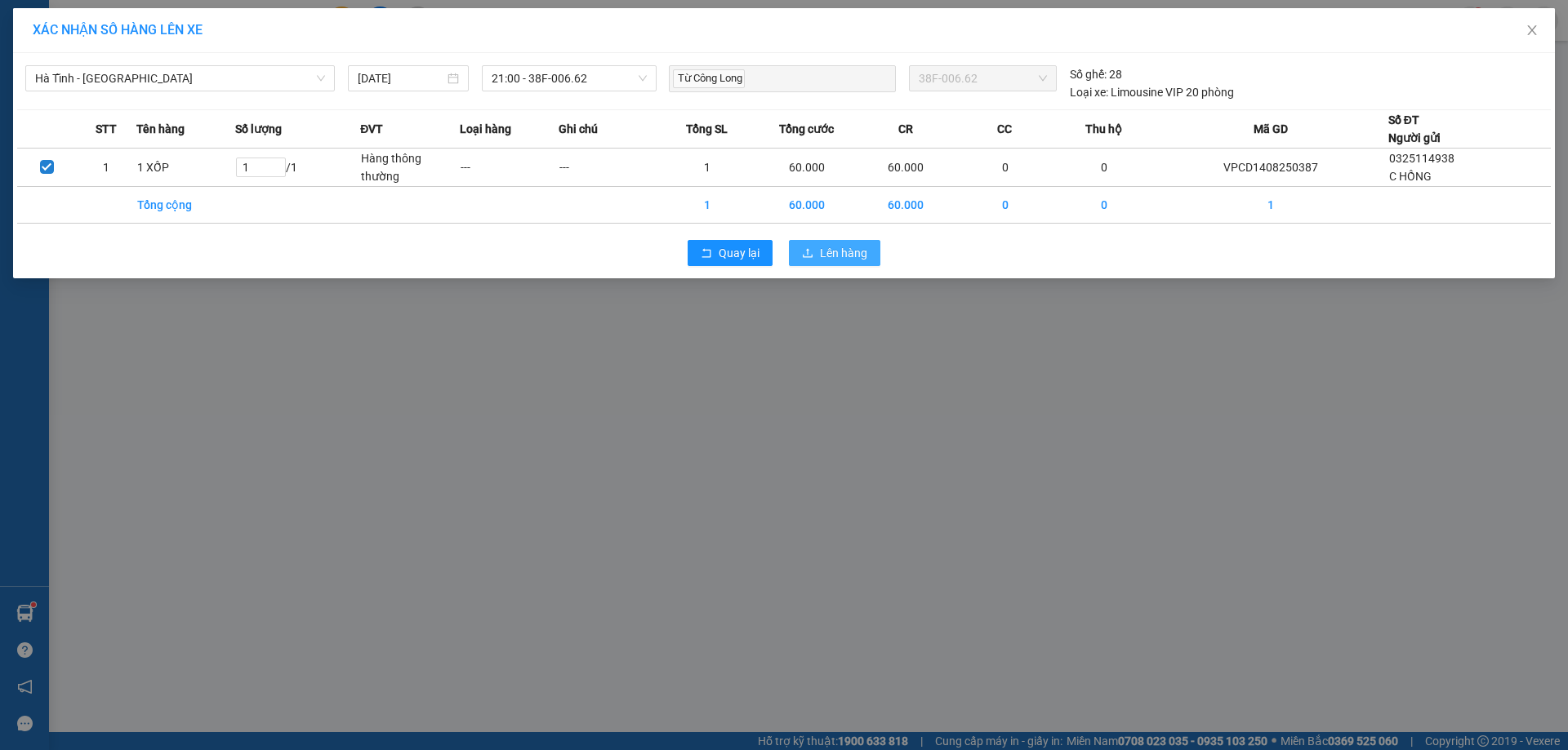
click at [824, 255] on span "Lên hàng" at bounding box center [843, 253] width 48 height 18
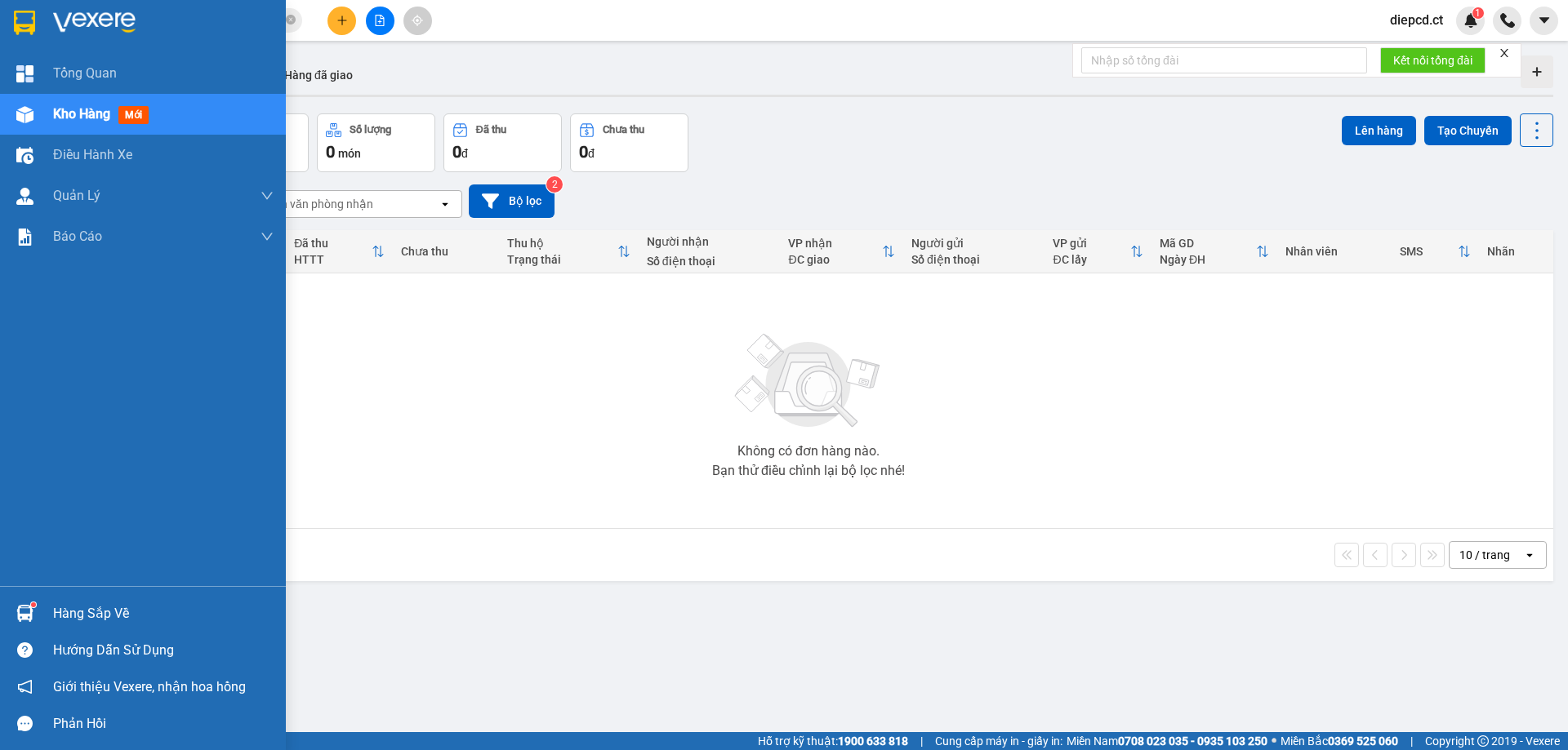
click at [35, 117] on div at bounding box center [25, 114] width 29 height 29
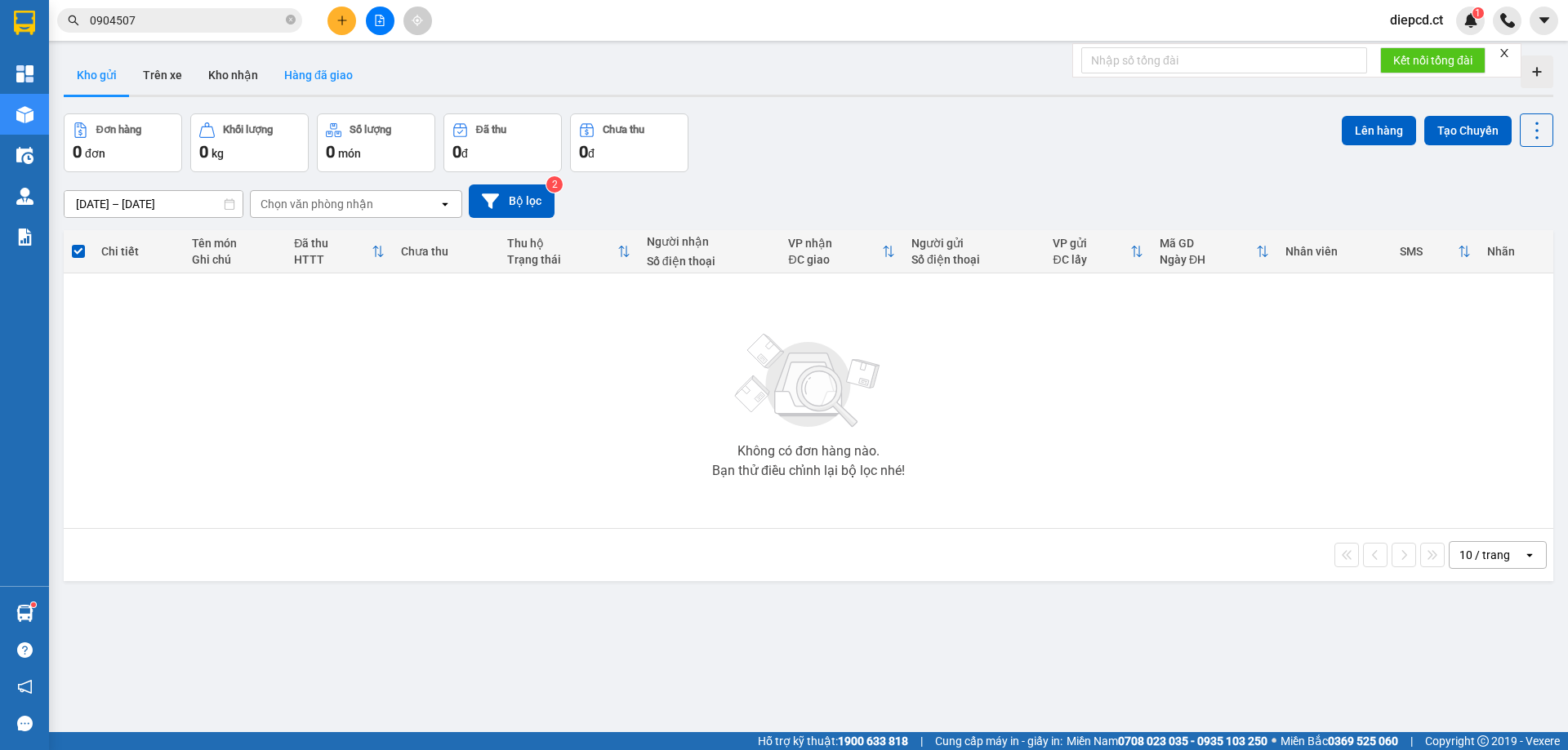
click at [322, 72] on button "Hàng đã giao" at bounding box center [318, 75] width 95 height 39
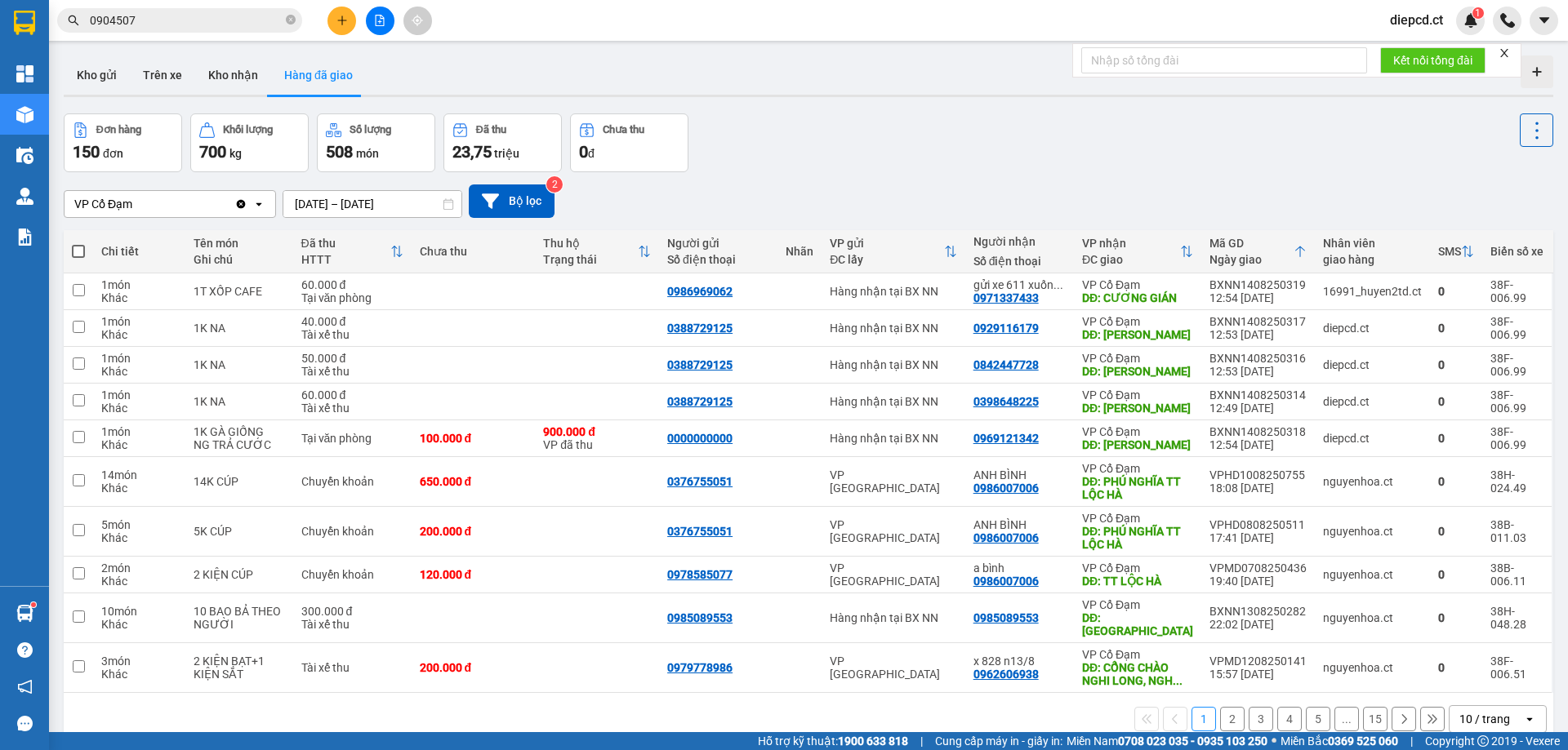
click at [1222, 715] on button "2" at bounding box center [1232, 719] width 25 height 25
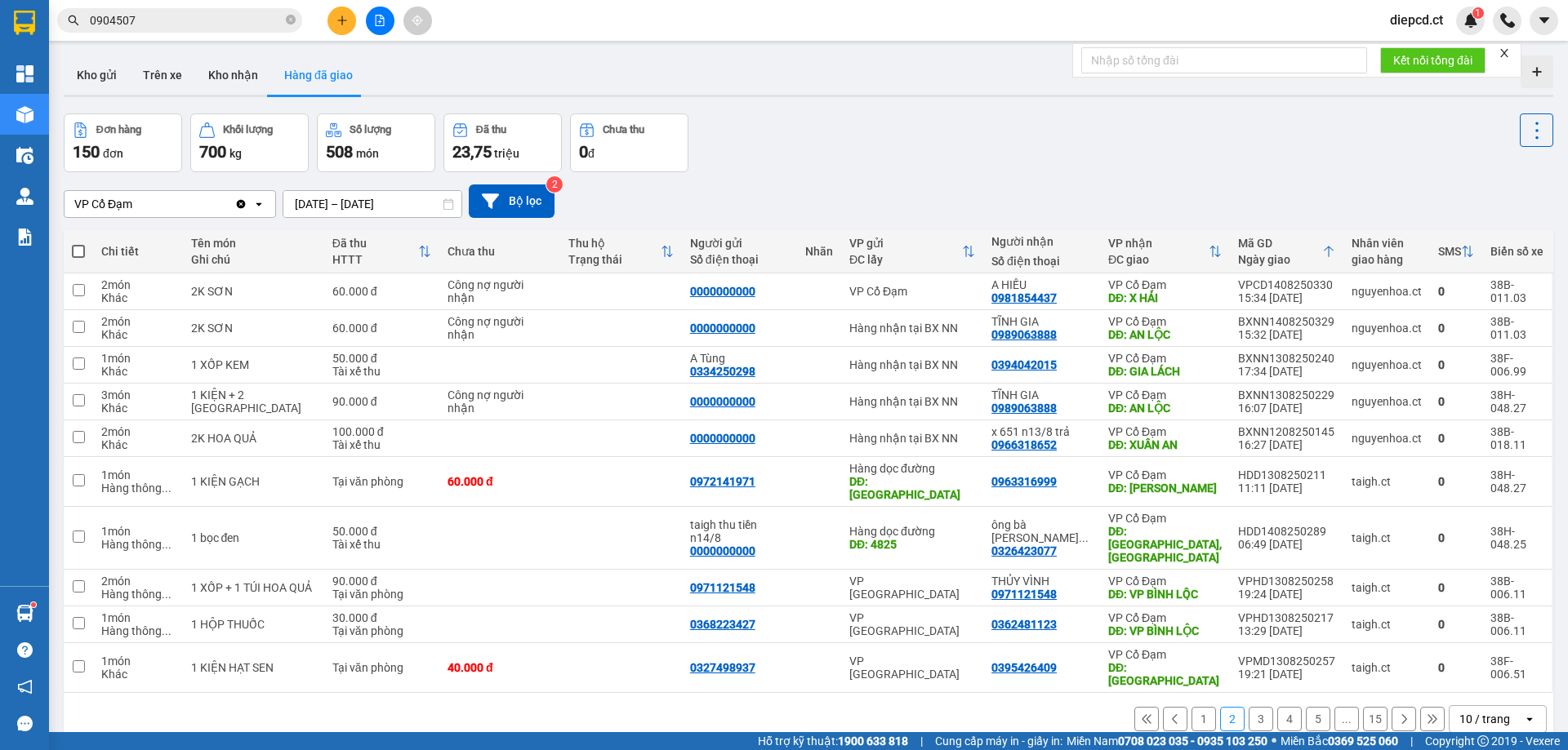
click at [1194, 706] on button "1" at bounding box center [1204, 719] width 25 height 25
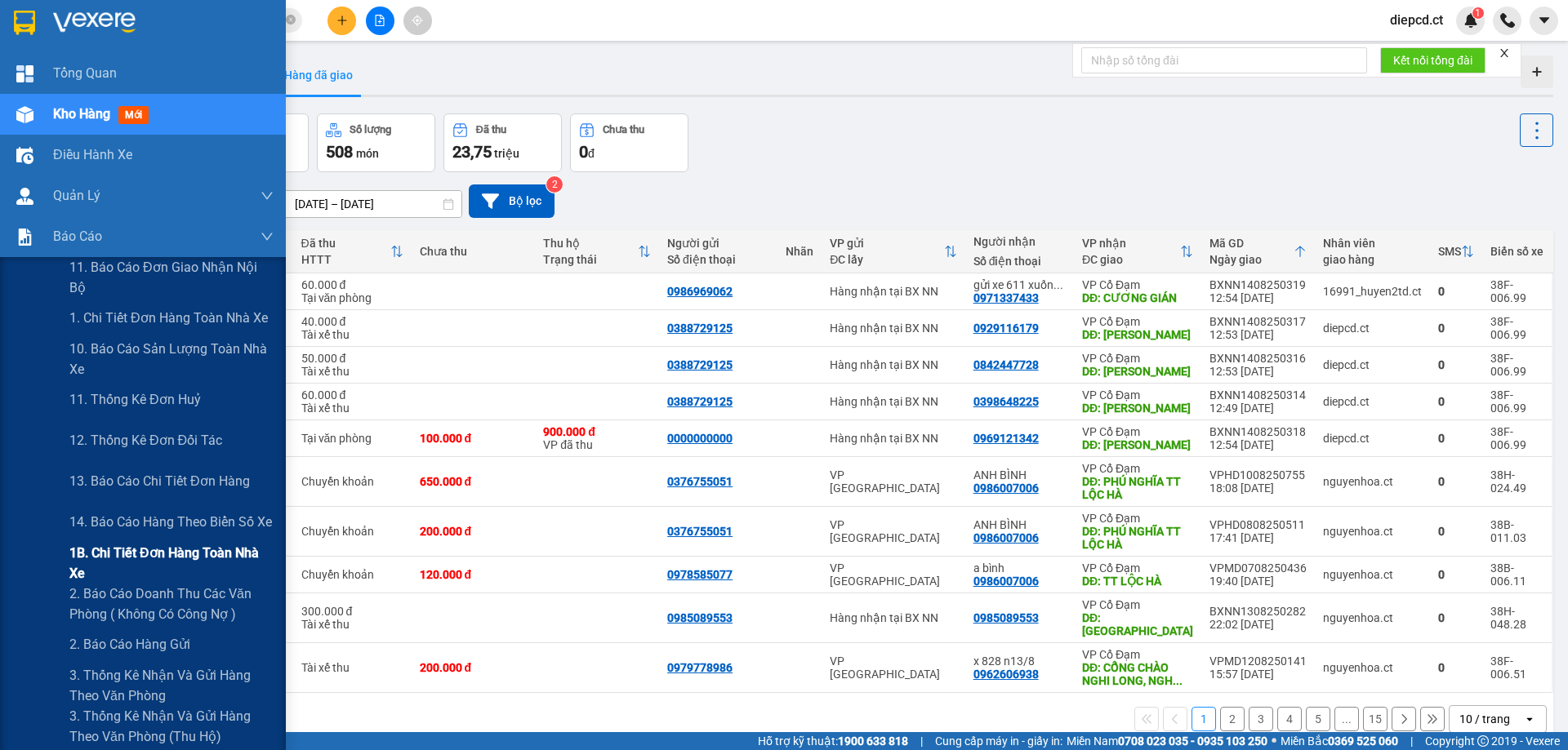
click at [94, 569] on span "1B. Chi tiết đơn hàng toàn nhà xe" at bounding box center [171, 563] width 204 height 41
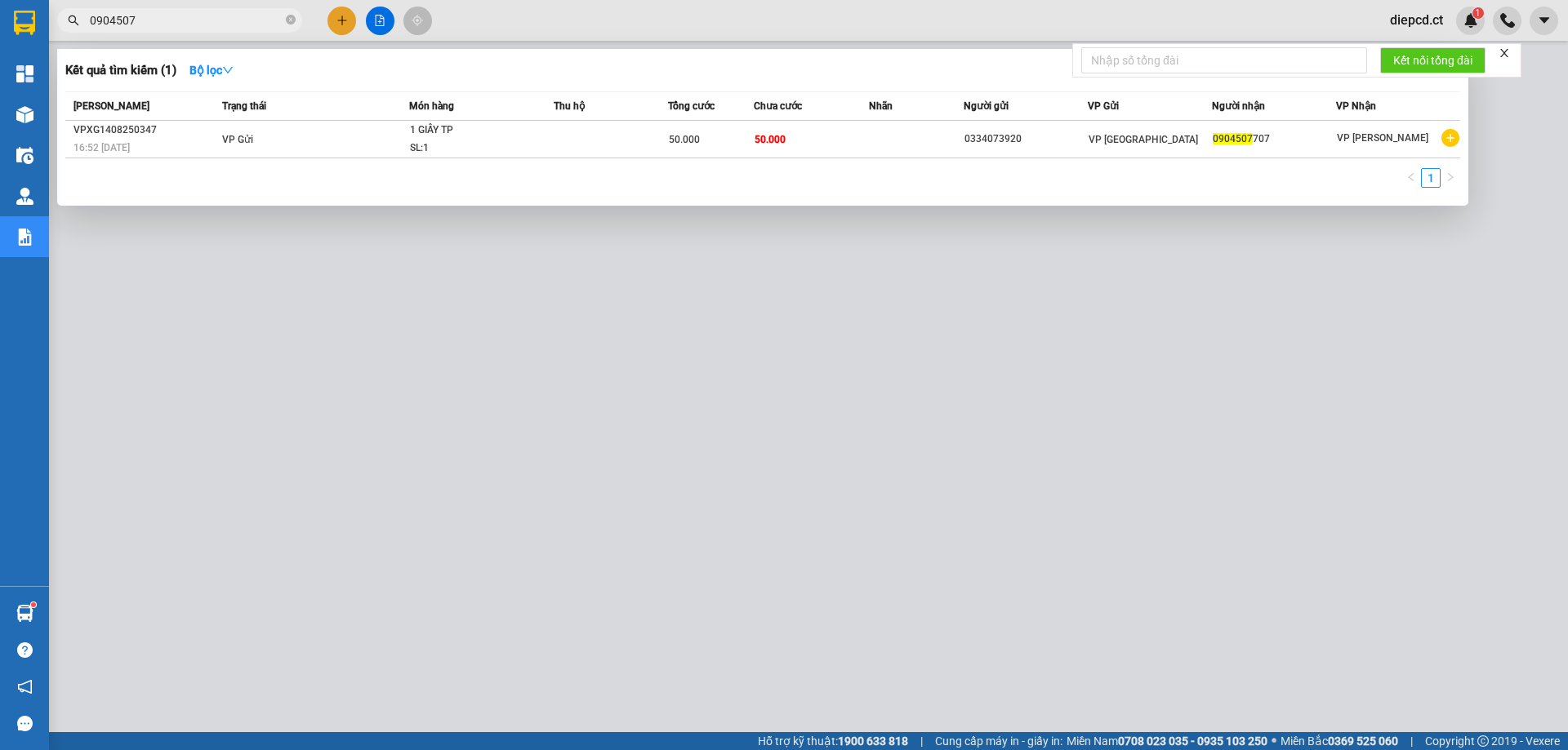
click at [169, 25] on input "0904507" at bounding box center [186, 21] width 193 height 18
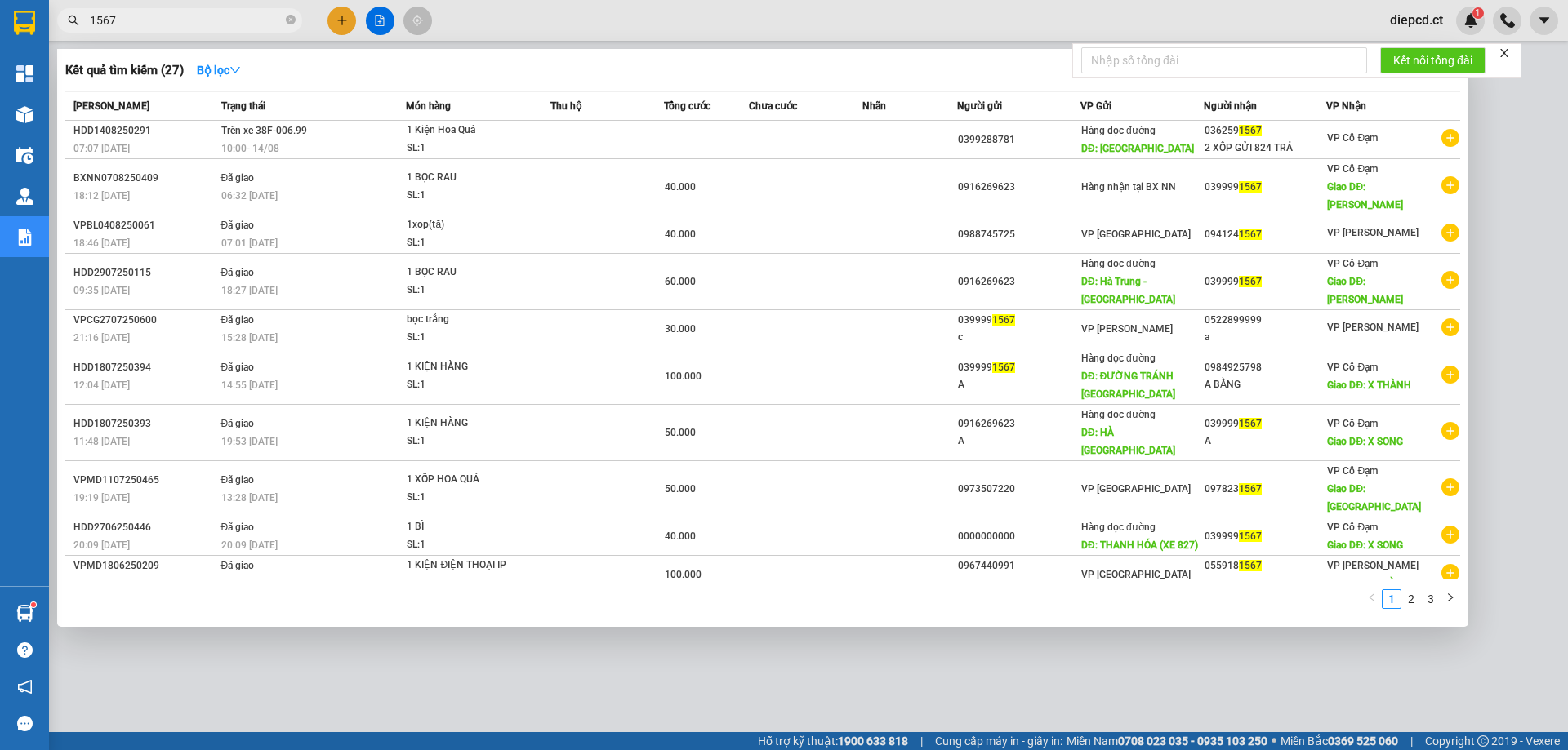
type input "1567"
click at [476, 628] on div at bounding box center [784, 375] width 1568 height 750
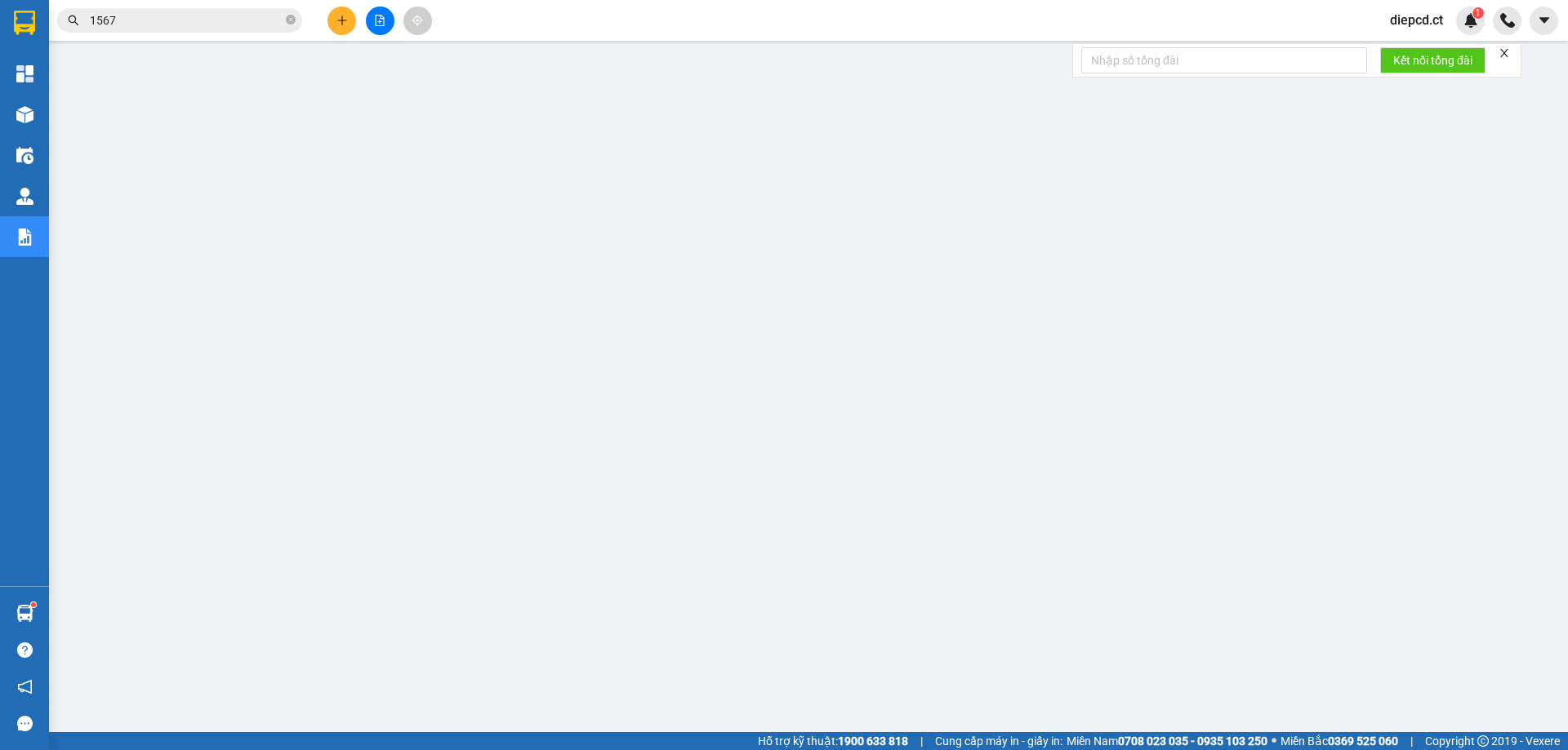
click at [1422, 24] on span "diepcd.ct" at bounding box center [1416, 20] width 79 height 21
click at [1420, 52] on span "Đăng xuất" at bounding box center [1436, 51] width 68 height 18
